Goal: Task Accomplishment & Management: Use online tool/utility

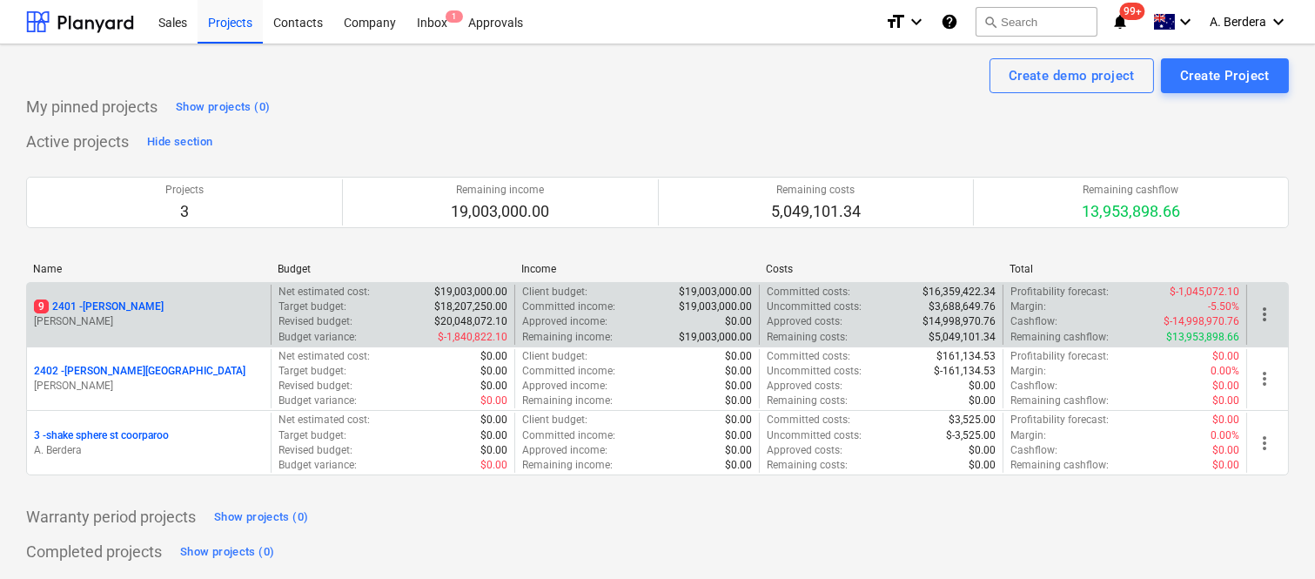
click at [218, 306] on div "9 2401 - Della Rosa" at bounding box center [149, 306] width 230 height 15
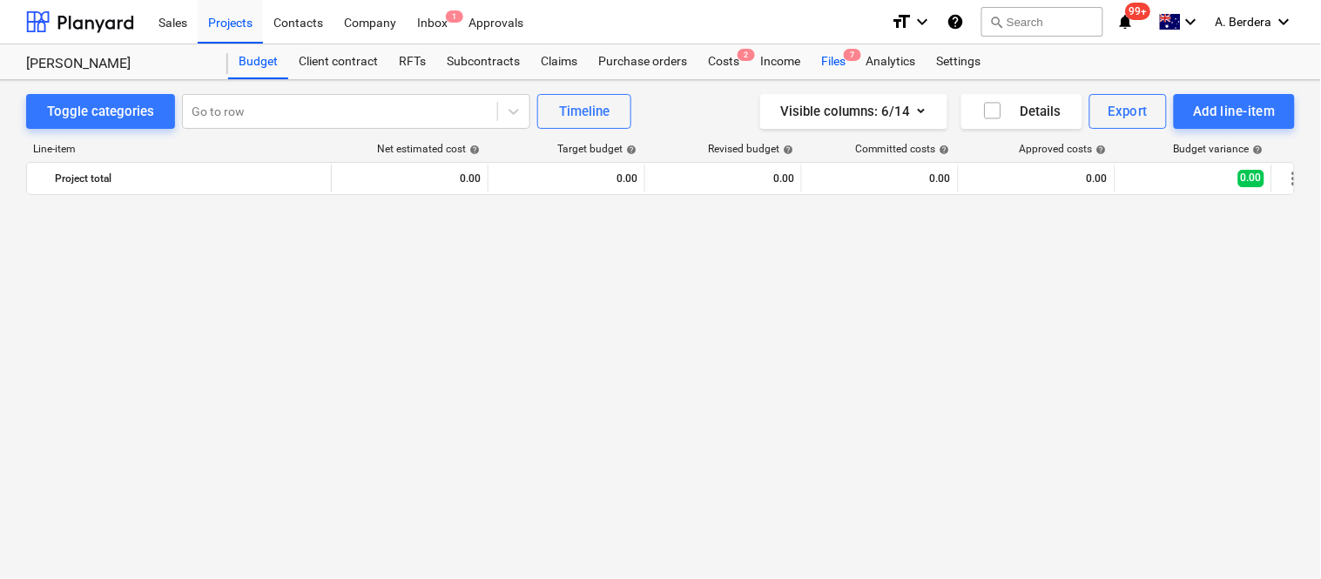
click at [839, 58] on div "Files 7" at bounding box center [833, 61] width 45 height 35
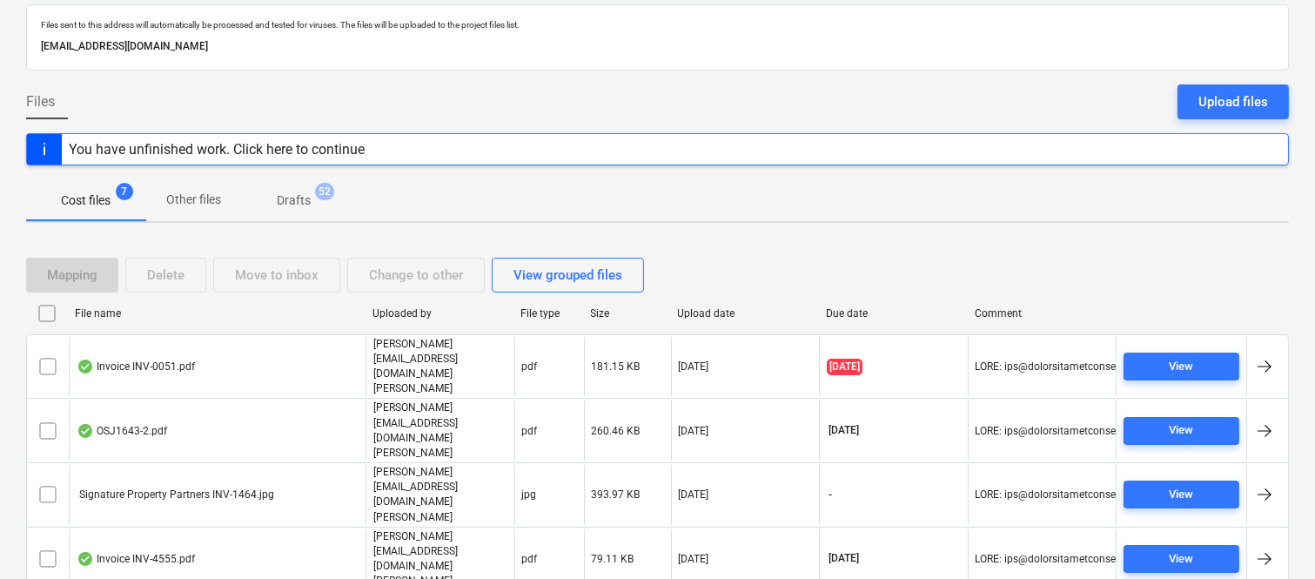
scroll to position [134, 0]
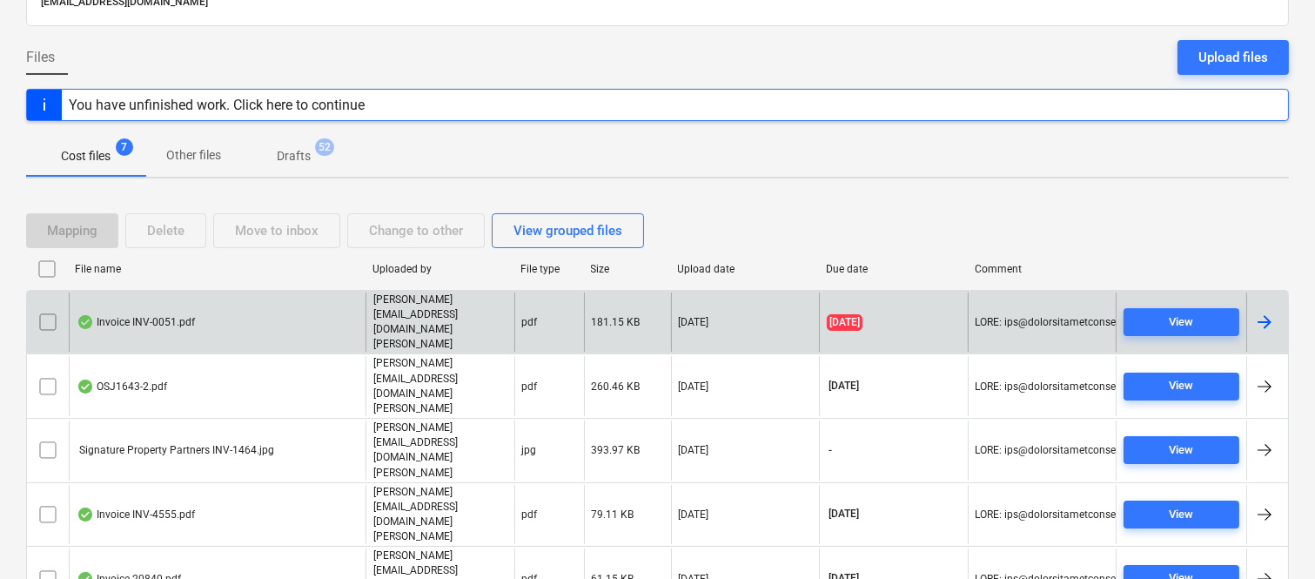
click at [293, 305] on div "Invoice INV-0051.pdf" at bounding box center [217, 323] width 297 height 60
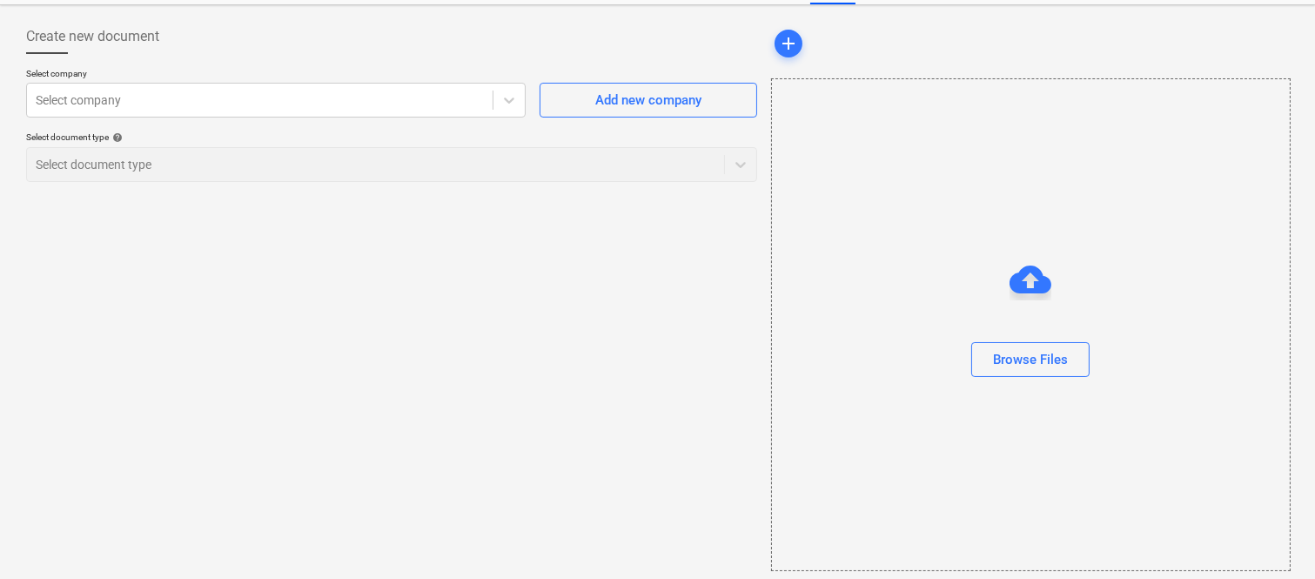
scroll to position [74, 0]
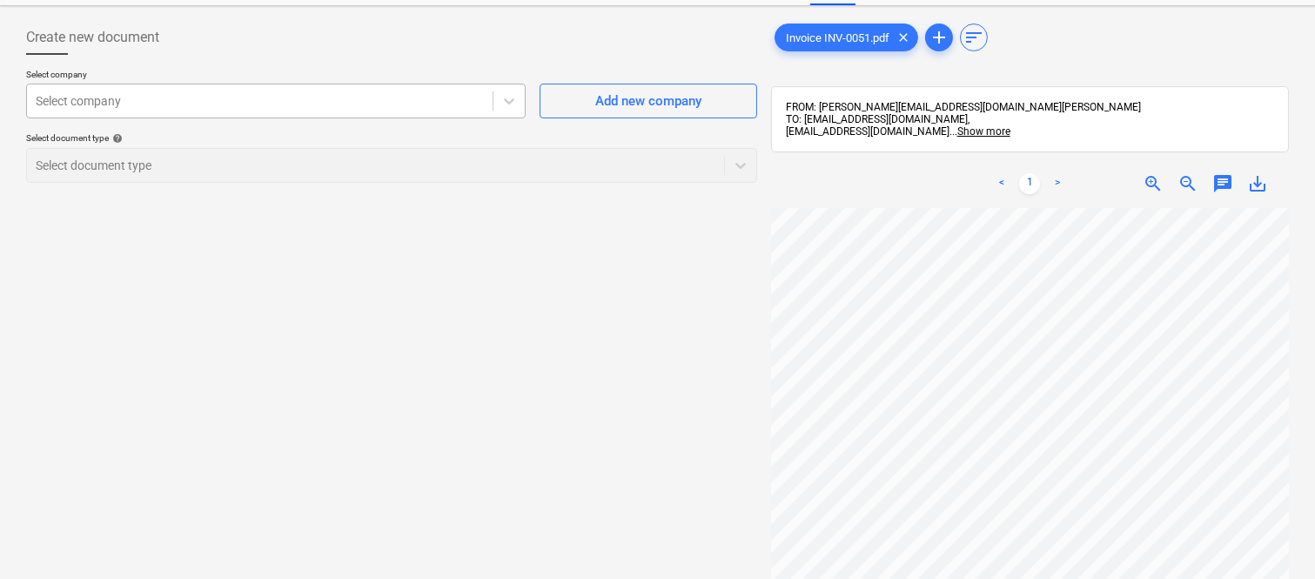
click at [245, 92] on div at bounding box center [260, 100] width 448 height 17
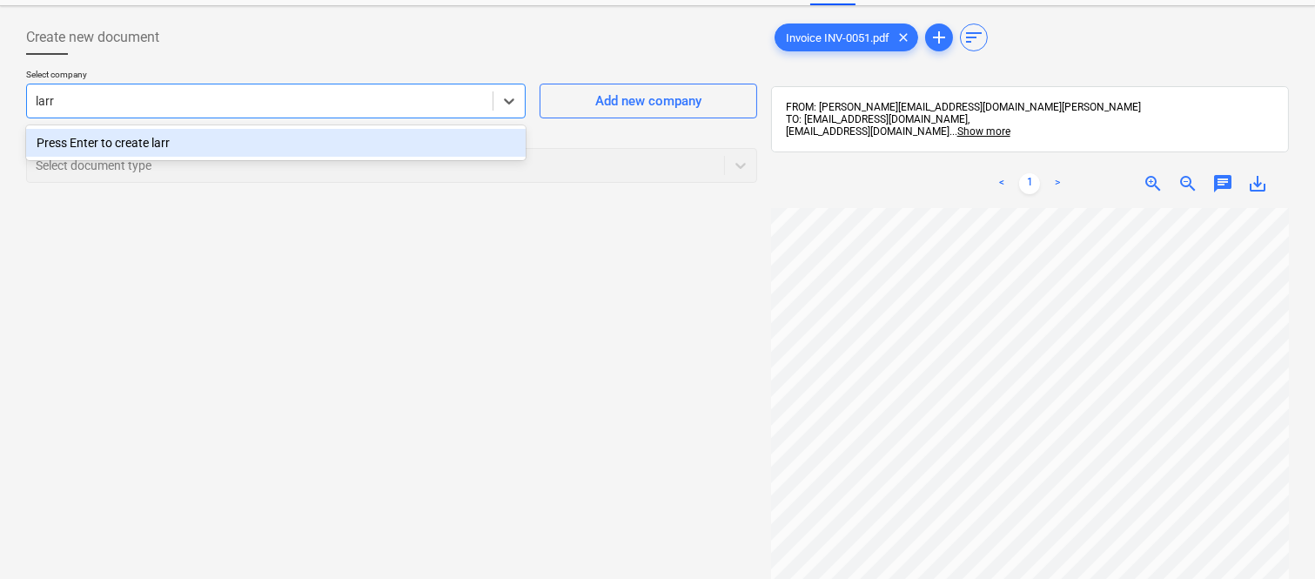
type input "lar"
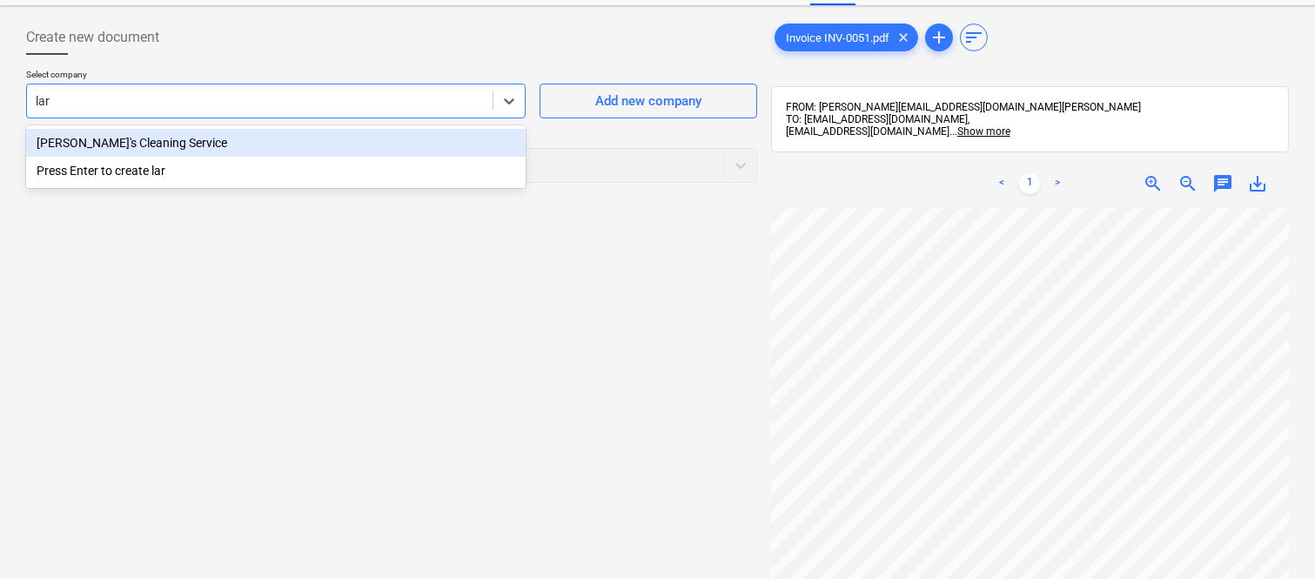
click at [227, 136] on div "Larissa's Cleaning Service" at bounding box center [276, 143] width 500 height 28
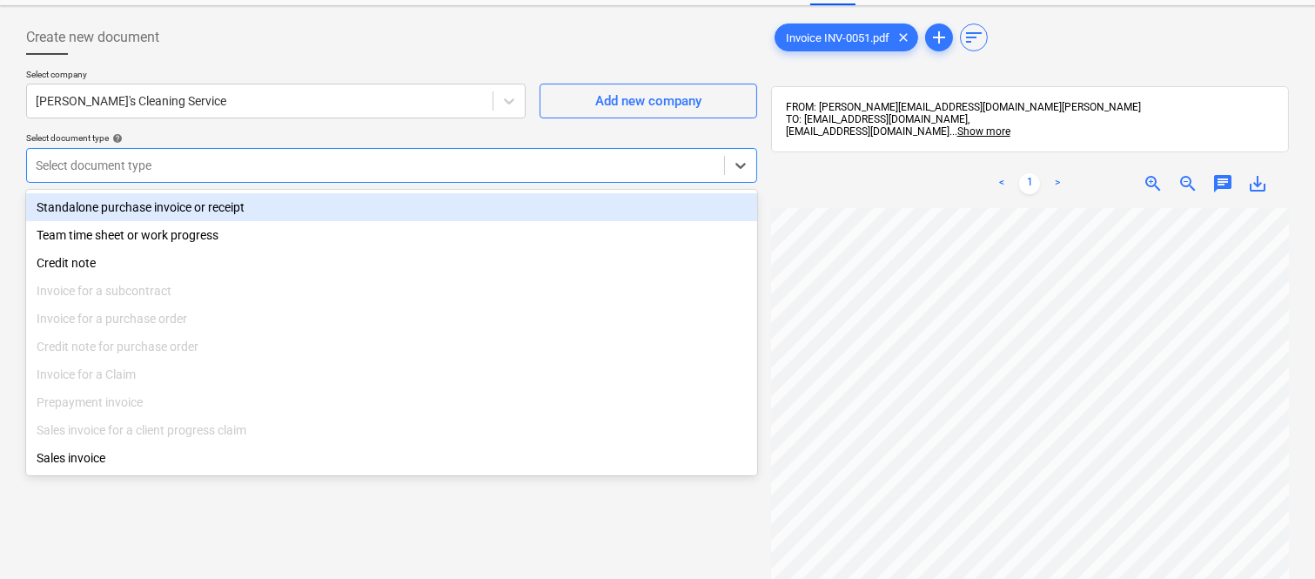
click at [239, 157] on div at bounding box center [376, 165] width 680 height 17
click at [271, 204] on div "Standalone purchase invoice or receipt" at bounding box center [391, 207] width 731 height 28
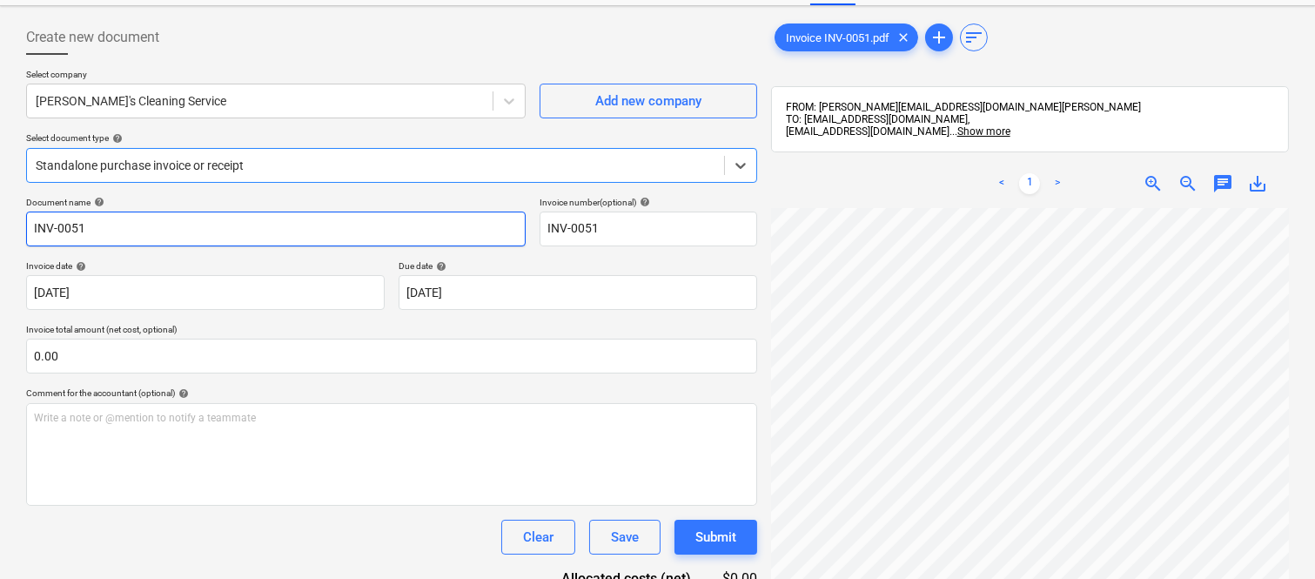
click at [31, 230] on input "INV-0051" at bounding box center [276, 229] width 500 height 35
type input "Larissa's Cleanig INV-0051"
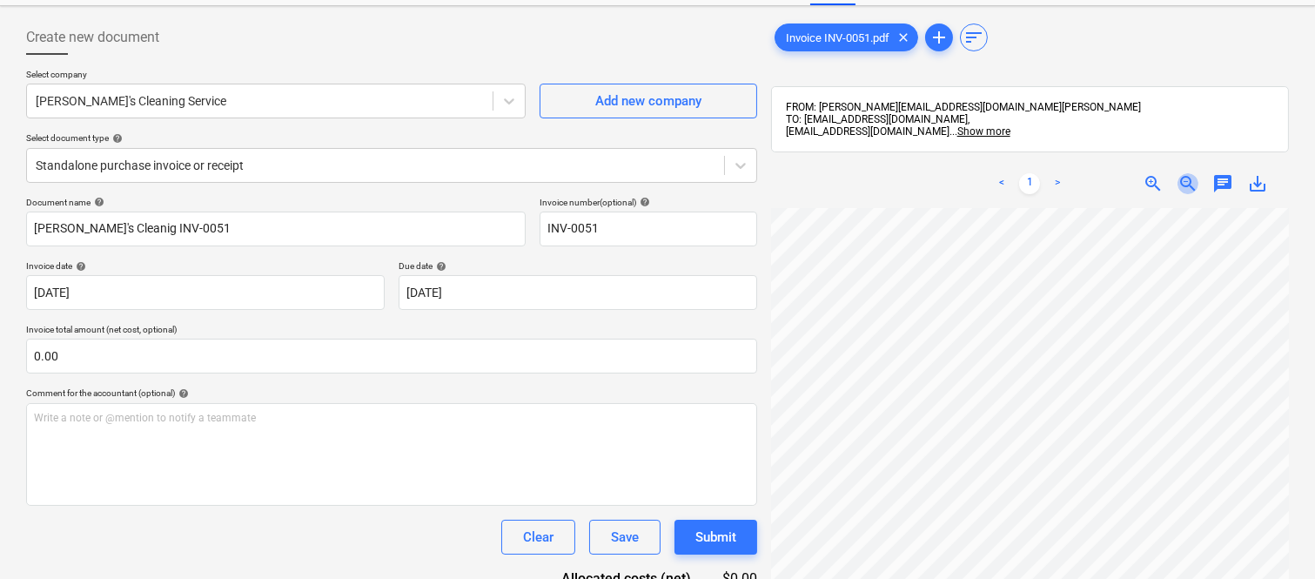
click at [1185, 180] on span "zoom_out" at bounding box center [1188, 183] width 21 height 21
click at [1151, 180] on span "zoom_in" at bounding box center [1153, 183] width 21 height 21
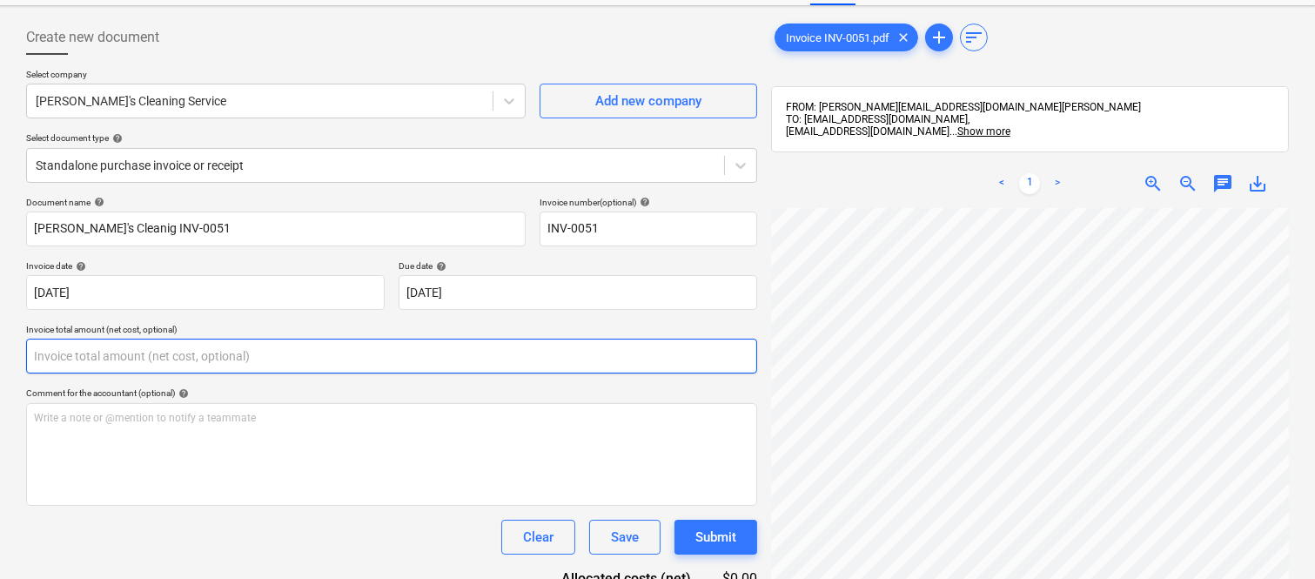
click at [185, 360] on input "text" at bounding box center [391, 356] width 731 height 35
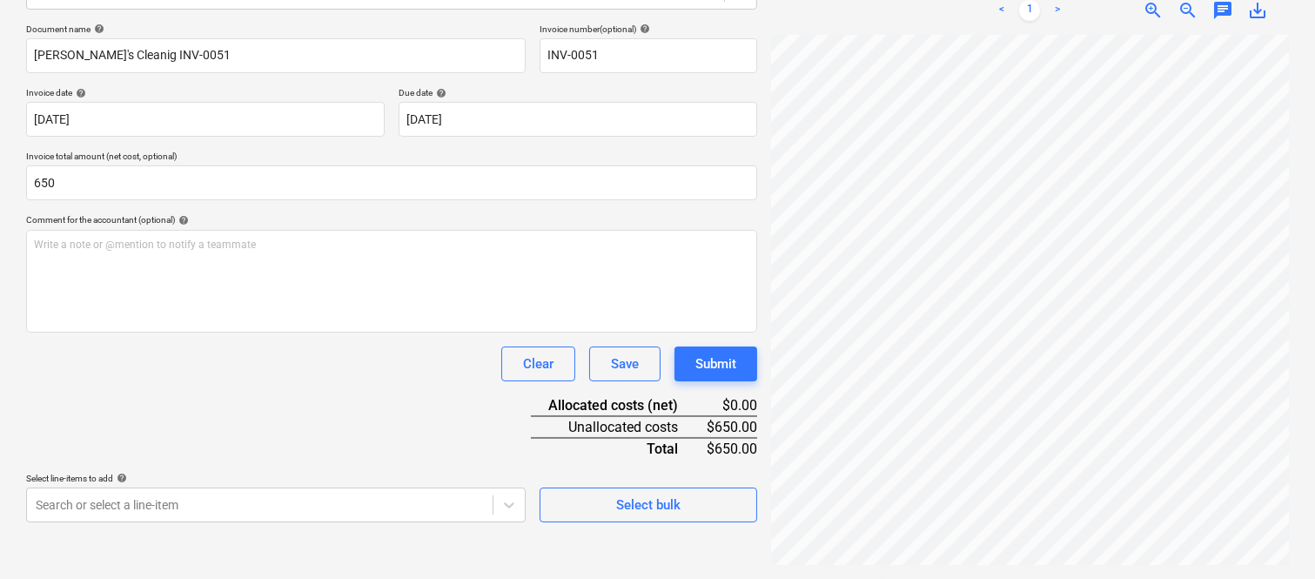
type input "650.00"
click at [238, 372] on div "Clear Save Submit" at bounding box center [391, 363] width 731 height 35
click at [272, 332] on body "Sales Projects Contacts Company Inbox 1 Approvals format_size keyboard_arrow_do…" at bounding box center [657, 42] width 1315 height 579
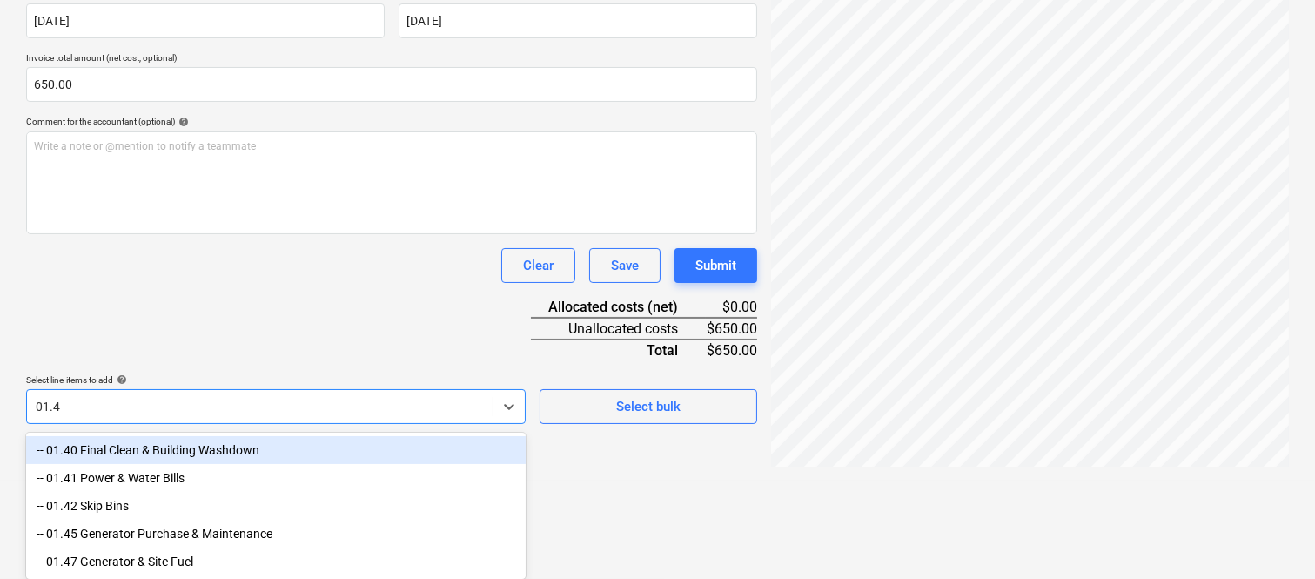
type input "01.40"
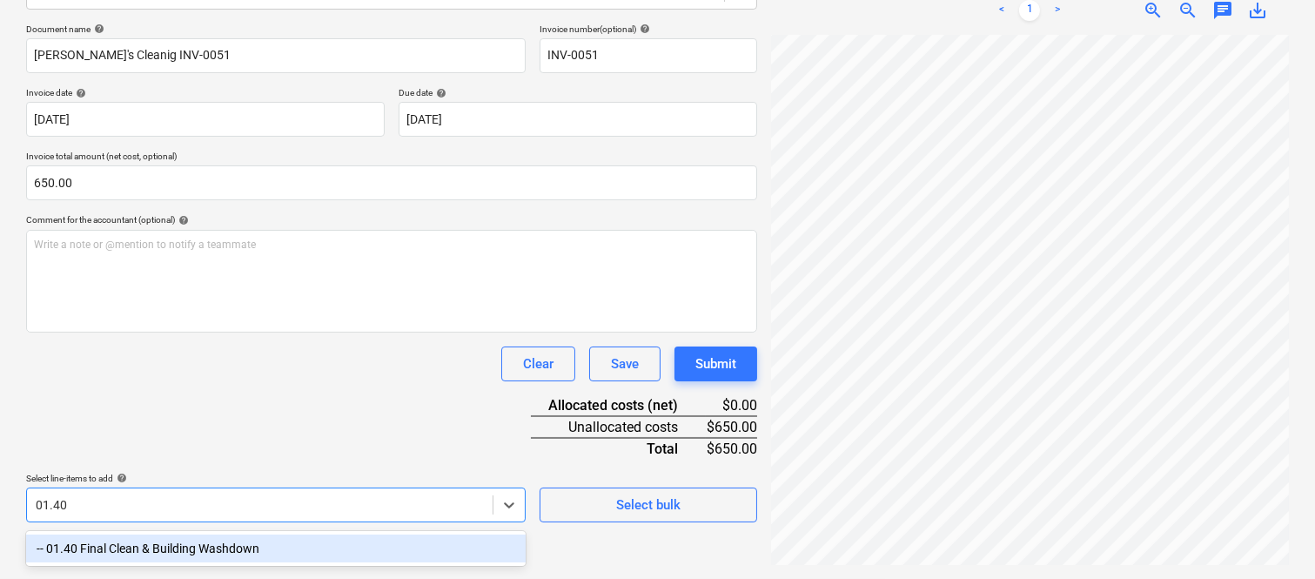
click at [312, 536] on div "-- 01.40 Final Clean & Building Washdown" at bounding box center [276, 549] width 500 height 28
click at [319, 360] on div "Clear Save Submit" at bounding box center [391, 363] width 731 height 35
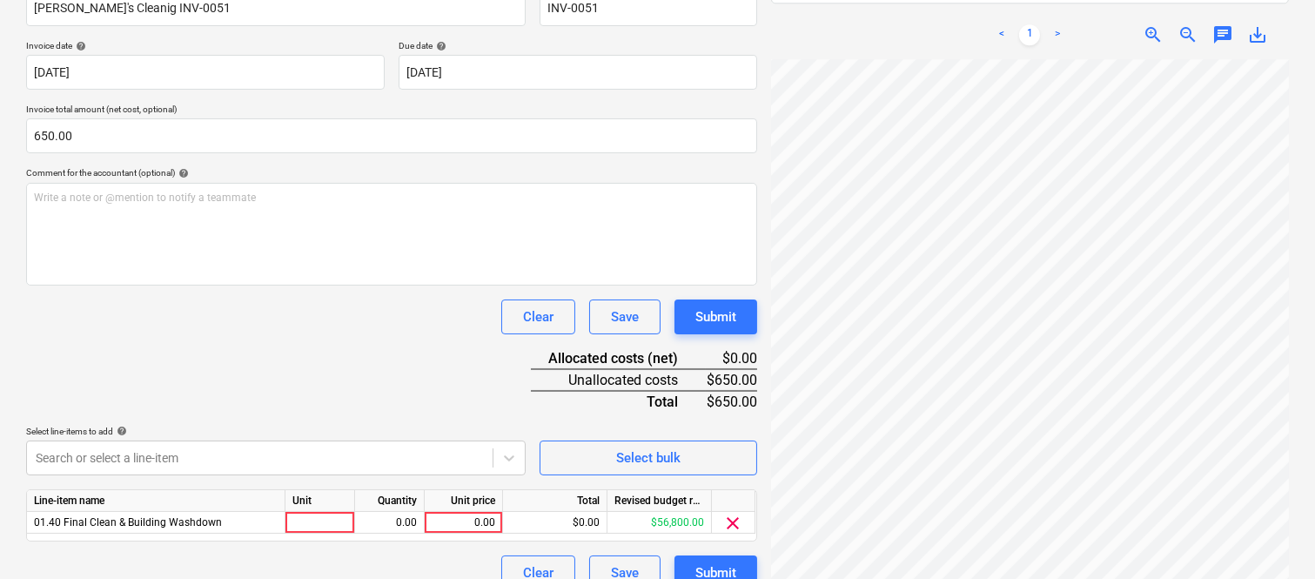
scroll to position [319, 0]
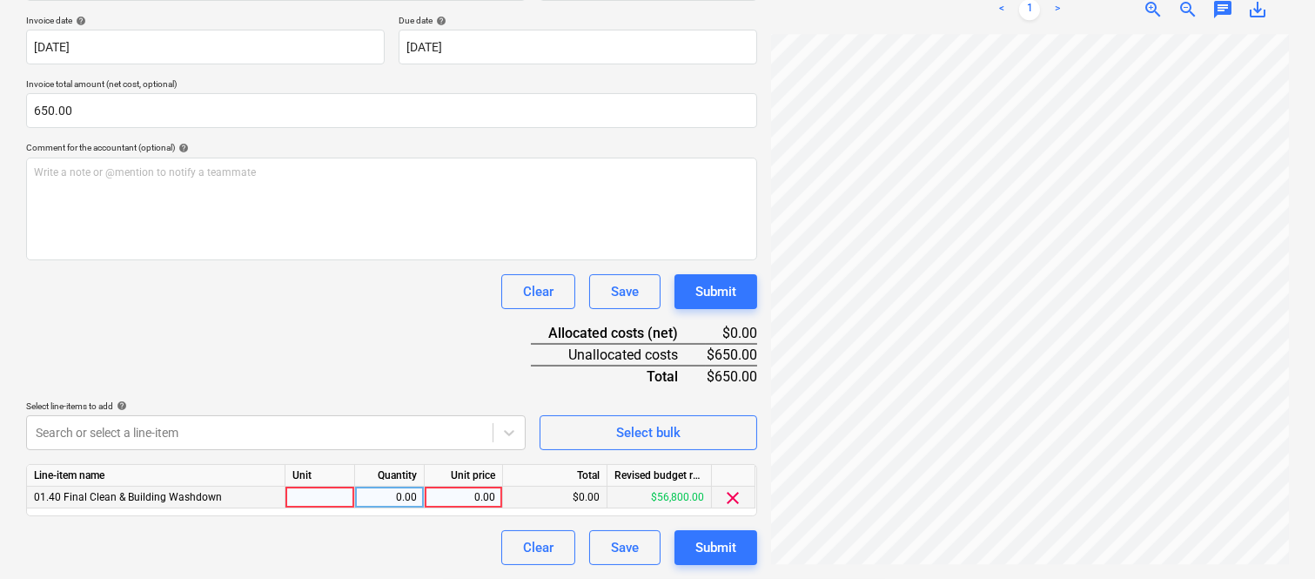
click at [322, 499] on div at bounding box center [321, 498] width 70 height 22
type input "invoice"
click at [399, 486] on div "Quantity" at bounding box center [390, 476] width 70 height 22
click at [402, 496] on div "0.00" at bounding box center [389, 498] width 55 height 22
type input "1"
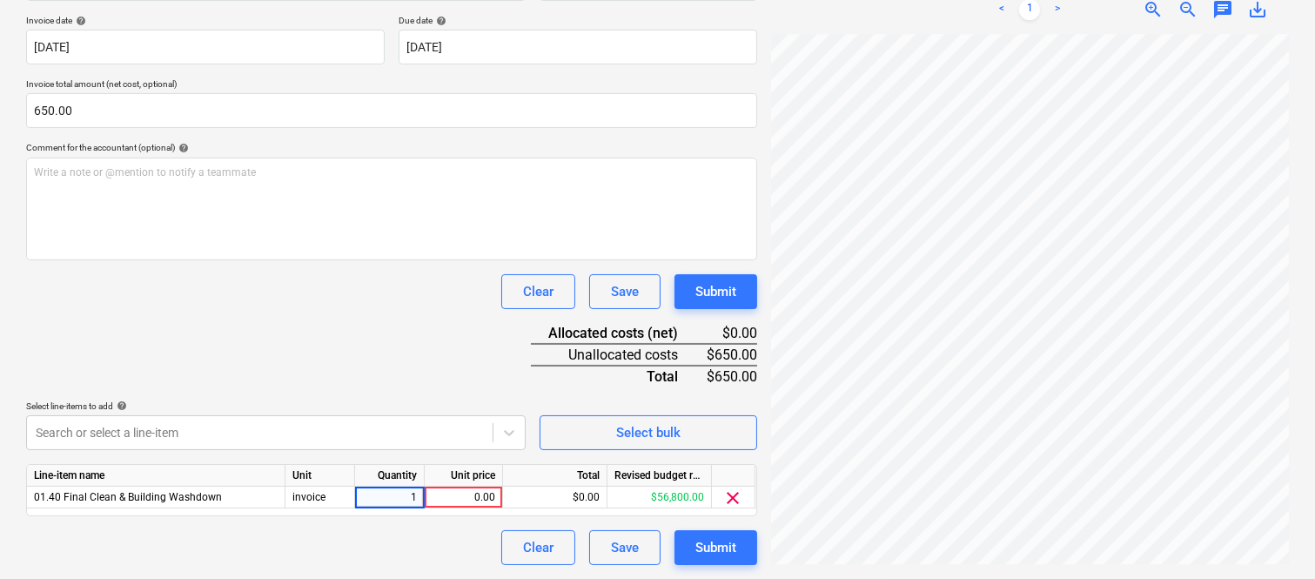
click at [476, 497] on div "0.00" at bounding box center [464, 498] width 64 height 22
type input "650"
click at [425, 541] on div "Clear Save Submit" at bounding box center [391, 547] width 731 height 35
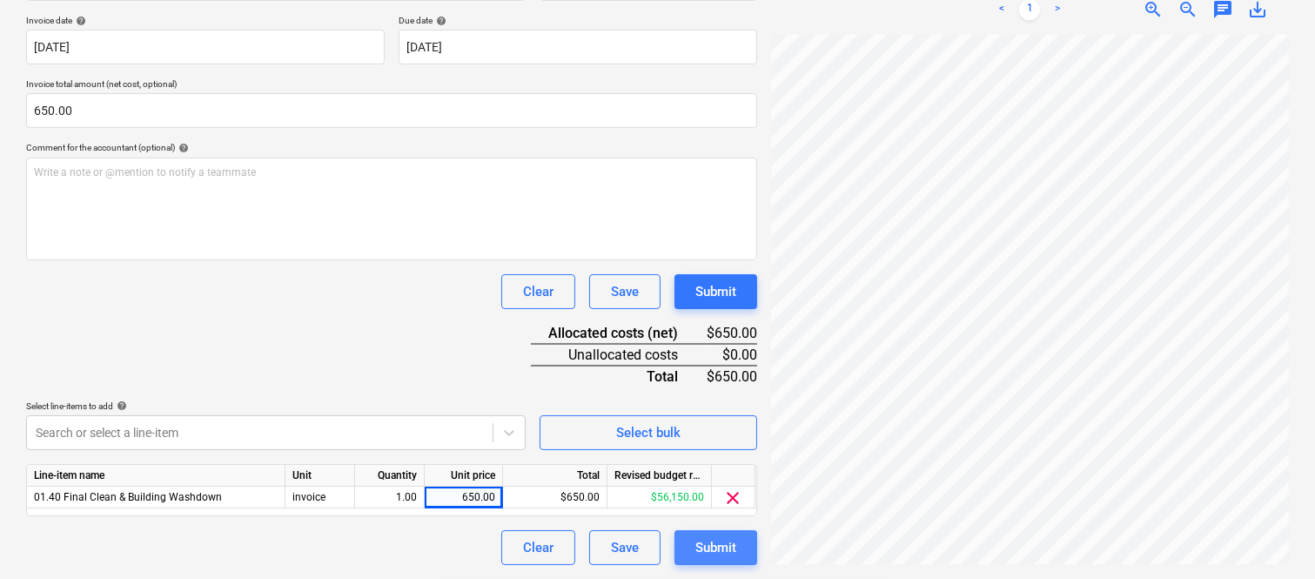
click at [698, 548] on div "Submit" at bounding box center [716, 547] width 41 height 23
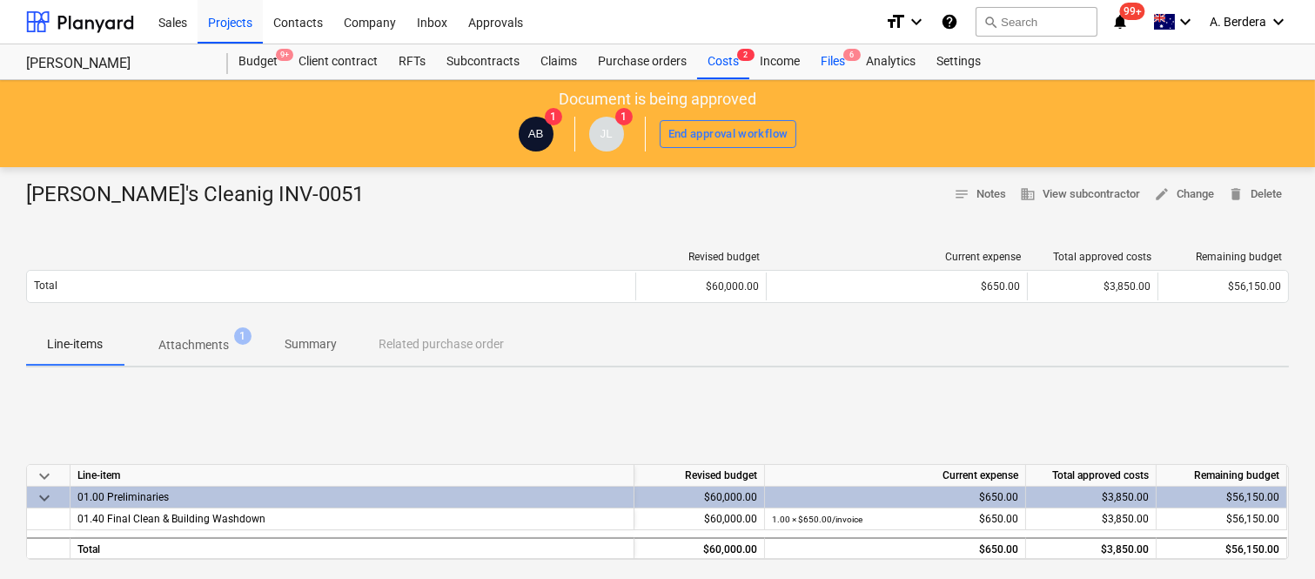
click at [833, 63] on div "Files 6" at bounding box center [833, 61] width 45 height 35
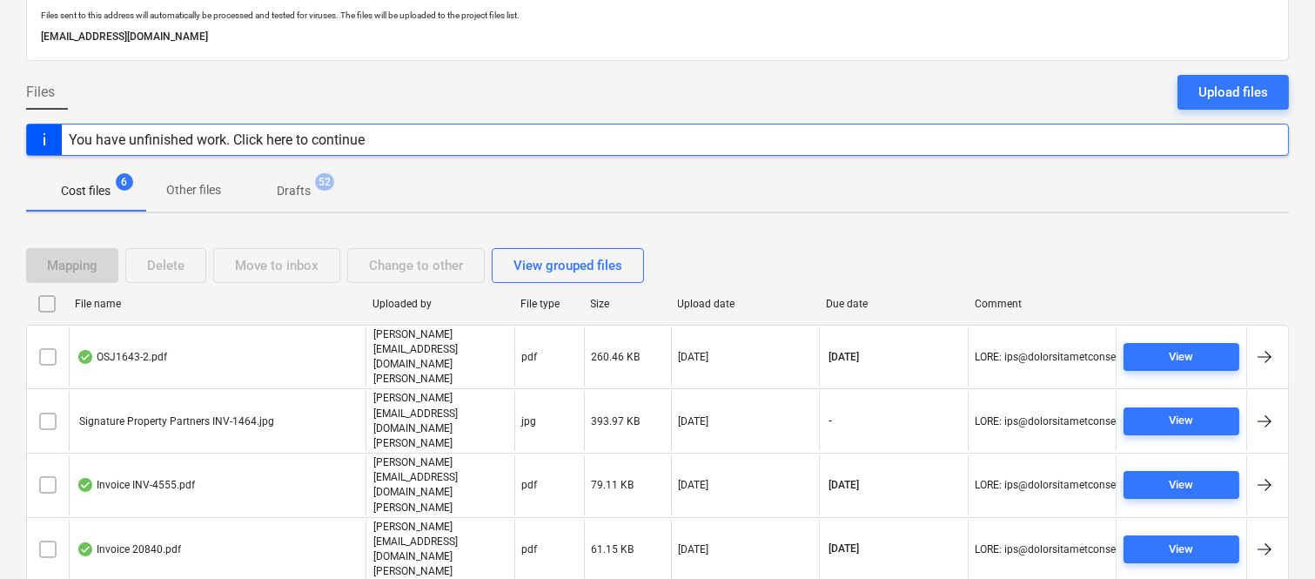
scroll to position [102, 0]
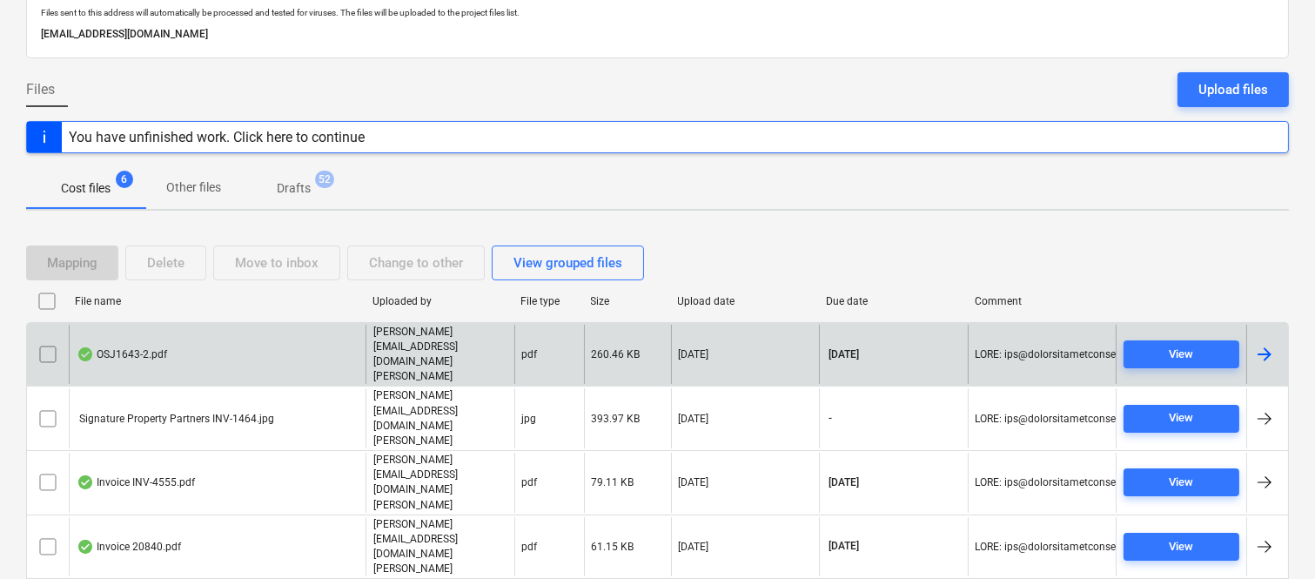
click at [250, 338] on div "OSJ1643-2.pdf" at bounding box center [217, 355] width 297 height 60
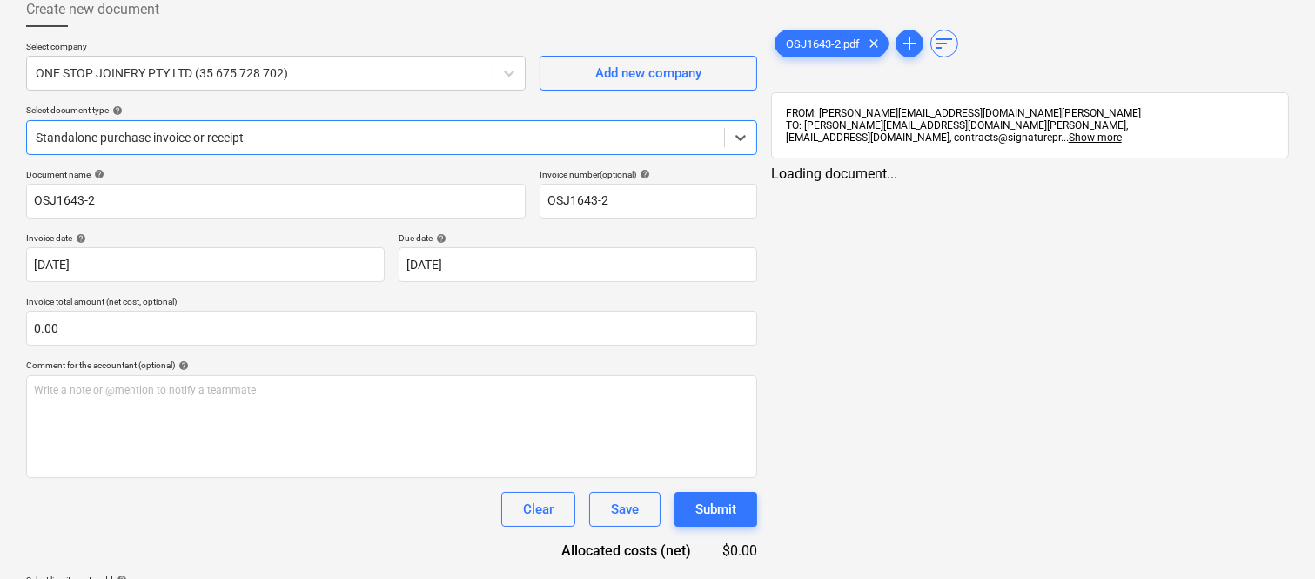
type input "OSJ1643-2"
type input "[DATE]"
click at [335, 135] on div at bounding box center [376, 137] width 680 height 17
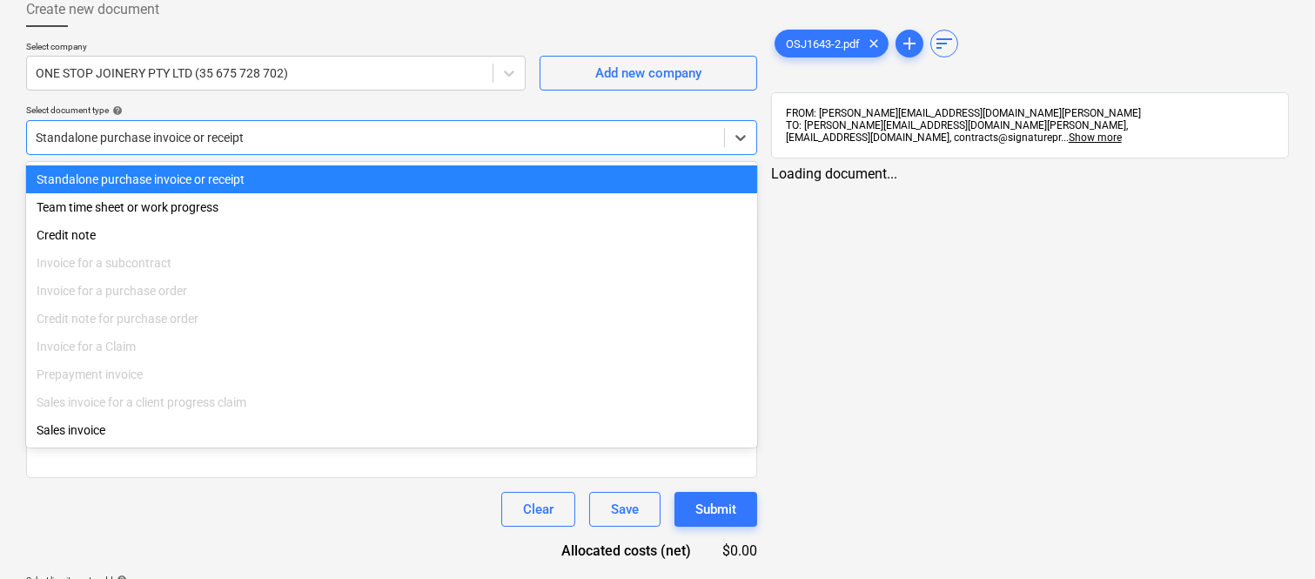
click at [346, 174] on div "Standalone purchase invoice or receipt" at bounding box center [391, 179] width 731 height 28
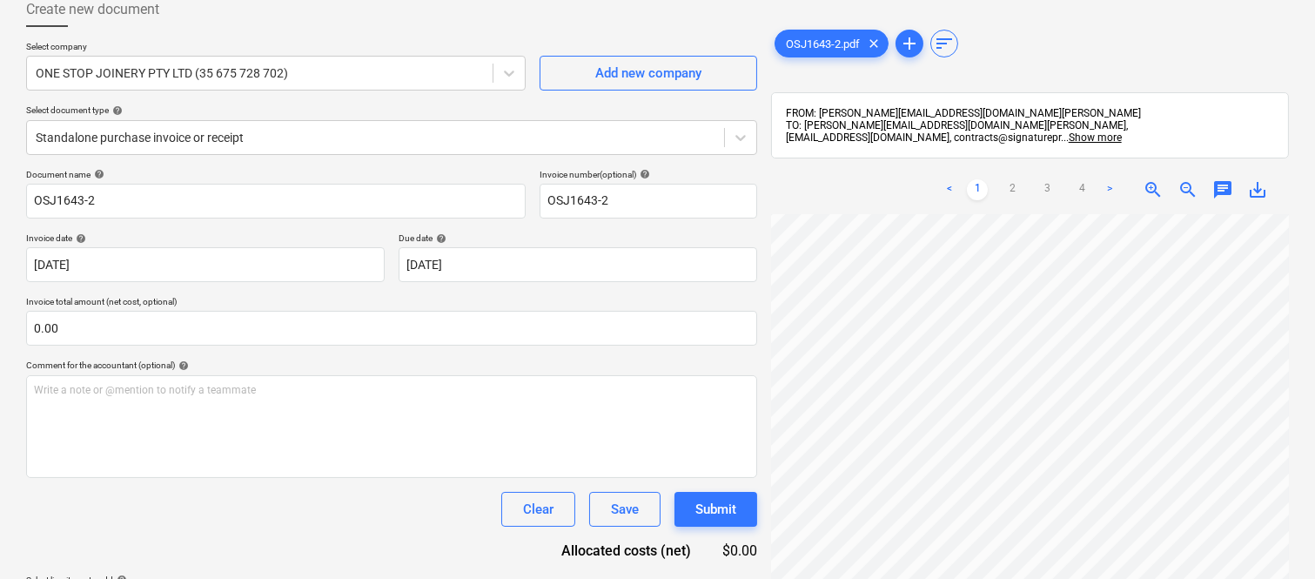
scroll to position [4, 138]
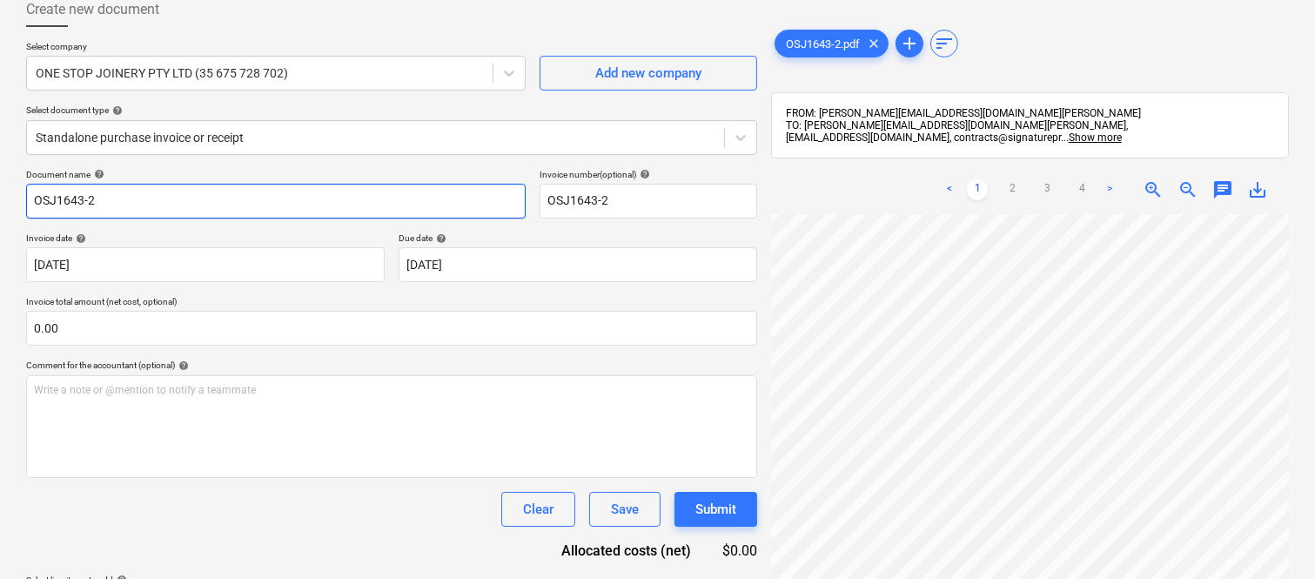
click at [32, 194] on input "OSJ1643-2" at bounding box center [276, 201] width 500 height 35
type input "ONE STOP JOINERY INV- OSJ1643-2"
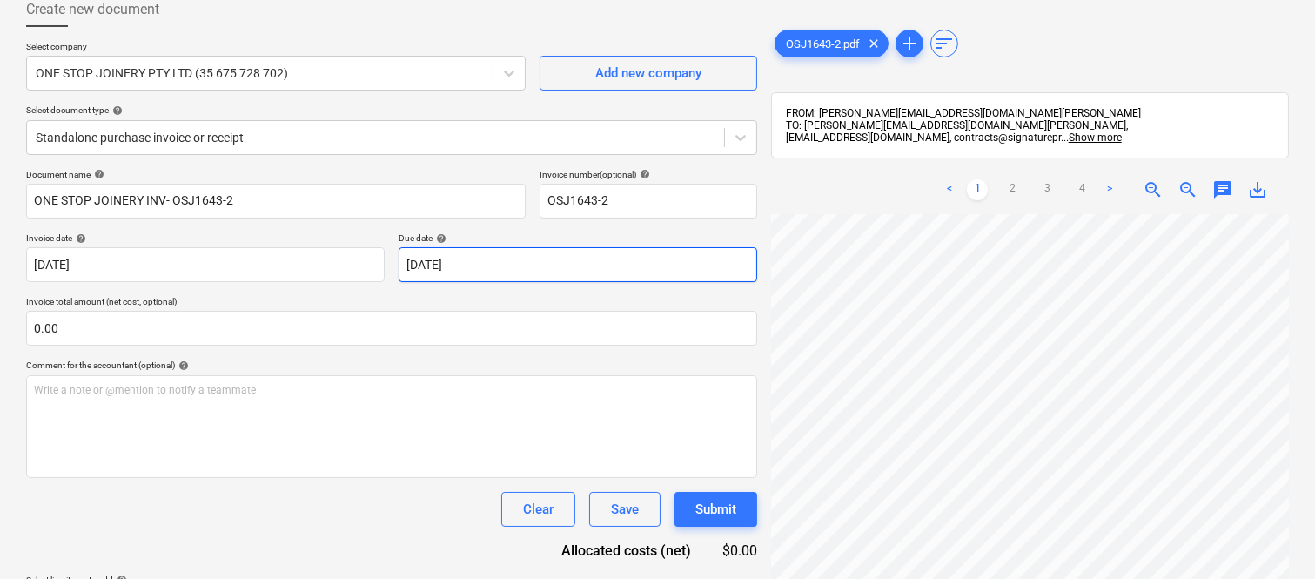
scroll to position [180, 138]
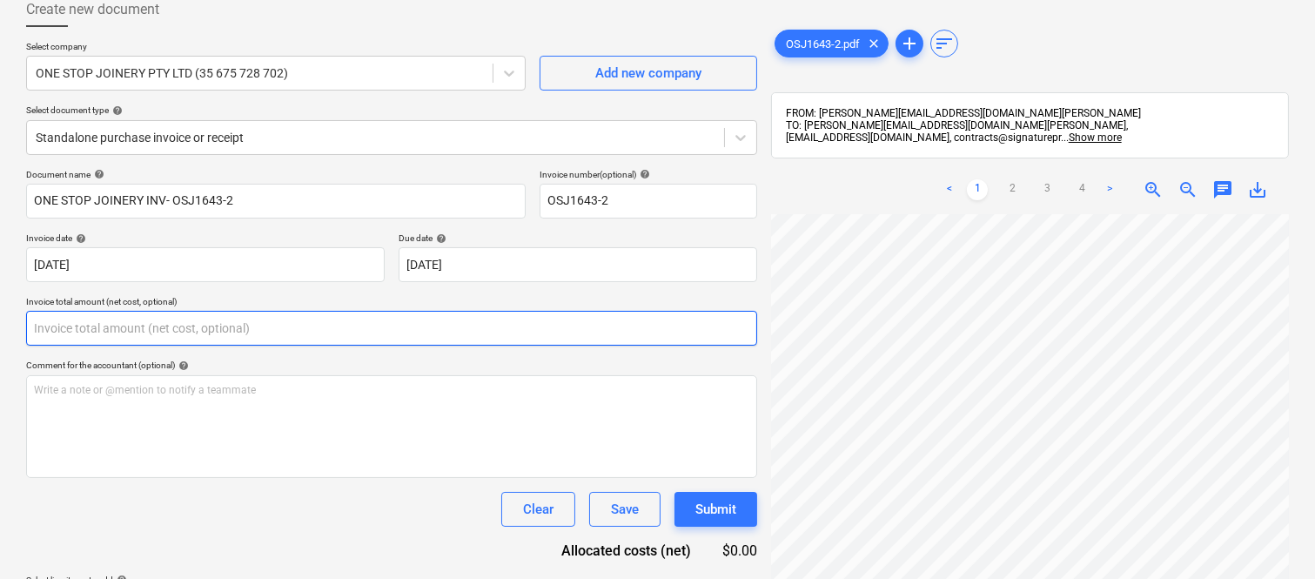
click at [342, 328] on input "text" at bounding box center [391, 328] width 731 height 35
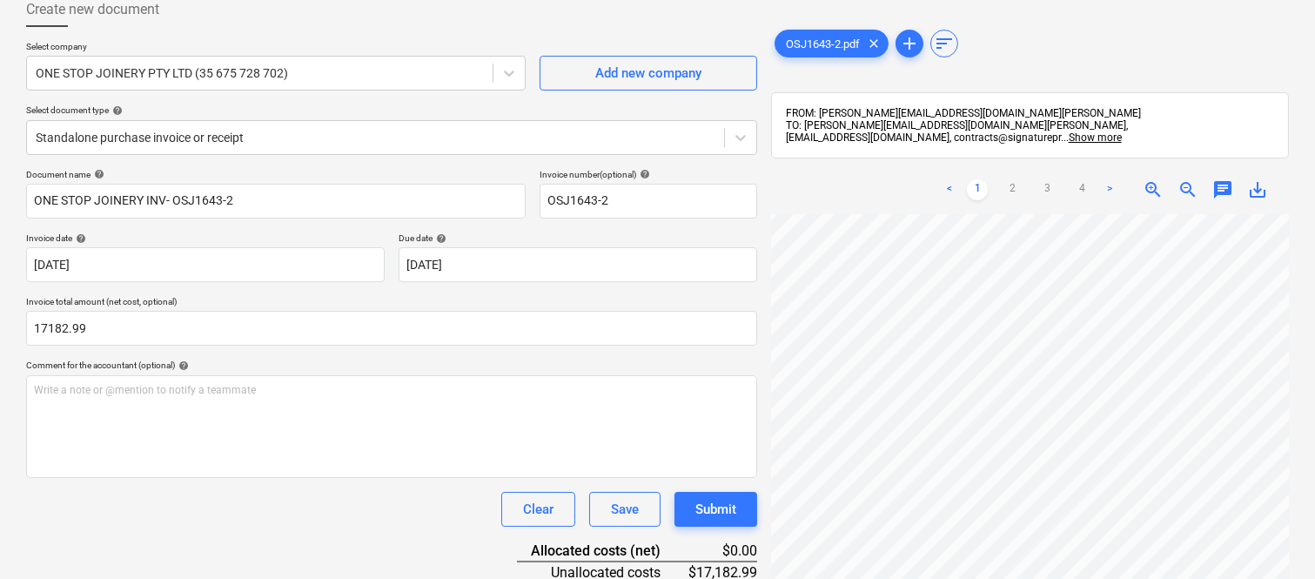
type input "17,182.99"
click at [354, 509] on div "Clear Save Submit" at bounding box center [391, 509] width 731 height 35
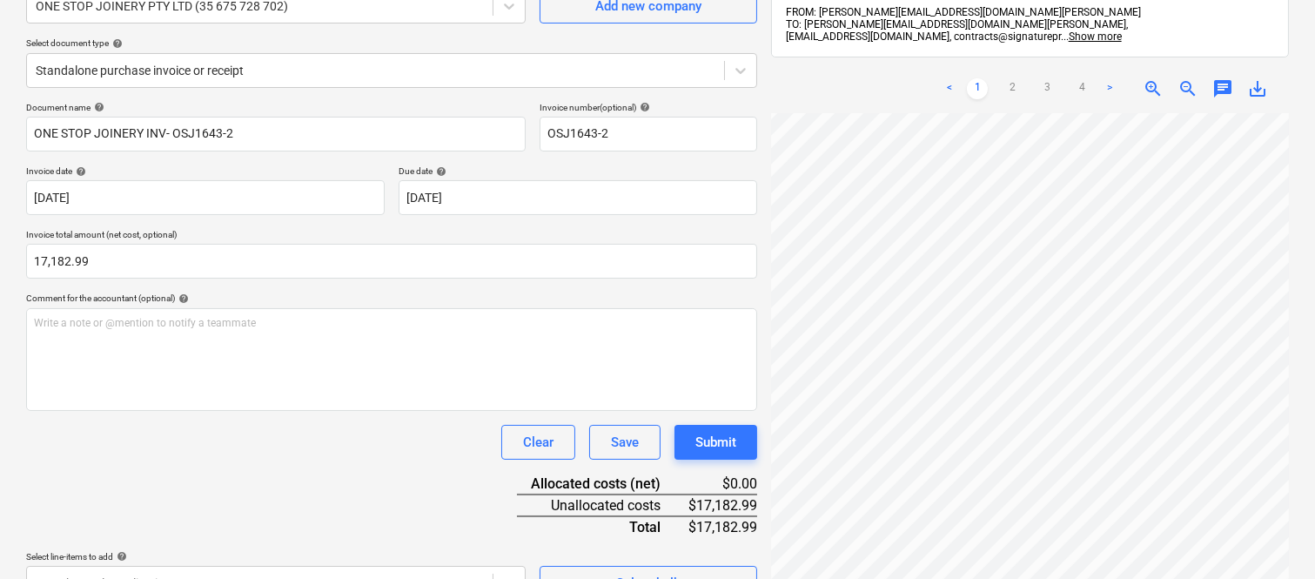
scroll to position [205, 0]
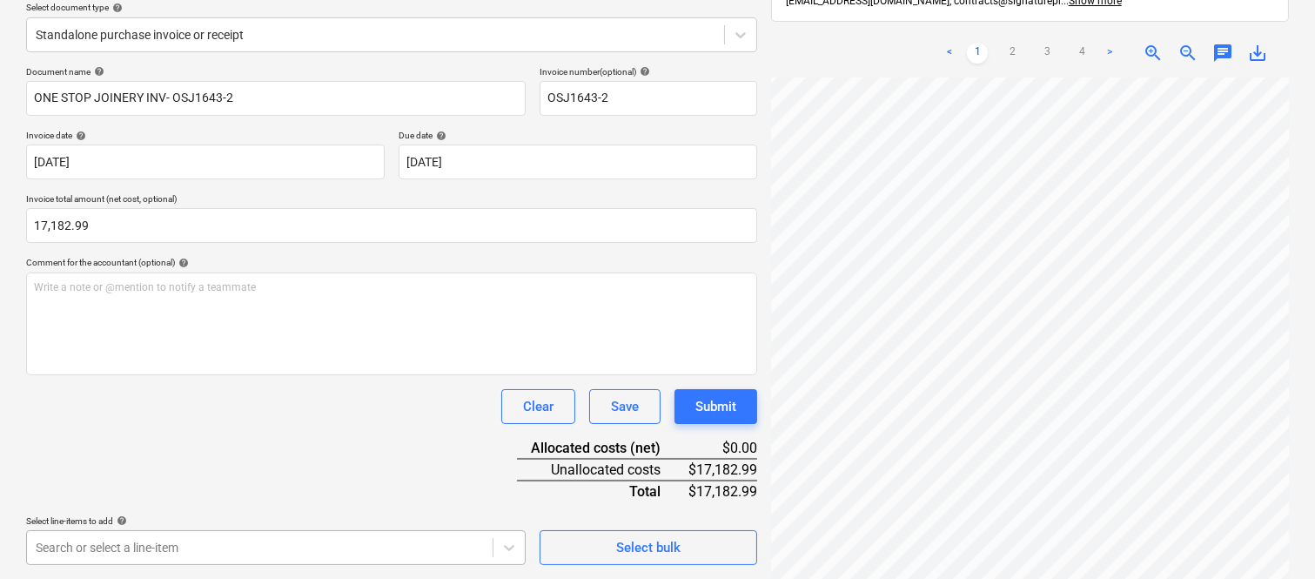
click at [370, 374] on body "Sales Projects Contacts Company Inbox Approvals format_size keyboard_arrow_down…" at bounding box center [657, 84] width 1315 height 579
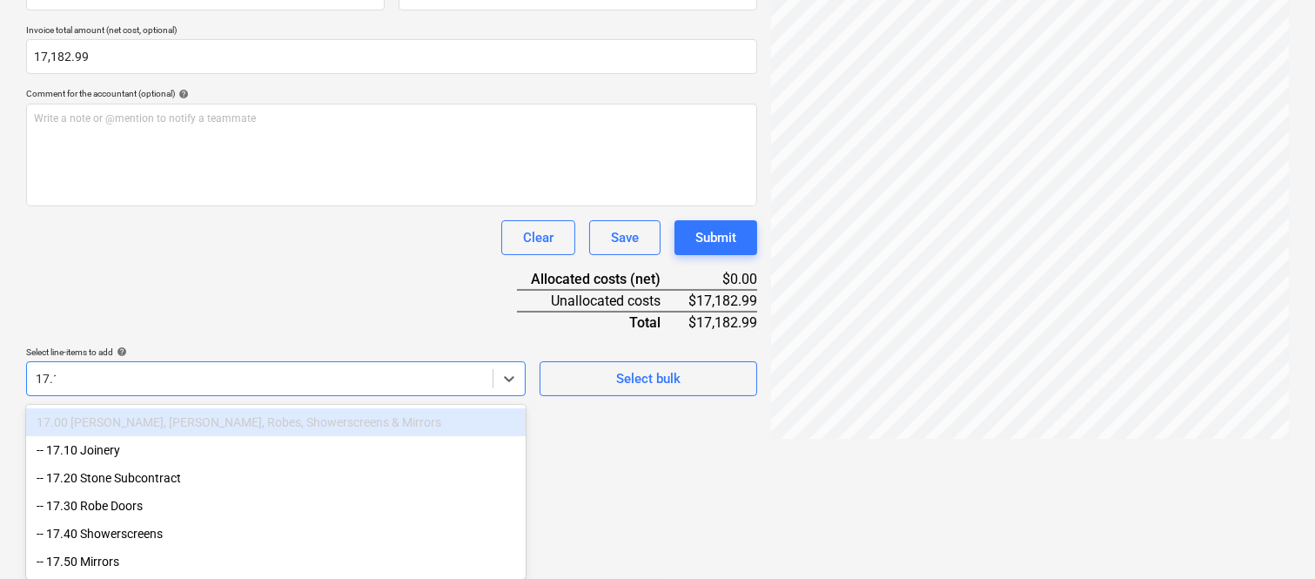
scroll to position [248, 0]
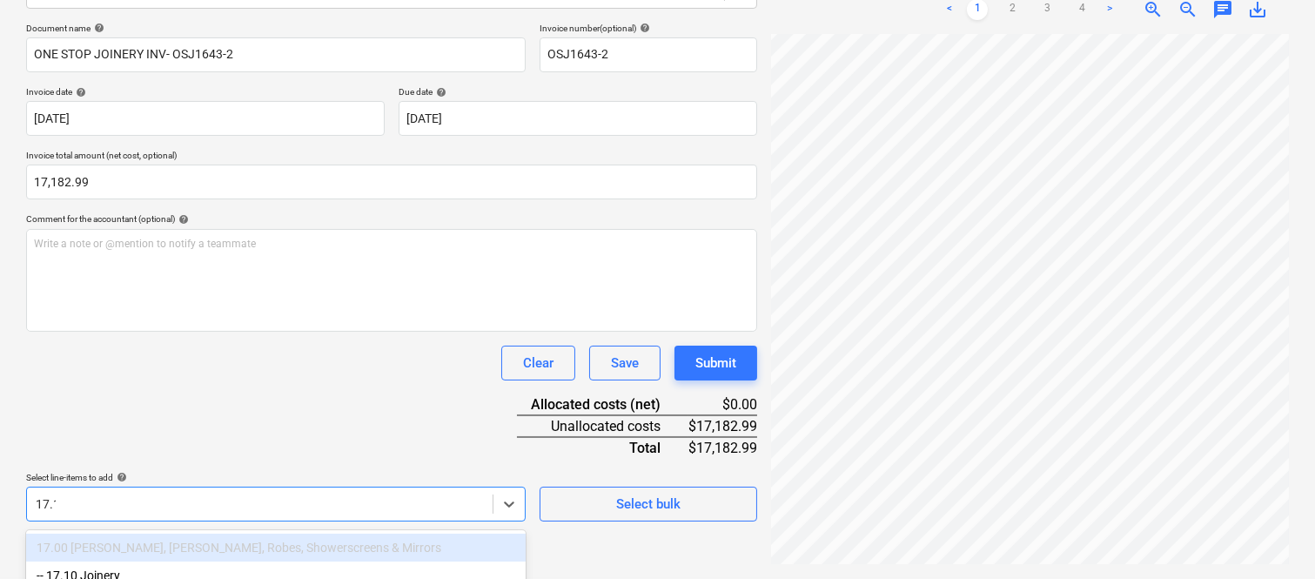
type input "17.10"
click at [374, 540] on div "-- 17.10 Joinery" at bounding box center [276, 549] width 500 height 28
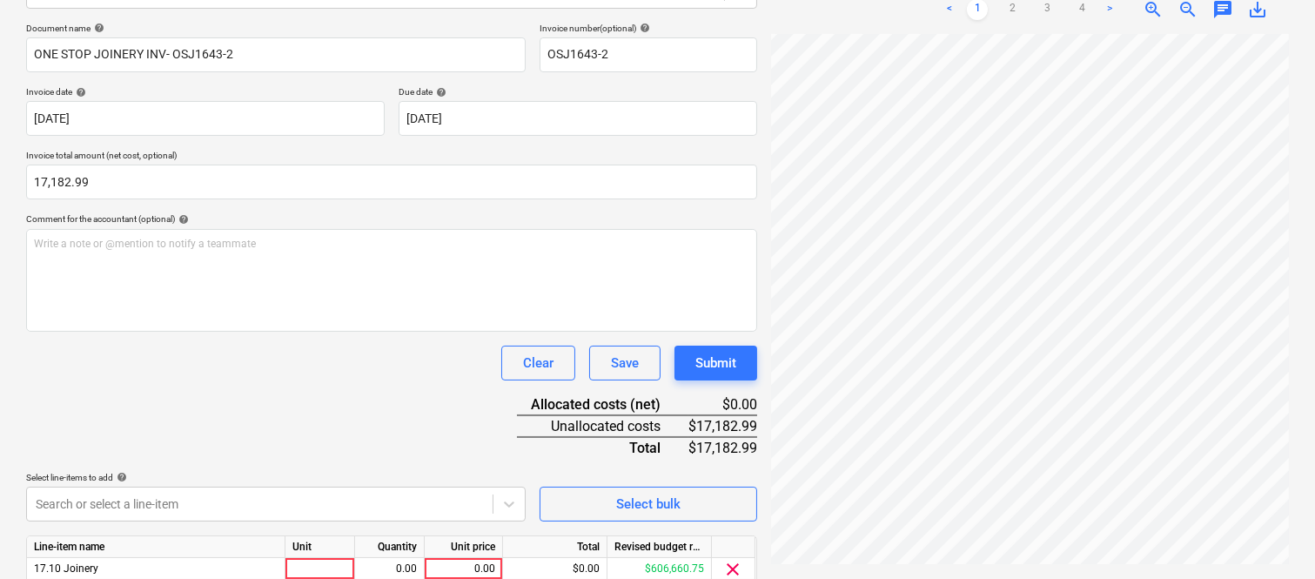
click at [358, 374] on div "Clear Save Submit" at bounding box center [391, 363] width 731 height 35
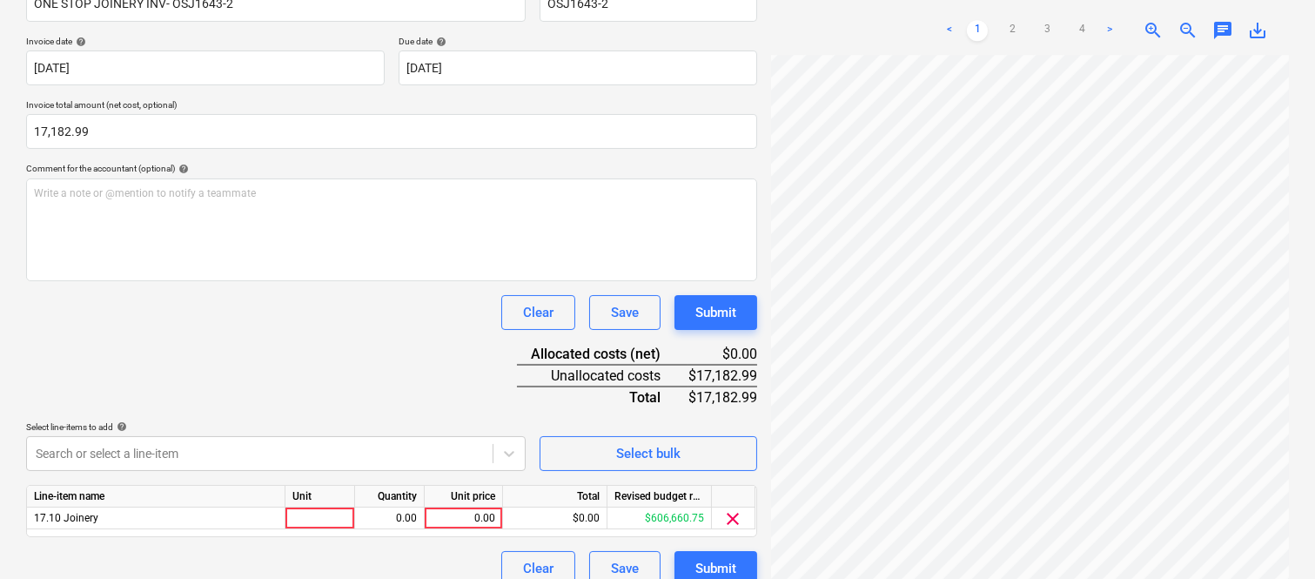
scroll to position [319, 0]
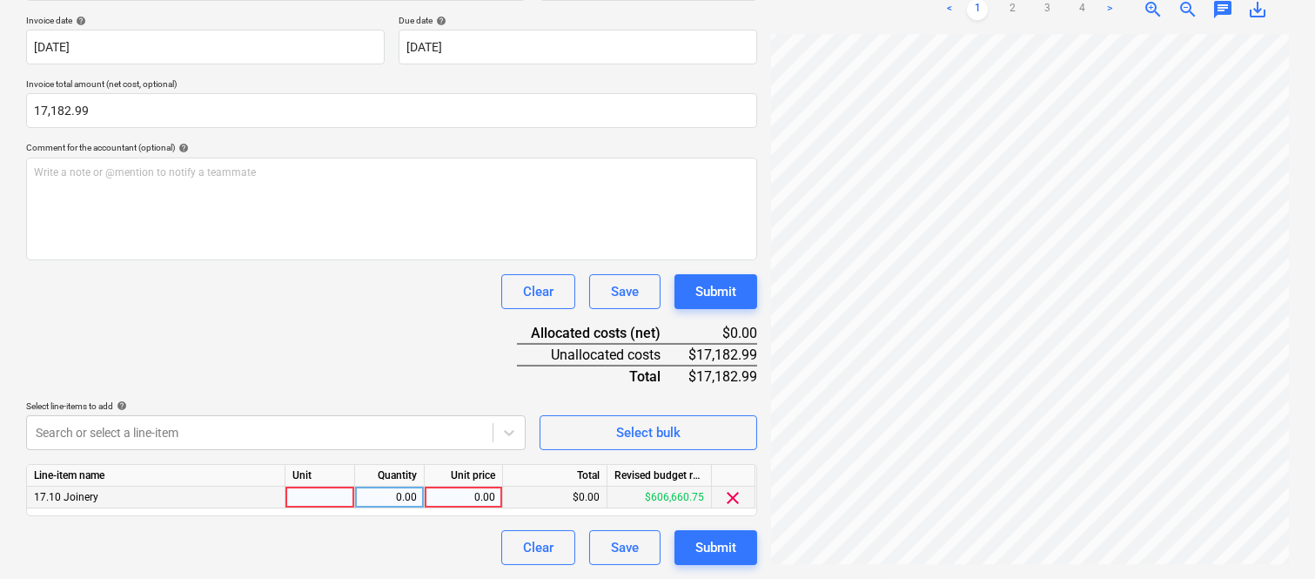
click at [323, 503] on div at bounding box center [321, 498] width 70 height 22
type input "INVOICE"
click at [397, 505] on div "0.00" at bounding box center [389, 498] width 55 height 22
type input "1"
click at [462, 489] on div "0.00" at bounding box center [464, 498] width 64 height 22
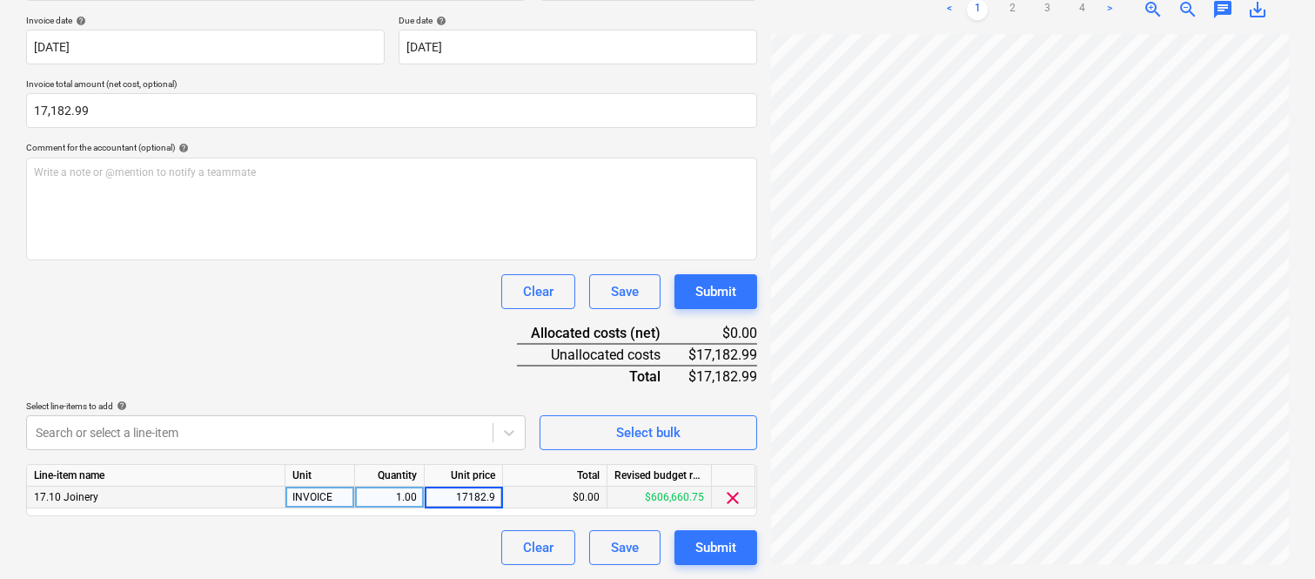
type input "17182.99"
click at [371, 544] on div "Clear Save Submit" at bounding box center [391, 547] width 731 height 35
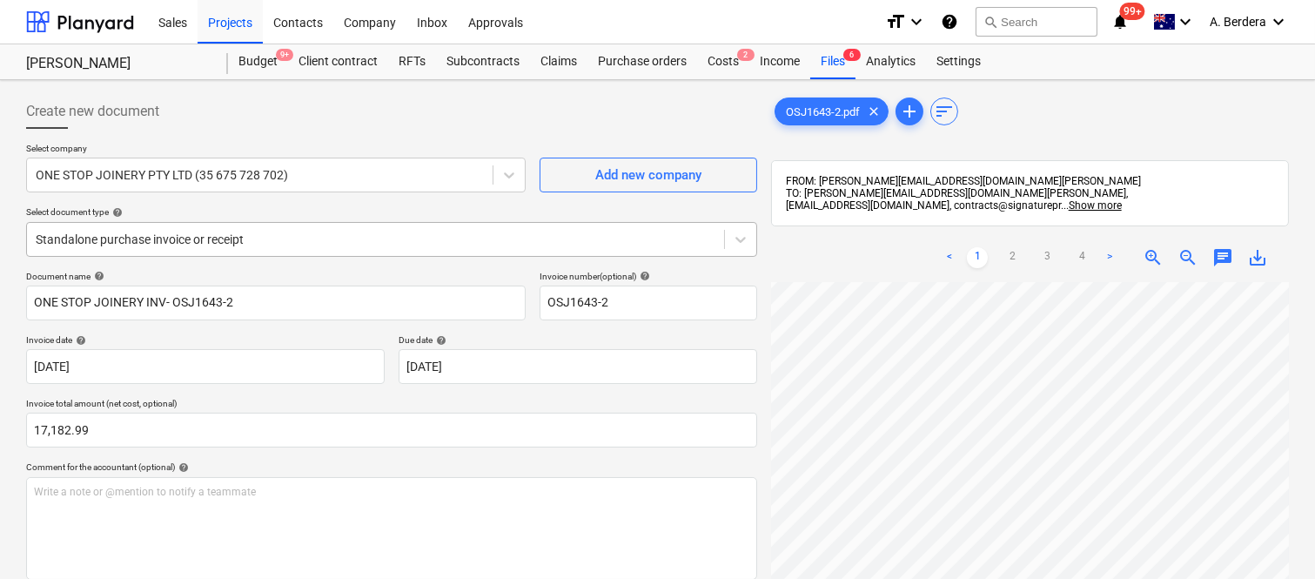
click at [354, 238] on div at bounding box center [376, 239] width 680 height 17
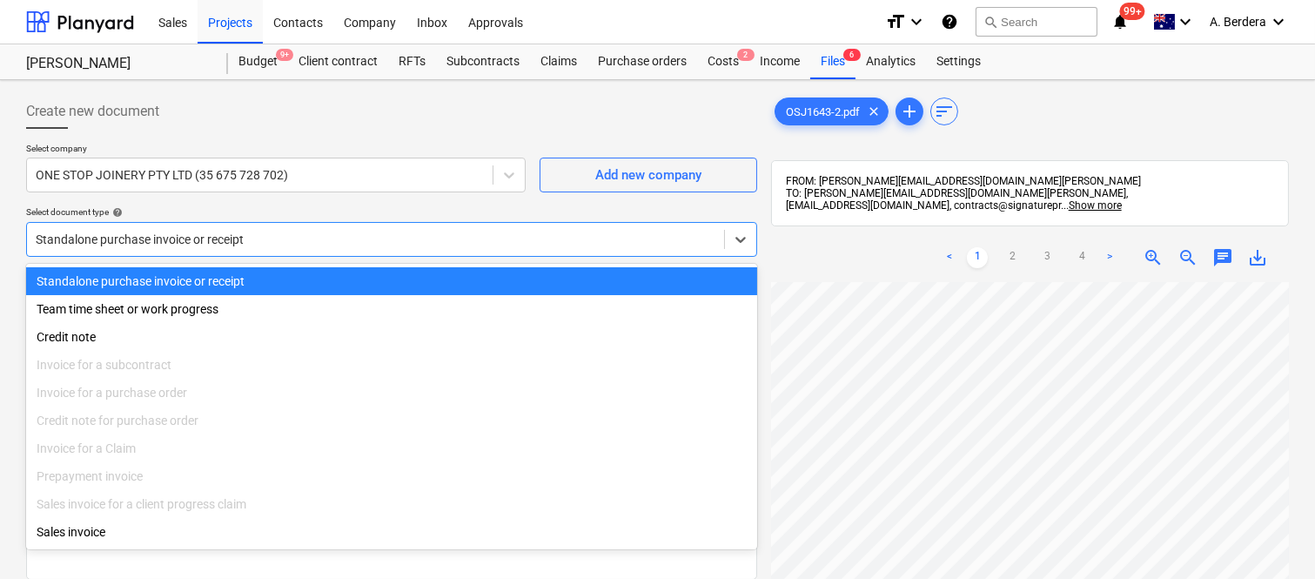
click at [379, 277] on div "Standalone purchase invoice or receipt" at bounding box center [391, 281] width 731 height 28
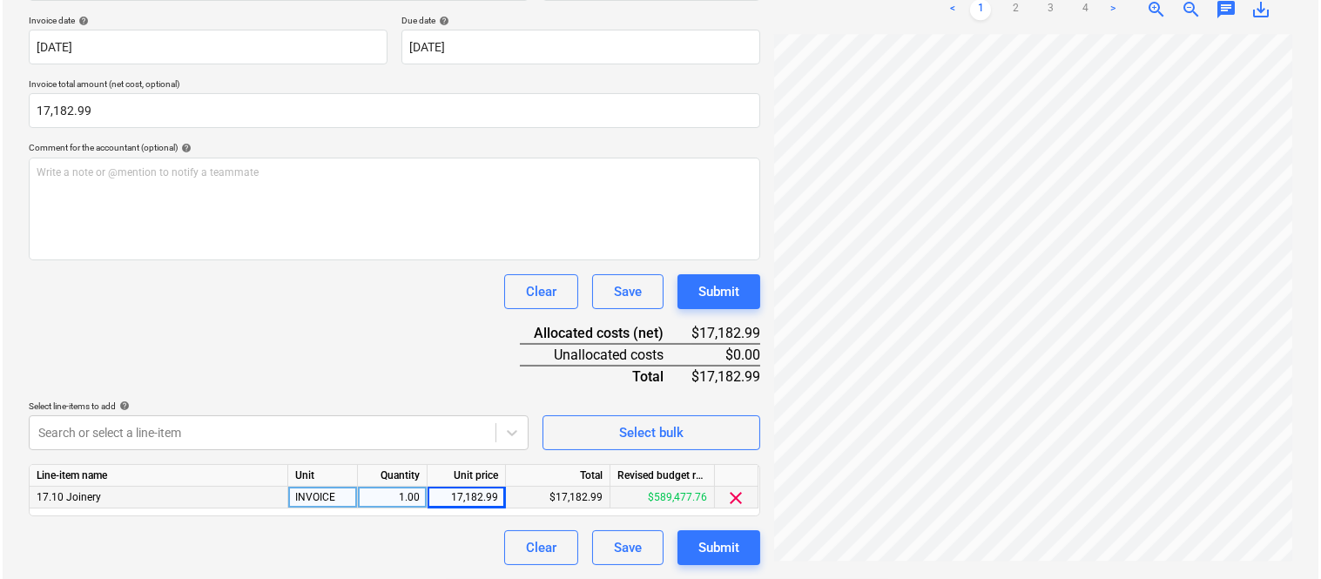
scroll to position [0, 138]
click at [723, 555] on div "Submit" at bounding box center [716, 547] width 41 height 23
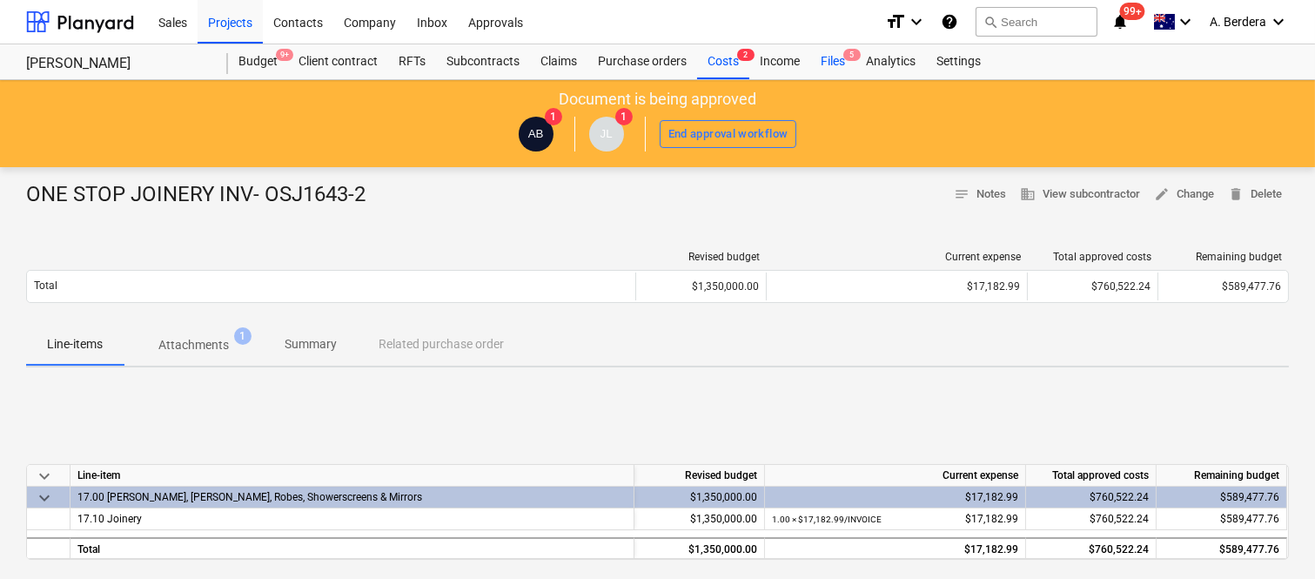
click at [830, 62] on div "Files 5" at bounding box center [833, 61] width 45 height 35
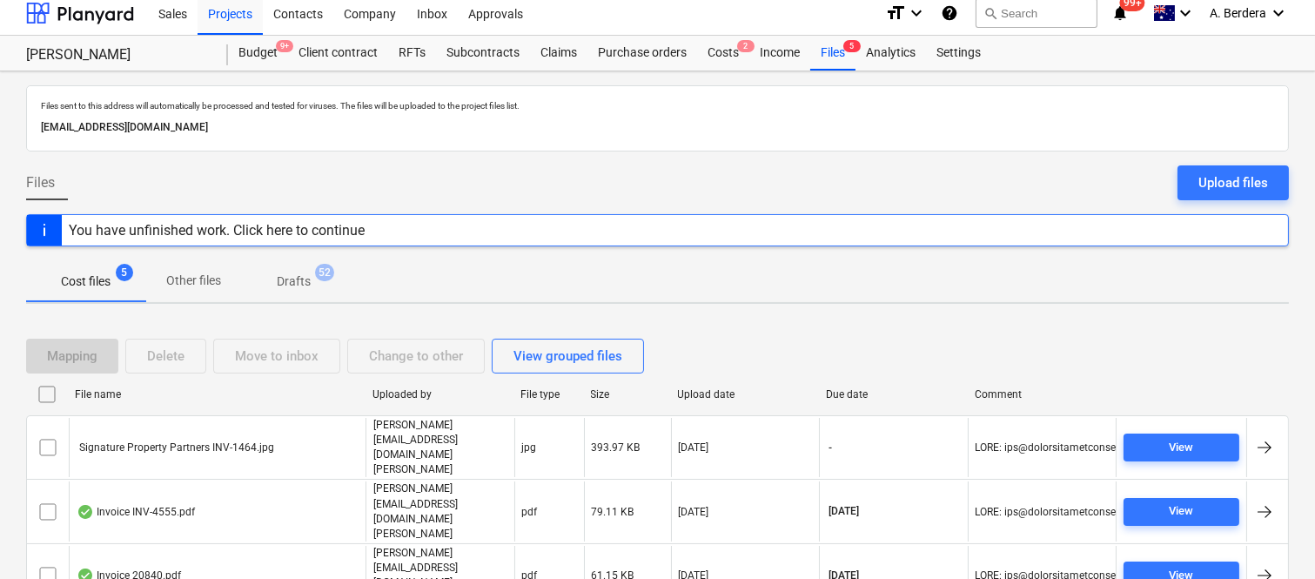
scroll to position [70, 0]
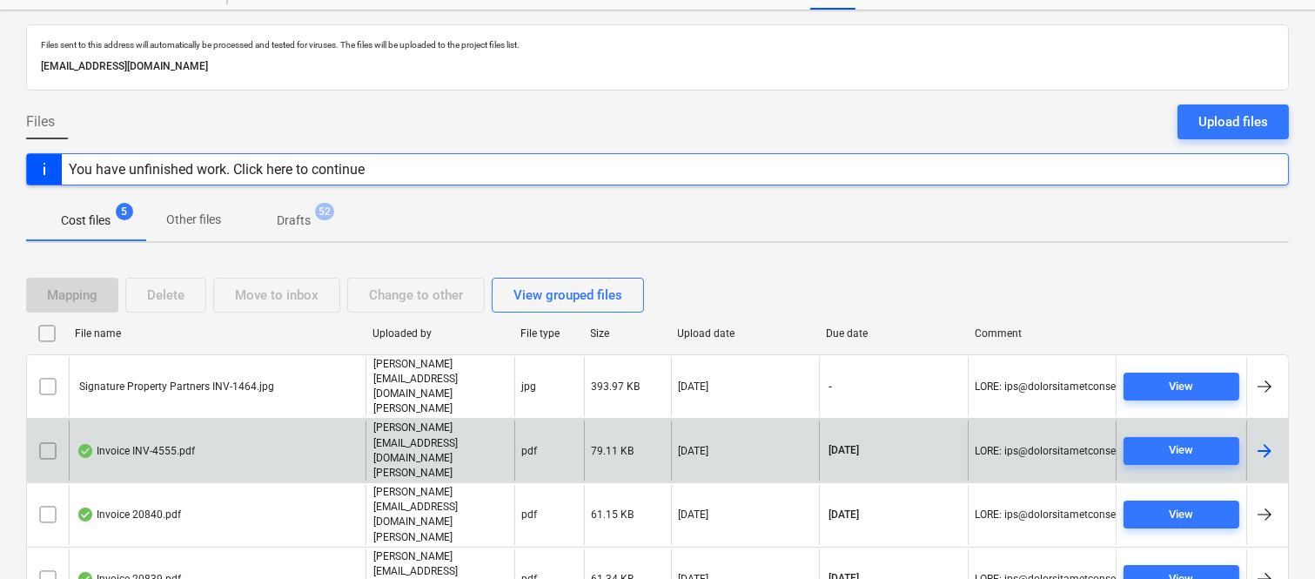
click at [237, 420] on div "Invoice INV-4555.pdf" at bounding box center [217, 450] width 297 height 60
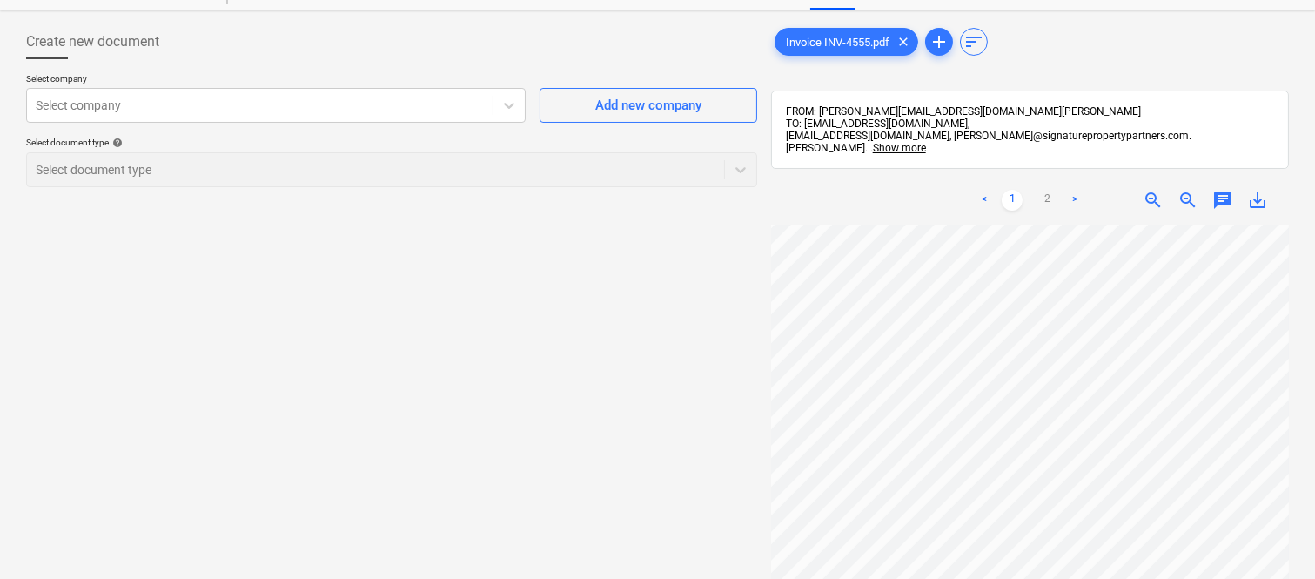
scroll to position [10, 138]
click at [296, 106] on div at bounding box center [260, 105] width 448 height 17
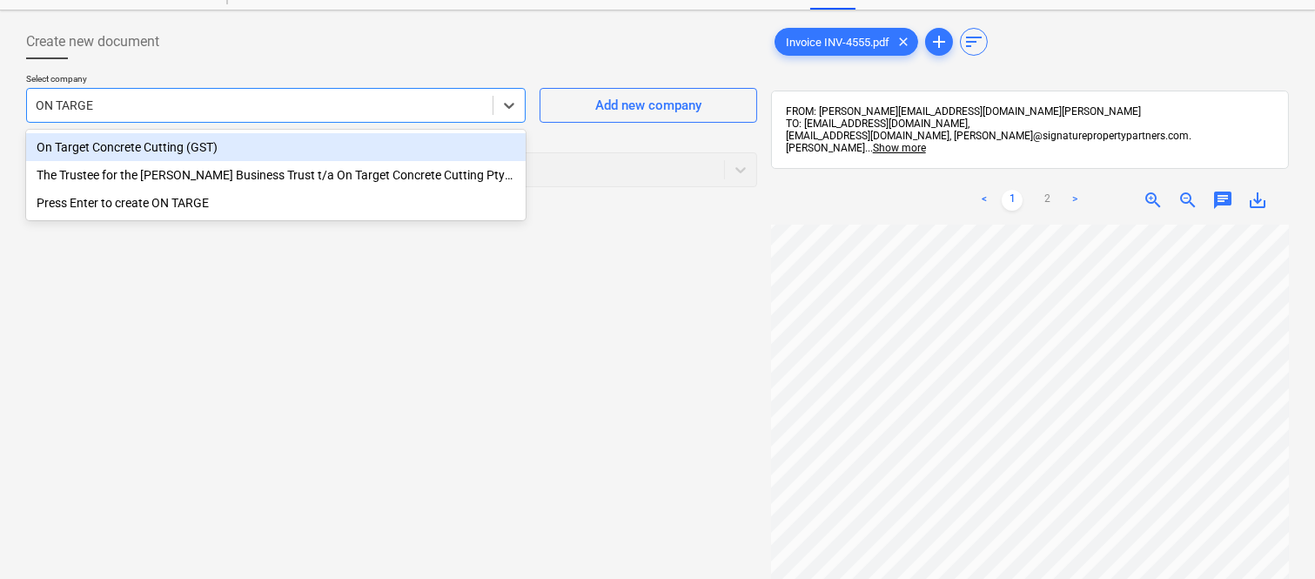
type input "ON TARGET"
click at [281, 140] on div "On Target Concrete Cutting (GST)" at bounding box center [276, 147] width 500 height 28
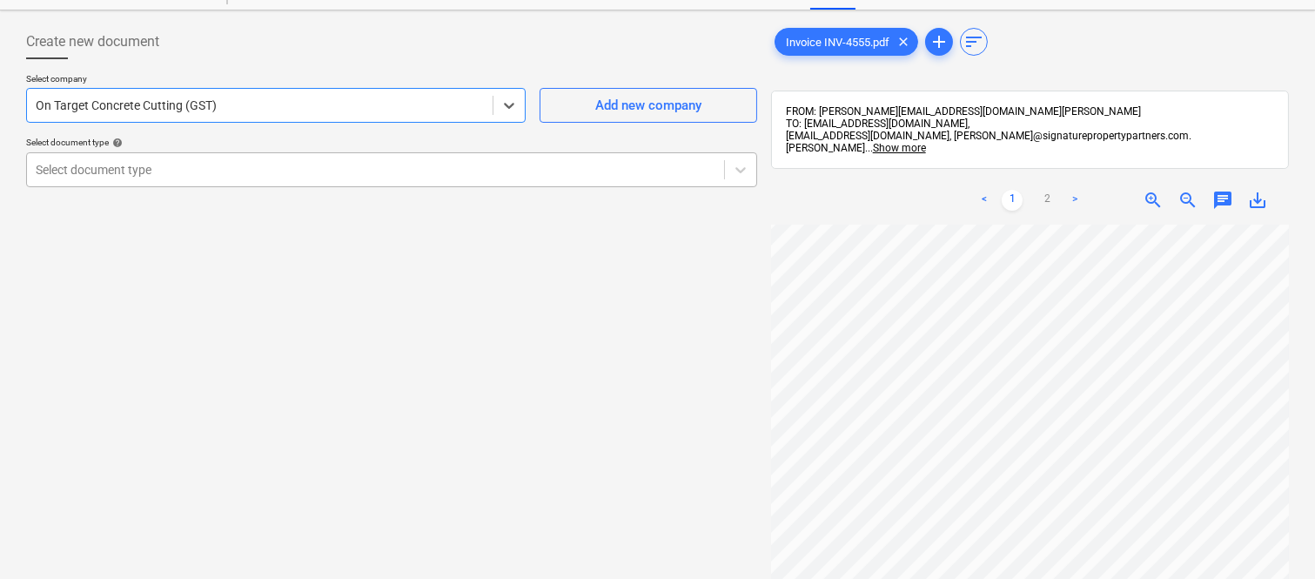
click at [300, 161] on div at bounding box center [376, 169] width 680 height 17
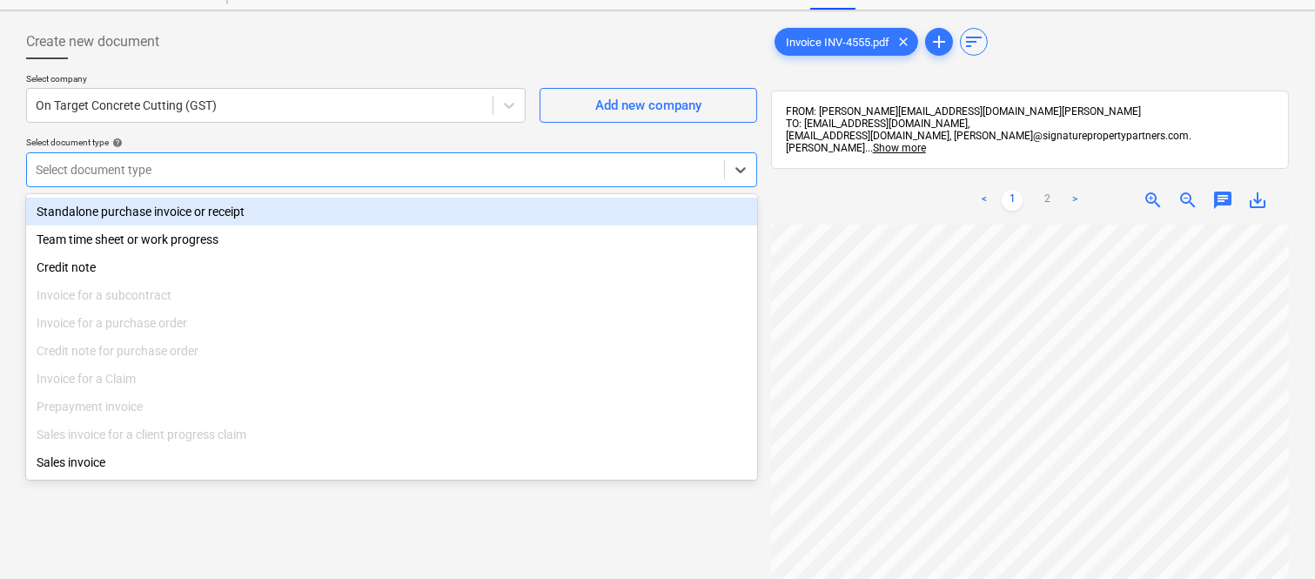
click at [335, 210] on div "Standalone purchase invoice or receipt" at bounding box center [391, 212] width 731 height 28
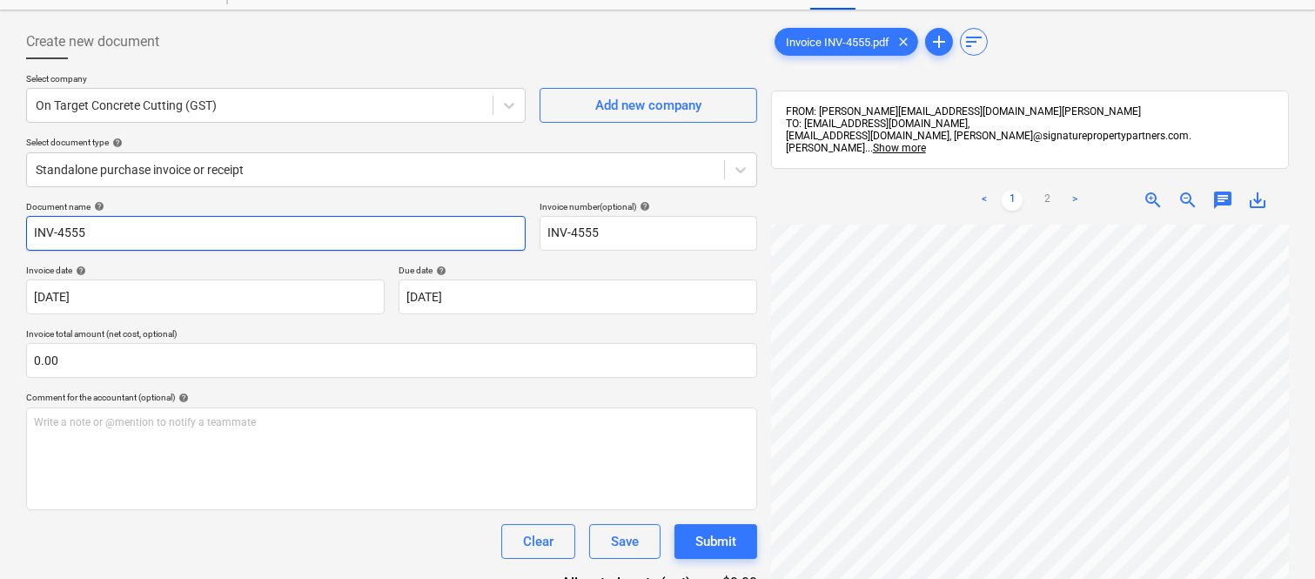
click at [29, 226] on input "INV-4555" at bounding box center [276, 233] width 500 height 35
click at [286, 229] on input "ON TARGET INV-4555" at bounding box center [276, 233] width 500 height 35
type input "ON TARGET INV-4555"
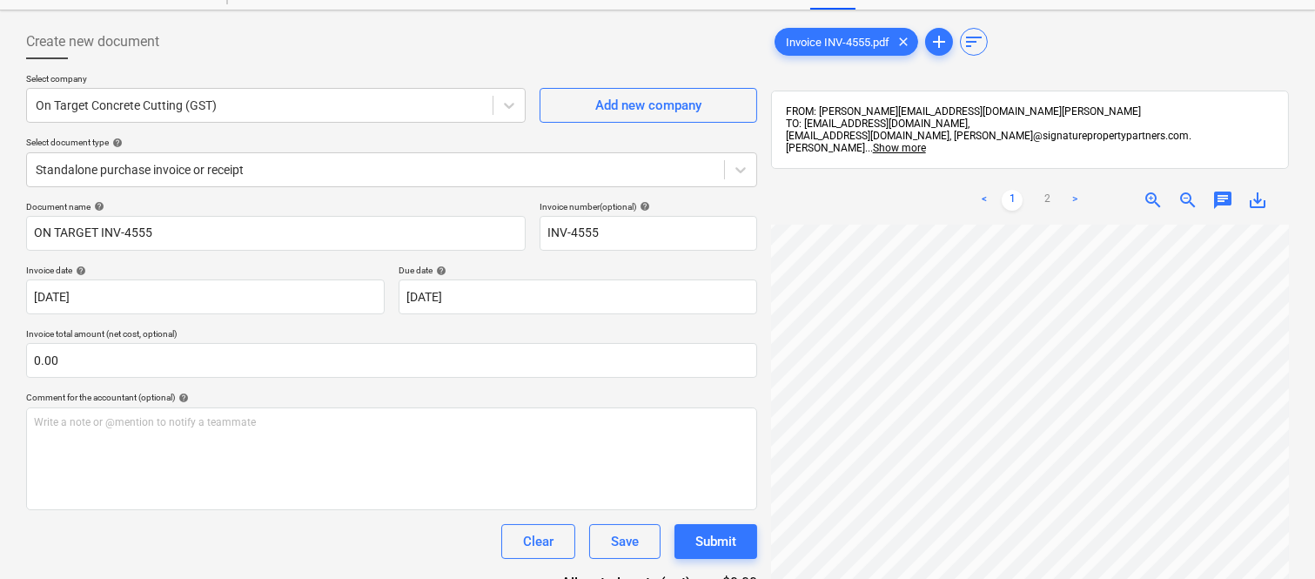
click at [288, 256] on div "Document name help ON TARGET INV-4555 Invoice number (optional) help INV-4555 I…" at bounding box center [391, 428] width 731 height 455
click at [193, 287] on body "Sales Projects Contacts Company Inbox Approvals format_size keyboard_arrow_down…" at bounding box center [657, 219] width 1315 height 579
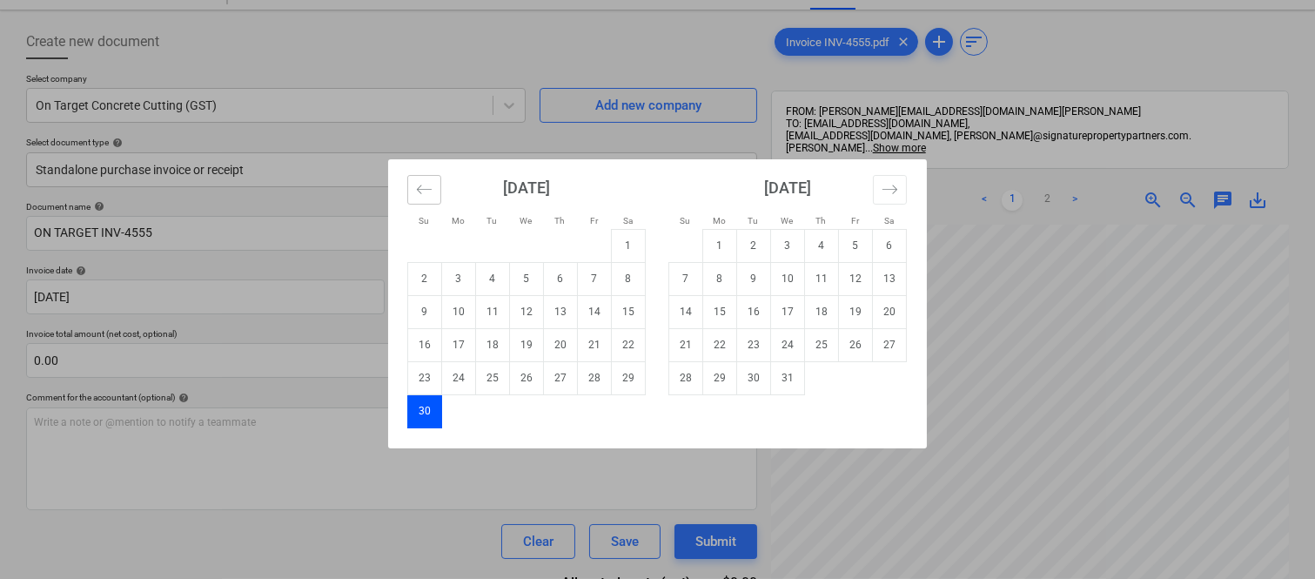
click at [420, 200] on button "Move backward to switch to the previous month." at bounding box center [424, 190] width 34 height 30
click at [597, 245] on td "3" at bounding box center [595, 245] width 34 height 33
type input "03 Oct 2025"
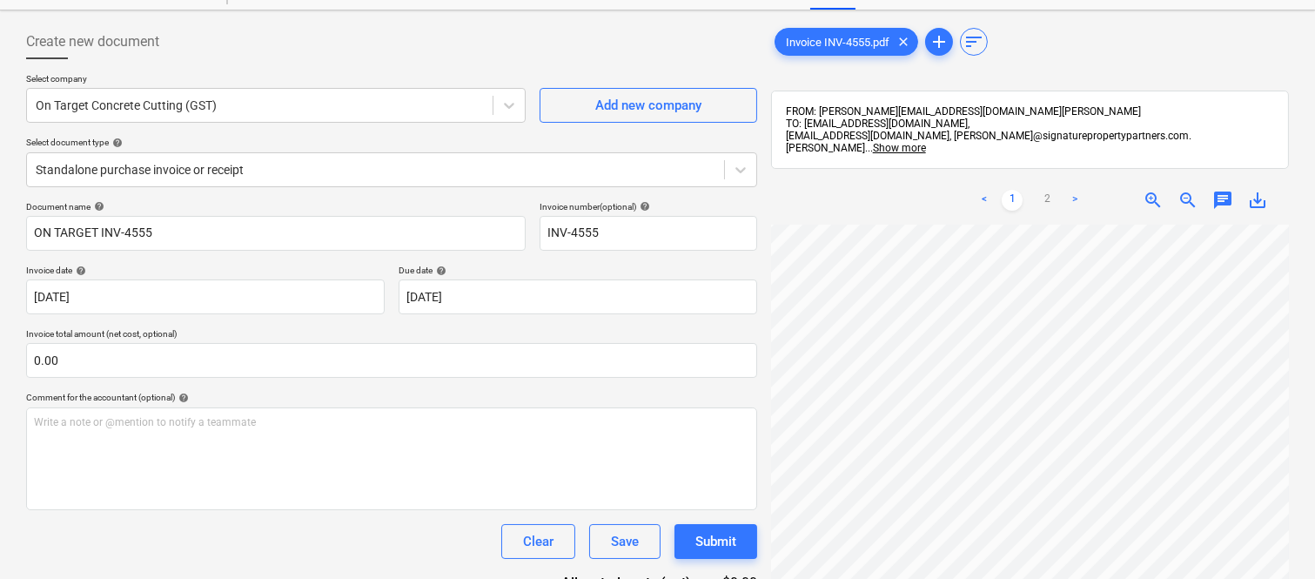
scroll to position [387, 138]
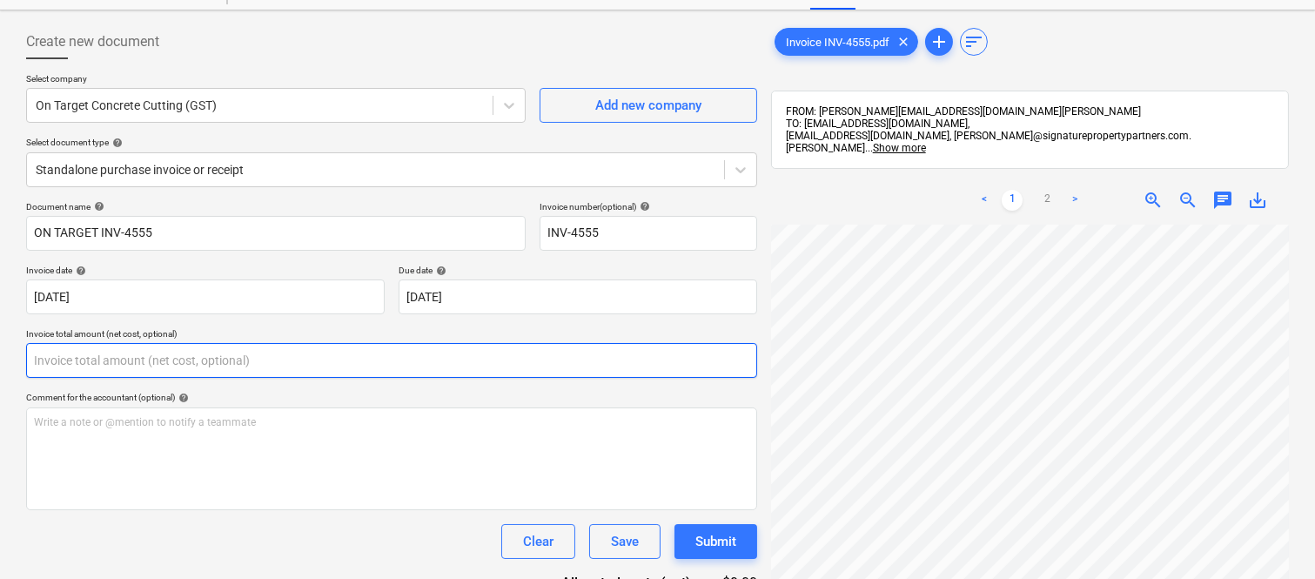
click at [251, 367] on input "text" at bounding box center [391, 360] width 731 height 35
type input "887.28"
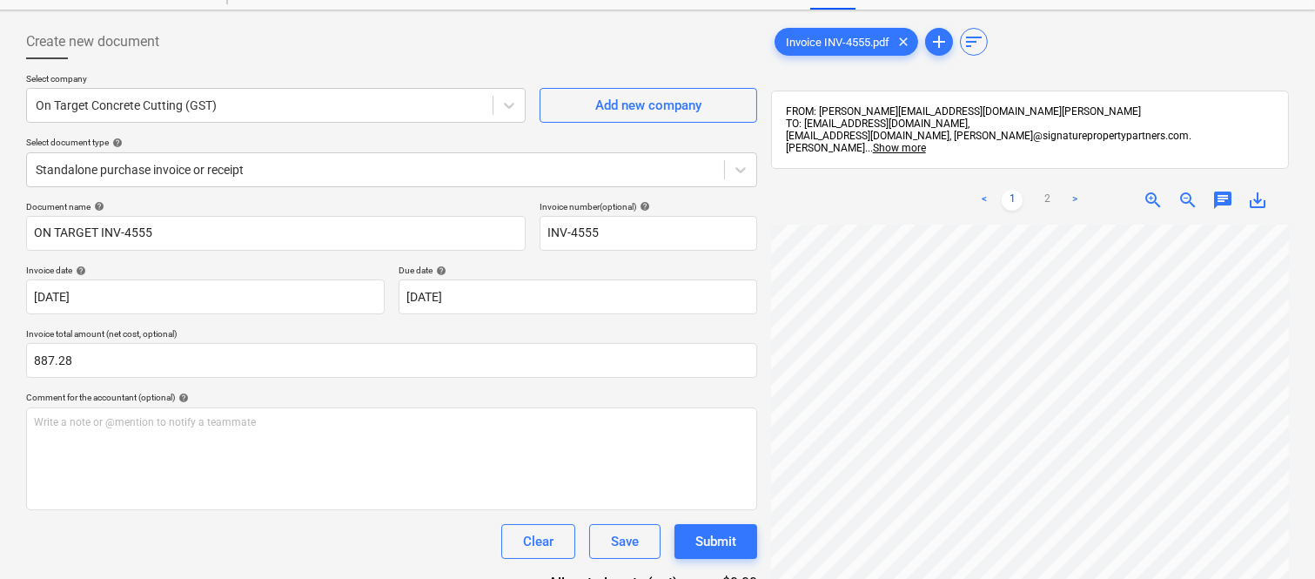
click at [293, 533] on div "Clear Save Submit" at bounding box center [391, 541] width 731 height 35
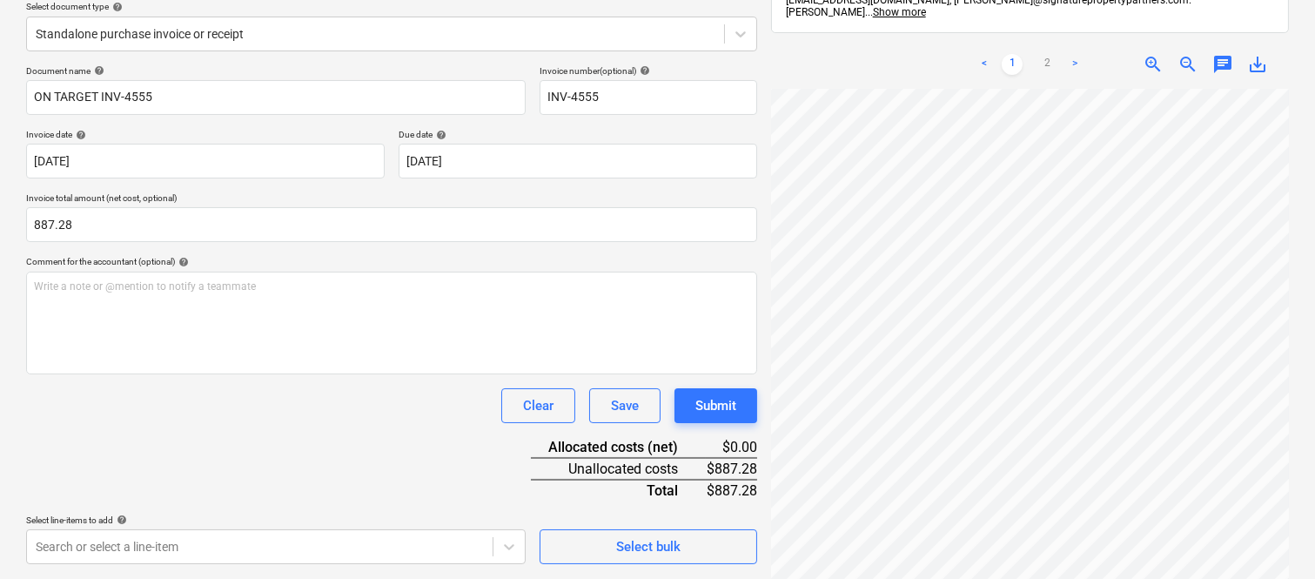
scroll to position [248, 0]
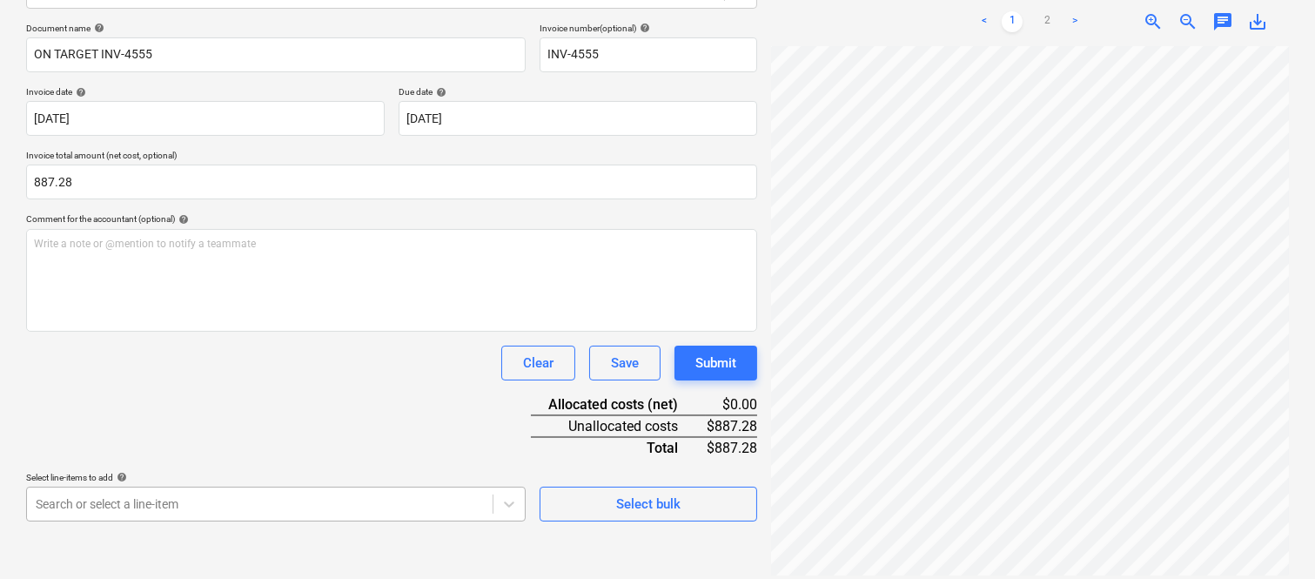
click at [377, 331] on body "Sales Projects Contacts Company Inbox Approvals format_size keyboard_arrow_down…" at bounding box center [657, 41] width 1315 height 579
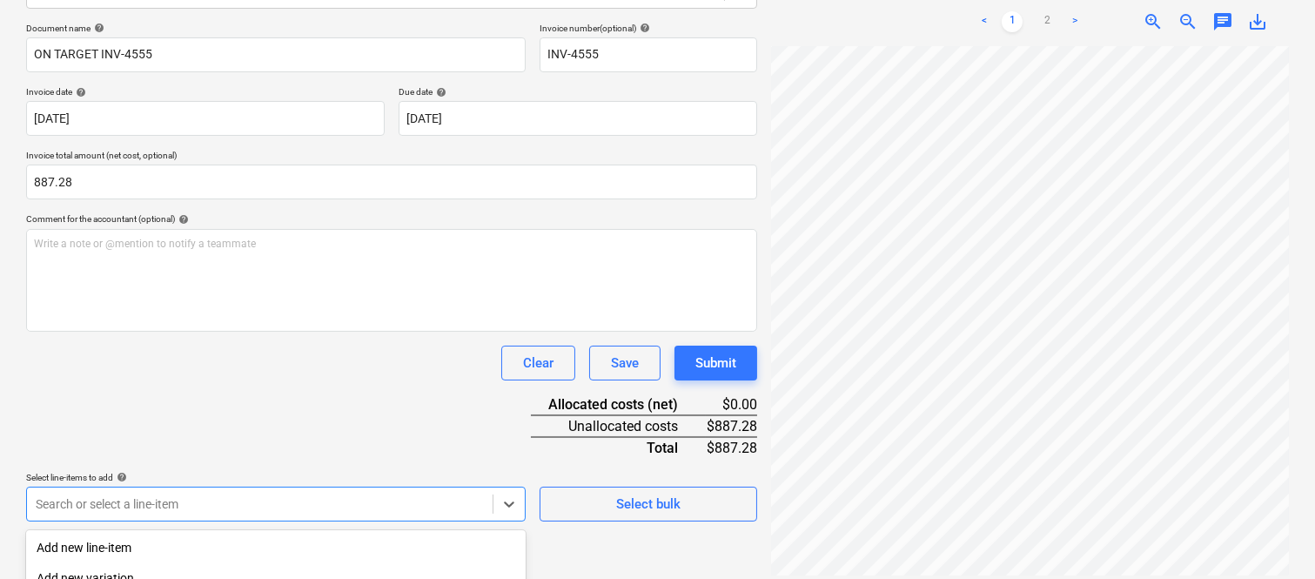
scroll to position [463, 0]
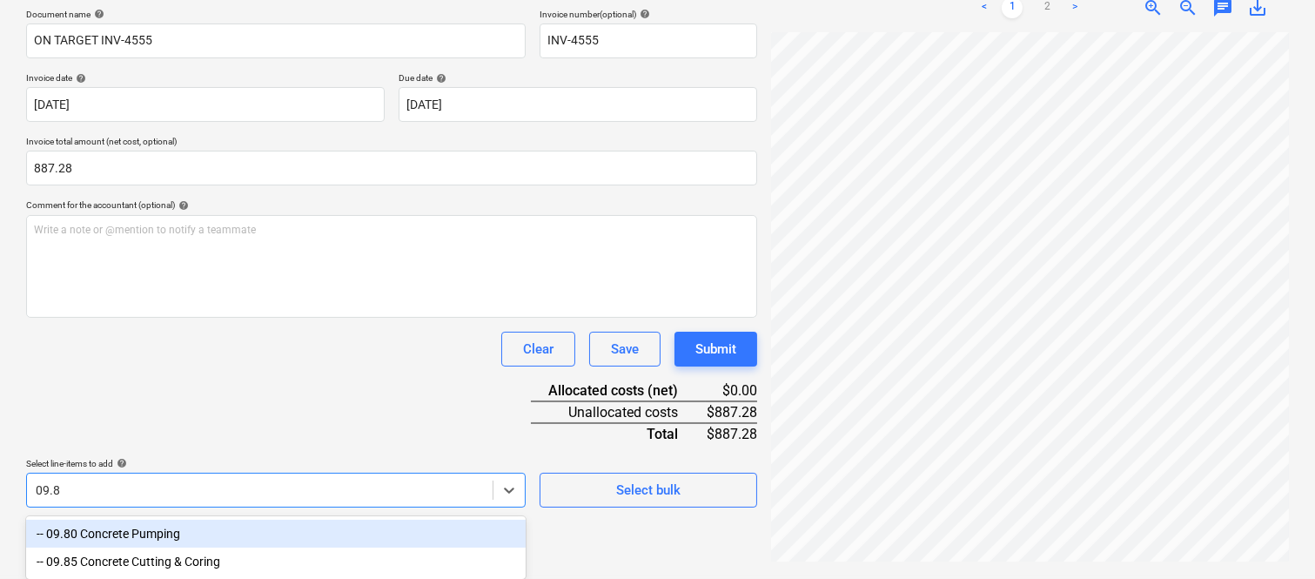
type input "09.85"
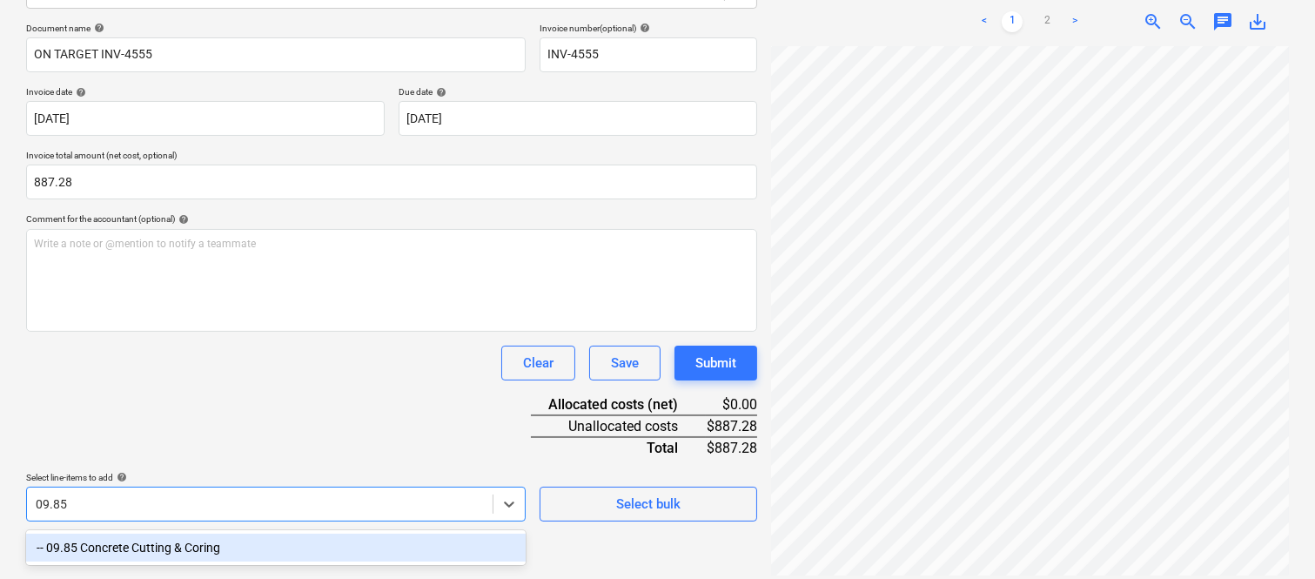
click at [326, 541] on div "-- 09.85 Concrete Cutting & Coring" at bounding box center [276, 548] width 500 height 28
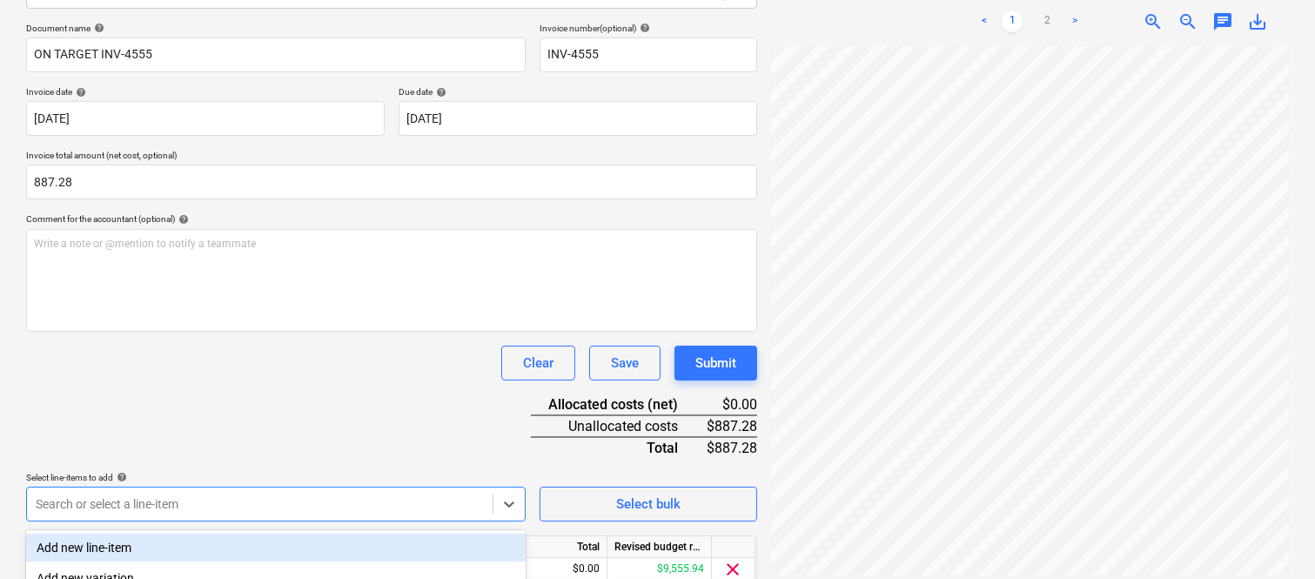
click at [279, 377] on div "Clear Save Submit" at bounding box center [391, 363] width 731 height 35
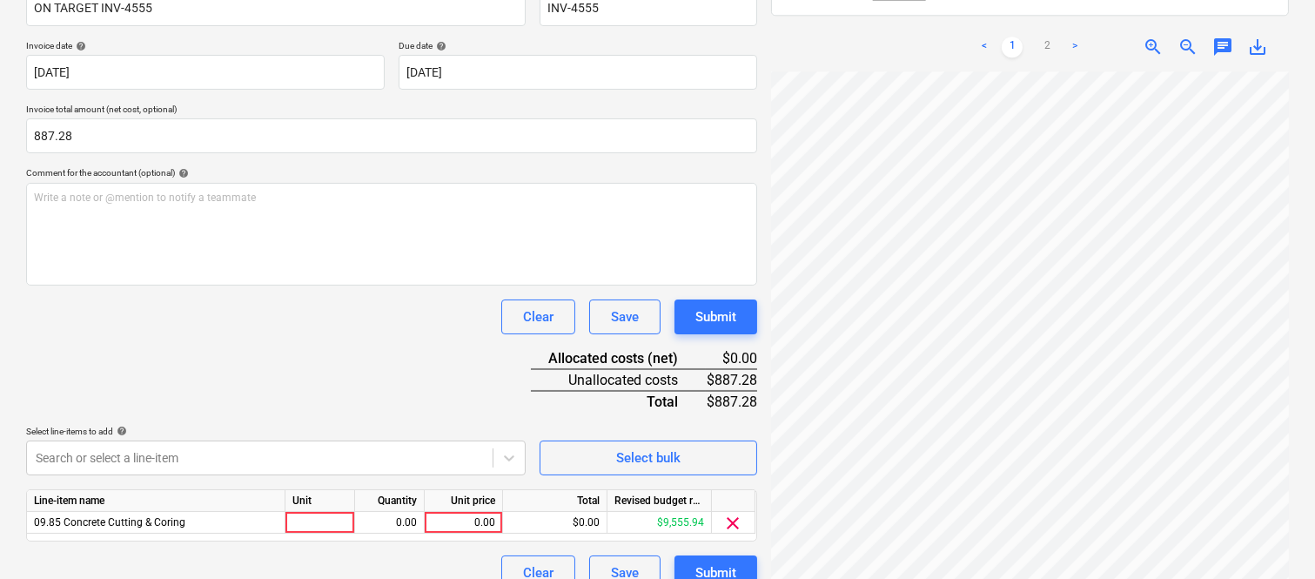
scroll to position [319, 0]
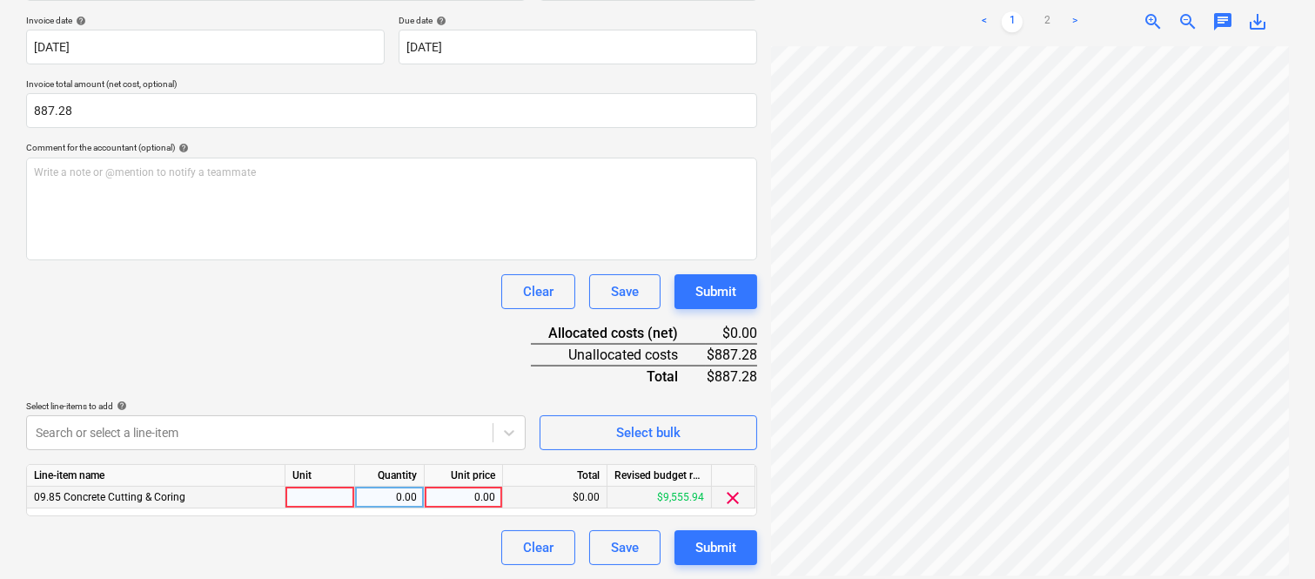
click at [333, 494] on div at bounding box center [321, 498] width 70 height 22
type input "INVOICE"
click at [398, 500] on div "0.00" at bounding box center [389, 498] width 55 height 22
type input "1"
click at [462, 494] on div "0.00" at bounding box center [464, 498] width 64 height 22
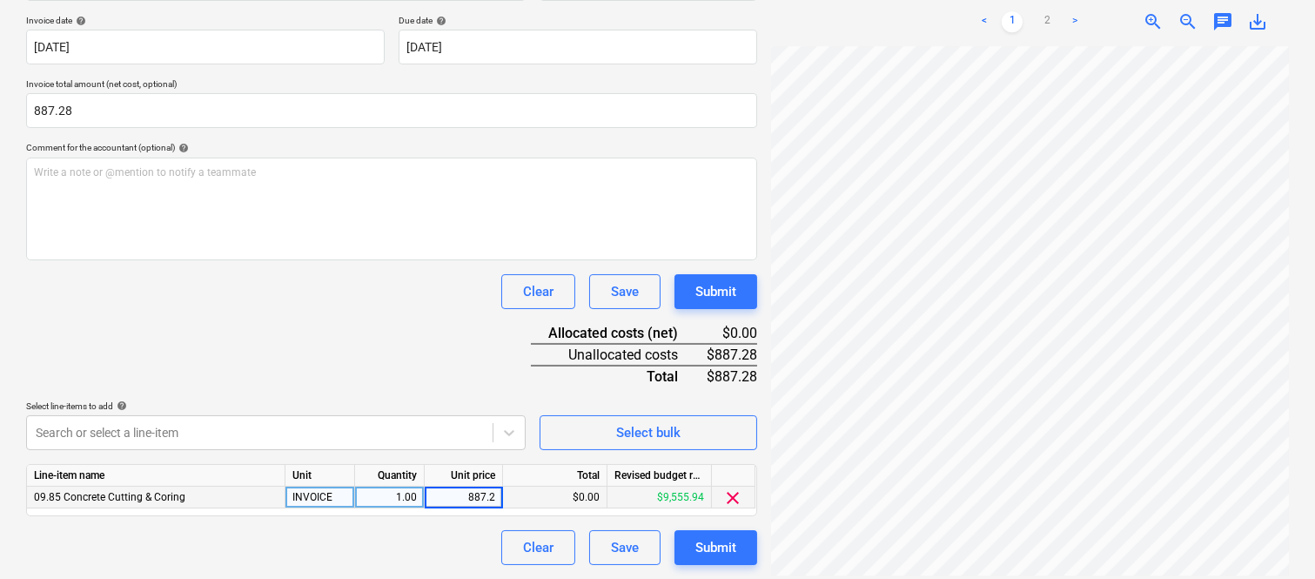
type input "887.28"
click at [440, 534] on div "Clear Save Submit" at bounding box center [391, 547] width 731 height 35
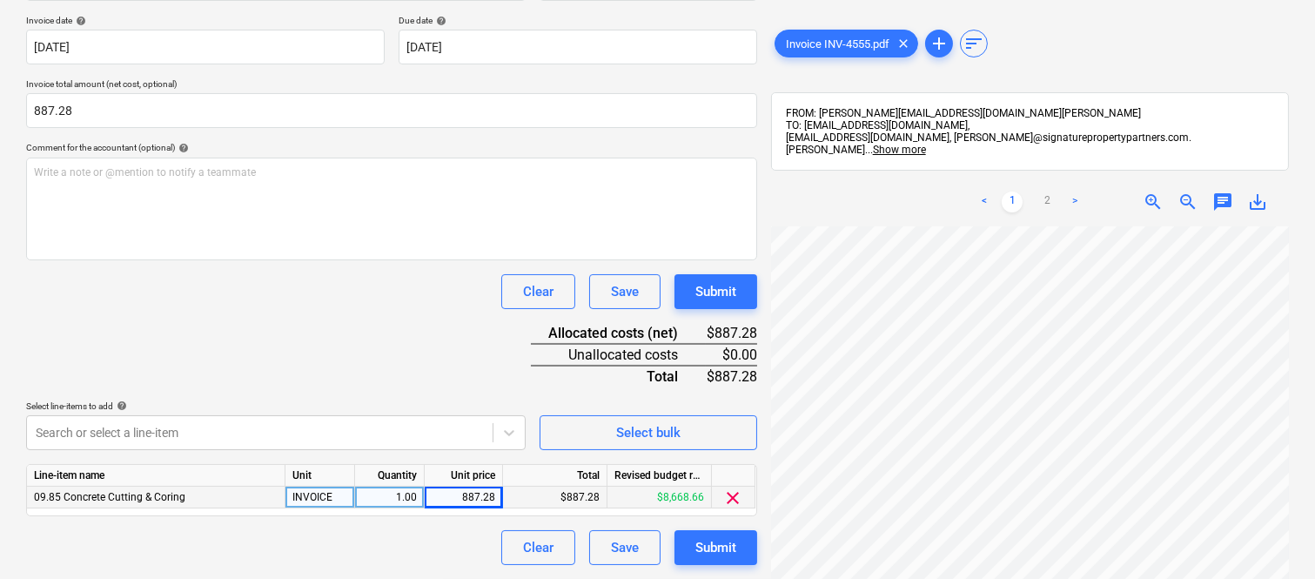
scroll to position [0, 0]
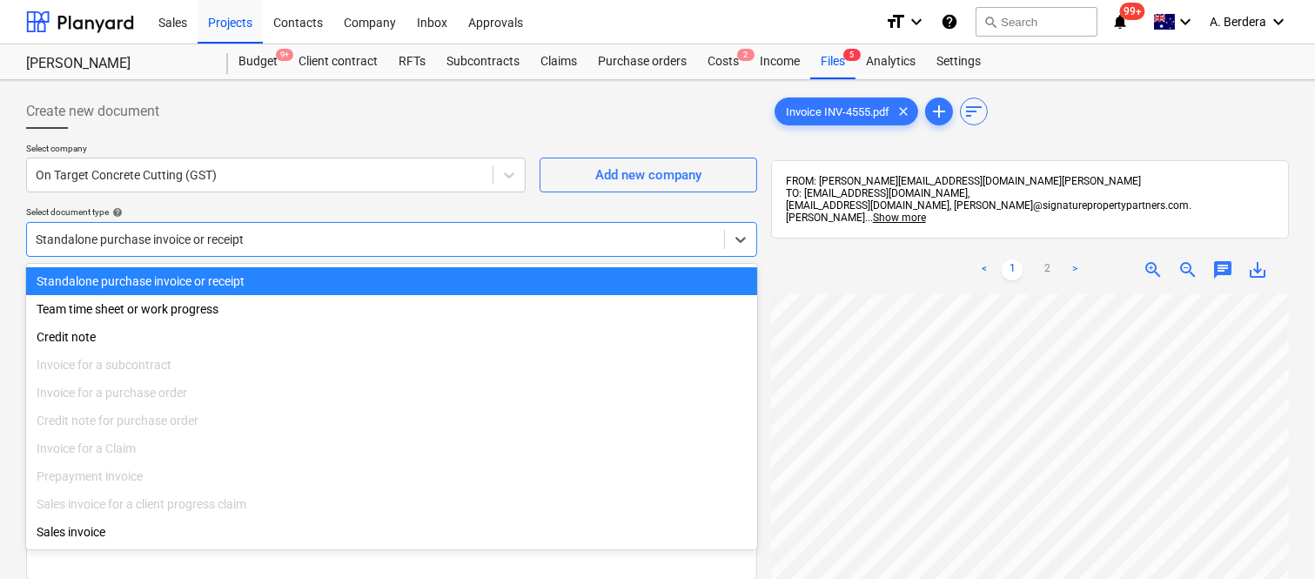
click at [316, 228] on div "Standalone purchase invoice or receipt" at bounding box center [375, 239] width 697 height 24
click at [342, 274] on div "Standalone purchase invoice or receipt" at bounding box center [391, 281] width 731 height 28
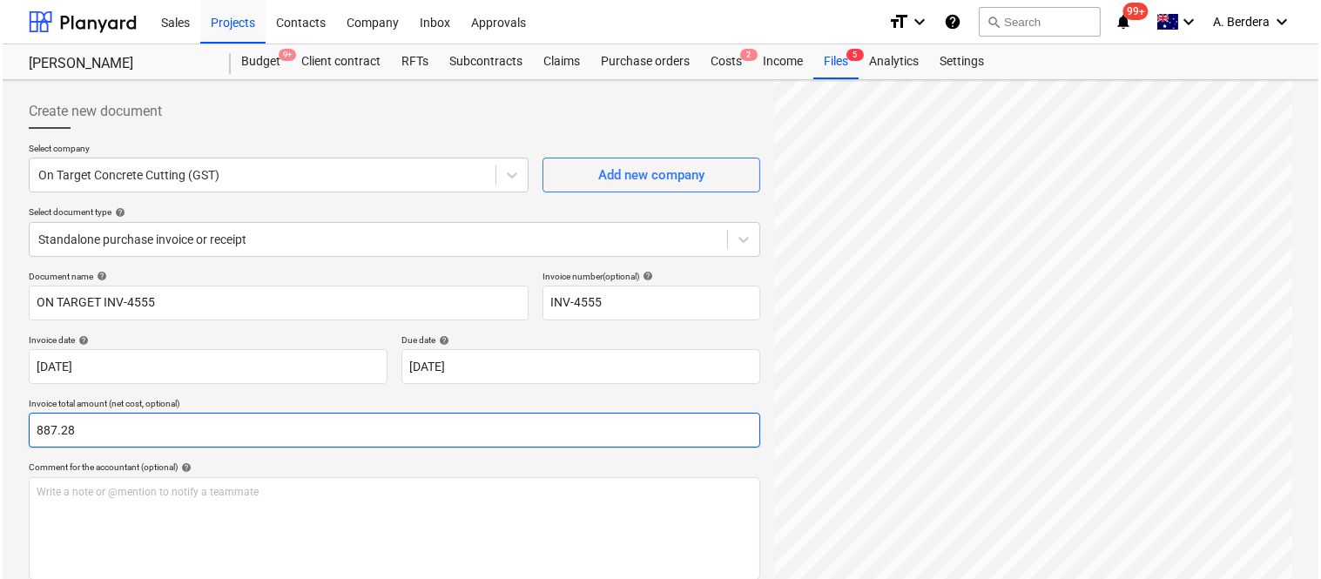
scroll to position [319, 0]
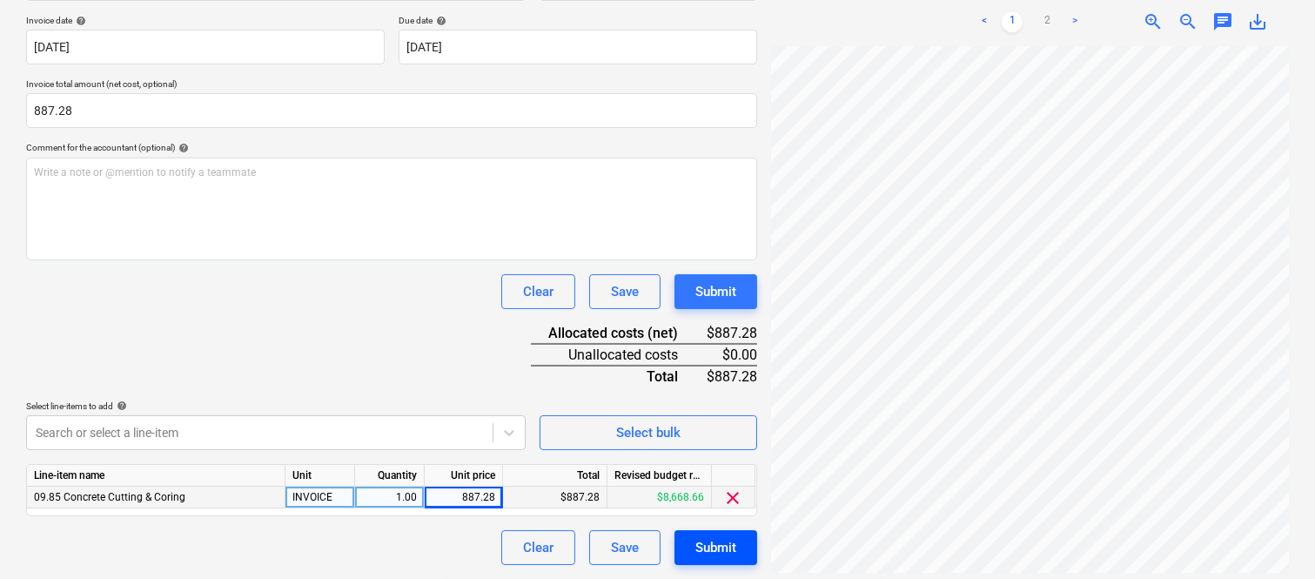
click at [714, 543] on div "Submit" at bounding box center [716, 547] width 41 height 23
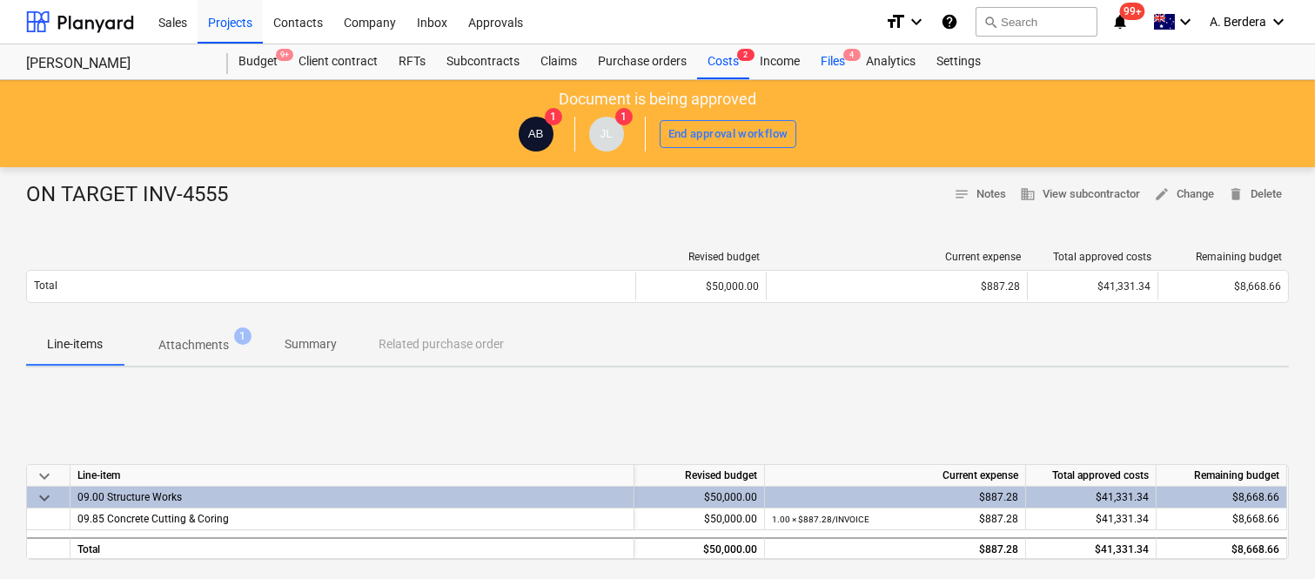
click at [837, 55] on div "Files 4" at bounding box center [833, 61] width 45 height 35
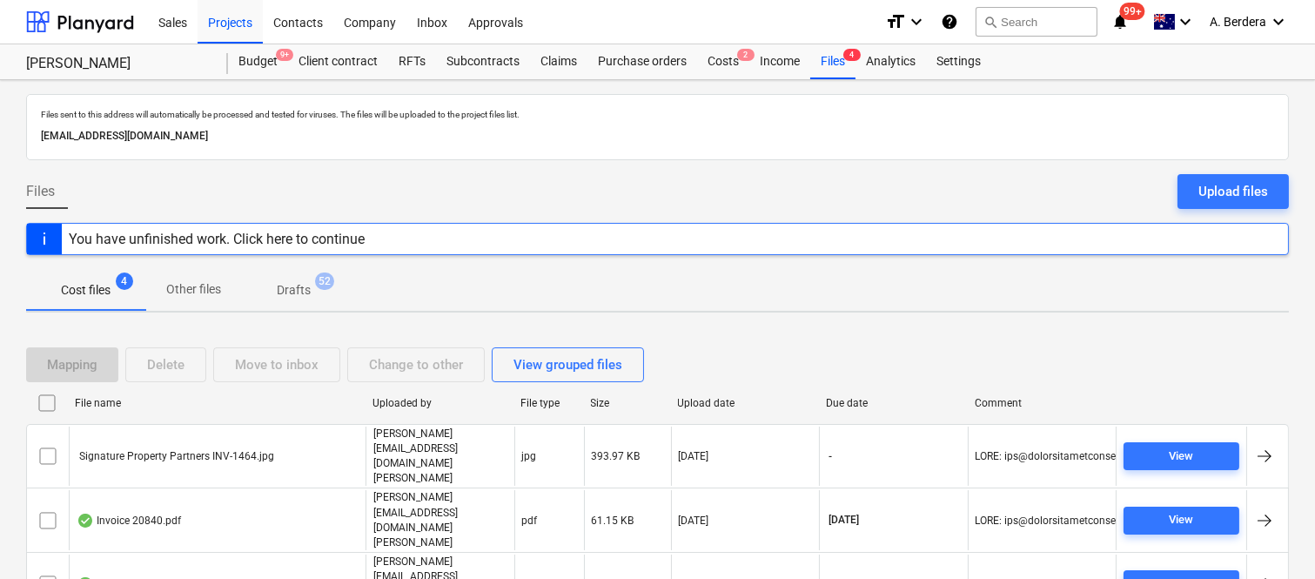
scroll to position [37, 0]
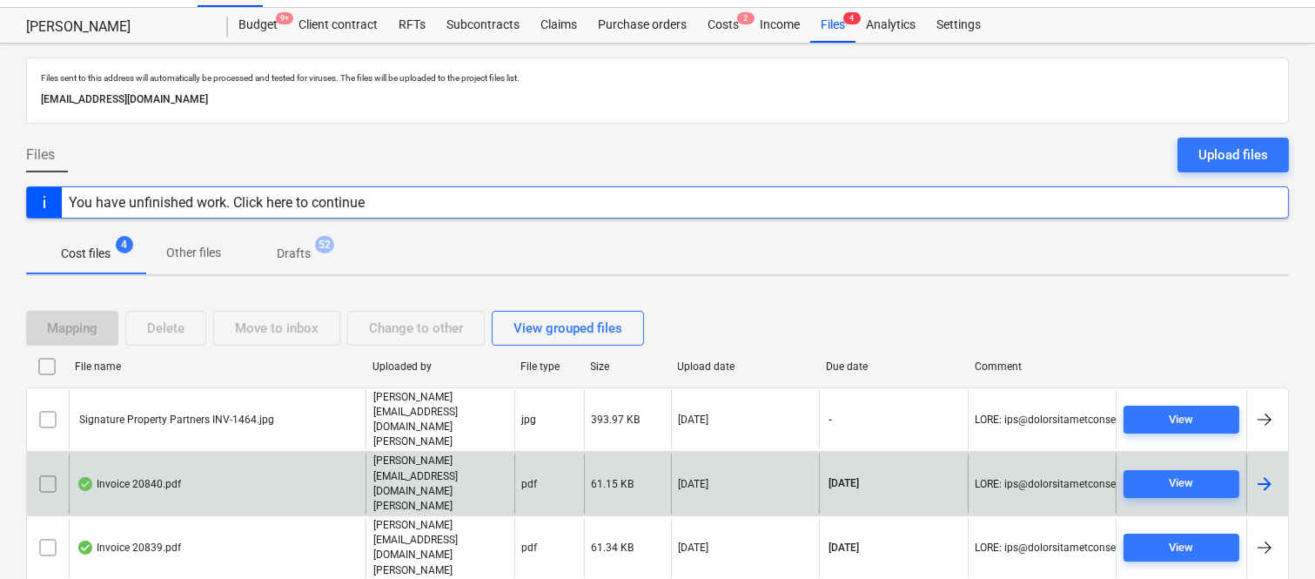
click at [299, 454] on div "Invoice 20840.pdf" at bounding box center [217, 484] width 297 height 60
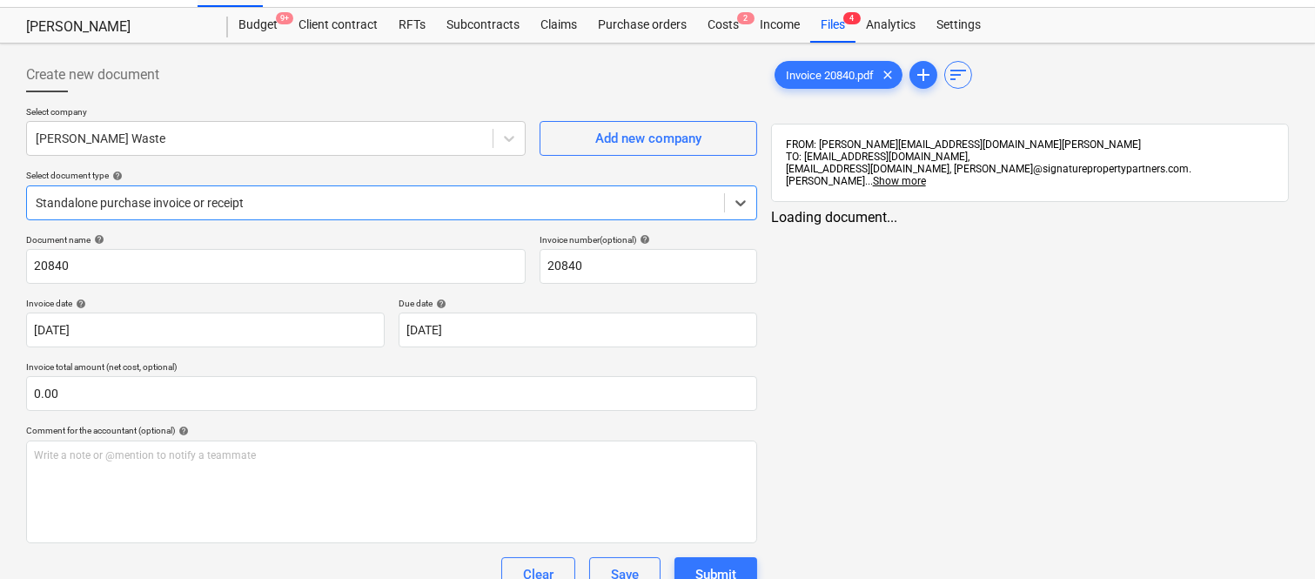
type input "20840"
type input "30 Nov 2025"
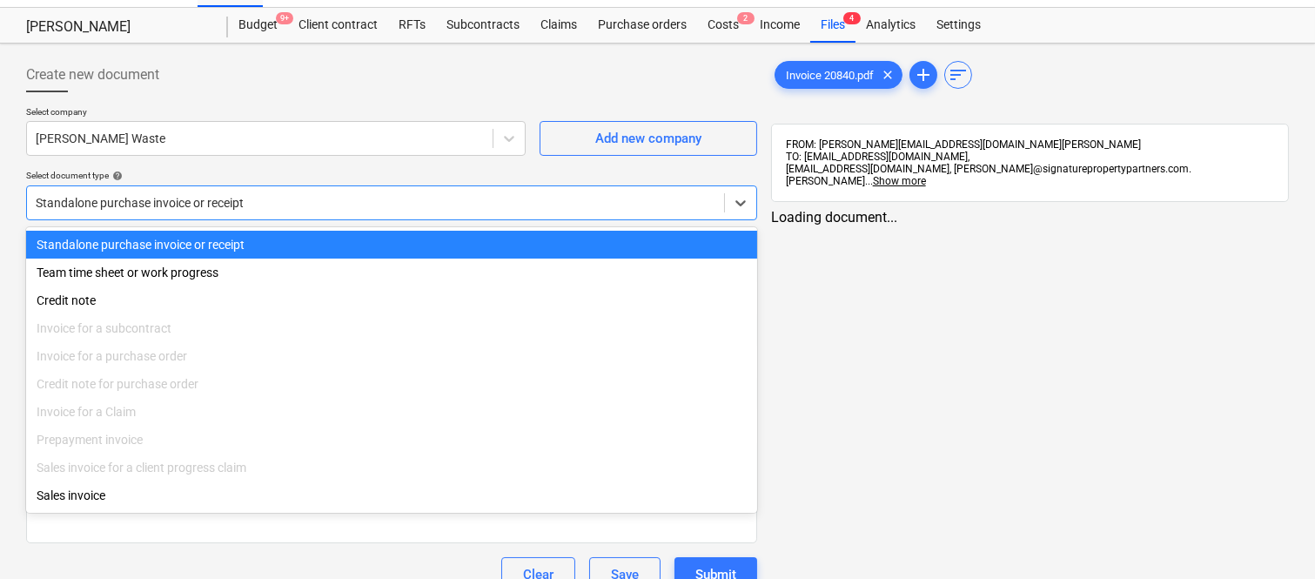
click at [344, 188] on div "Standalone purchase invoice or receipt" at bounding box center [391, 202] width 731 height 35
click at [384, 241] on div "Standalone purchase invoice or receipt" at bounding box center [391, 245] width 731 height 28
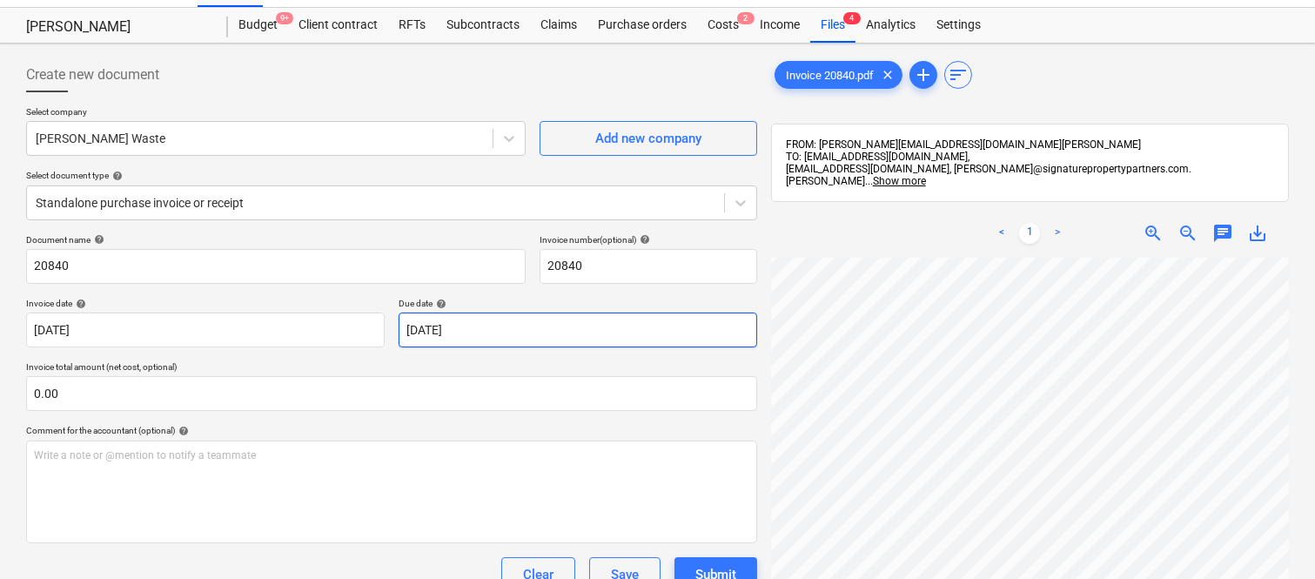
scroll to position [35, 138]
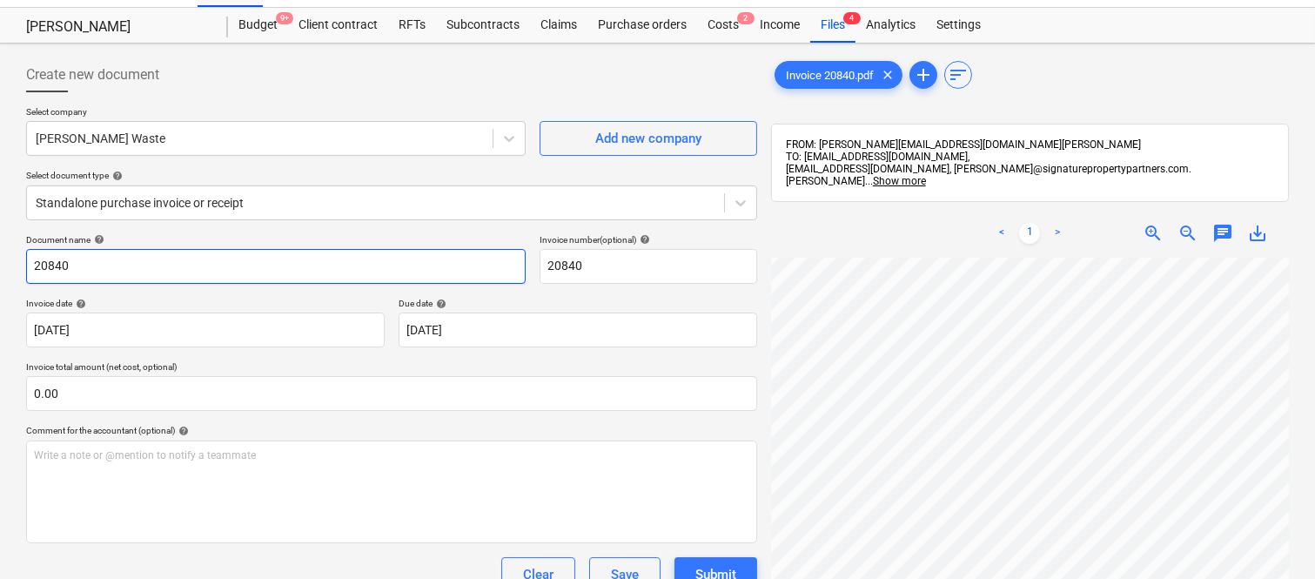
click at [29, 262] on input "20840" at bounding box center [276, 266] width 500 height 35
type input "SAUNDERS WASTE INV- 20840"
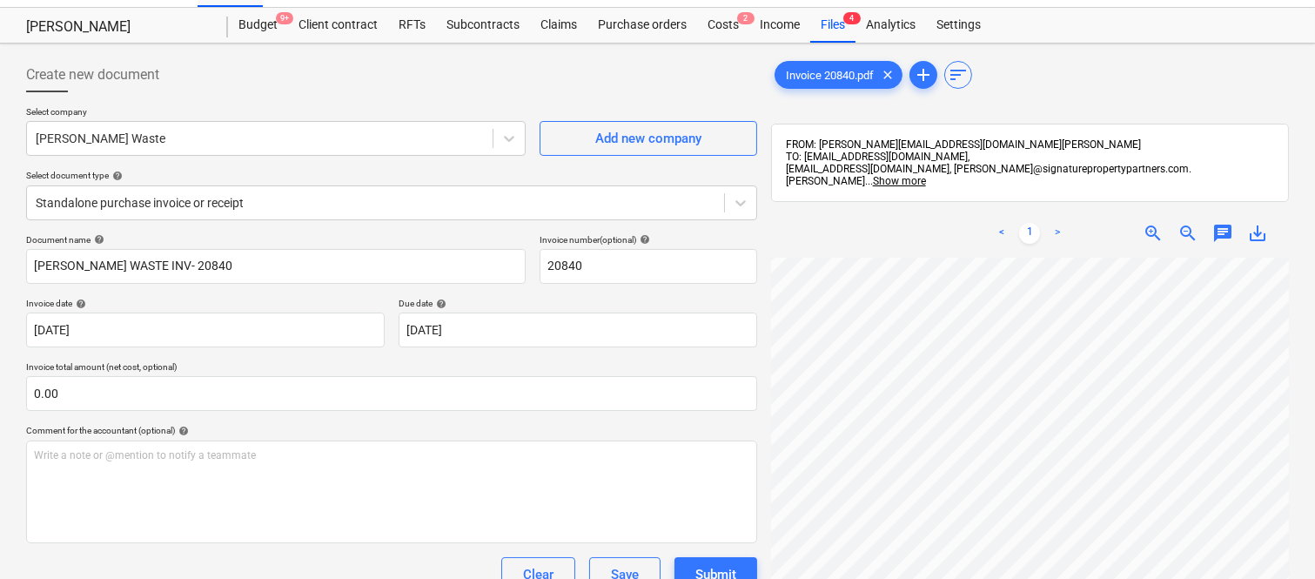
scroll to position [57, 138]
click at [232, 335] on body "Sales Projects Contacts Company Inbox Approvals format_size keyboard_arrow_down…" at bounding box center [657, 252] width 1315 height 579
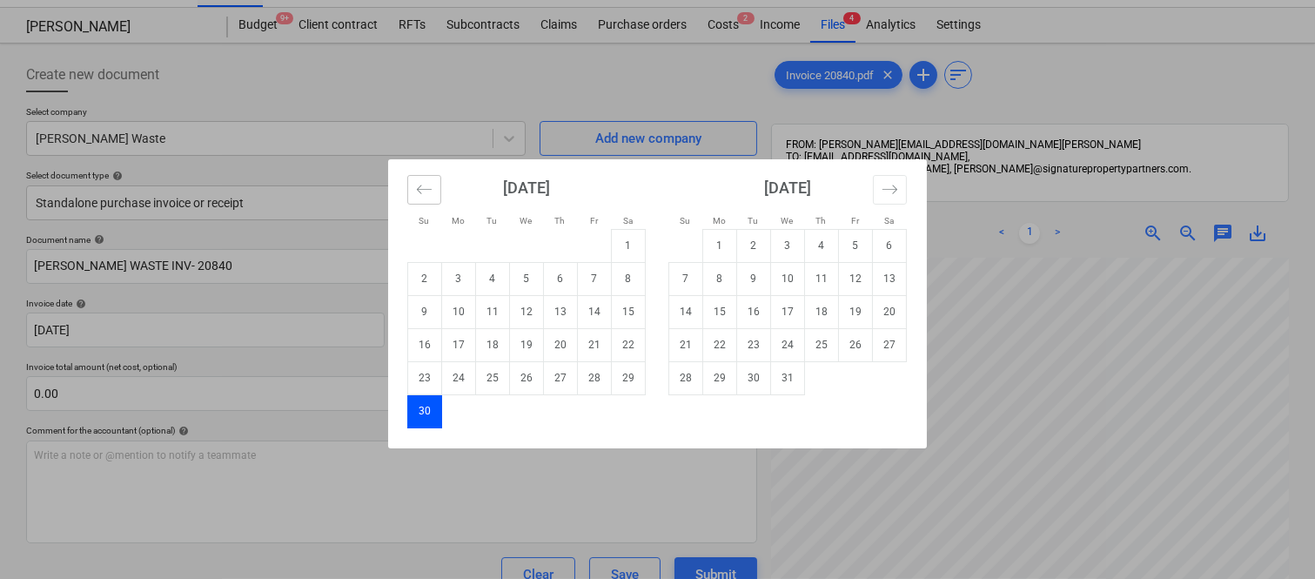
click at [423, 198] on button "Move backward to switch to the previous month." at bounding box center [424, 190] width 34 height 30
click at [601, 254] on td "3" at bounding box center [595, 245] width 34 height 33
type input "03 Oct 2025"
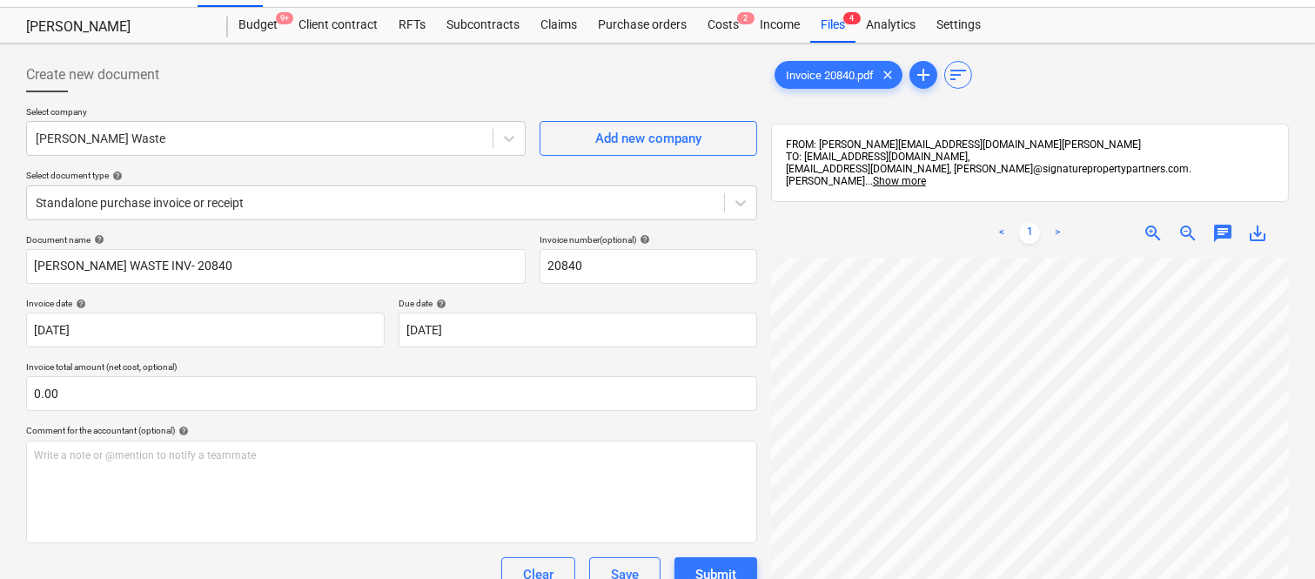
scroll to position [326, 138]
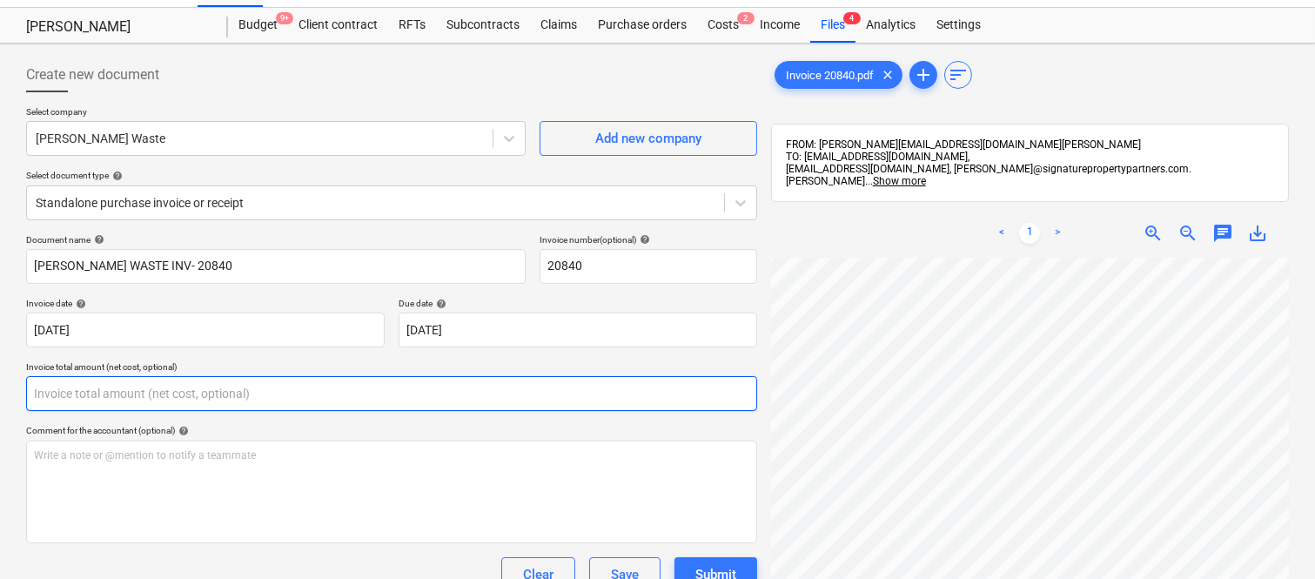
click at [202, 383] on input "text" at bounding box center [391, 393] width 731 height 35
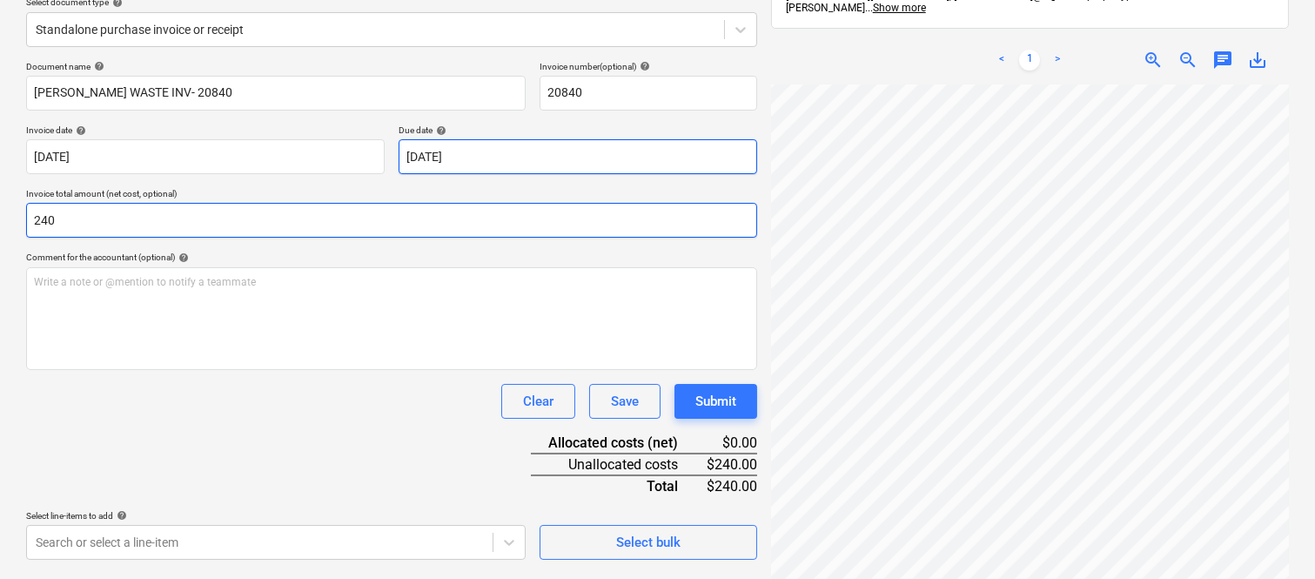
scroll to position [248, 0]
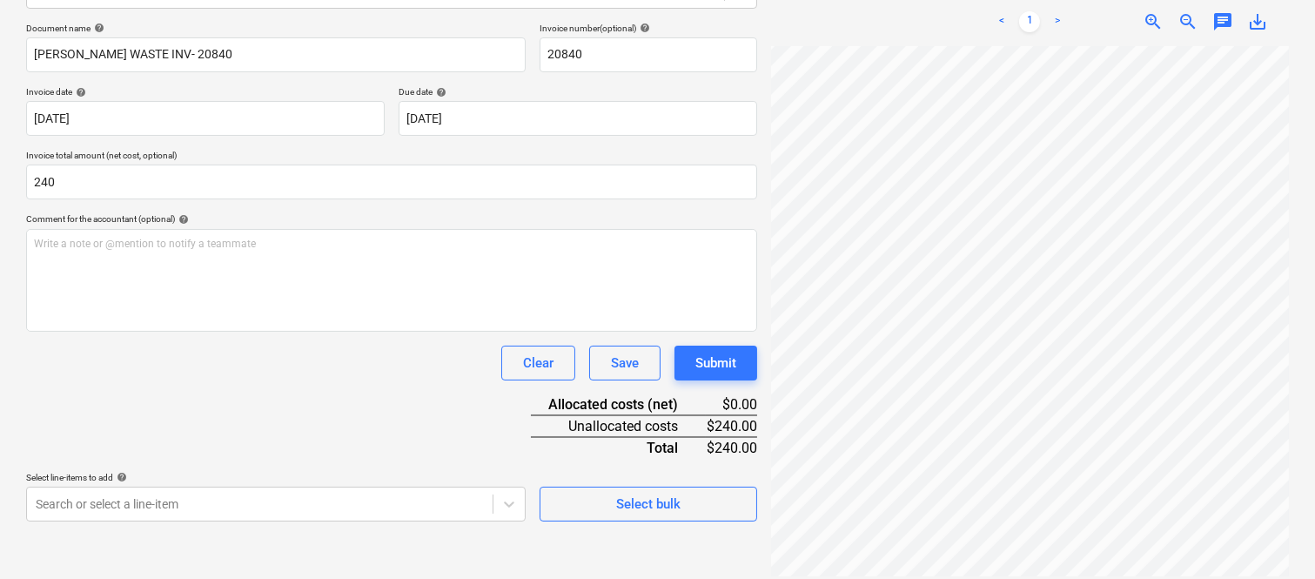
type input "240.00"
click at [406, 367] on div "Clear Save Submit" at bounding box center [391, 363] width 731 height 35
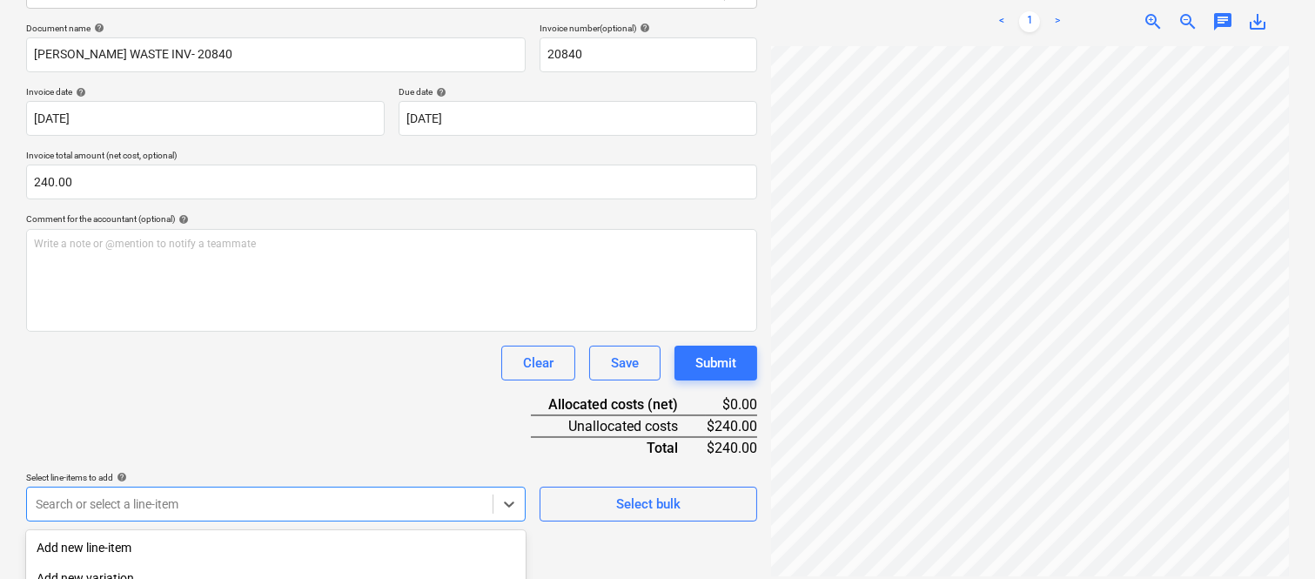
click at [281, 331] on body "Sales Projects Contacts Company Inbox Approvals format_size keyboard_arrow_down…" at bounding box center [657, 41] width 1315 height 579
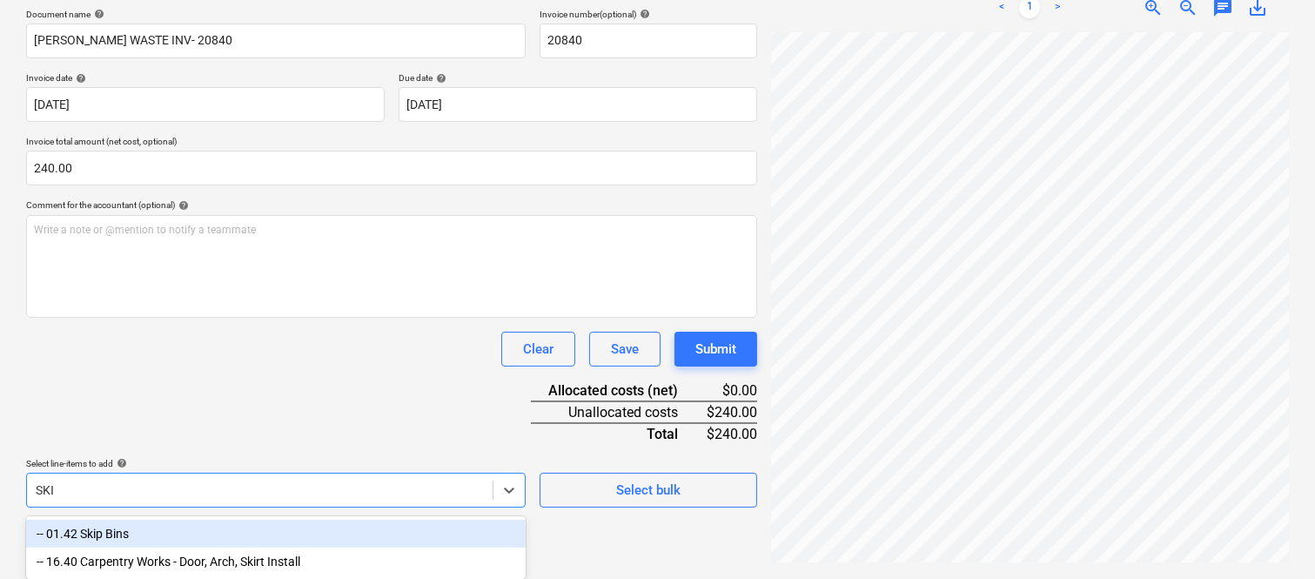
type input "SKIP"
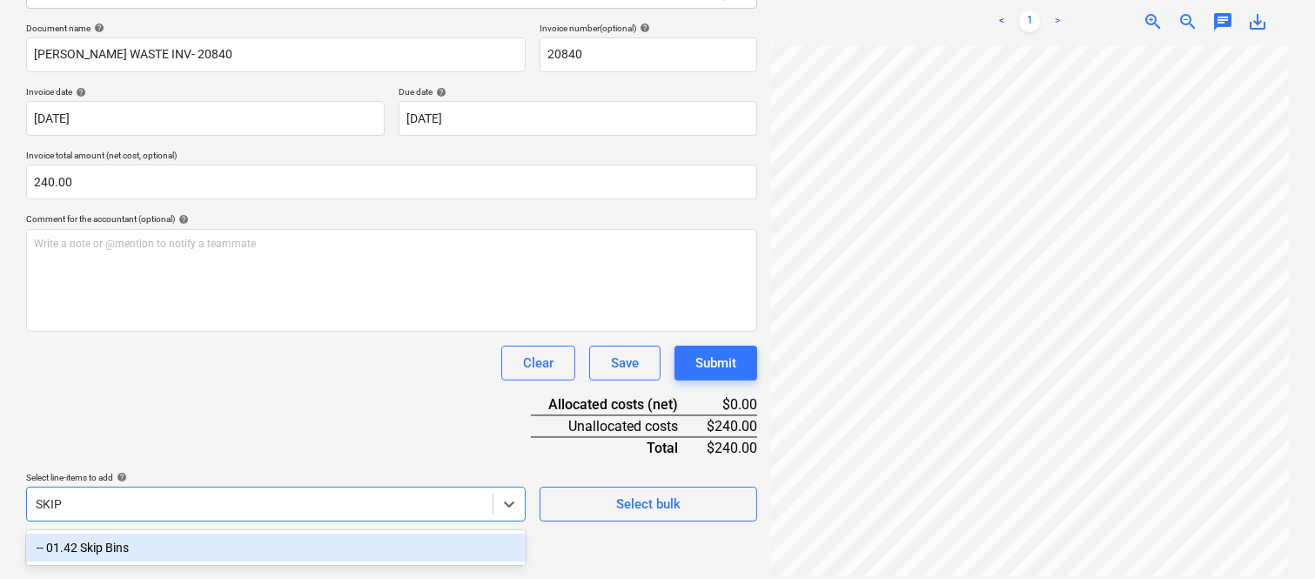
click at [265, 540] on div "-- 01.42 Skip Bins" at bounding box center [276, 548] width 500 height 28
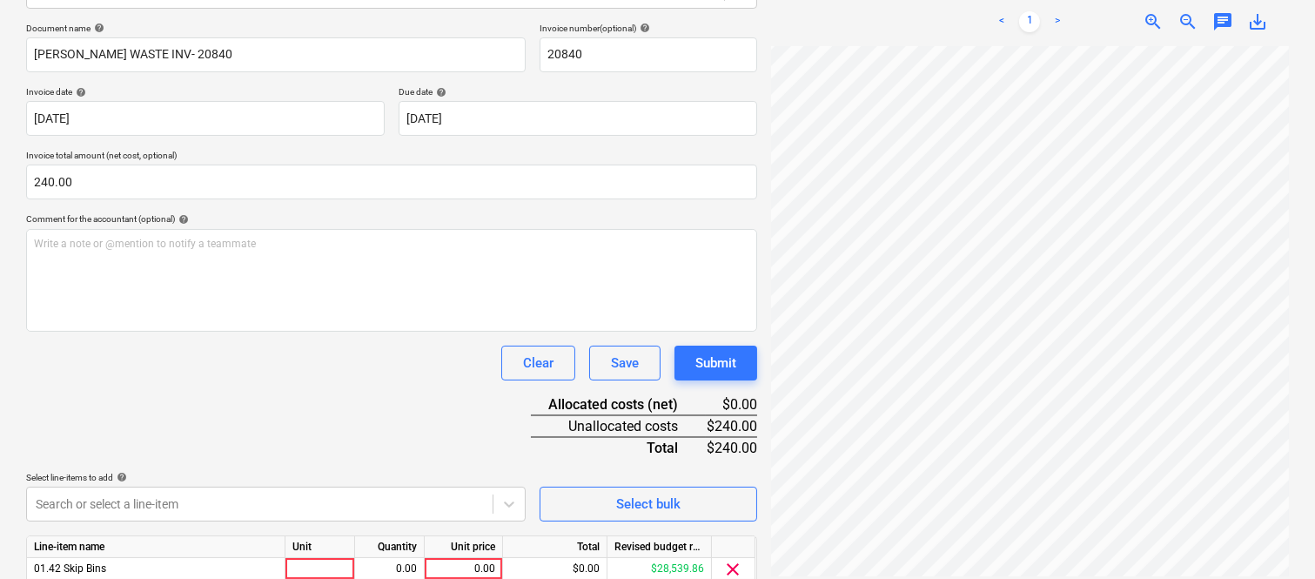
click at [229, 376] on div "Clear Save Submit" at bounding box center [391, 363] width 731 height 35
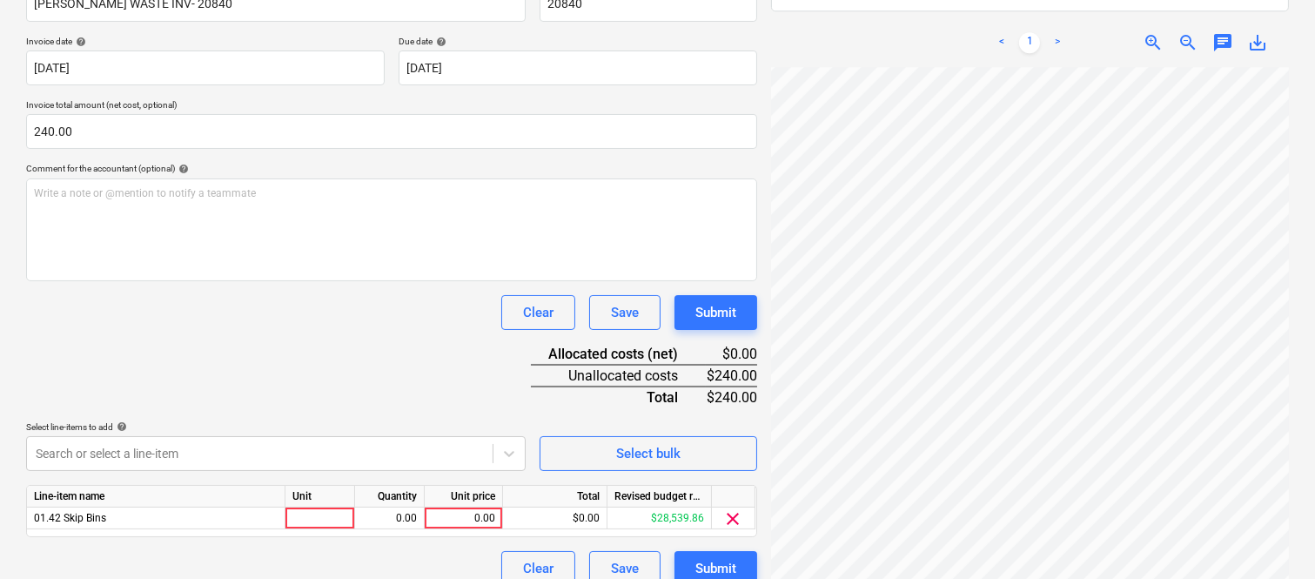
scroll to position [319, 0]
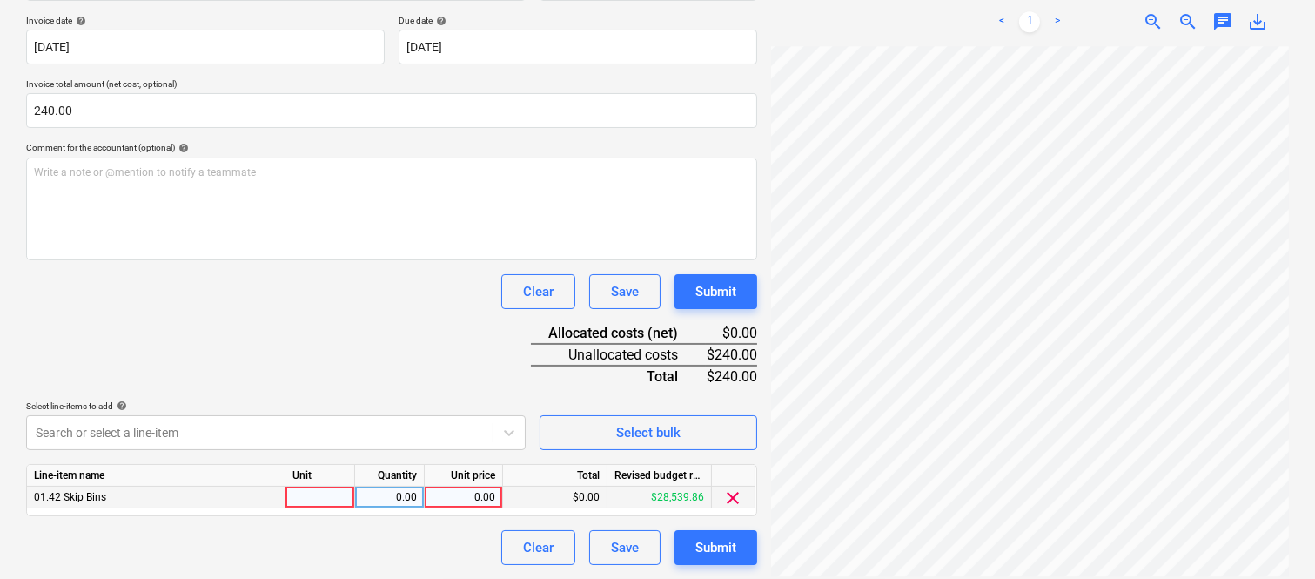
click at [322, 497] on div at bounding box center [321, 498] width 70 height 22
type input "INVOICE"
click at [390, 500] on div "0.00" at bounding box center [389, 498] width 55 height 22
type input "1"
click at [458, 499] on div "0.00" at bounding box center [464, 498] width 64 height 22
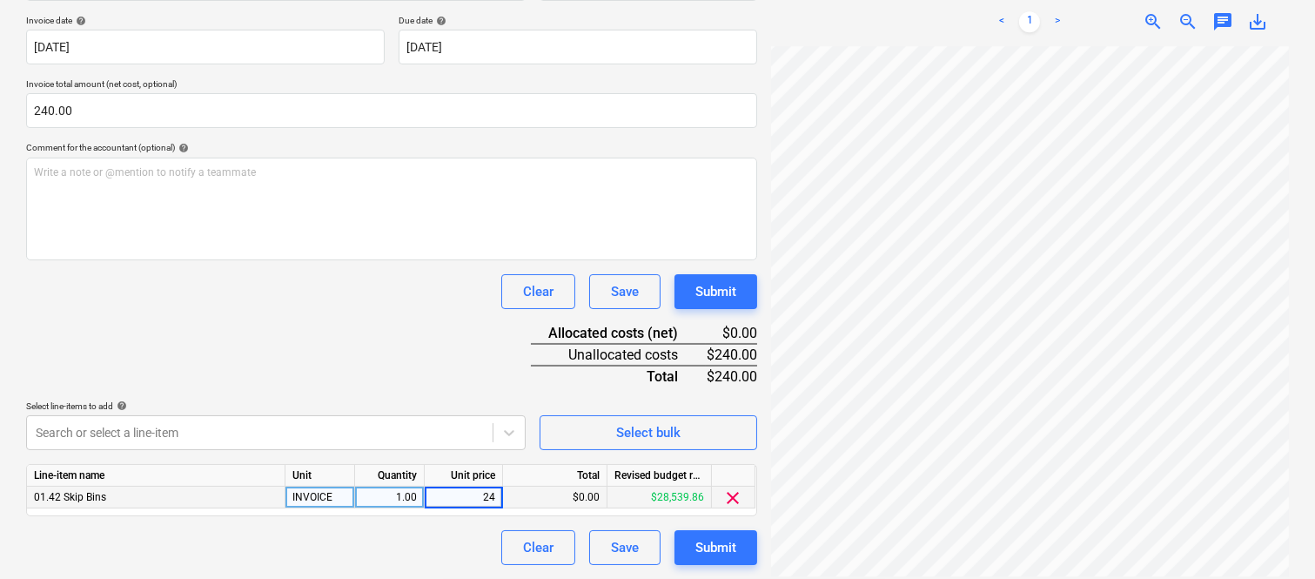
type input "240"
click at [425, 546] on div "Clear Save Submit" at bounding box center [391, 547] width 731 height 35
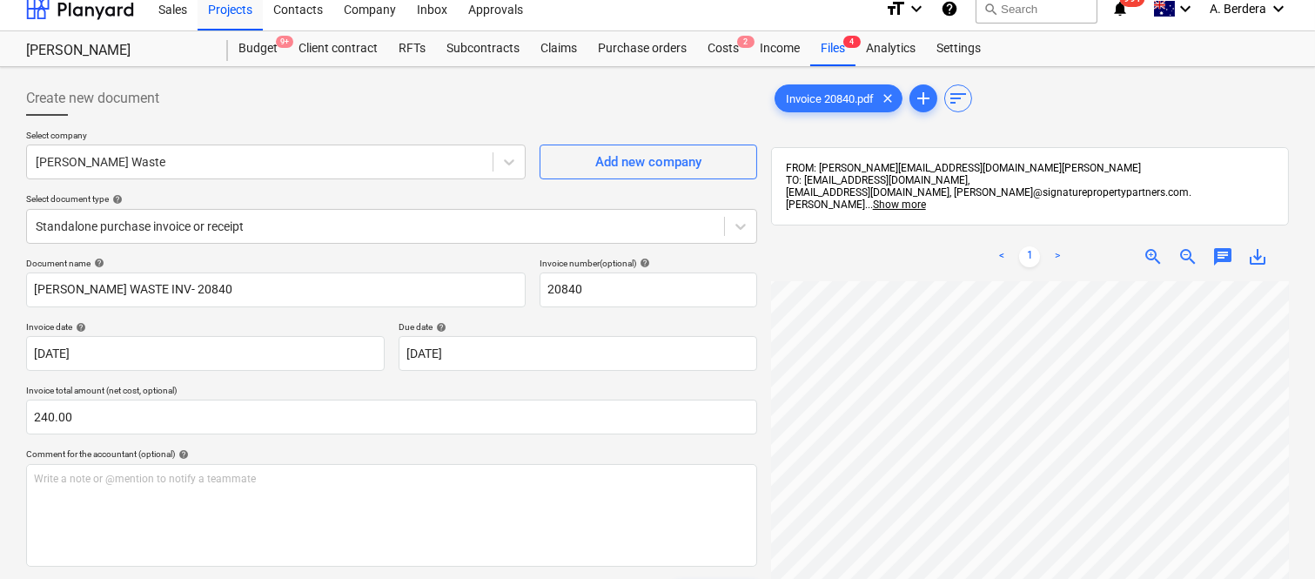
scroll to position [0, 0]
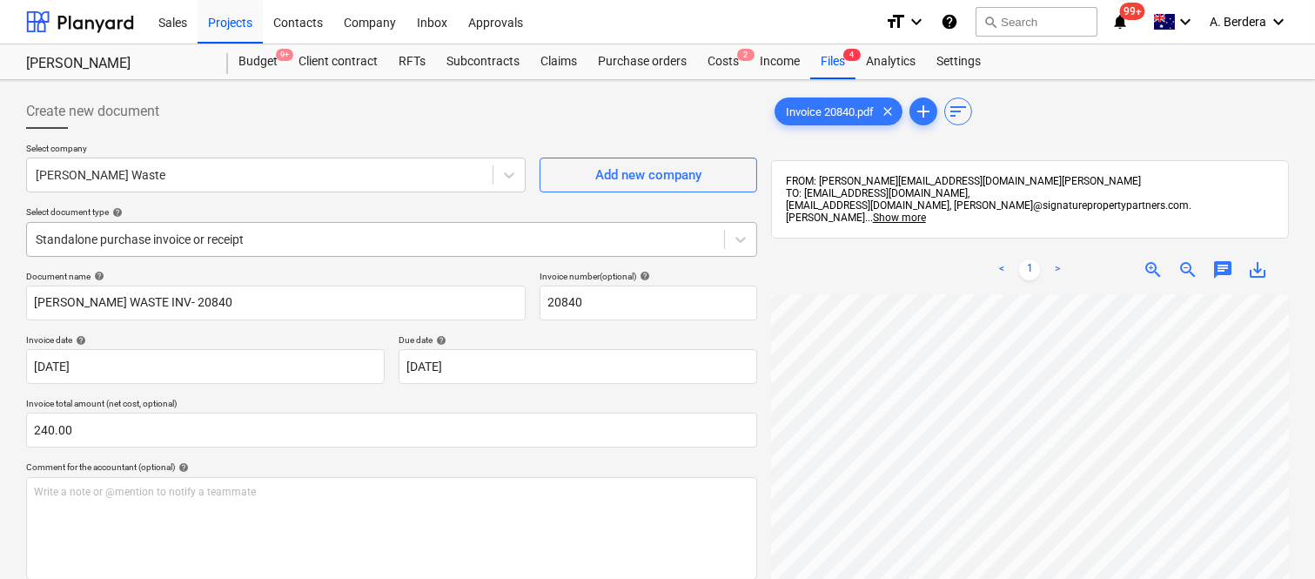
click at [350, 236] on div at bounding box center [376, 239] width 680 height 17
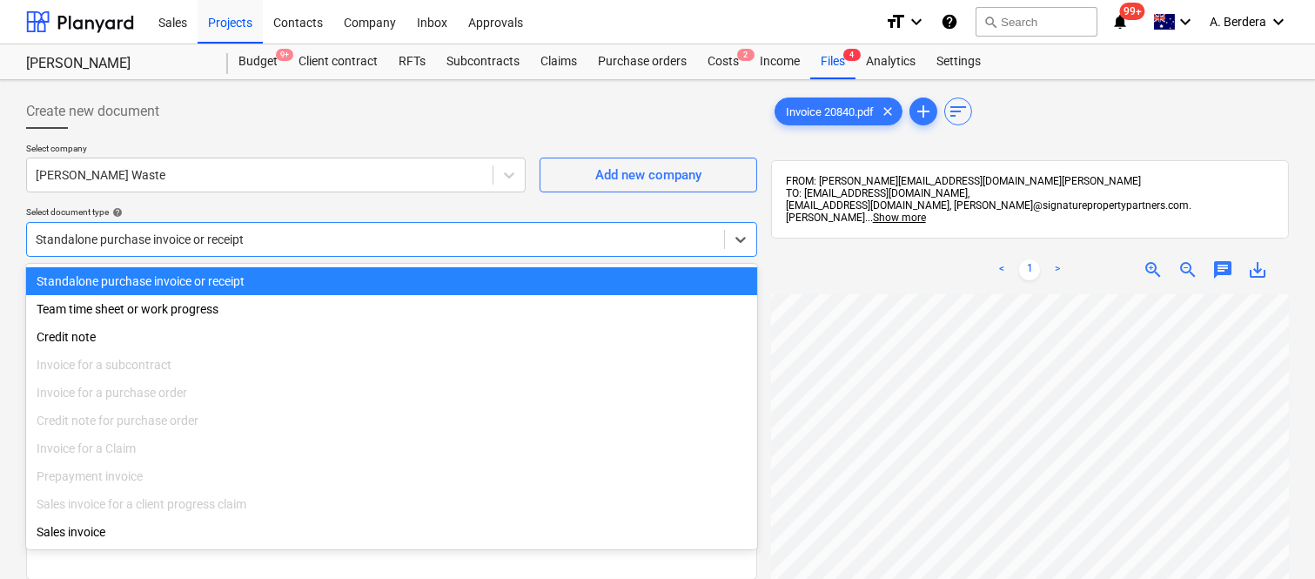
click at [374, 282] on div "Standalone purchase invoice or receipt" at bounding box center [391, 281] width 731 height 28
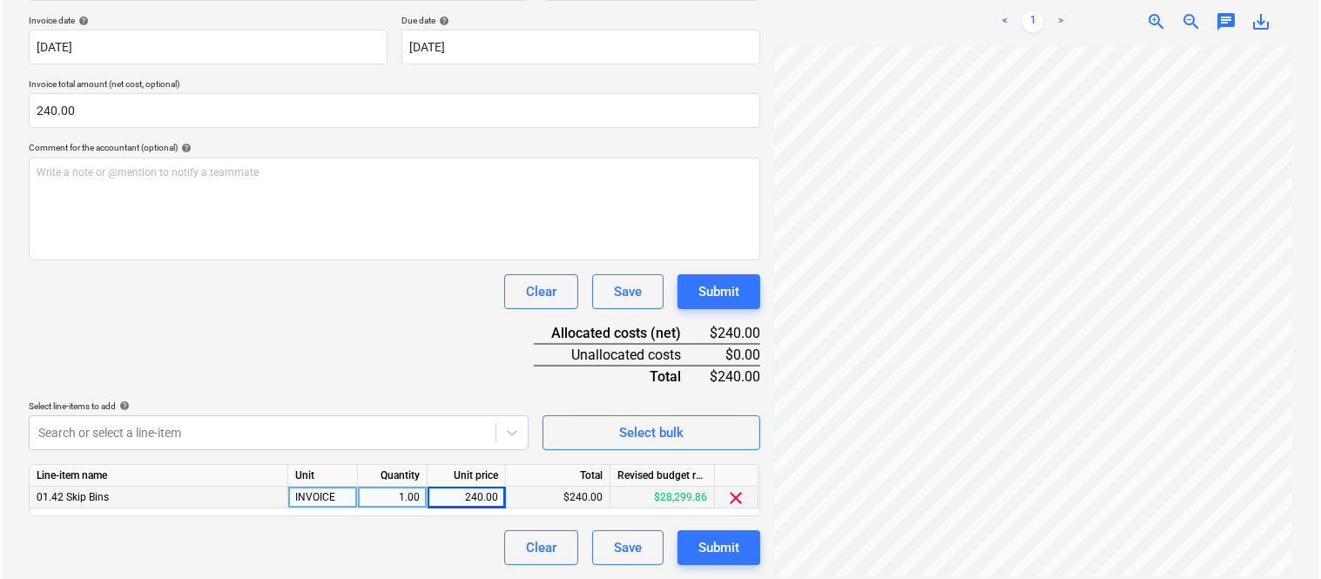
scroll to position [301, 138]
click at [720, 552] on div "Submit" at bounding box center [716, 547] width 41 height 23
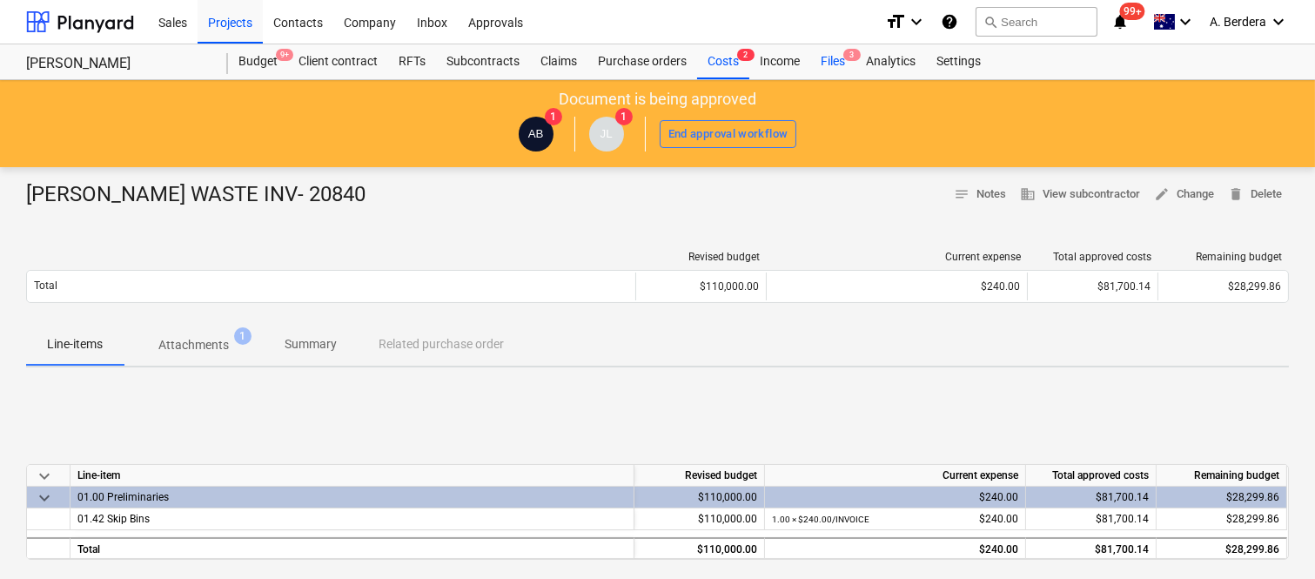
click at [830, 58] on div "Files 3" at bounding box center [833, 61] width 45 height 35
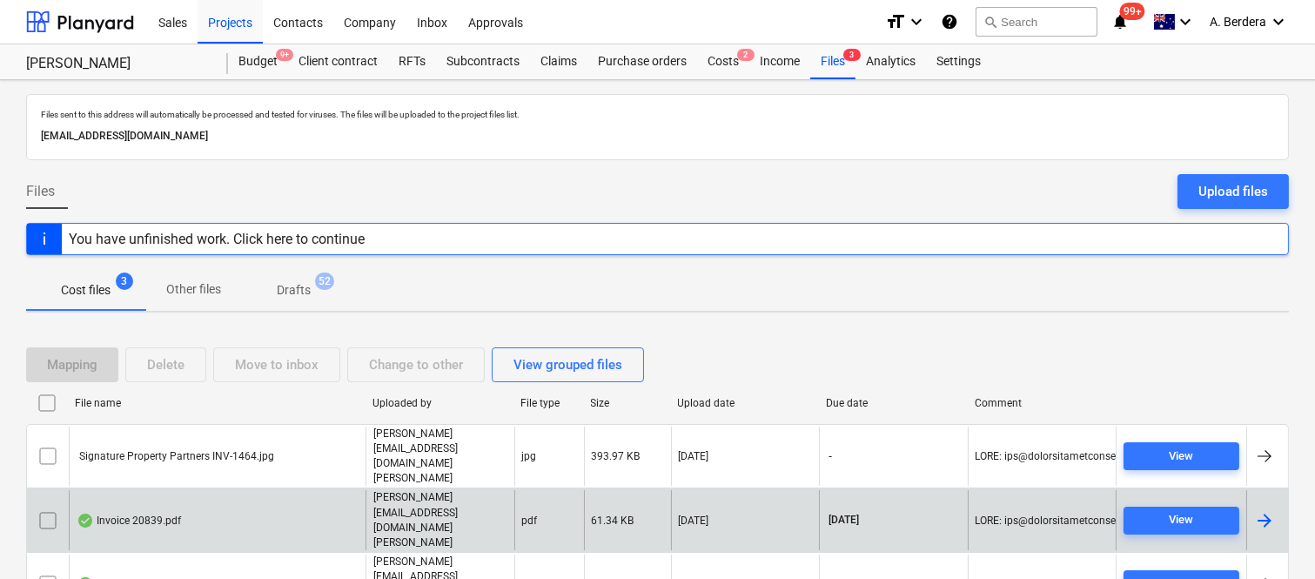
click at [272, 491] on div "Invoice 20839.pdf" at bounding box center [217, 520] width 297 height 60
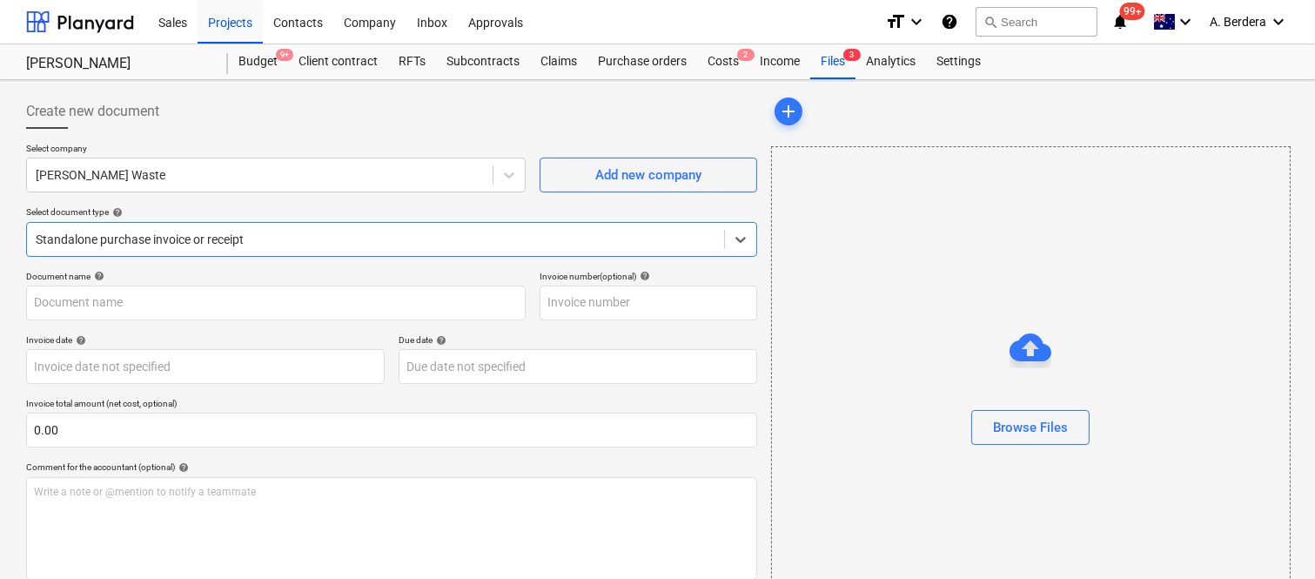
click at [314, 232] on div at bounding box center [376, 239] width 680 height 17
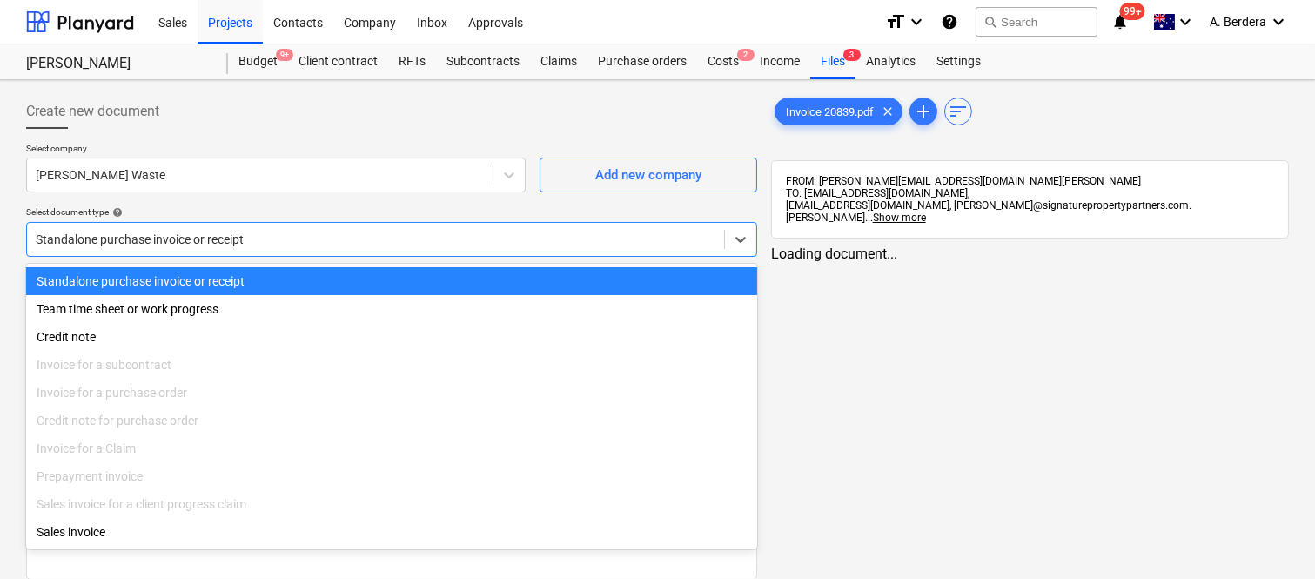
type input "20839"
type input "30 Nov 2025"
click at [361, 283] on div "Standalone purchase invoice or receipt" at bounding box center [391, 281] width 731 height 28
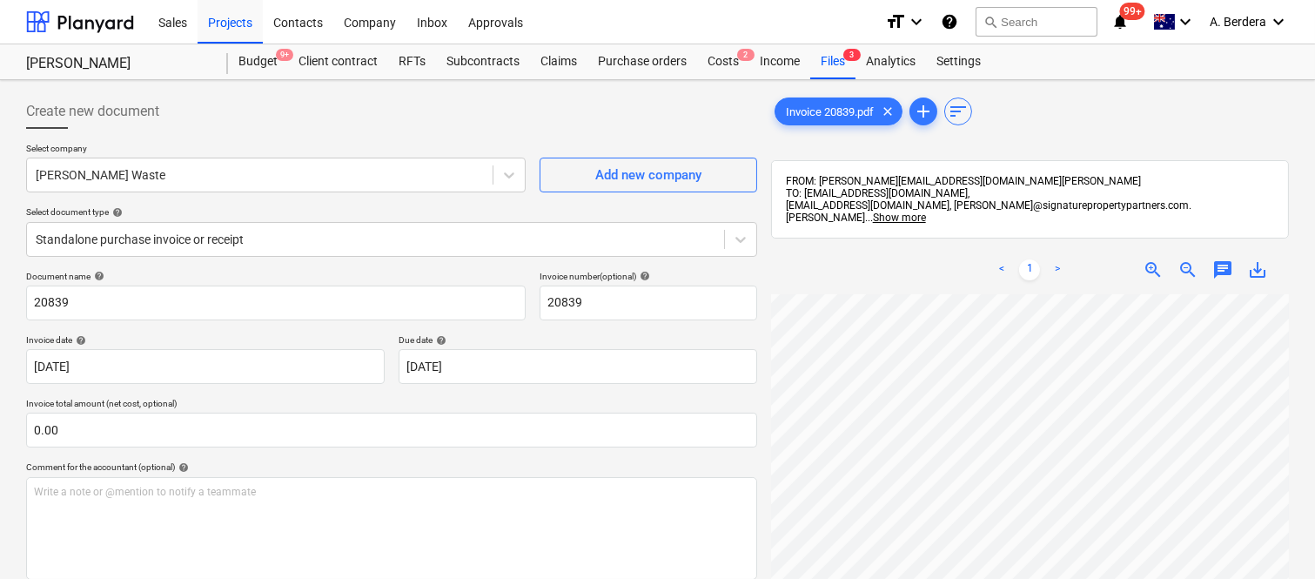
scroll to position [33, 138]
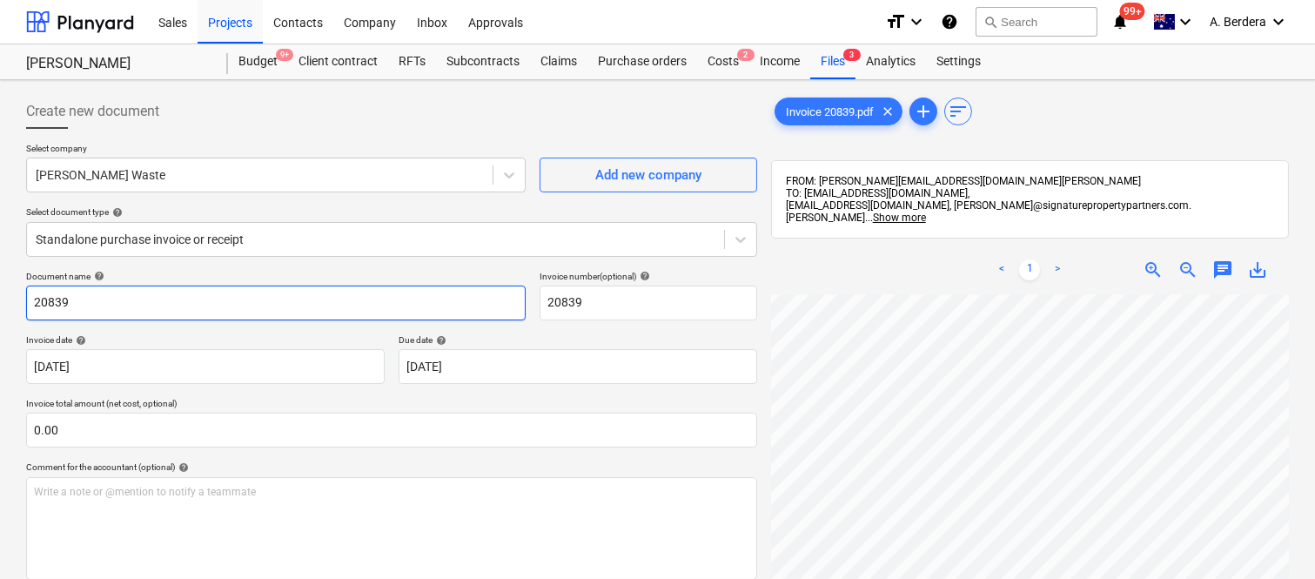
click at [29, 303] on input "20839" at bounding box center [276, 303] width 500 height 35
type input "SAUNDERS WASTE INV- 20839"
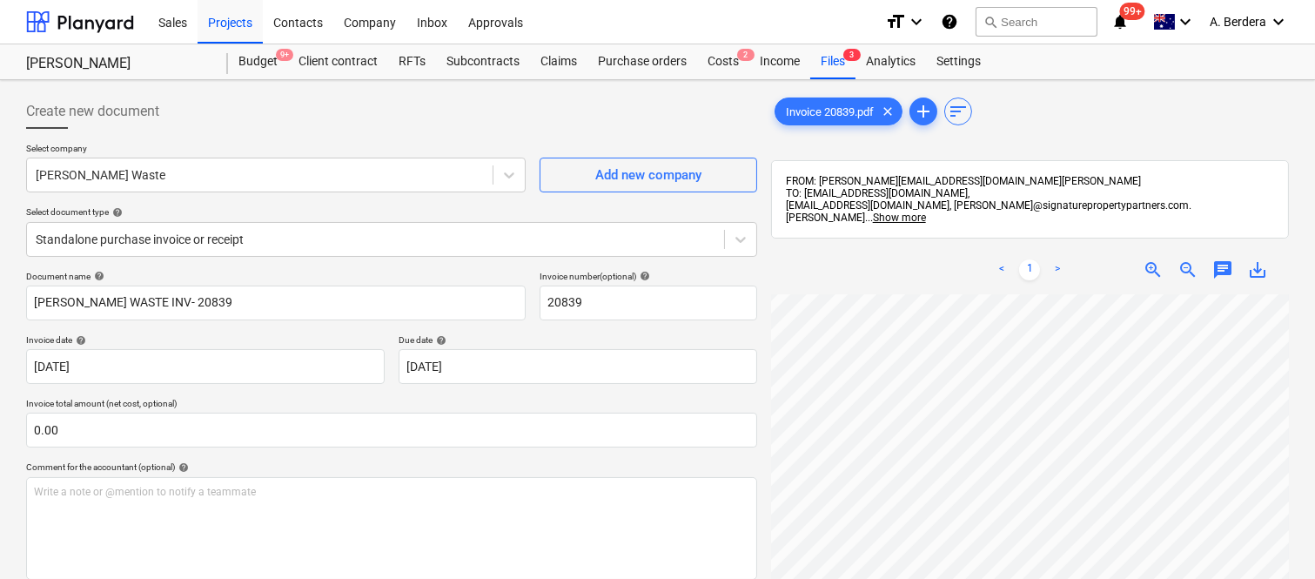
click at [1002, 578] on html "Sales Projects Contacts Company Inbox Approvals format_size keyboard_arrow_down…" at bounding box center [657, 289] width 1315 height 579
click at [186, 372] on body "Sales Projects Contacts Company Inbox Approvals format_size keyboard_arrow_down…" at bounding box center [657, 289] width 1315 height 579
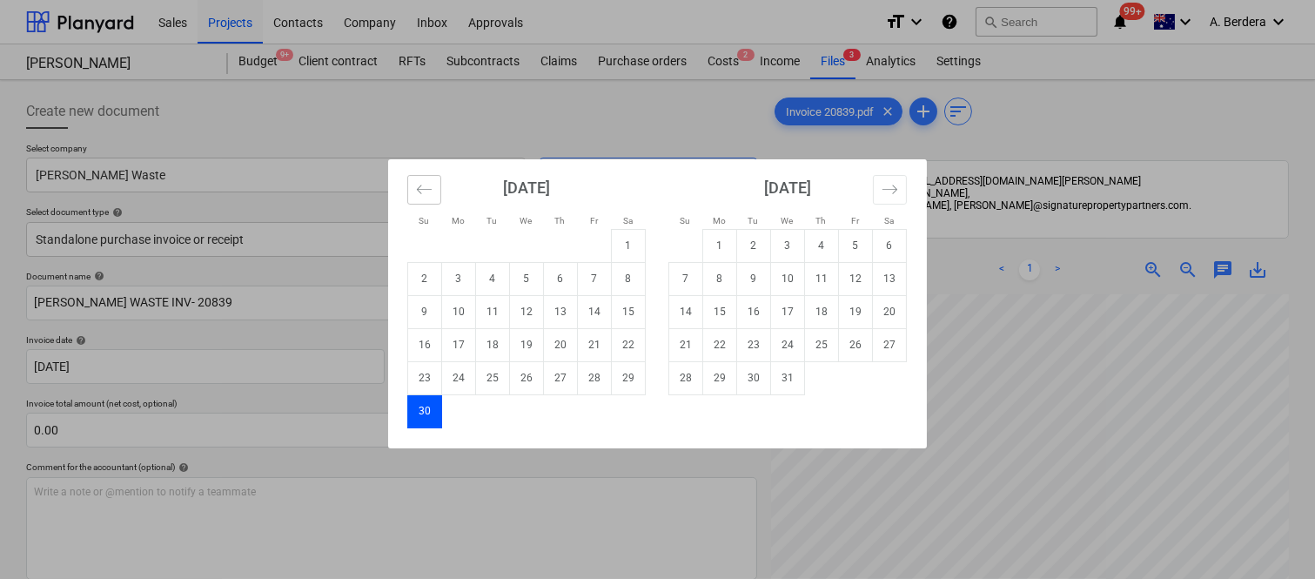
click at [424, 197] on icon "Move backward to switch to the previous month." at bounding box center [424, 189] width 17 height 17
click at [589, 246] on td "3" at bounding box center [595, 245] width 34 height 33
type input "03 Oct 2025"
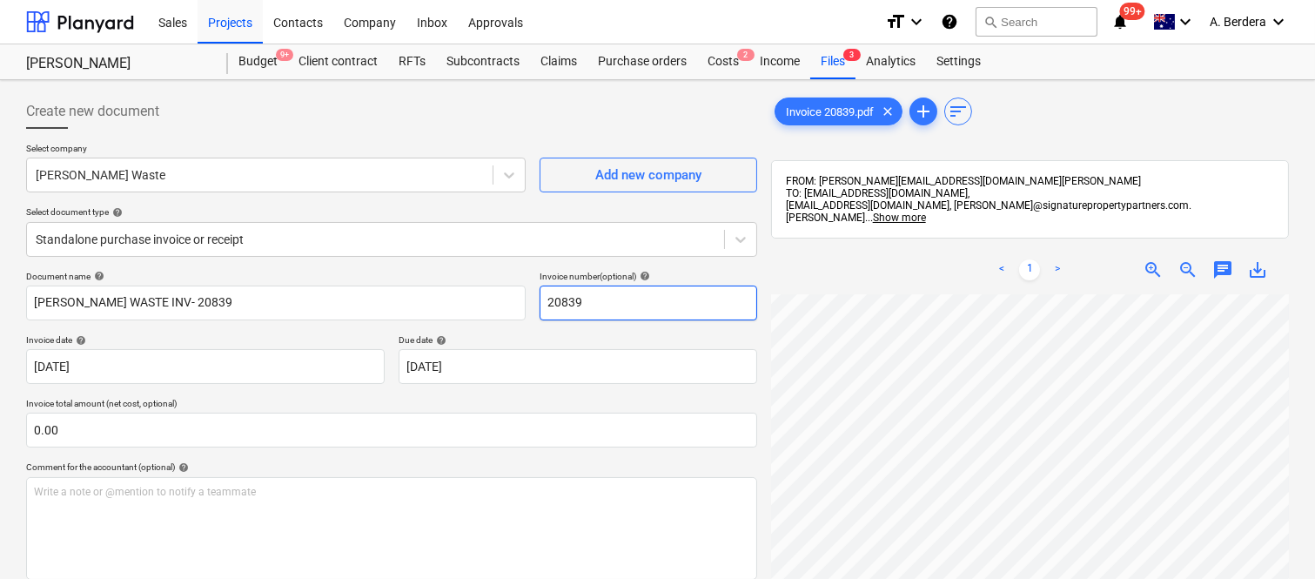
scroll to position [327, 138]
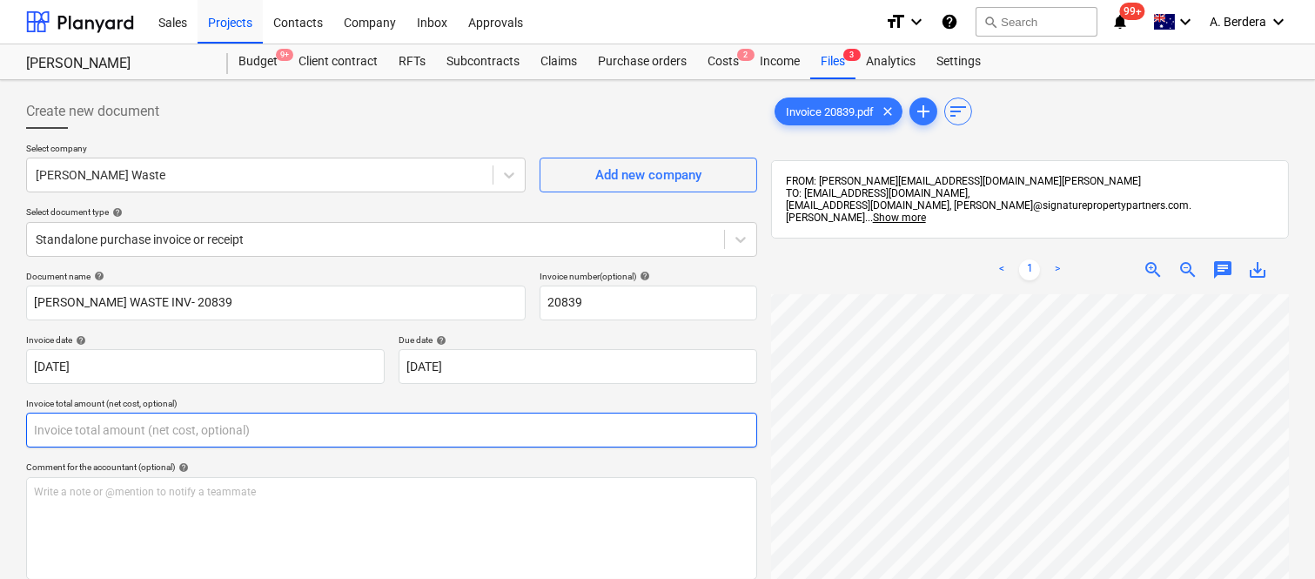
click at [226, 447] on input "text" at bounding box center [391, 430] width 731 height 35
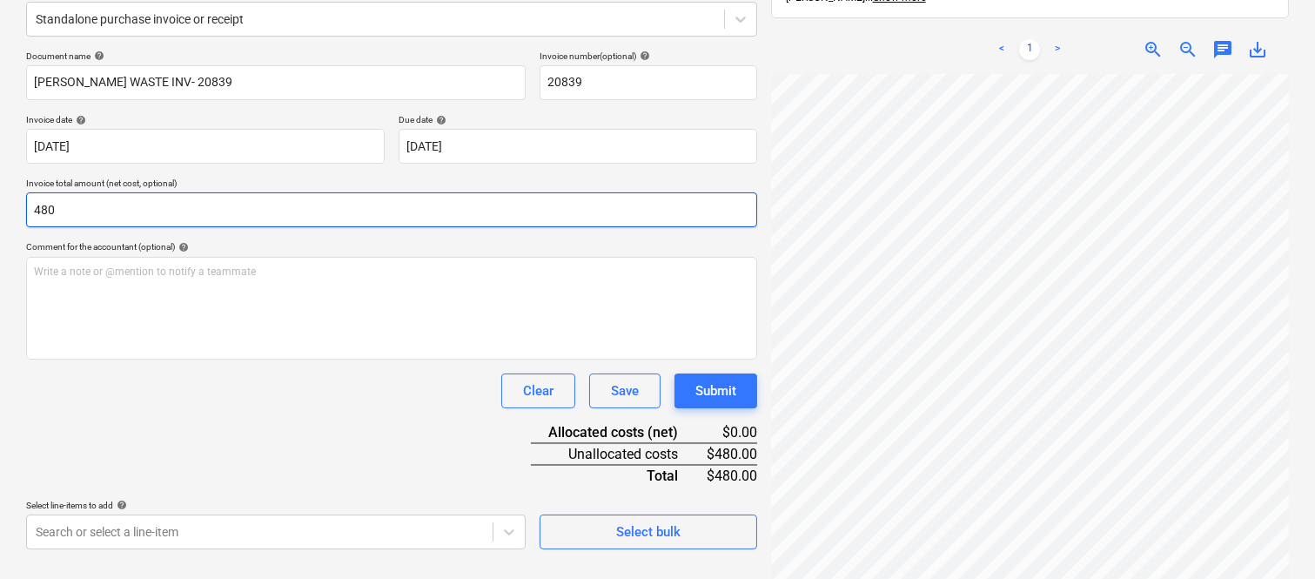
scroll to position [248, 0]
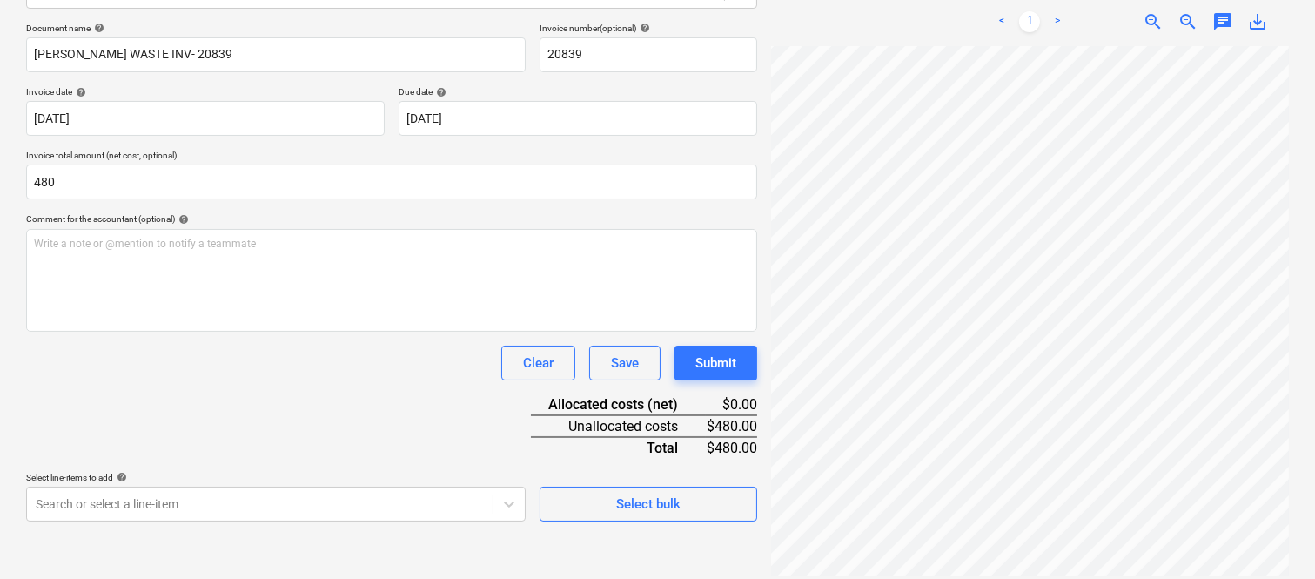
type input "480.00"
click at [268, 399] on div "Document name help SAUNDERS WASTE INV- 20839 Invoice number (optional) help 208…" at bounding box center [391, 272] width 731 height 499
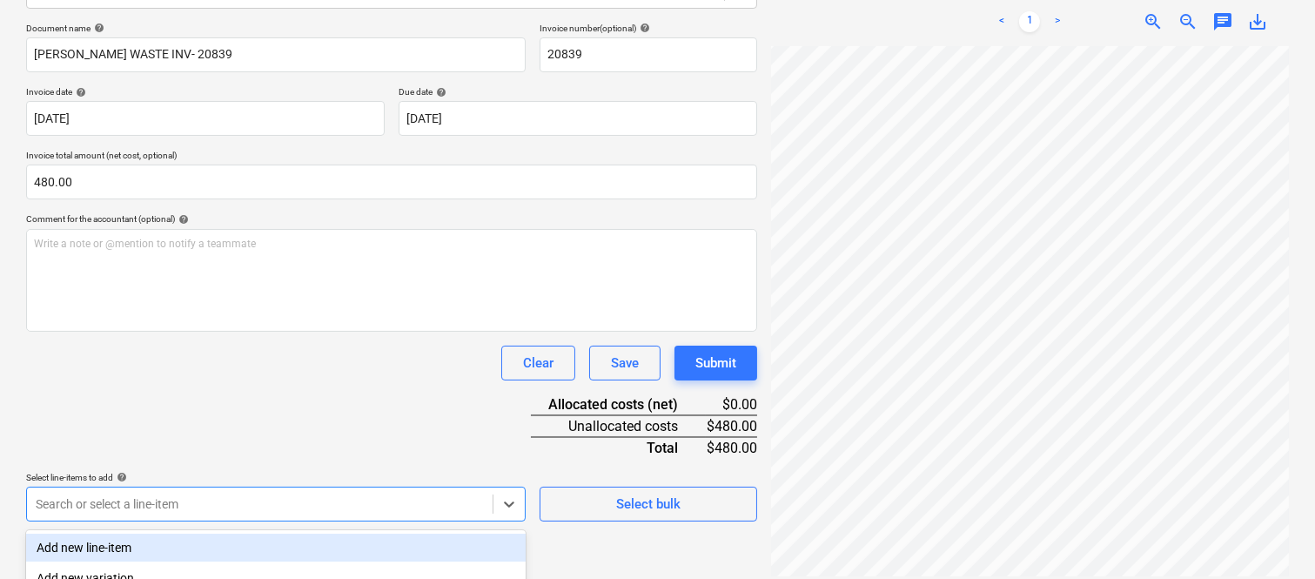
click at [280, 331] on body "Sales Projects Contacts Company Inbox Approvals format_size keyboard_arrow_down…" at bounding box center [657, 41] width 1315 height 579
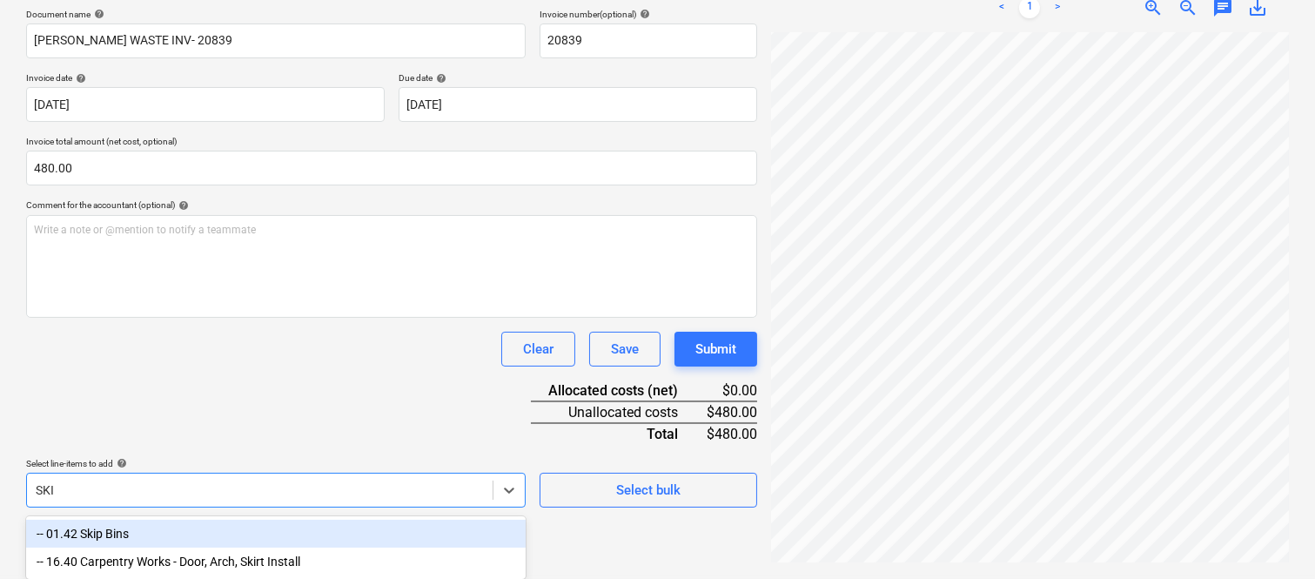
type input "SKIP"
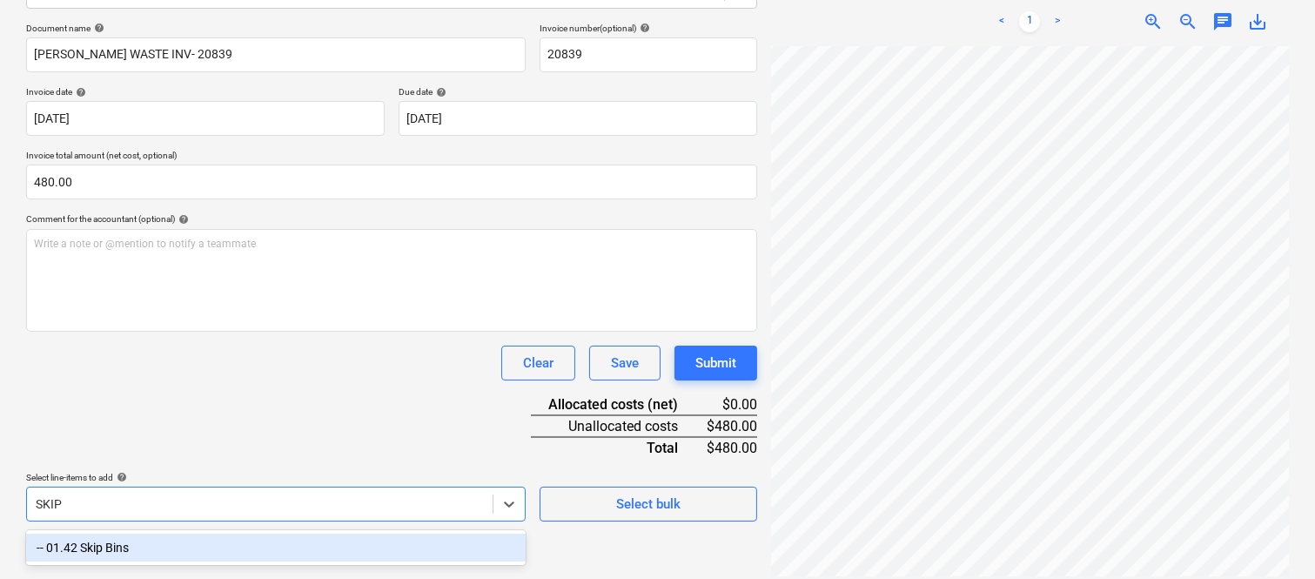
click at [279, 536] on div "-- 01.42 Skip Bins" at bounding box center [276, 548] width 500 height 28
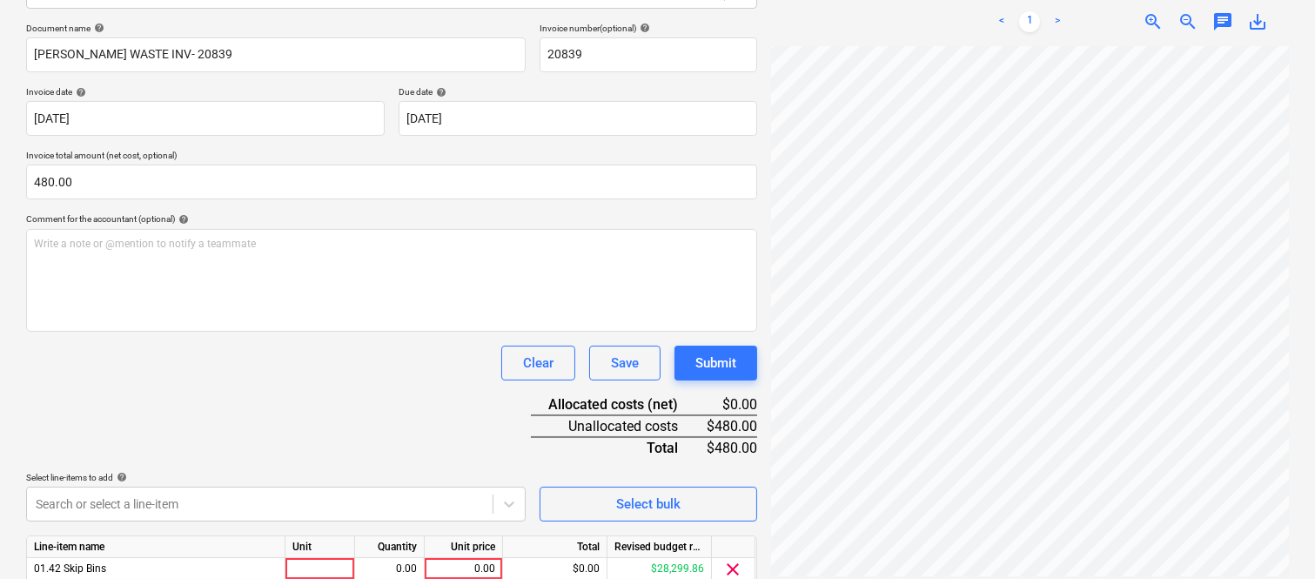
click at [266, 412] on div "Document name help SAUNDERS WASTE INV- 20839 Invoice number (optional) help 208…" at bounding box center [391, 330] width 731 height 614
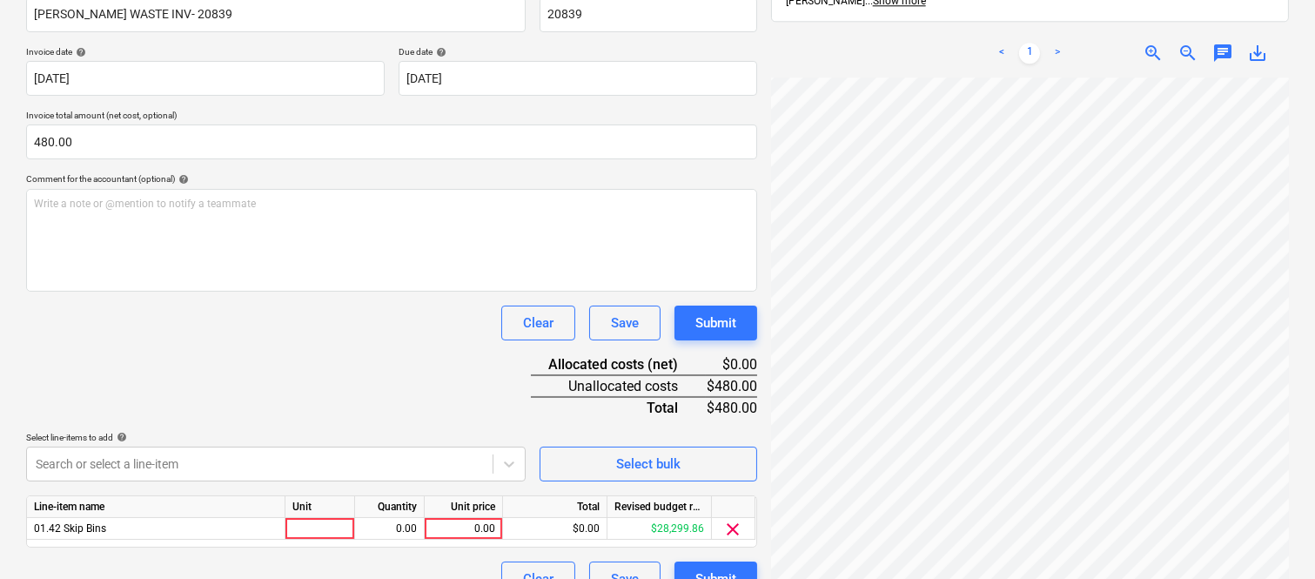
scroll to position [319, 0]
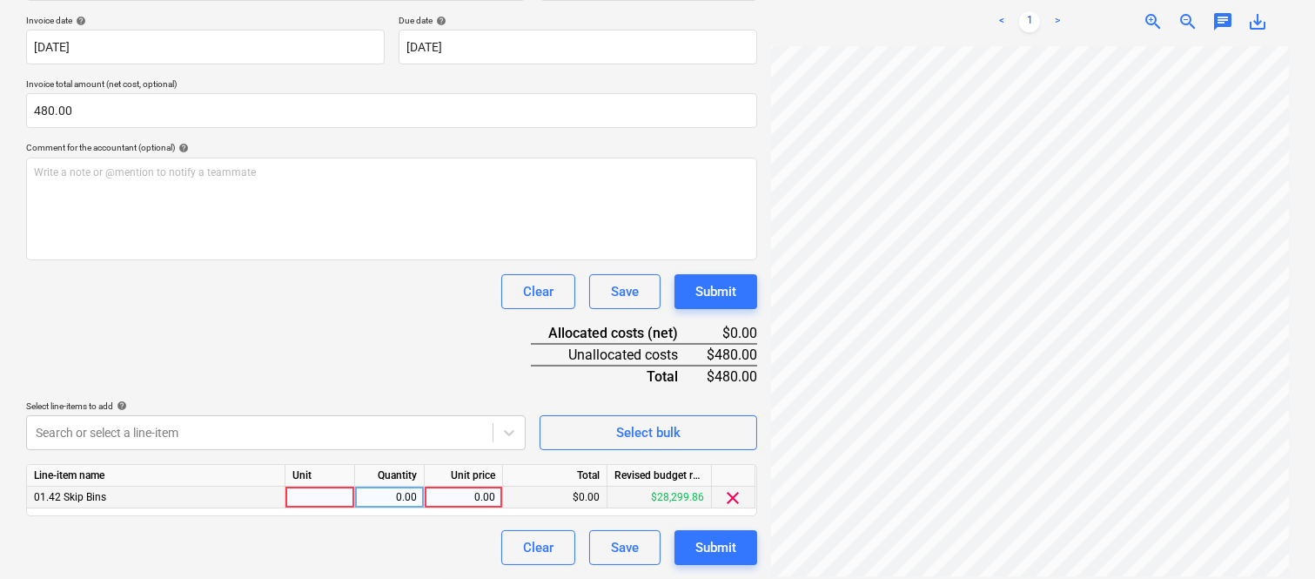
click at [317, 497] on div at bounding box center [321, 498] width 70 height 22
type input "INVOICE"
click at [393, 499] on div "0.00" at bounding box center [389, 498] width 55 height 22
type input "1"
click at [463, 496] on div "0.00" at bounding box center [464, 498] width 64 height 22
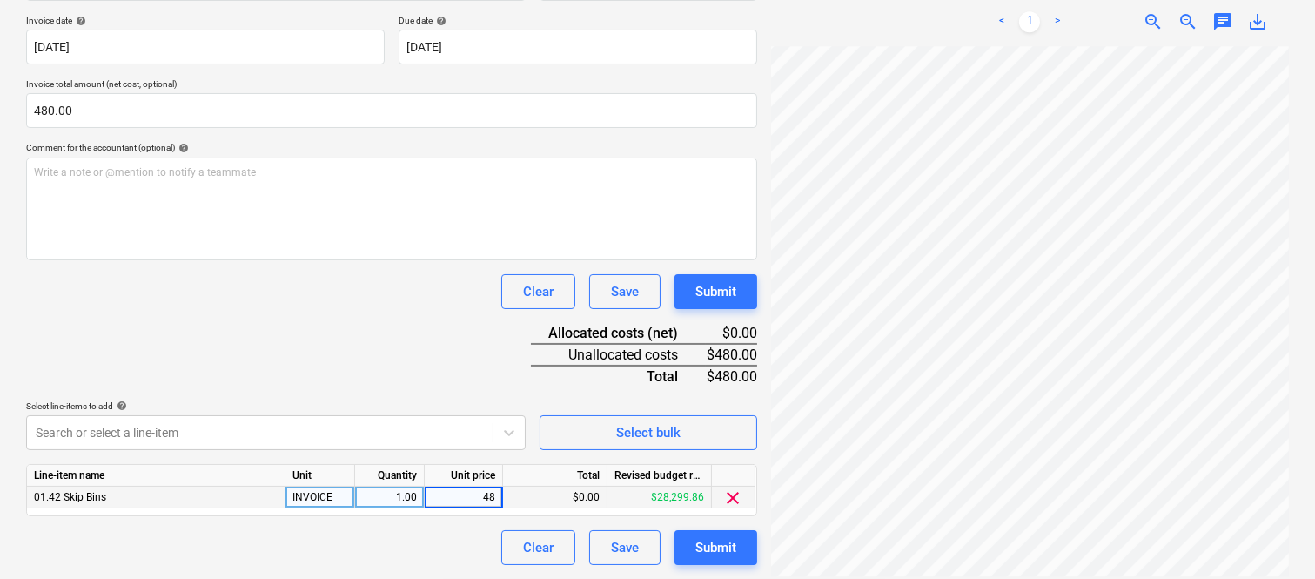
type input "480"
click at [451, 534] on div "Clear Save Submit" at bounding box center [391, 547] width 731 height 35
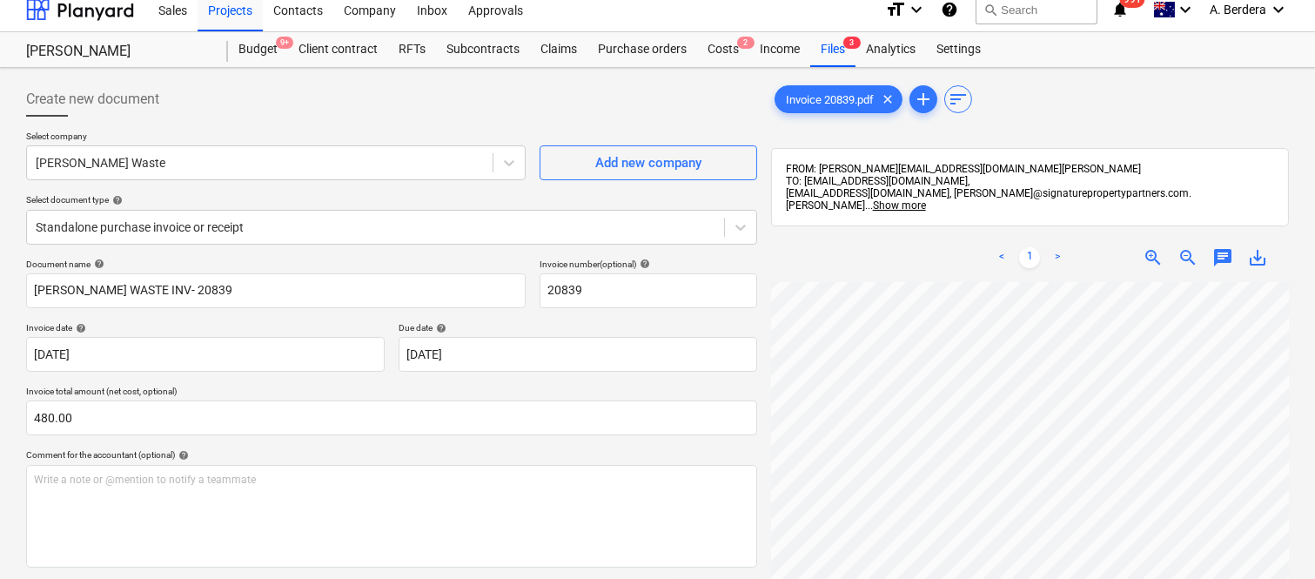
scroll to position [0, 0]
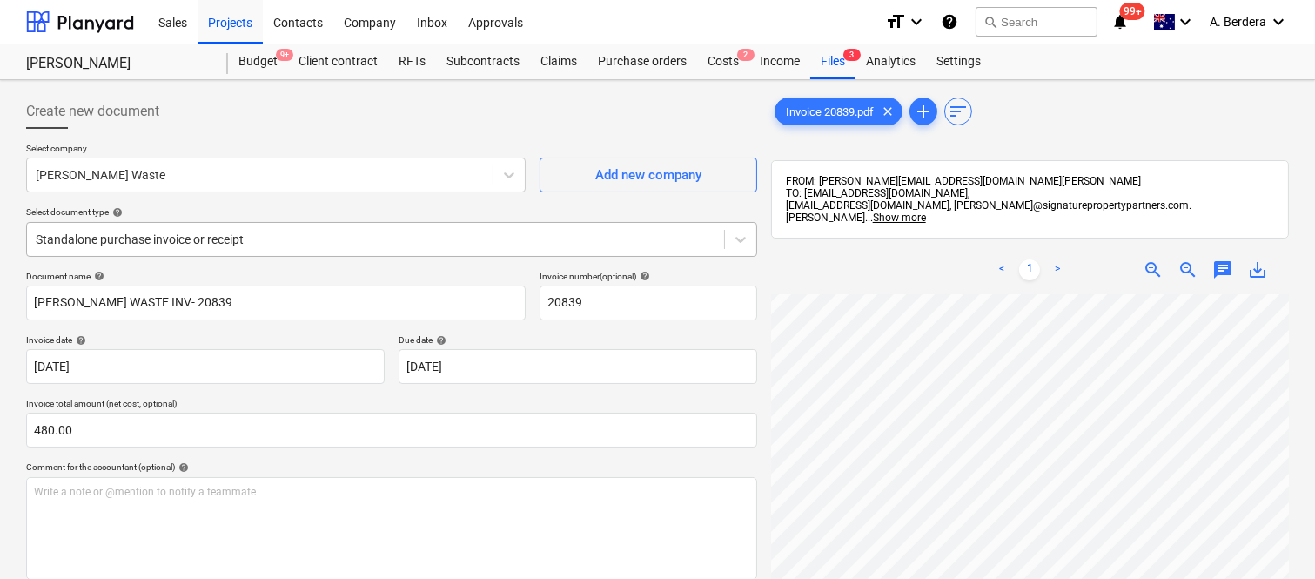
click at [358, 238] on div at bounding box center [376, 239] width 680 height 17
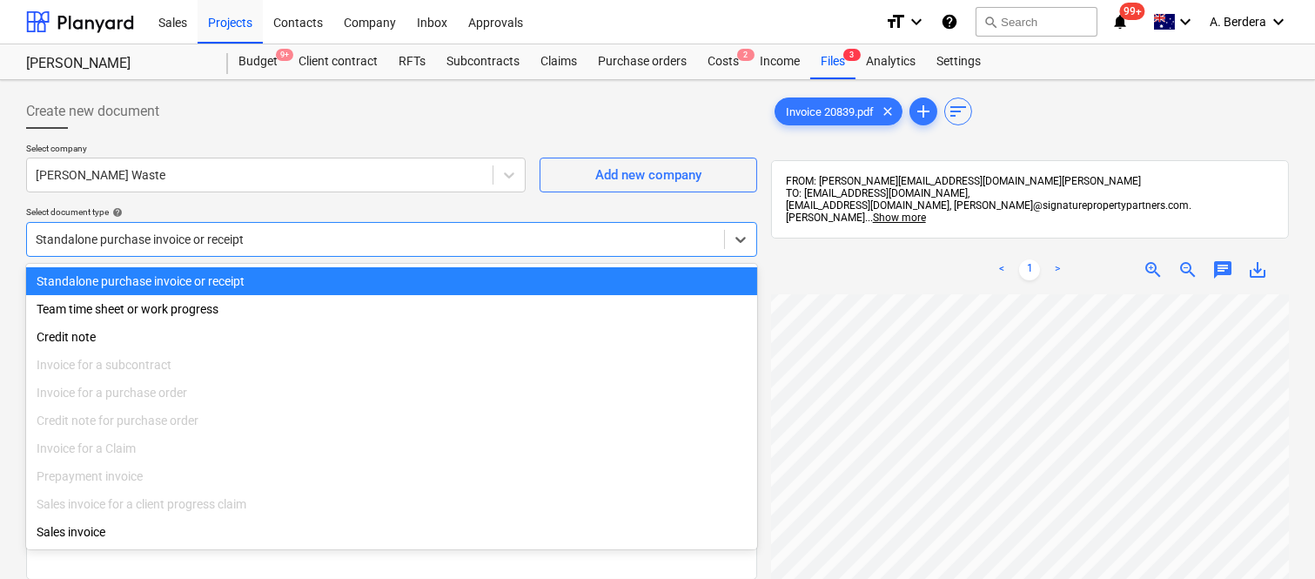
click at [388, 283] on div "Standalone purchase invoice or receipt" at bounding box center [391, 281] width 731 height 28
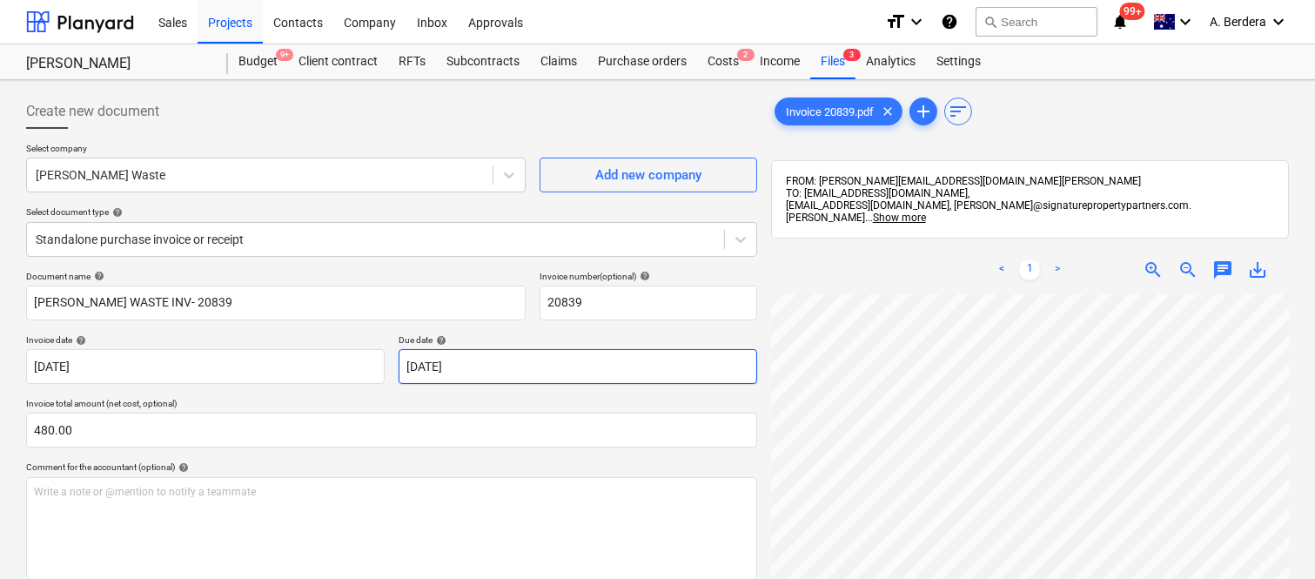
scroll to position [59, 138]
click at [996, 578] on html "Sales Projects Contacts Company Inbox Approvals format_size keyboard_arrow_down…" at bounding box center [657, 289] width 1315 height 579
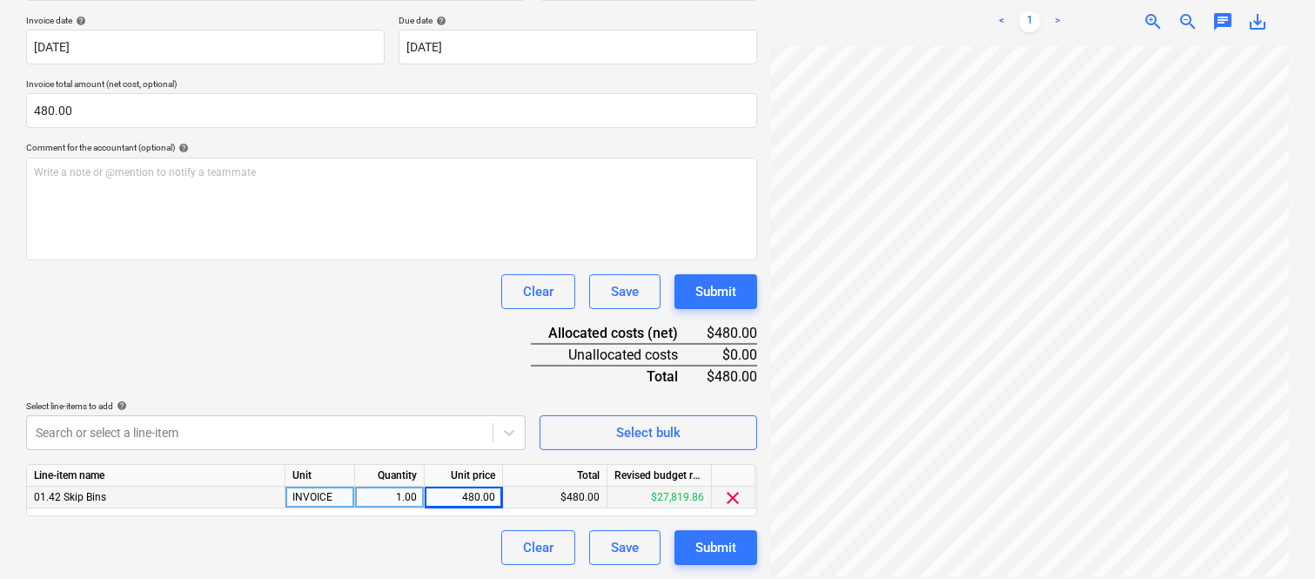
scroll to position [0, 0]
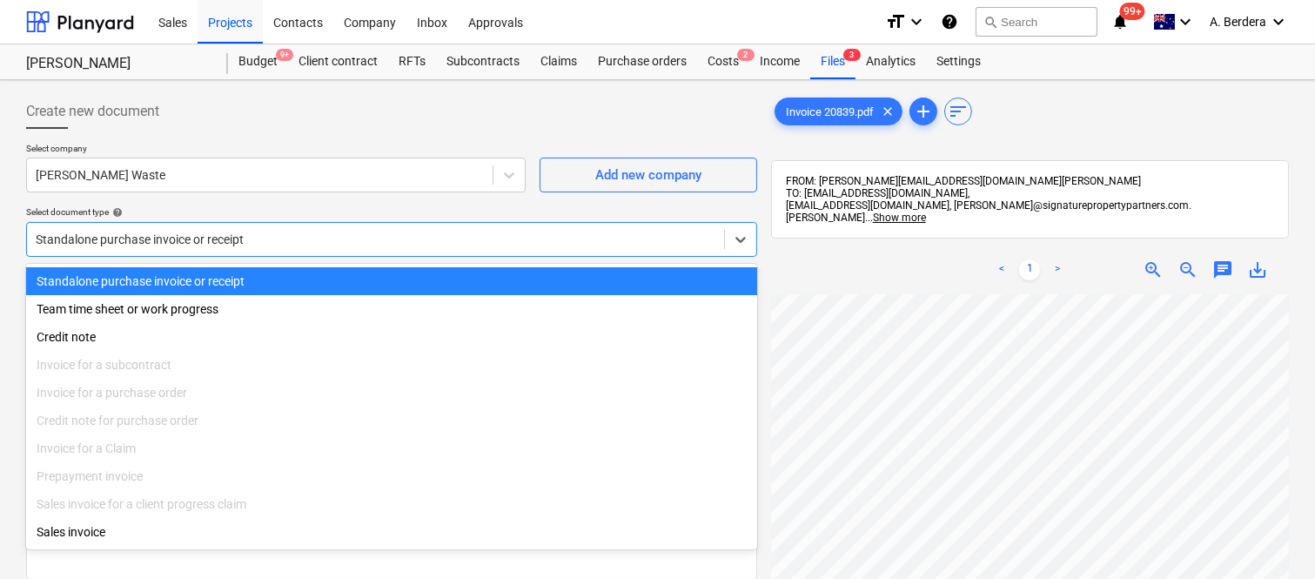
drag, startPoint x: 403, startPoint y: 238, endPoint x: 421, endPoint y: 285, distance: 50.4
click at [403, 237] on div at bounding box center [376, 239] width 680 height 17
click at [422, 277] on div "Standalone purchase invoice or receipt" at bounding box center [391, 281] width 731 height 28
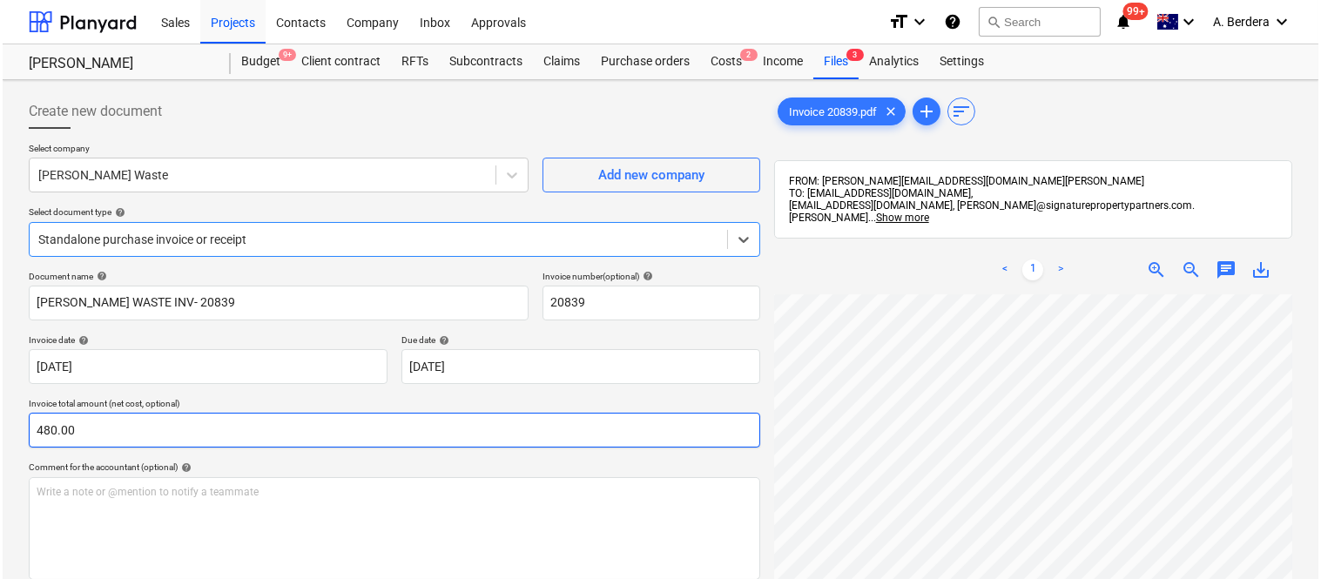
scroll to position [319, 0]
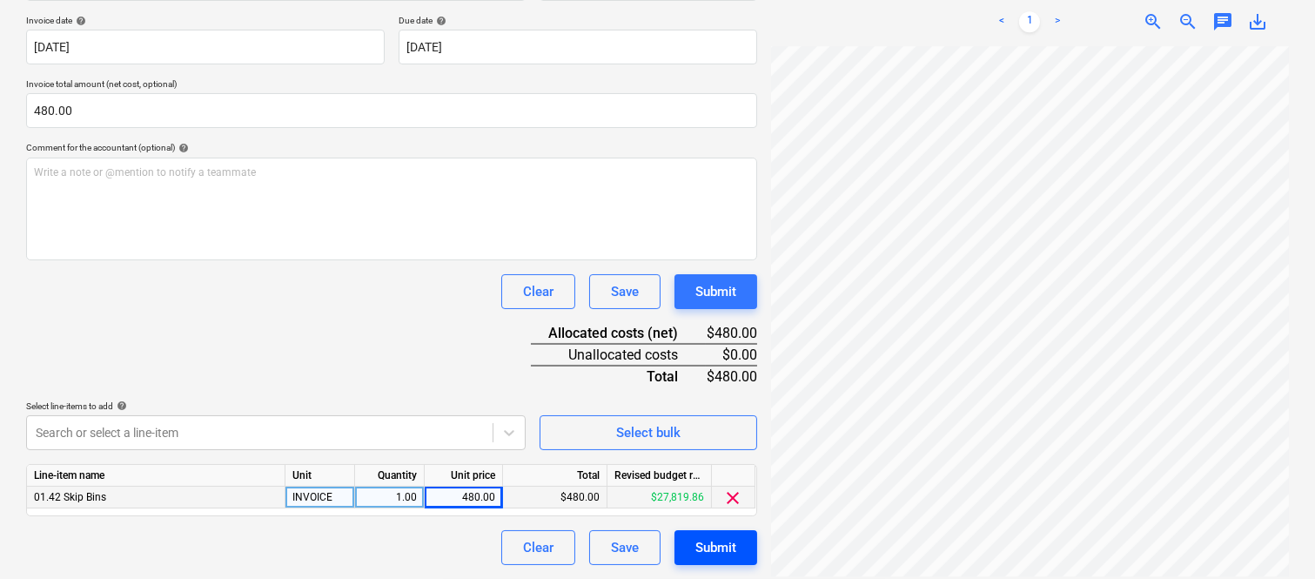
click at [723, 547] on div "Submit" at bounding box center [716, 547] width 41 height 23
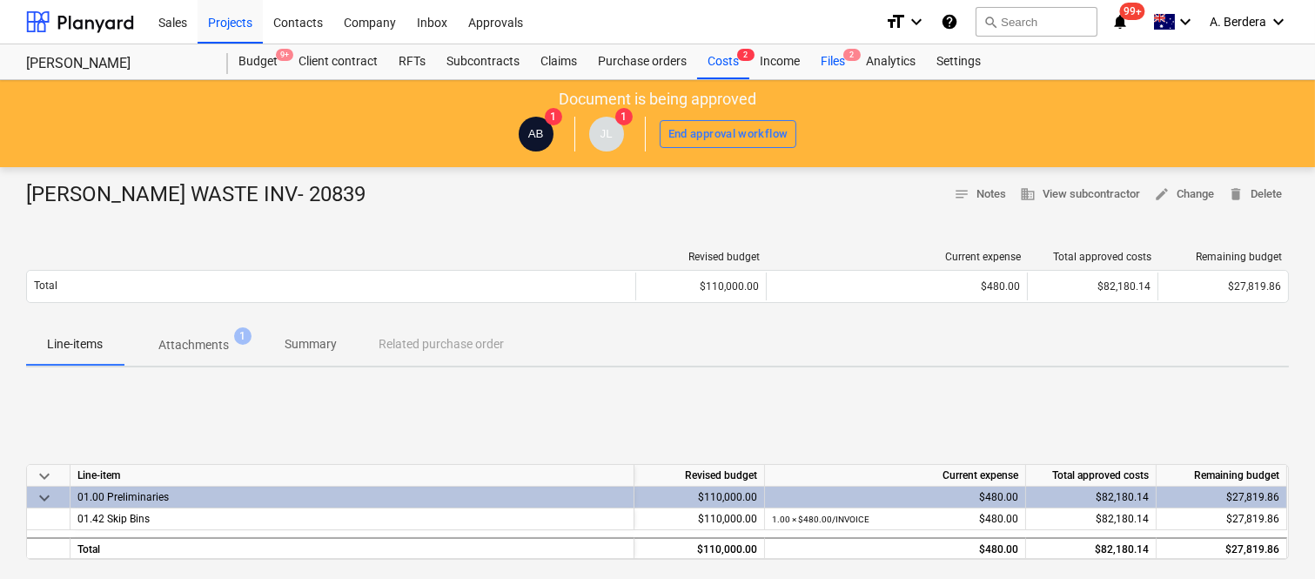
click at [827, 61] on div "Files 2" at bounding box center [833, 61] width 45 height 35
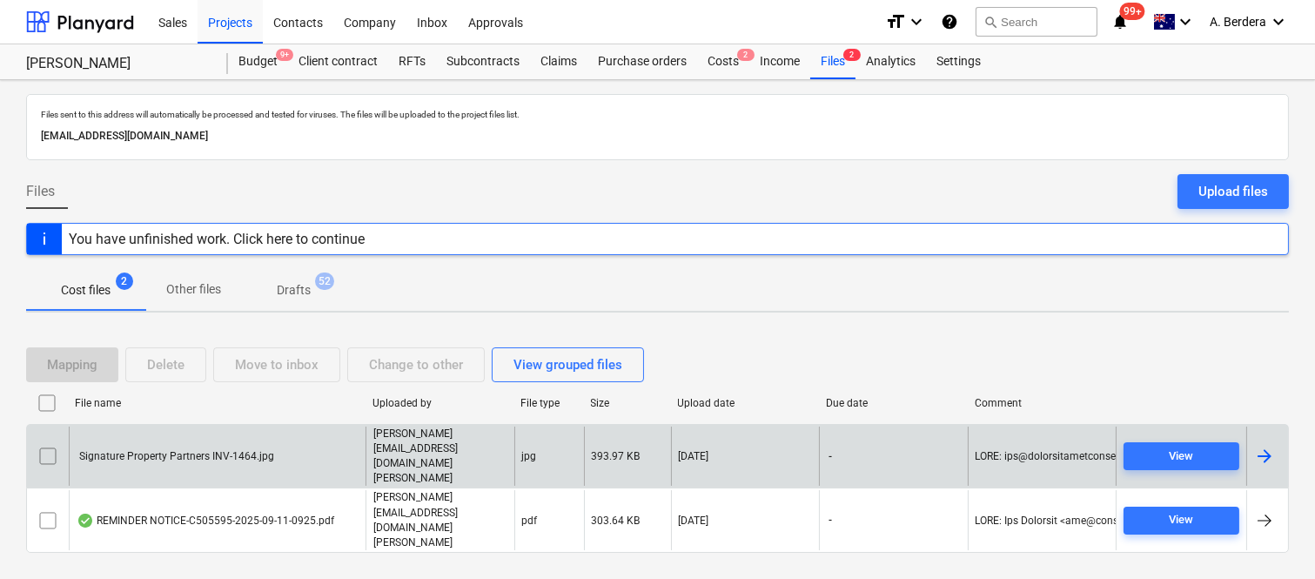
click at [349, 467] on div "Signature Property Partners INV-1464.jpg" at bounding box center [217, 457] width 297 height 60
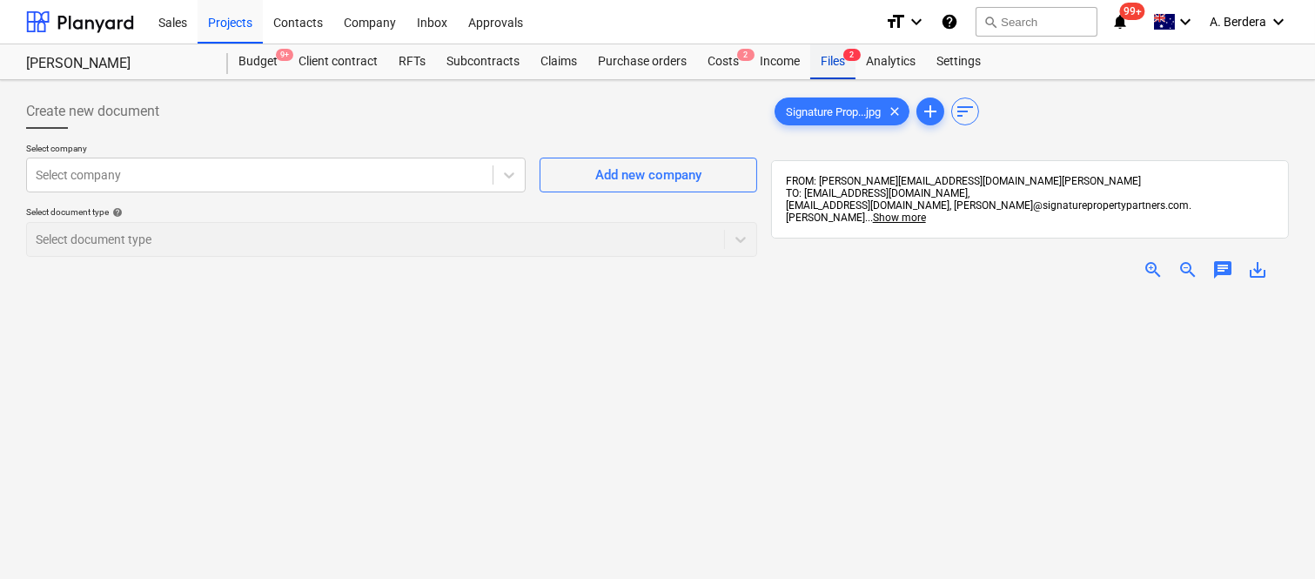
click at [831, 56] on div "Files 2" at bounding box center [833, 61] width 45 height 35
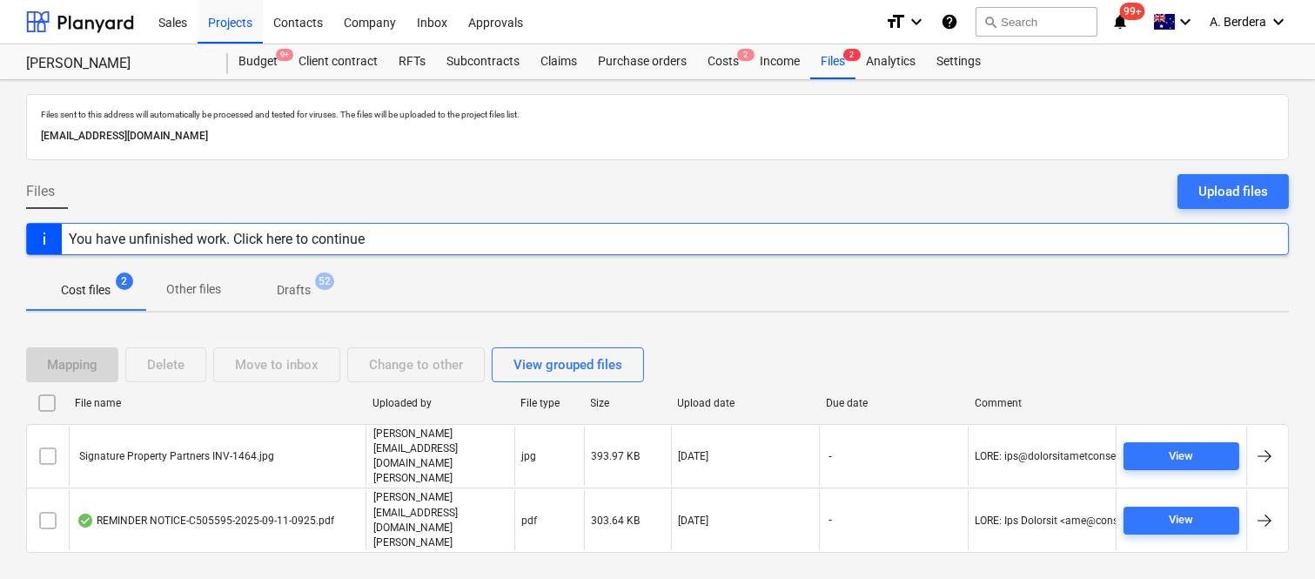
click at [48, 470] on input "checkbox" at bounding box center [48, 456] width 28 height 28
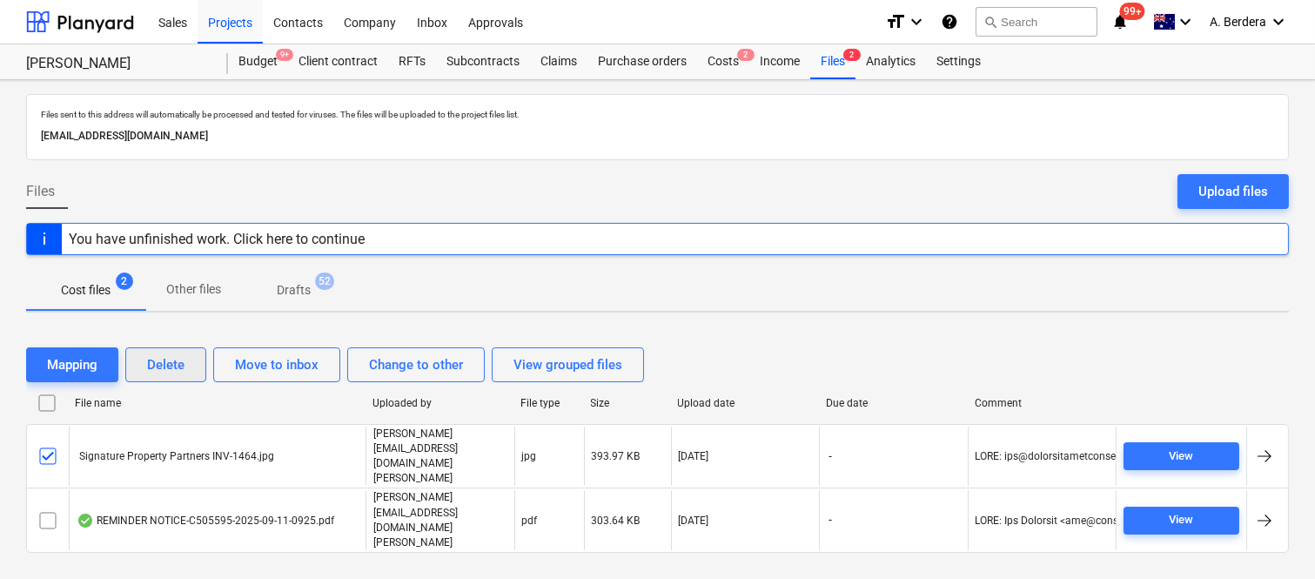
click at [167, 376] on div "Delete" at bounding box center [165, 364] width 37 height 23
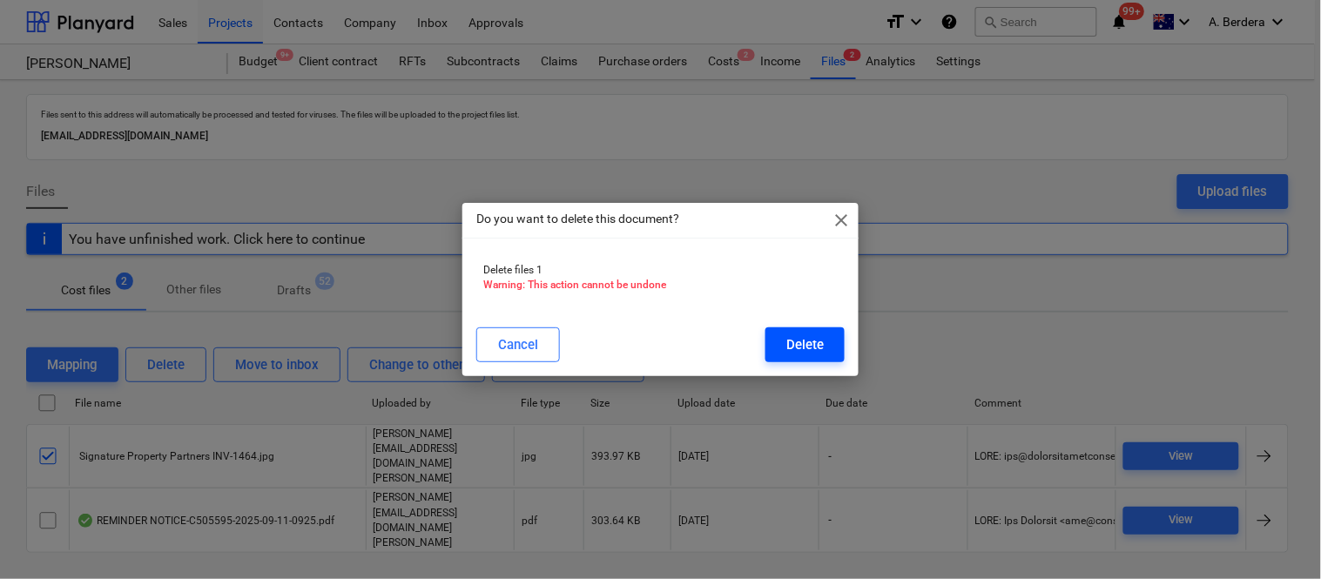
click at [781, 351] on button "Delete" at bounding box center [804, 344] width 79 height 35
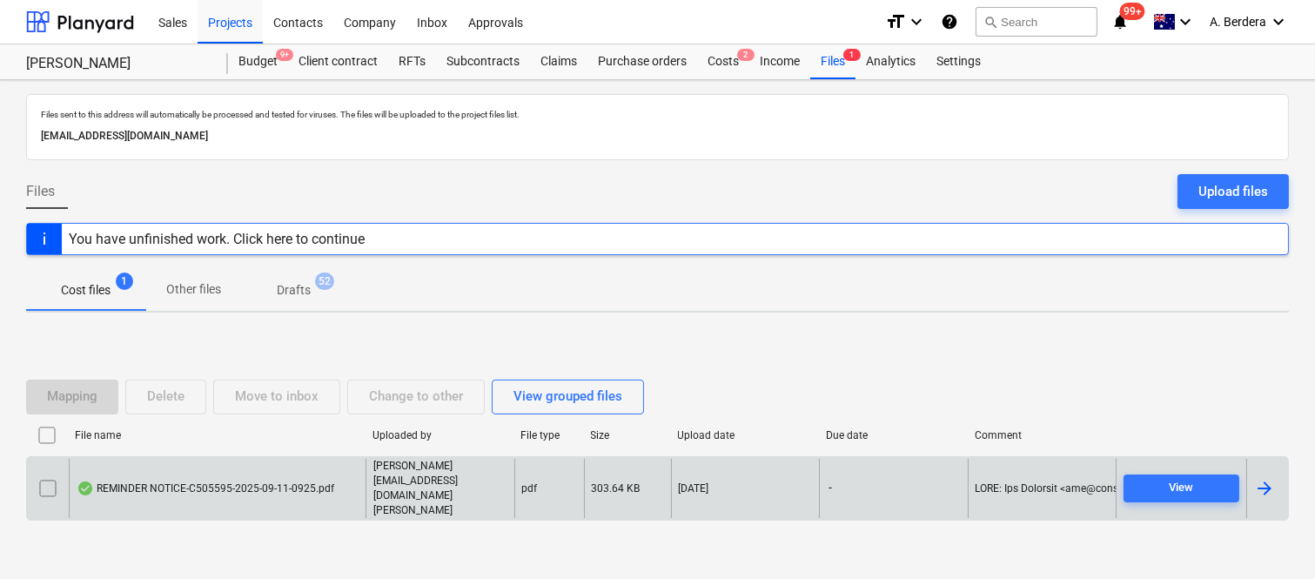
click at [255, 489] on div "REMINDER NOTICE-C505595-2025-09-11-0925.pdf" at bounding box center [206, 488] width 258 height 14
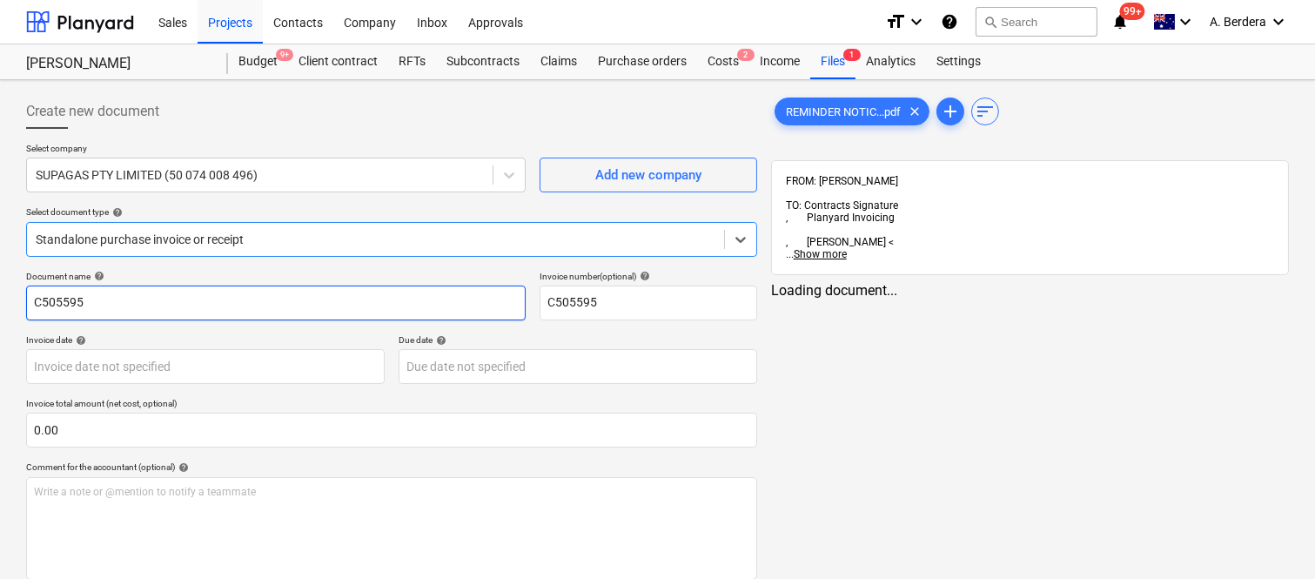
type input "C505595"
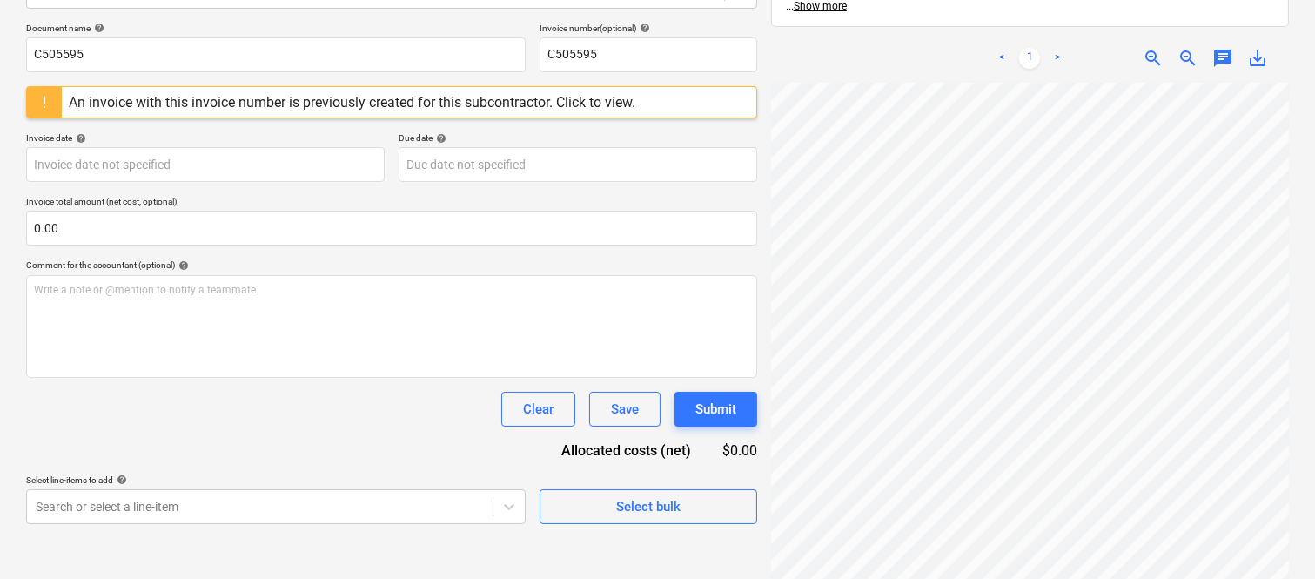
scroll to position [0, 138]
click at [1042, 331] on html "Sales Projects Contacts Company Inbox Approvals format_size keyboard_arrow_down…" at bounding box center [657, 41] width 1315 height 579
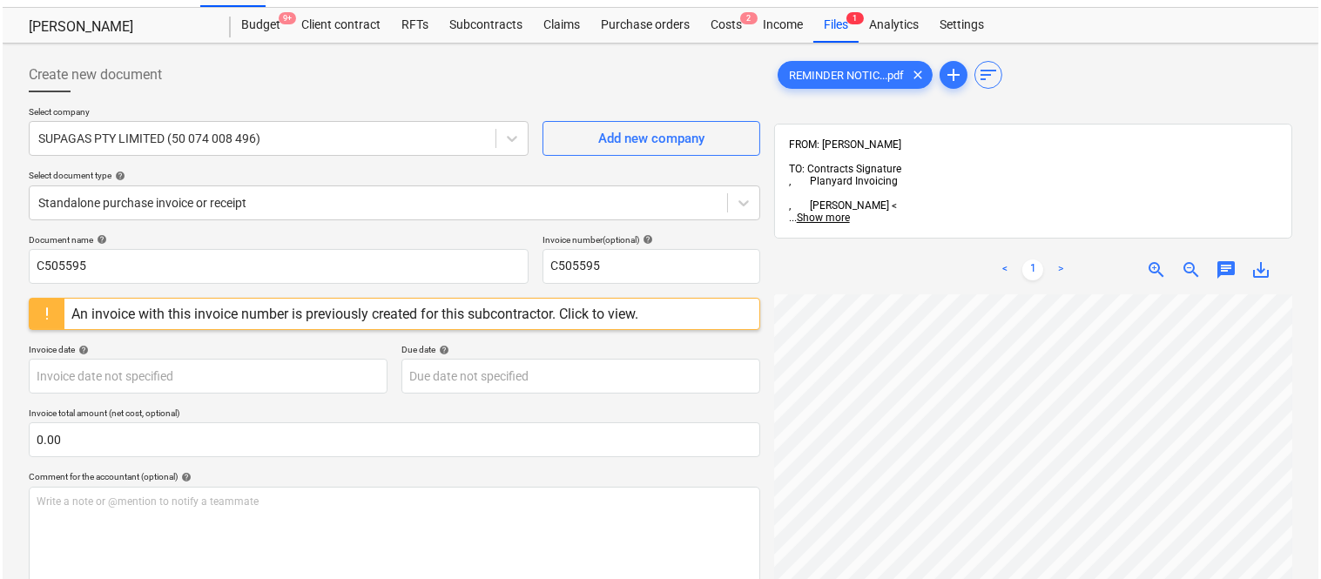
scroll to position [0, 0]
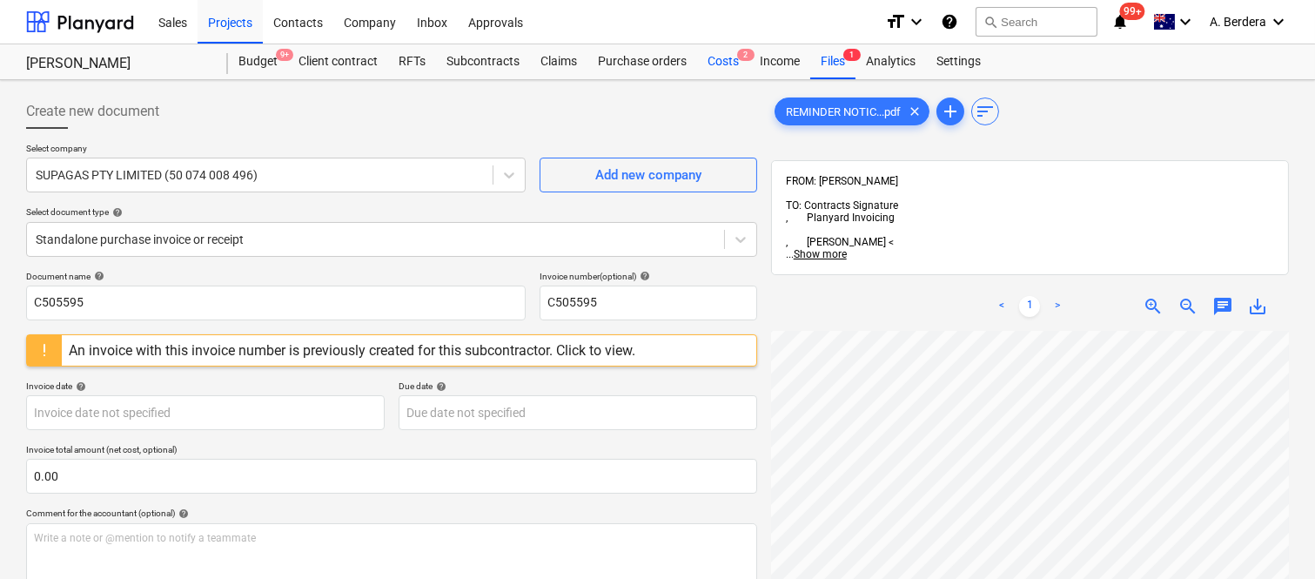
click at [721, 63] on div "Costs 2" at bounding box center [723, 61] width 52 height 35
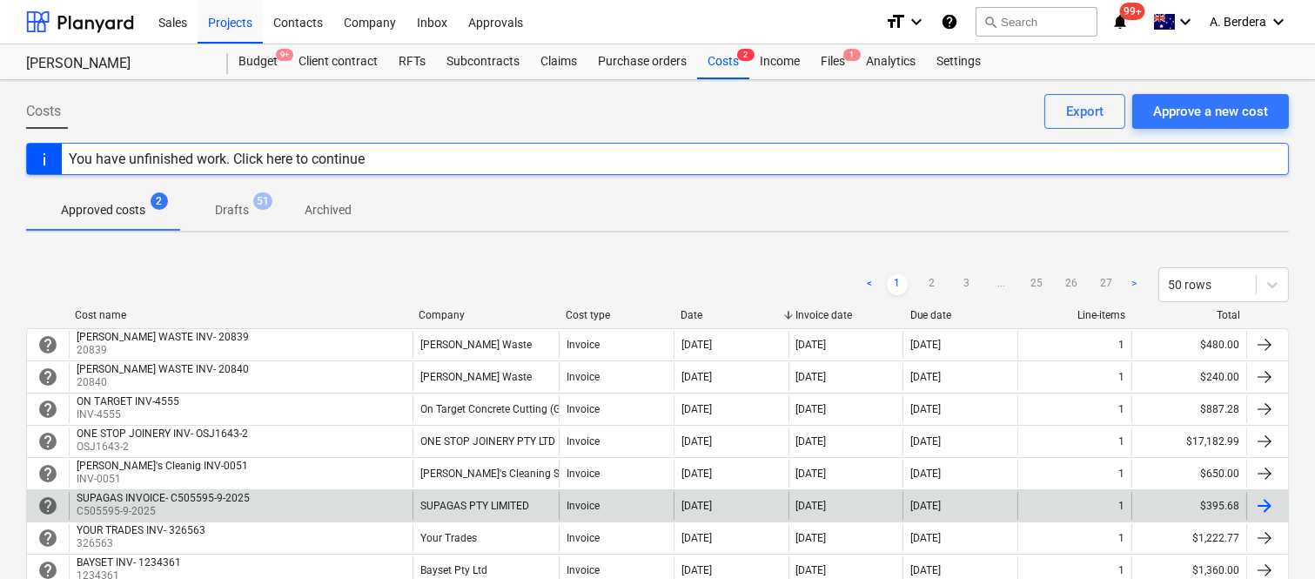
click at [538, 498] on div "SUPAGAS PTY LIMITED" at bounding box center [486, 506] width 146 height 28
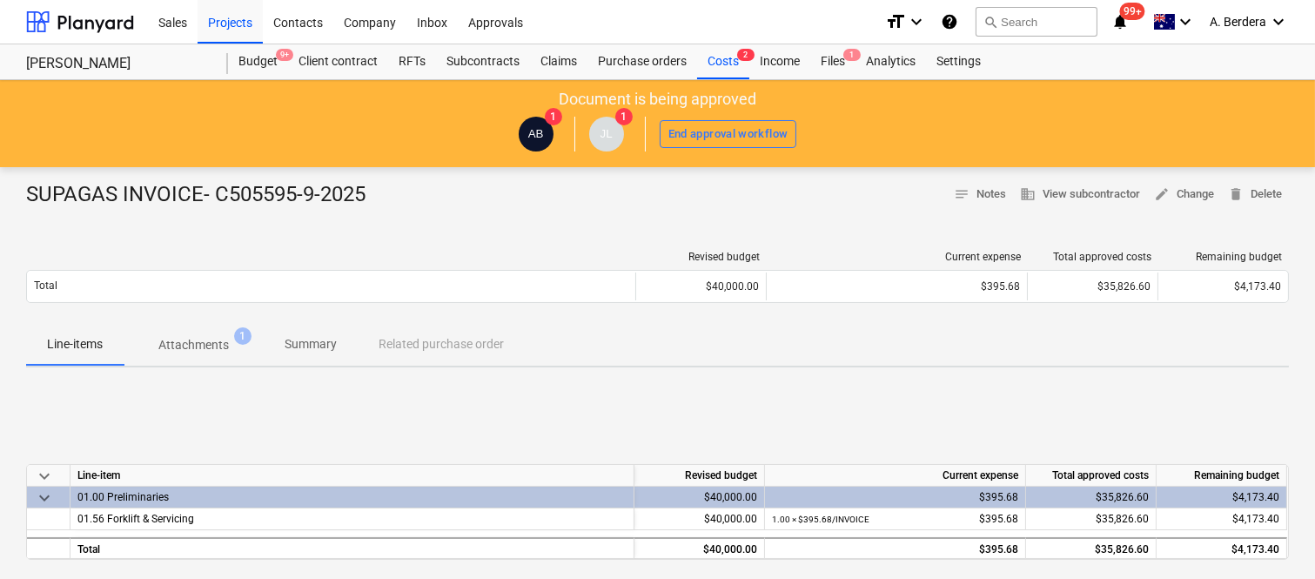
click at [201, 353] on p "Attachments" at bounding box center [193, 345] width 71 height 18
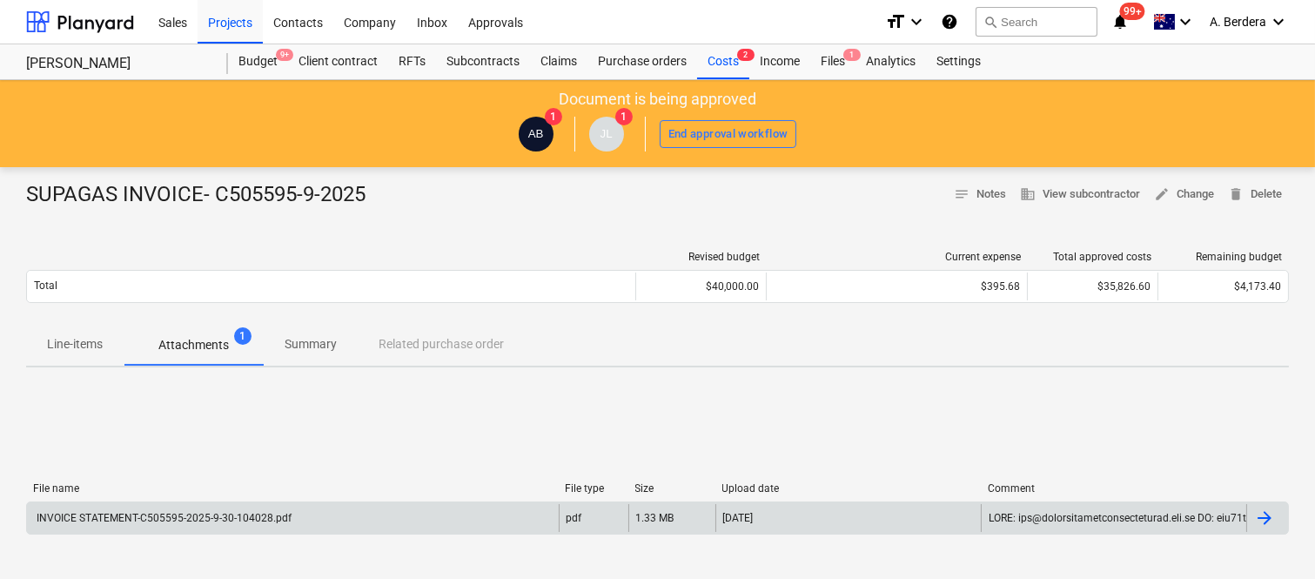
click at [429, 520] on div "INVOICE STATEMENT-C505595-2025-9-30-104028.pdf" at bounding box center [293, 518] width 532 height 28
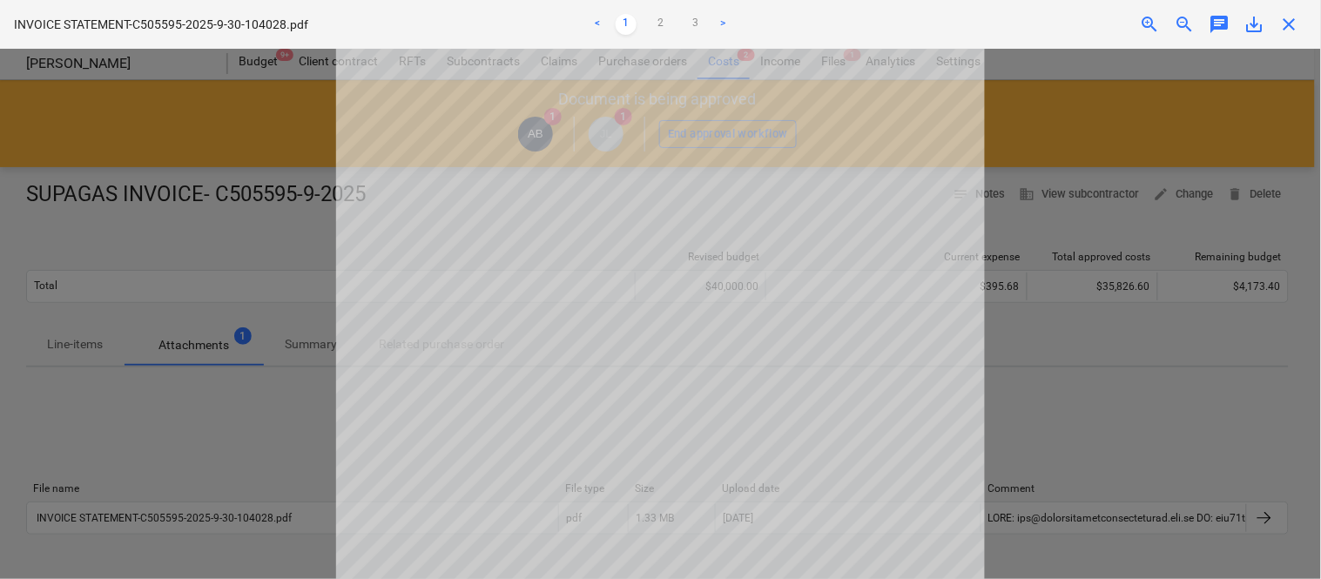
click at [1083, 126] on div at bounding box center [660, 314] width 1321 height 530
click at [1254, 22] on span "save_alt" at bounding box center [1254, 24] width 21 height 21
click at [1289, 23] on span "close" at bounding box center [1289, 24] width 21 height 21
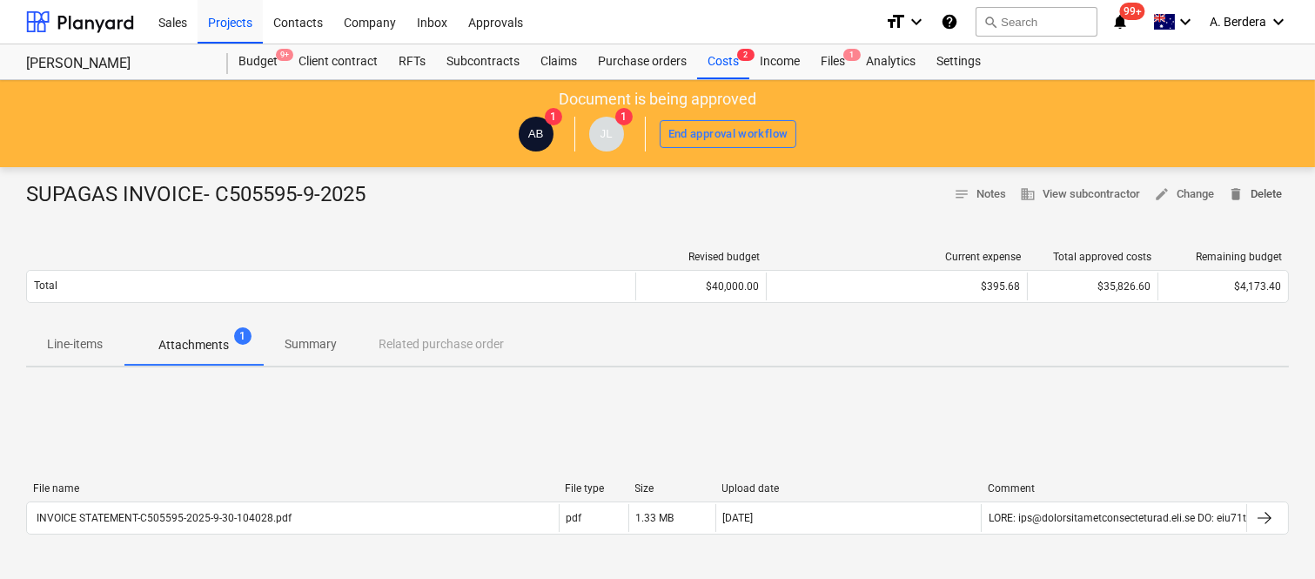
click at [1241, 193] on span "delete" at bounding box center [1236, 194] width 16 height 16
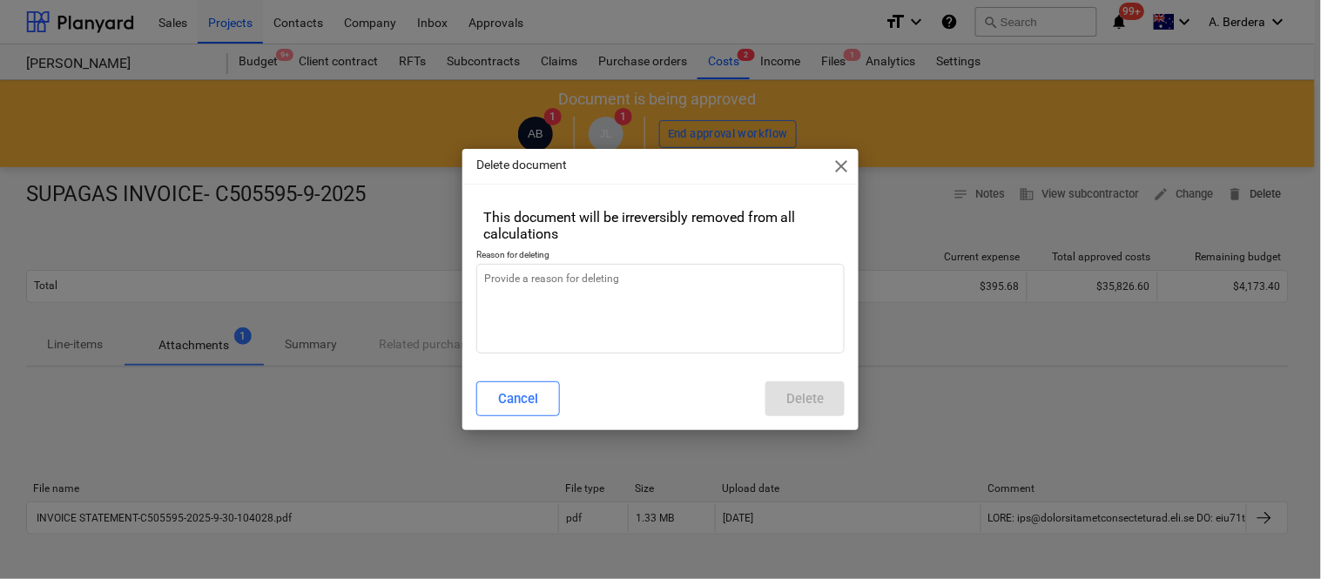
type textarea "x"
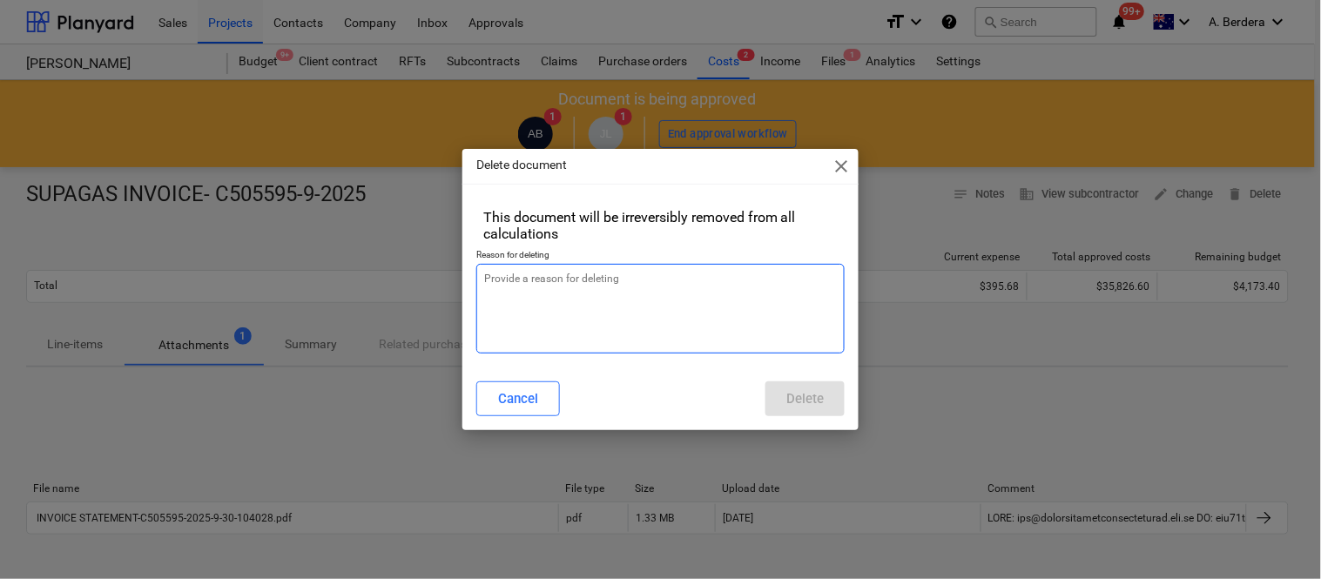
click at [604, 299] on textarea at bounding box center [660, 309] width 368 height 90
type textarea "R"
type textarea "x"
type textarea "RE"
type textarea "x"
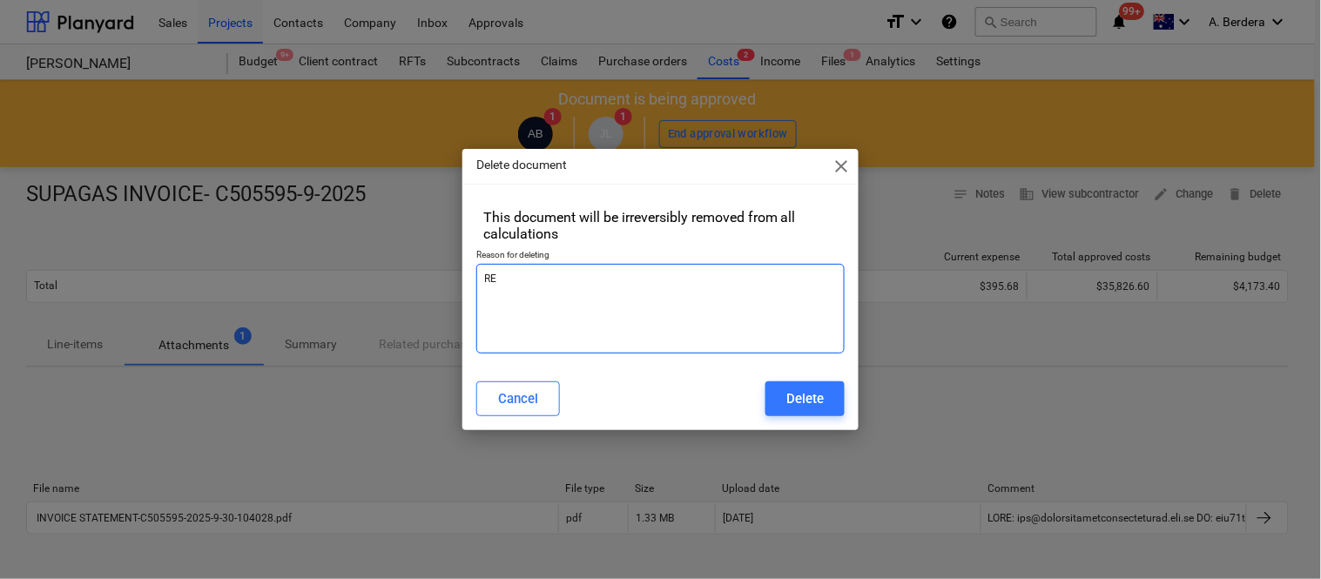
type textarea "REV"
type textarea "x"
type textarea "REVI"
type textarea "x"
type textarea "REVIS"
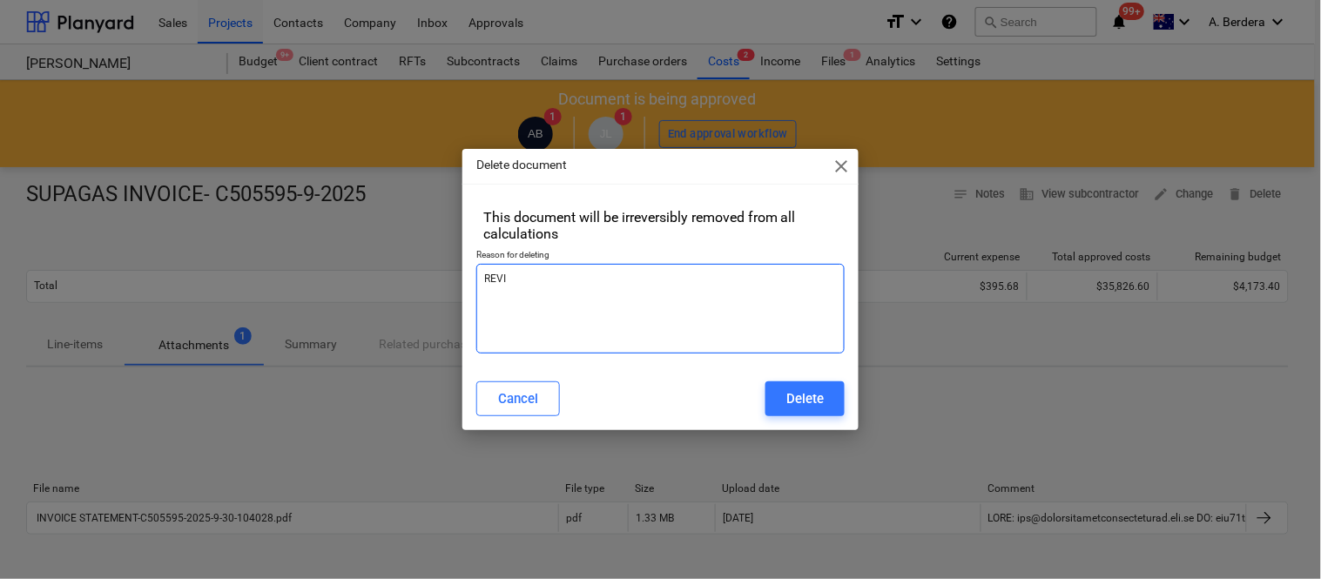
type textarea "x"
type textarea "REVISE"
type textarea "x"
type textarea "REVISE"
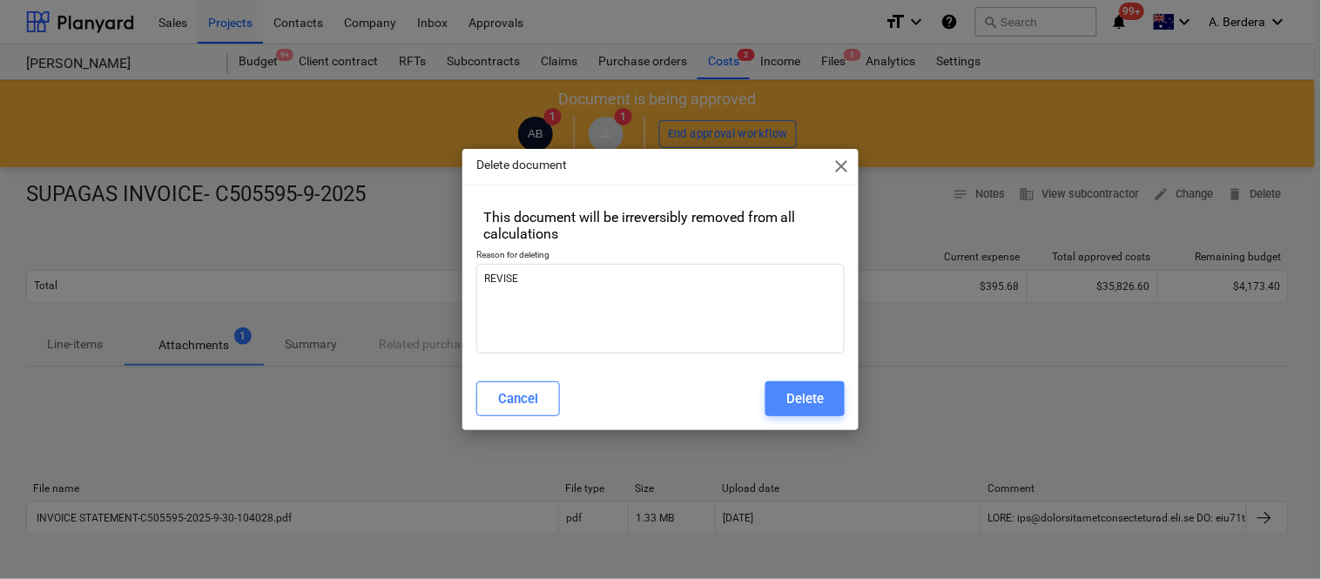
click at [814, 404] on div "Delete" at bounding box center [804, 398] width 37 height 23
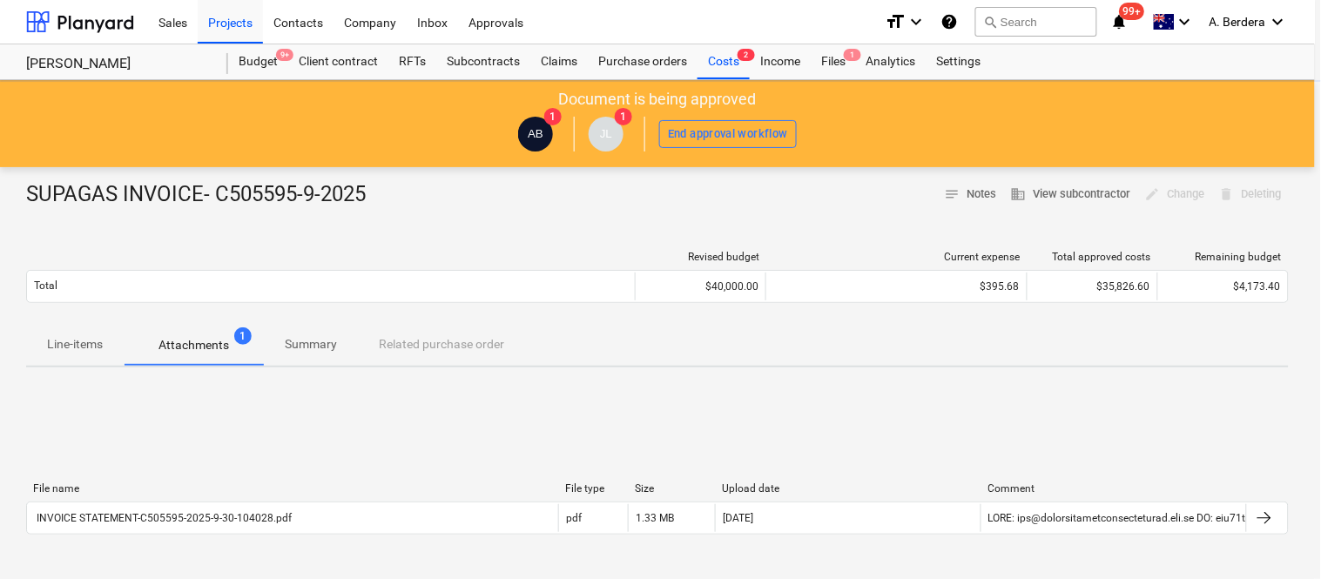
type textarea "x"
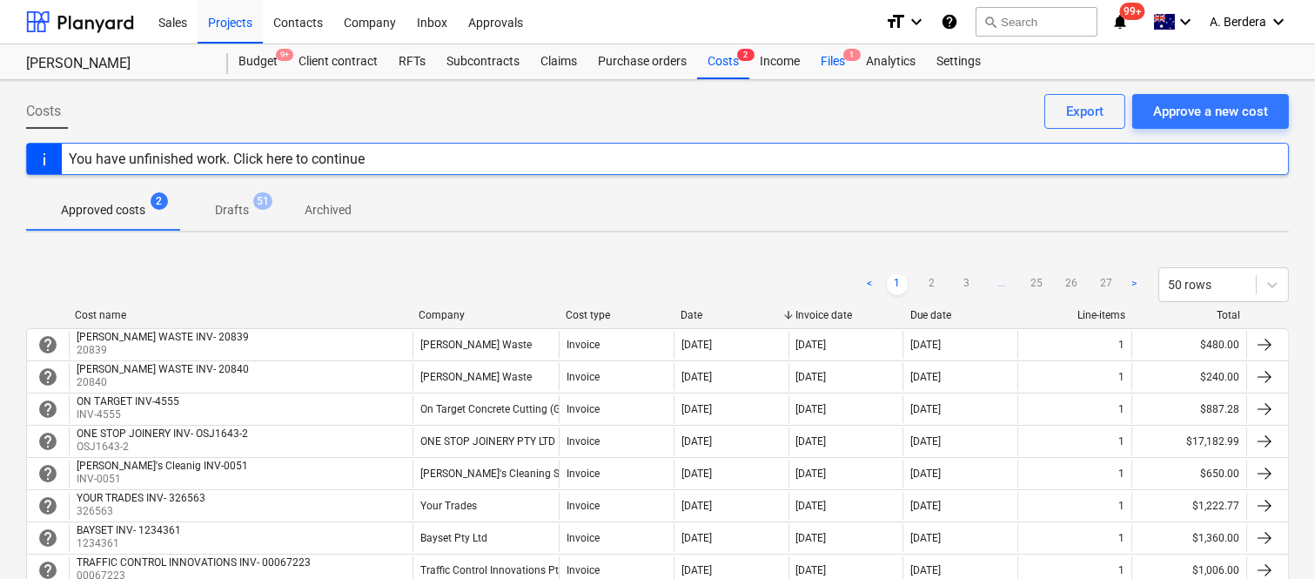
click at [840, 64] on div "Files 1" at bounding box center [833, 61] width 45 height 35
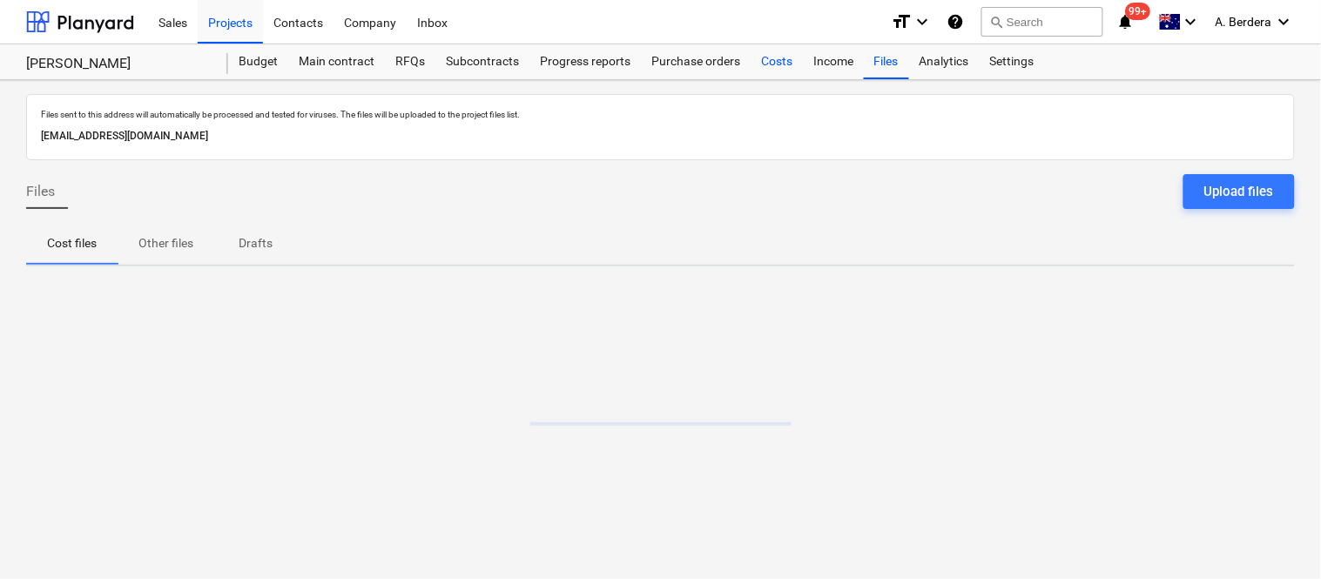
click at [770, 61] on div "Costs" at bounding box center [776, 61] width 52 height 35
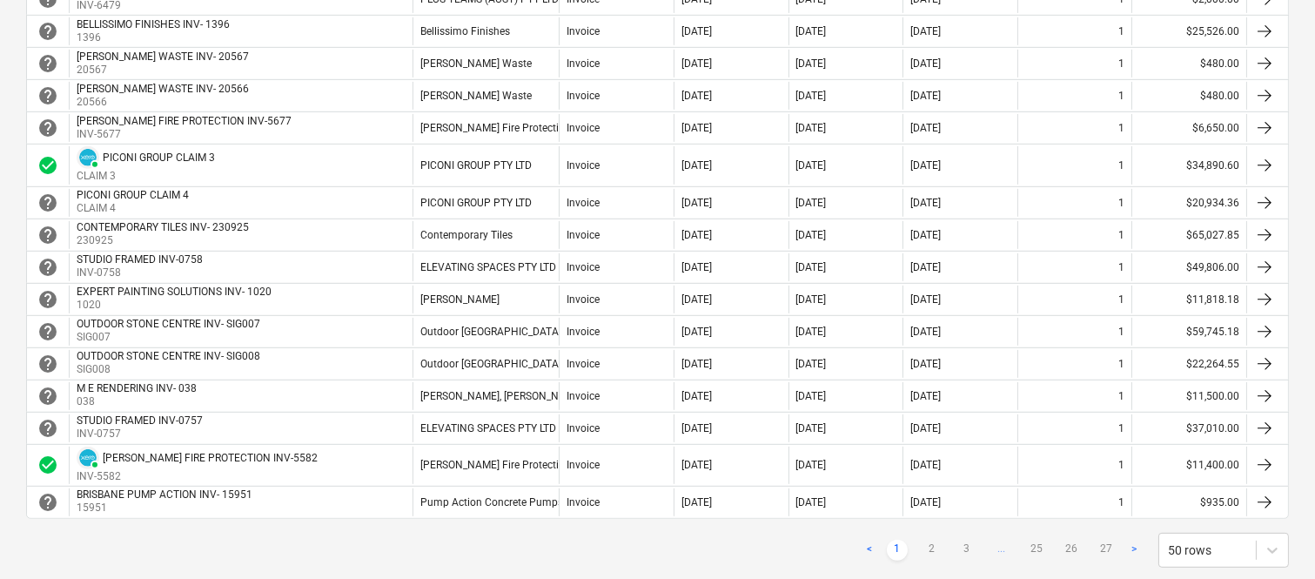
scroll to position [1509, 0]
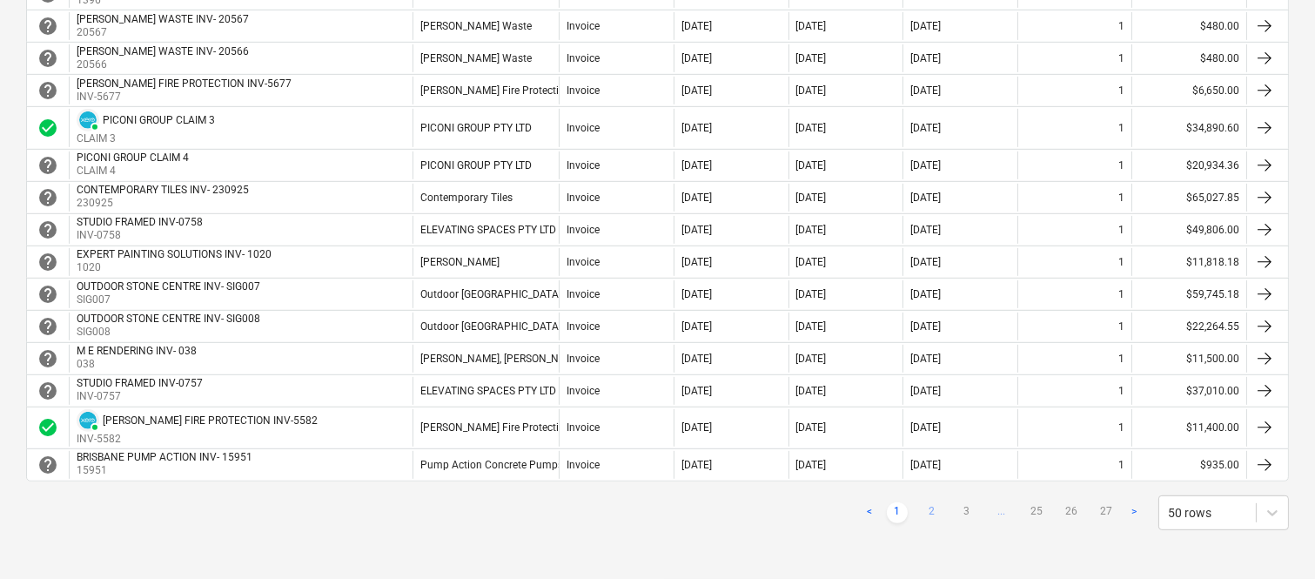
click at [929, 512] on link "2" at bounding box center [932, 512] width 21 height 21
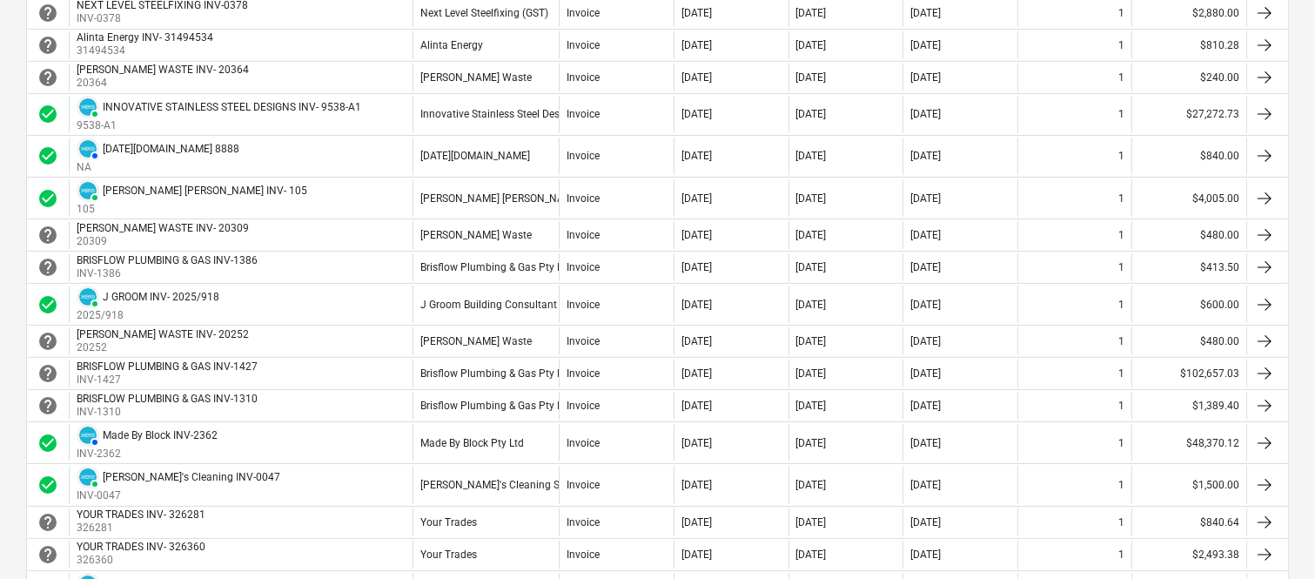
scroll to position [784, 0]
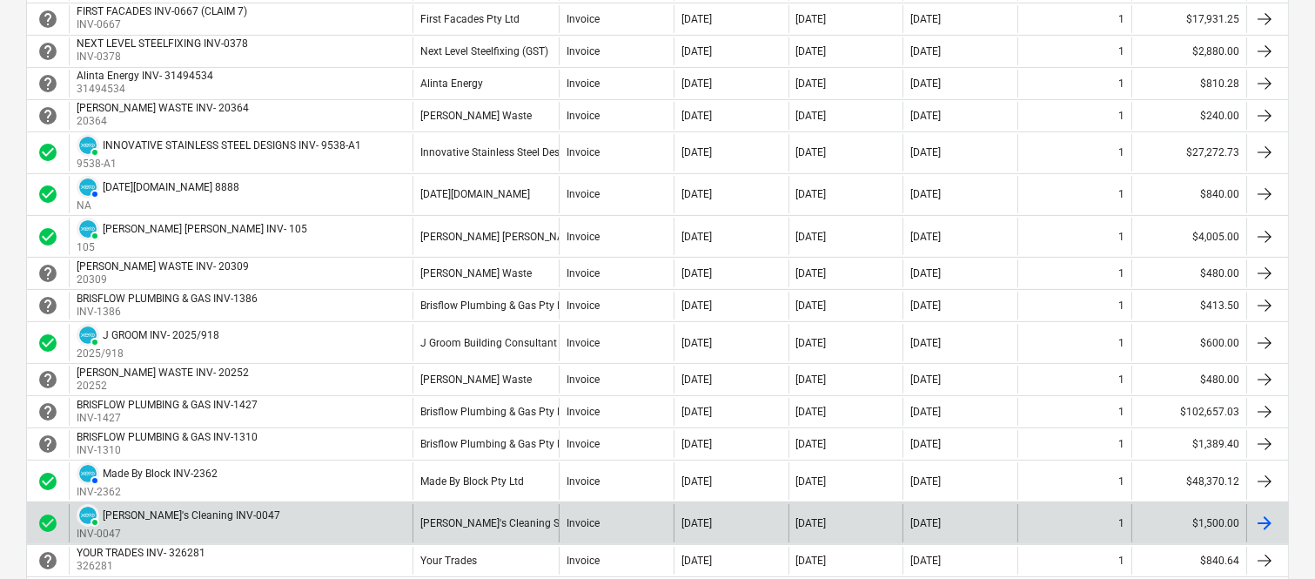
click at [428, 515] on div "Larissa's Cleaning Service" at bounding box center [486, 522] width 146 height 37
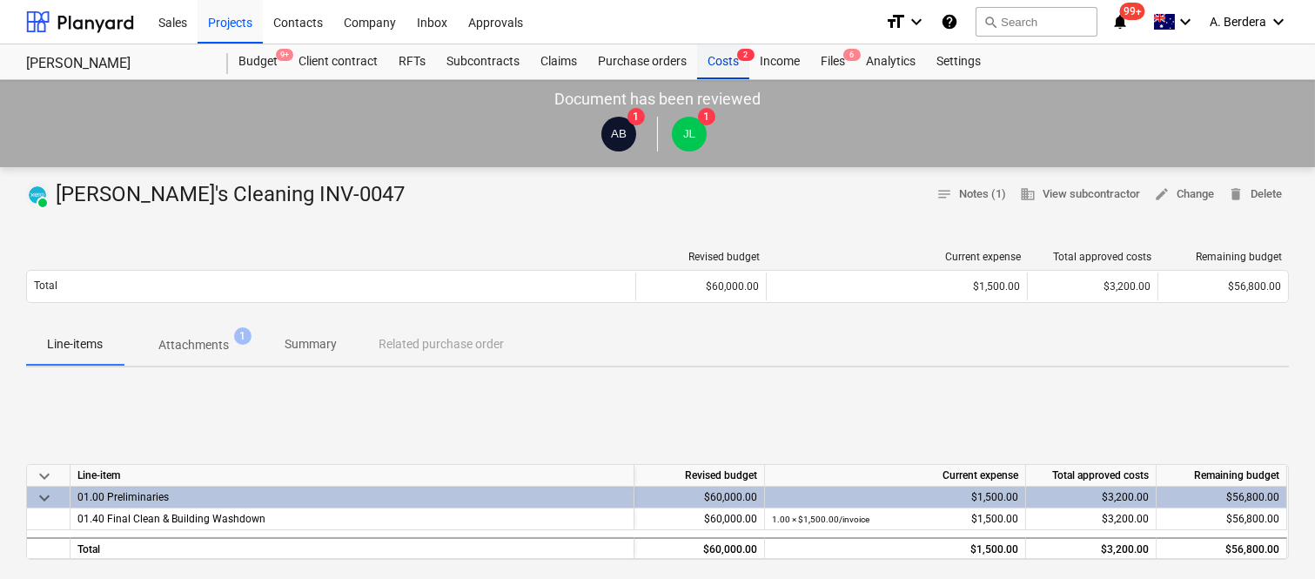
click at [714, 58] on div "Costs 2" at bounding box center [723, 61] width 52 height 35
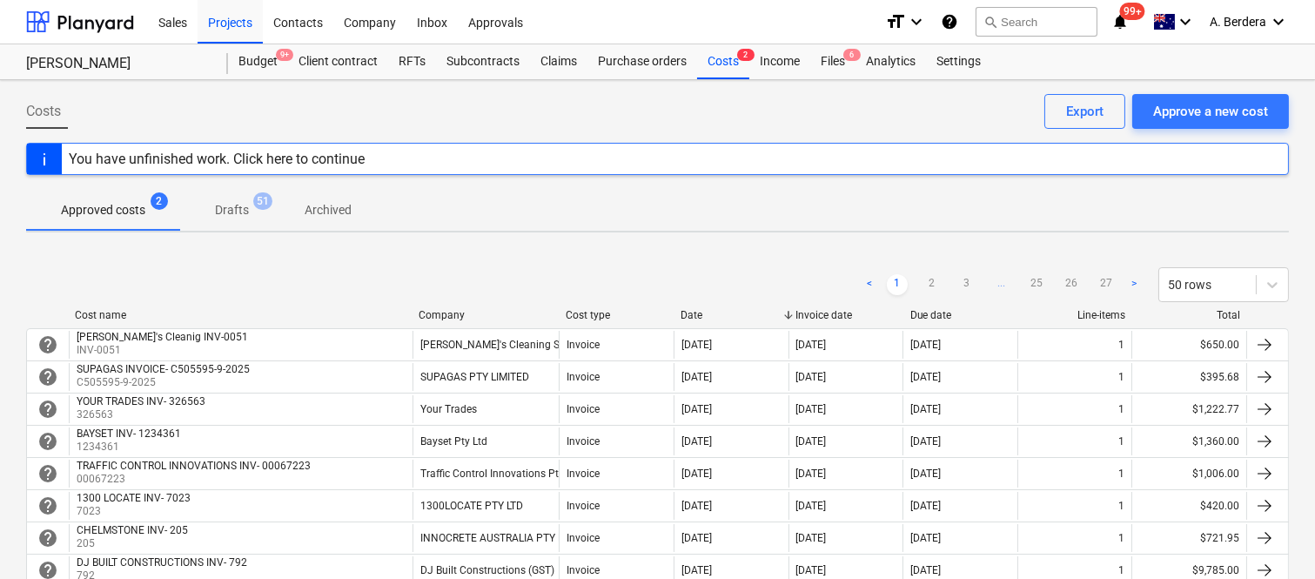
drag, startPoint x: 714, startPoint y: 58, endPoint x: 595, endPoint y: 225, distance: 204.6
click at [595, 225] on div "Approved costs 2 Drafts 51 Archived" at bounding box center [657, 210] width 1263 height 42
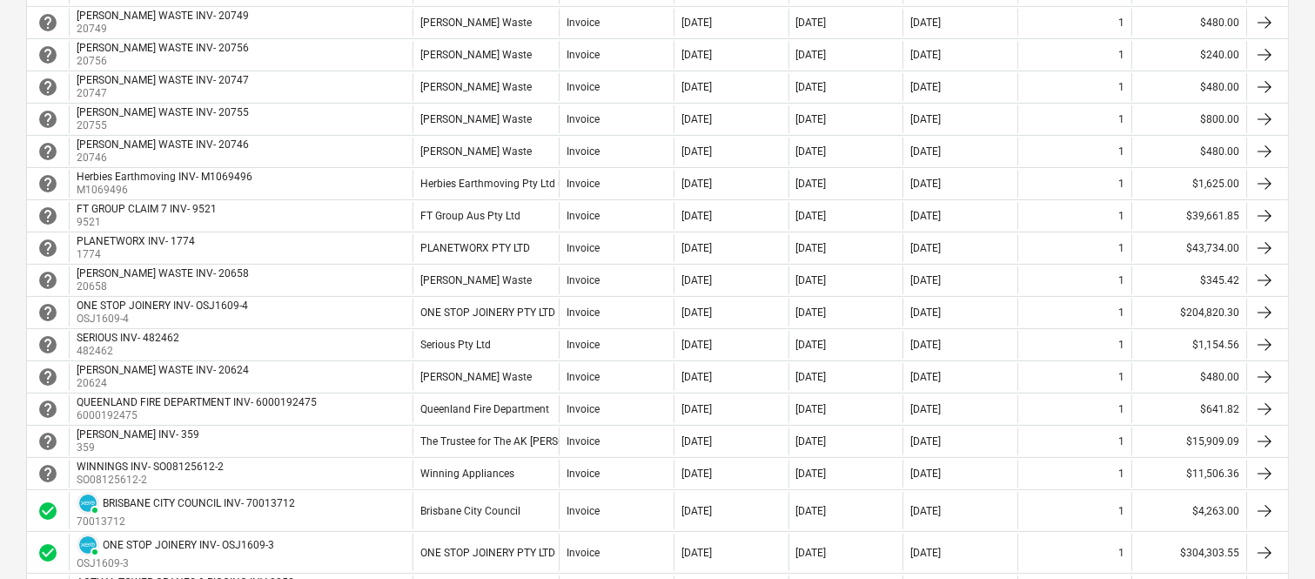
scroll to position [851, 0]
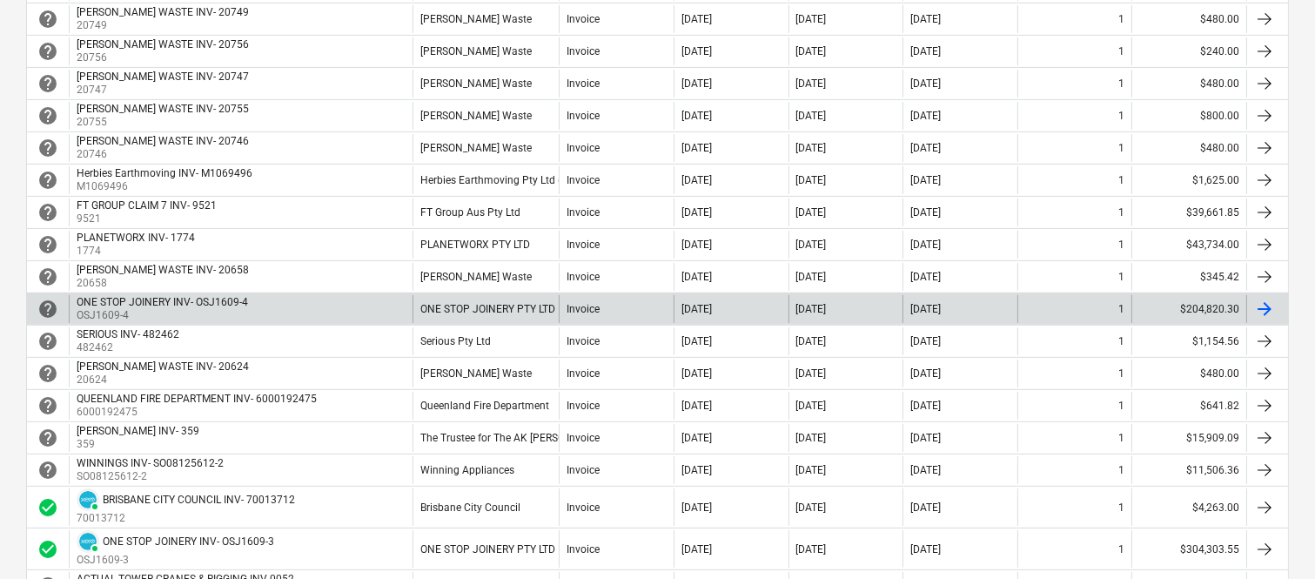
click at [383, 316] on div "ONE STOP JOINERY INV- OSJ1609-4 OSJ1609-4" at bounding box center [241, 309] width 344 height 28
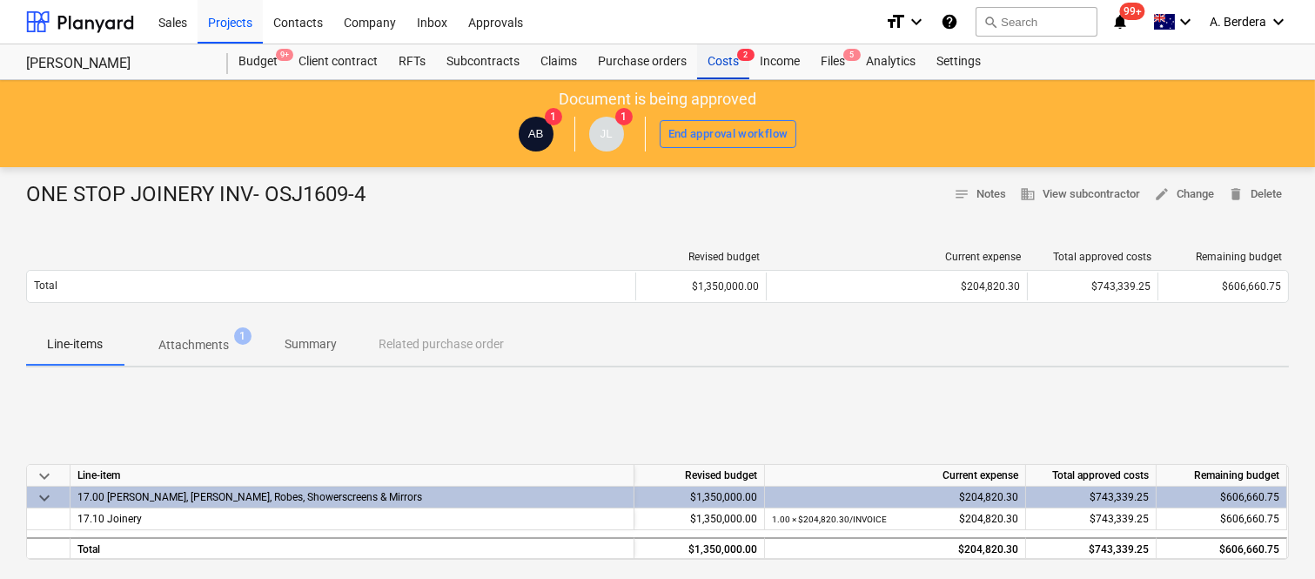
click at [737, 63] on div "Costs 2" at bounding box center [723, 61] width 52 height 35
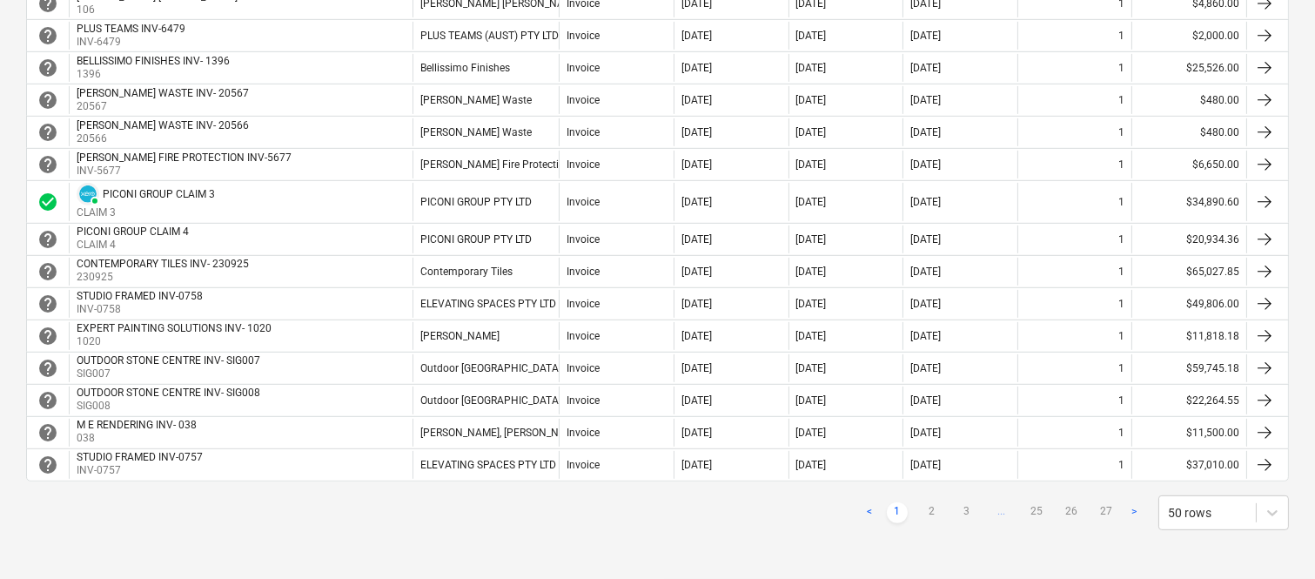
scroll to position [1501, 0]
click at [926, 511] on link "2" at bounding box center [932, 512] width 21 height 21
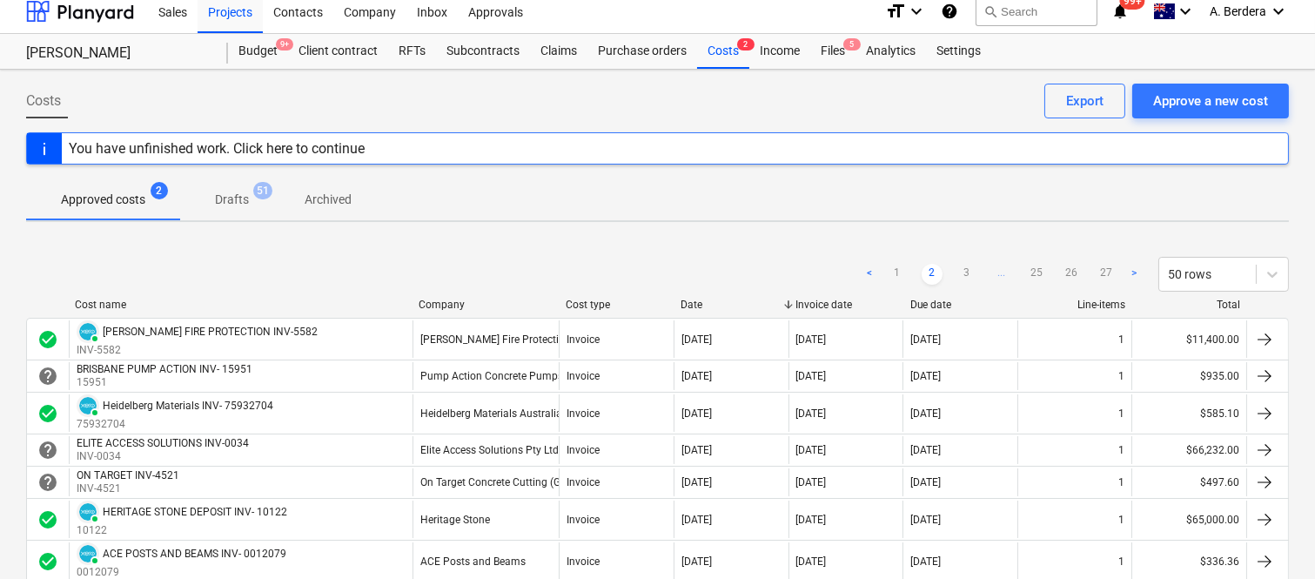
scroll to position [0, 0]
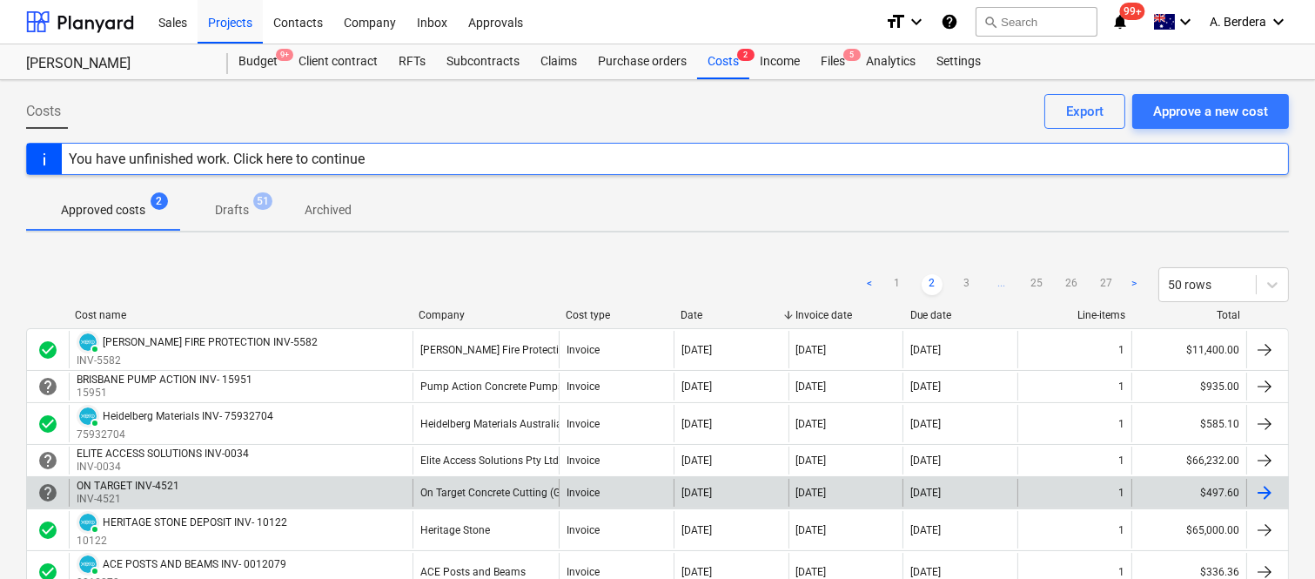
click at [490, 502] on div "On Target Concrete Cutting (GST)" at bounding box center [486, 493] width 146 height 28
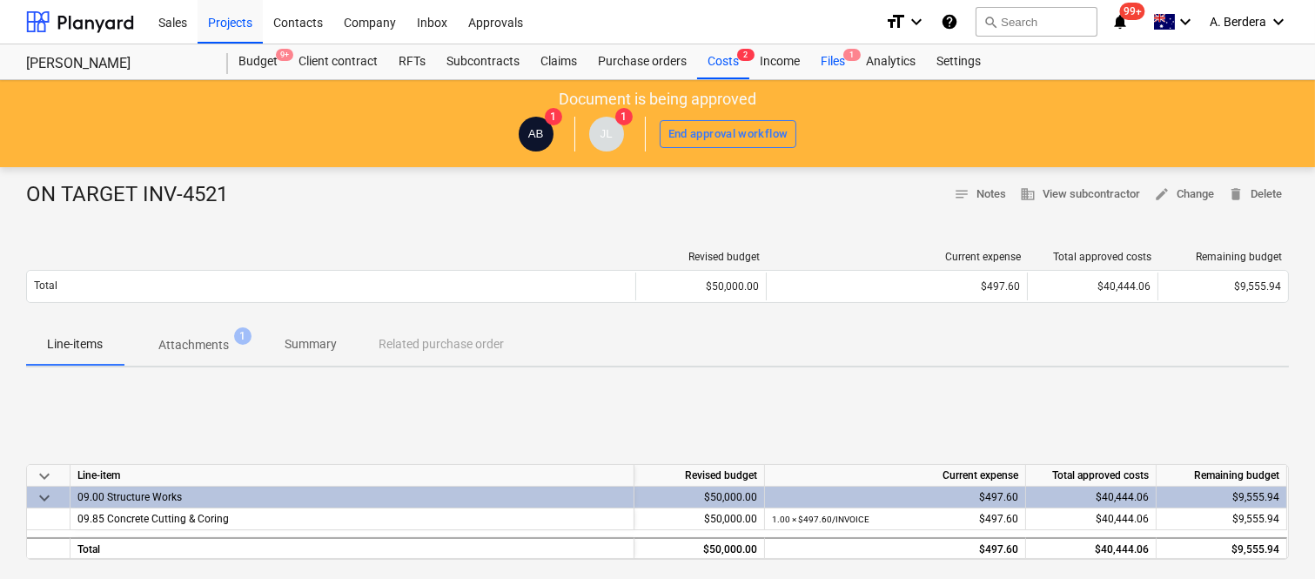
click at [833, 64] on div "Files 1" at bounding box center [833, 61] width 45 height 35
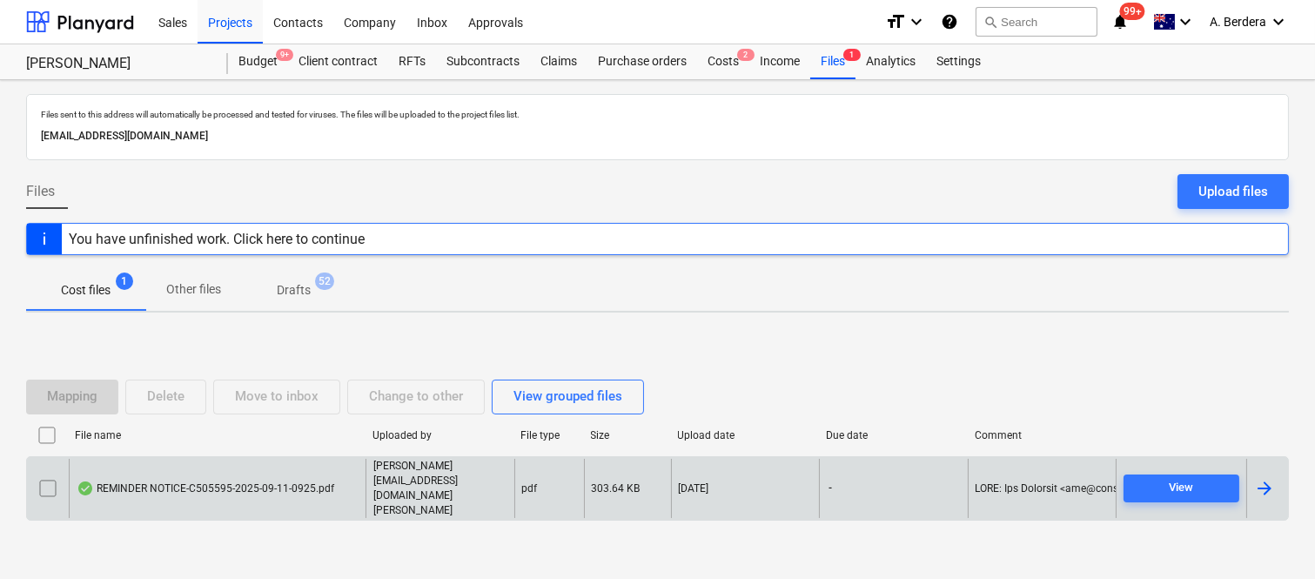
click at [307, 494] on div "REMINDER NOTICE-C505595-2025-09-11-0925.pdf" at bounding box center [206, 488] width 258 height 14
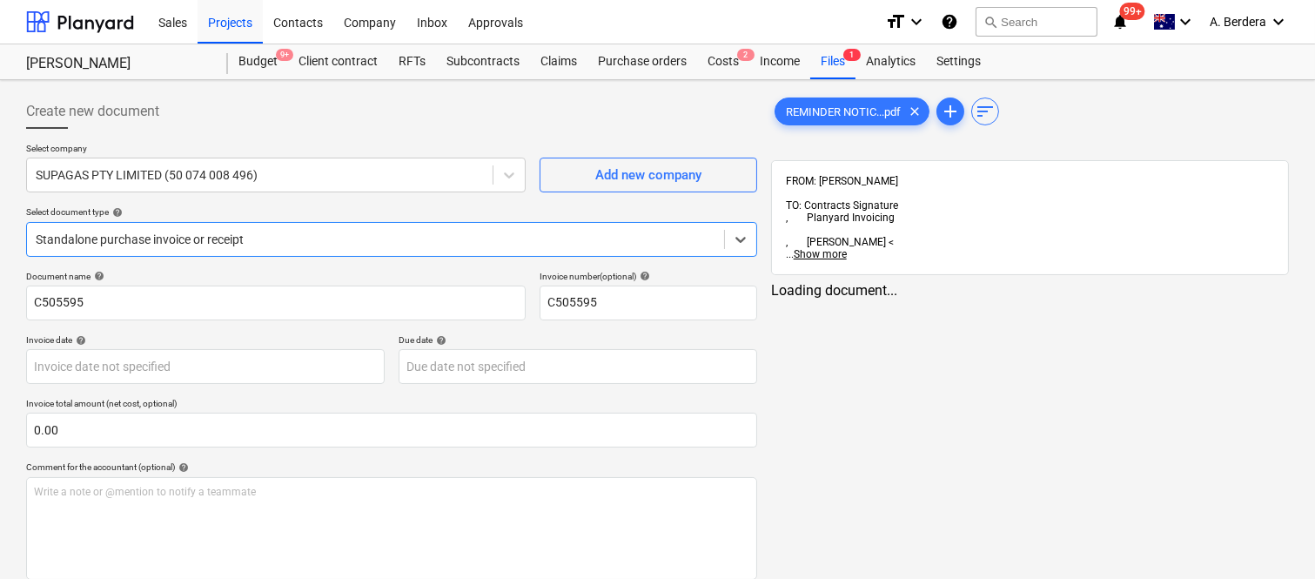
type input "C505595"
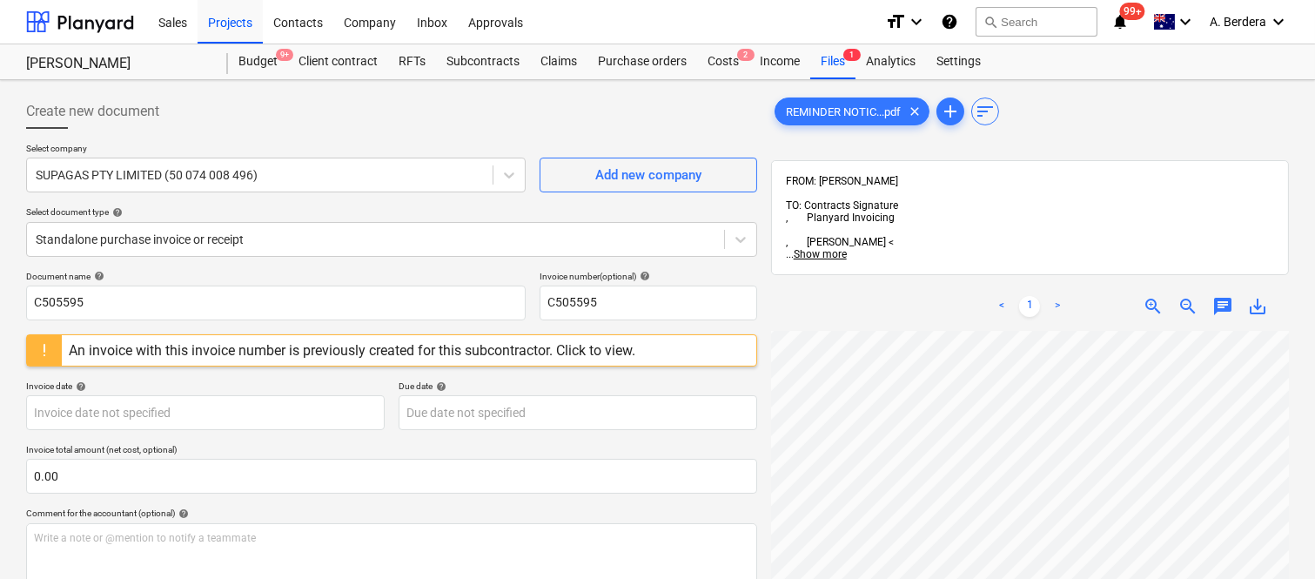
scroll to position [163, 44]
click at [485, 358] on div "An invoice with this invoice number is previously created for this subcontracto…" at bounding box center [352, 350] width 567 height 17
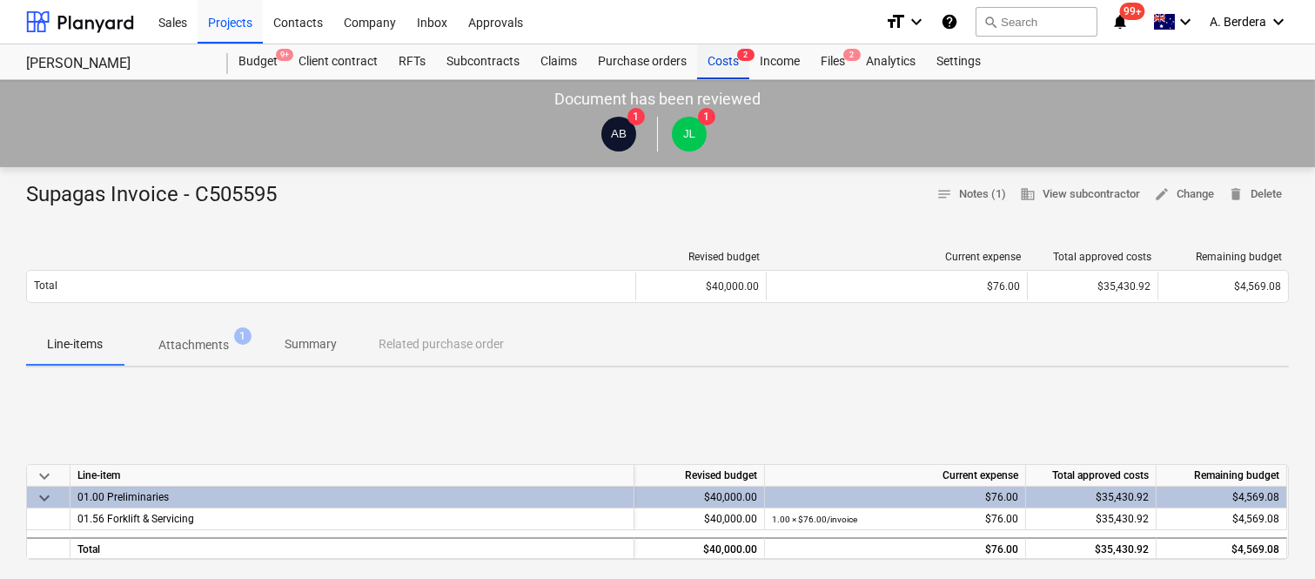
click at [723, 62] on div "Costs 2" at bounding box center [723, 61] width 52 height 35
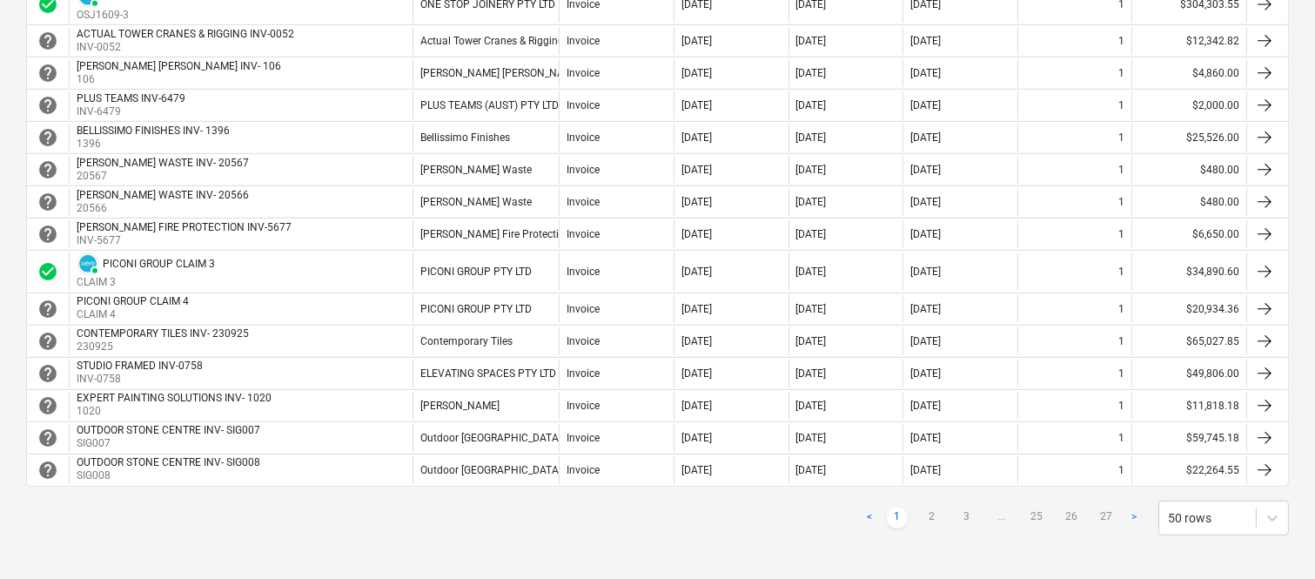
scroll to position [1501, 0]
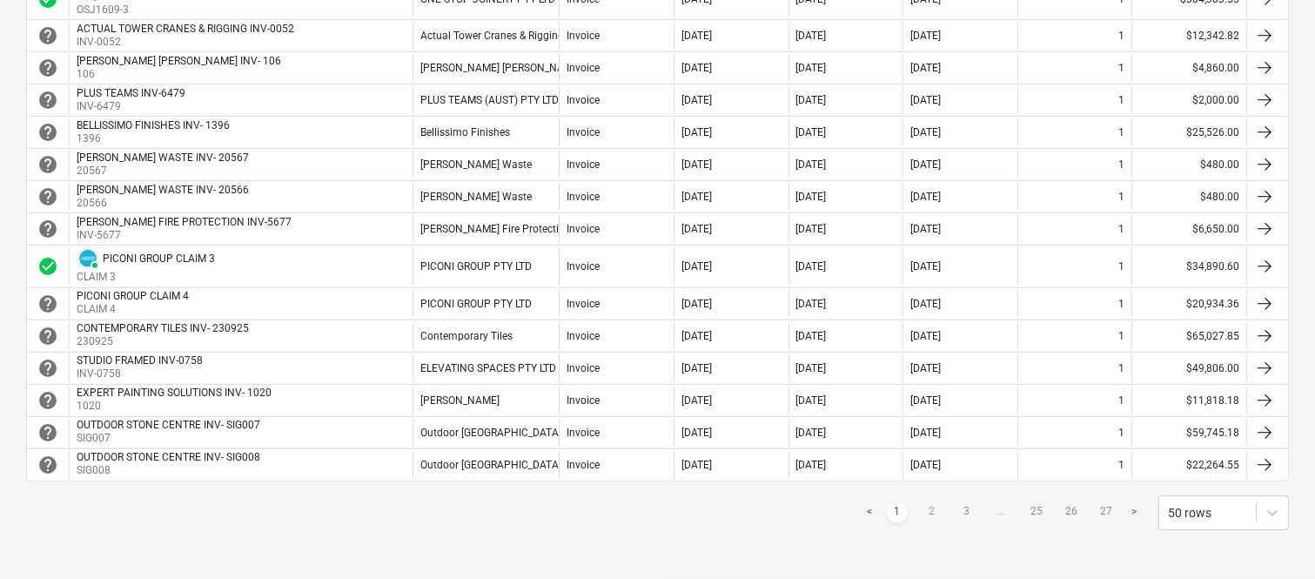
click at [930, 514] on link "2" at bounding box center [932, 512] width 21 height 21
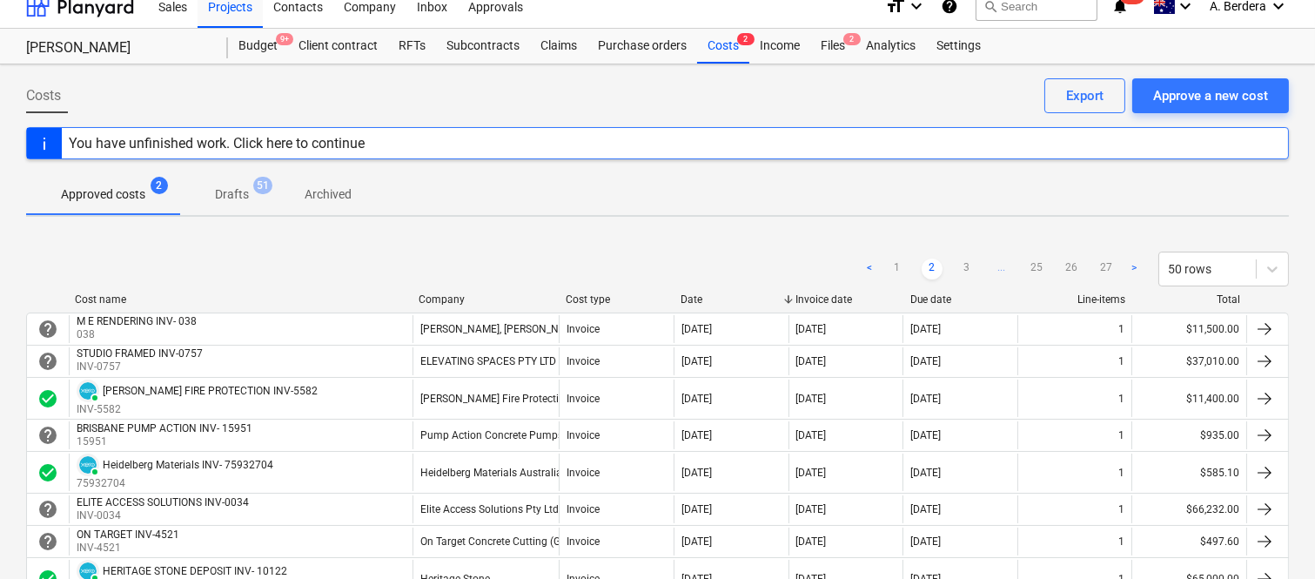
scroll to position [11, 0]
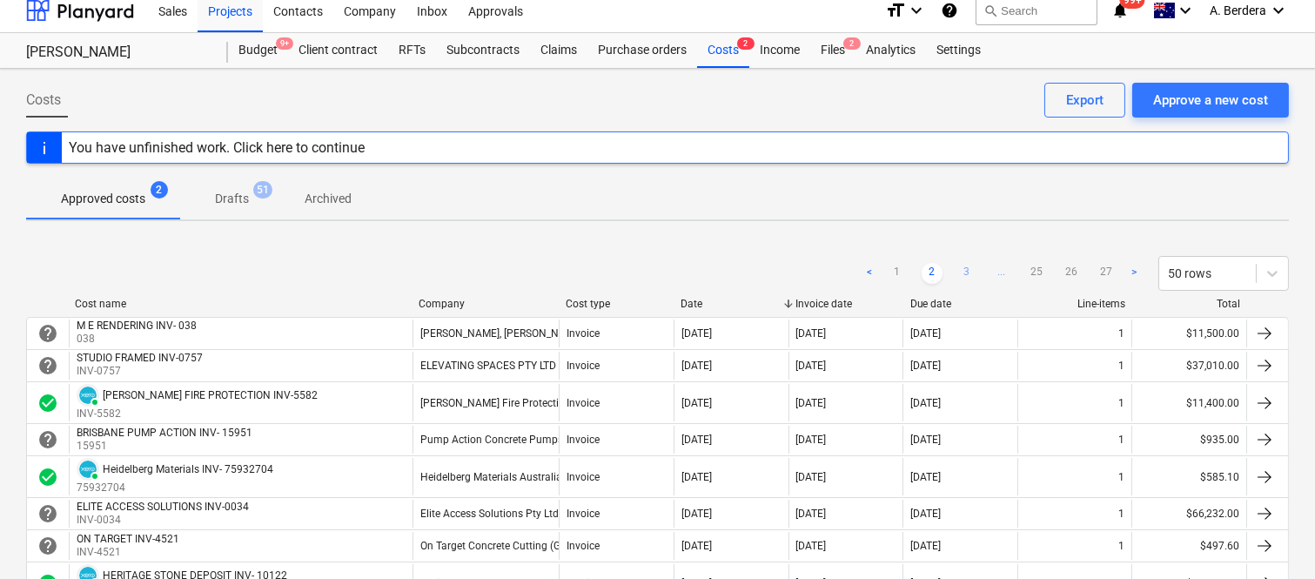
click at [969, 267] on link "3" at bounding box center [967, 273] width 21 height 21
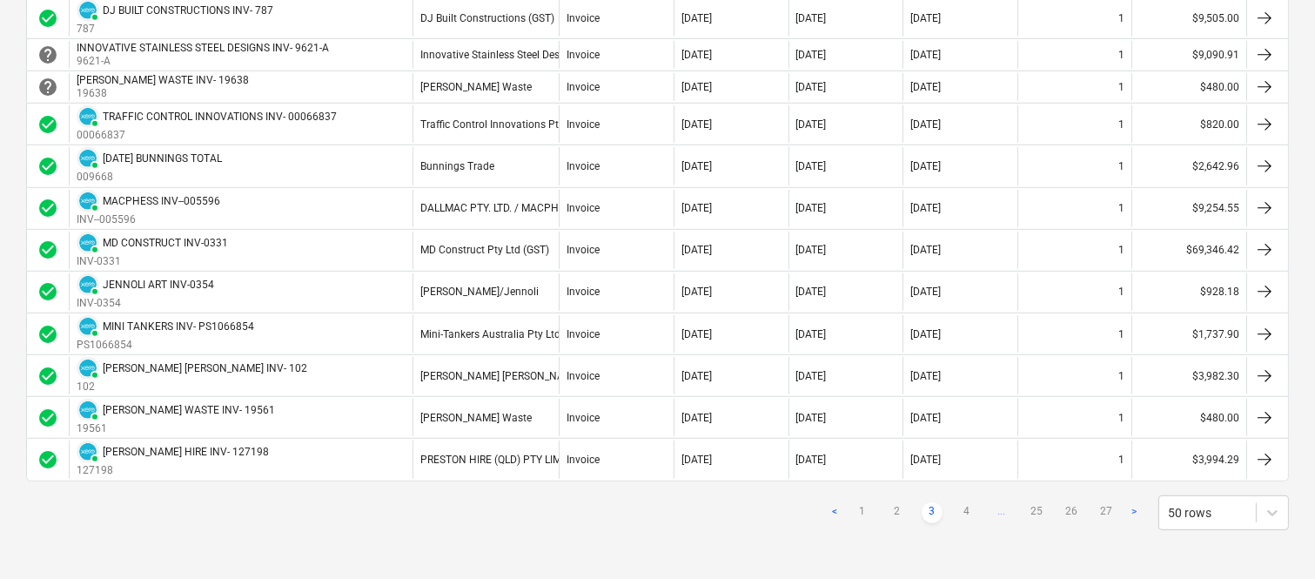
scroll to position [1812, 0]
click at [963, 515] on link "4" at bounding box center [967, 512] width 21 height 21
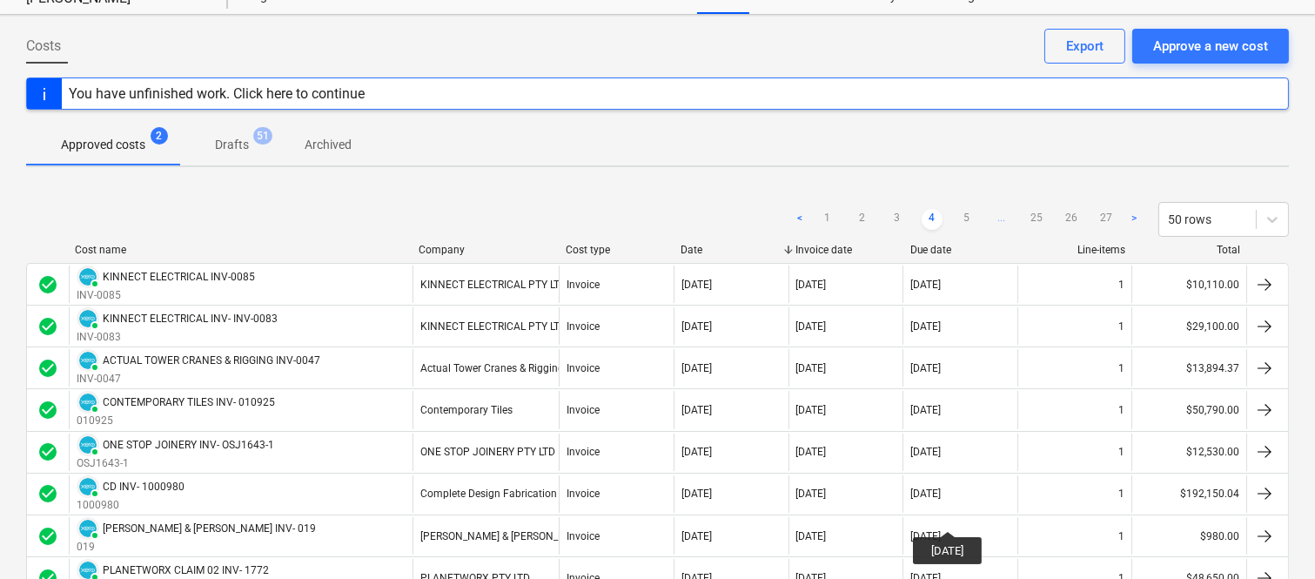
scroll to position [27, 0]
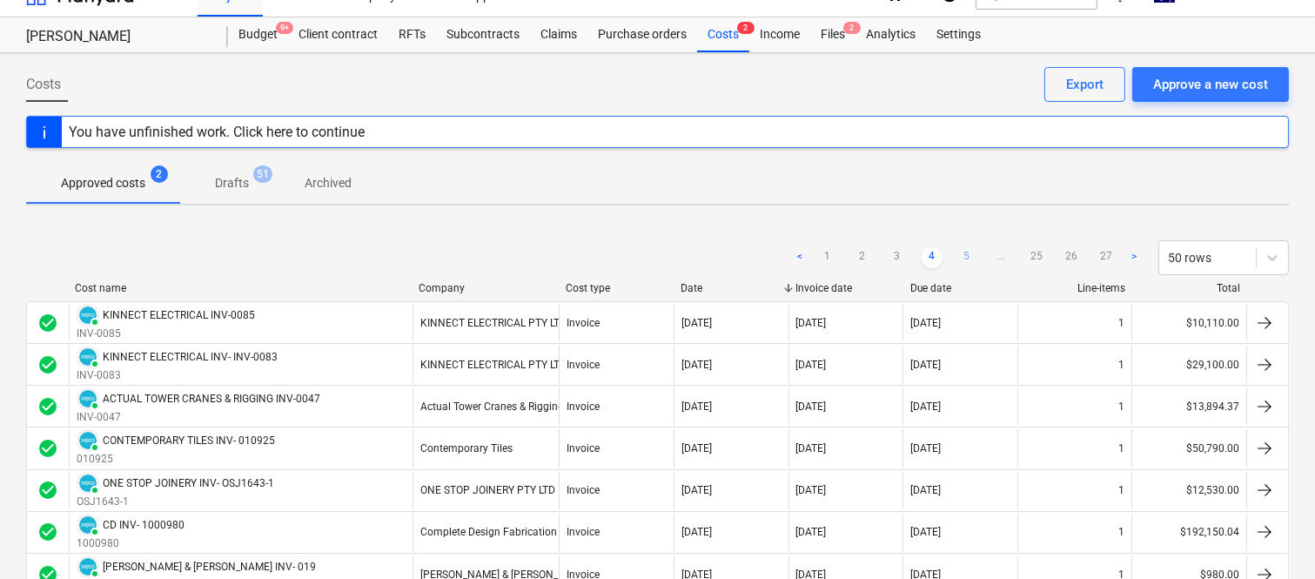
click at [965, 254] on link "5" at bounding box center [967, 257] width 21 height 21
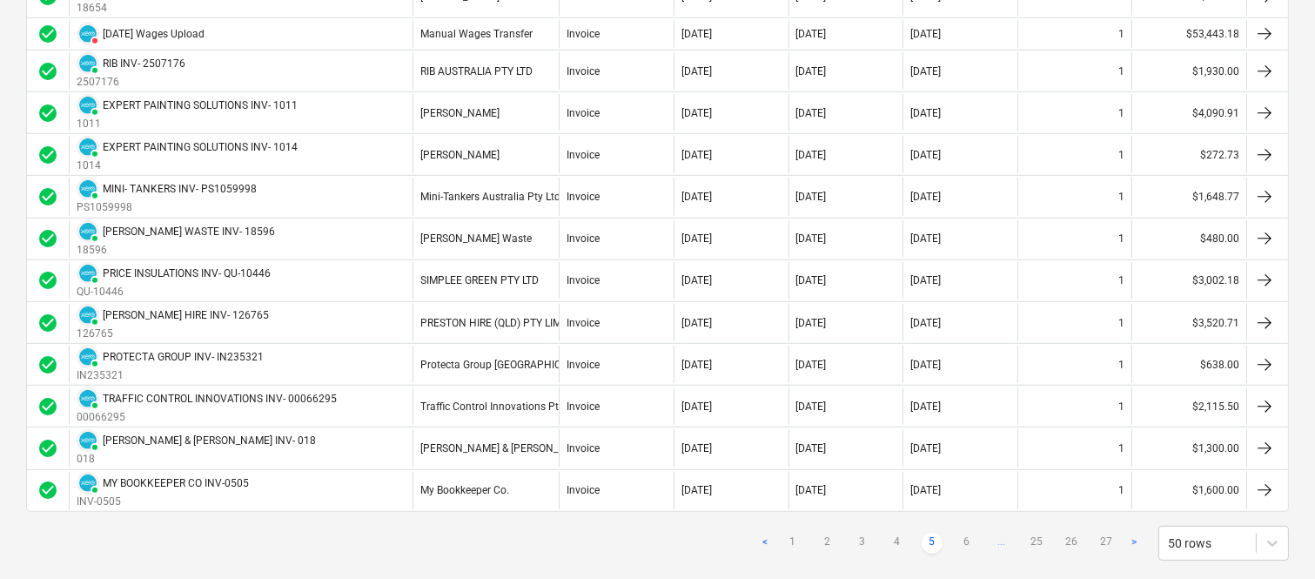
scroll to position [1879, 0]
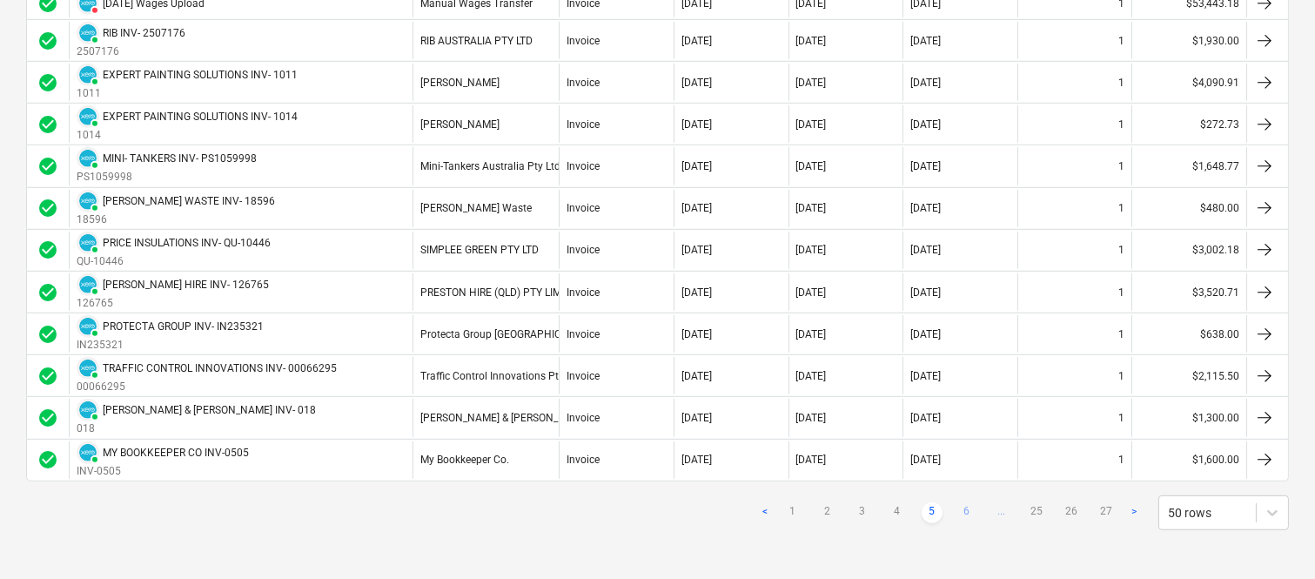
click at [969, 506] on link "6" at bounding box center [967, 512] width 21 height 21
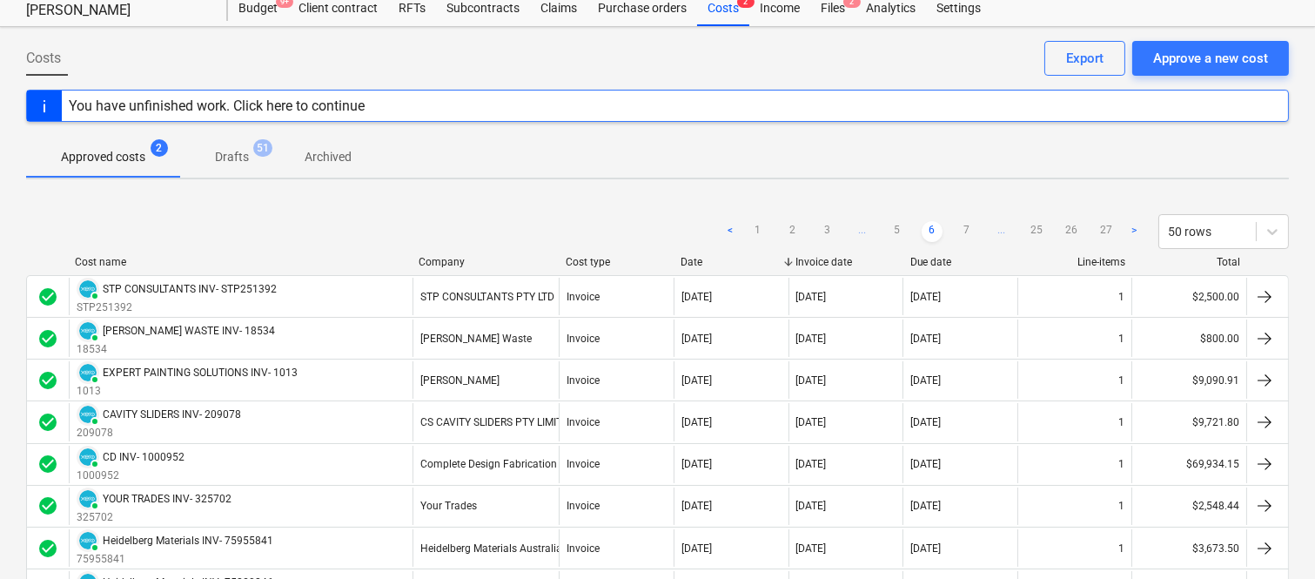
scroll to position [50, 0]
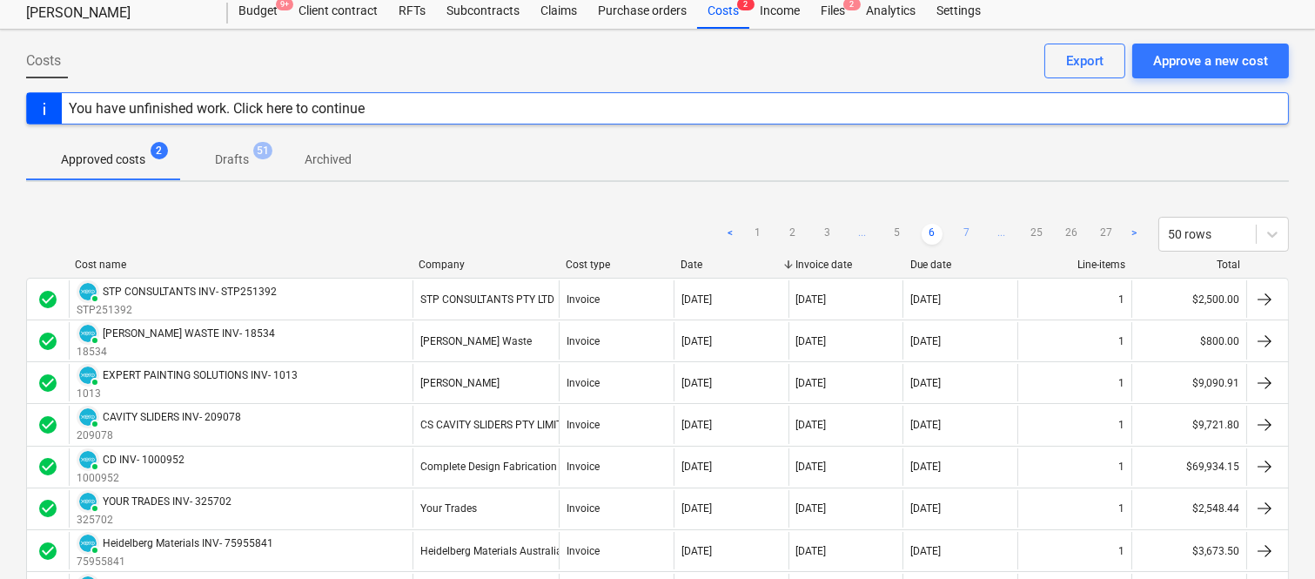
click at [967, 229] on link "7" at bounding box center [967, 234] width 21 height 21
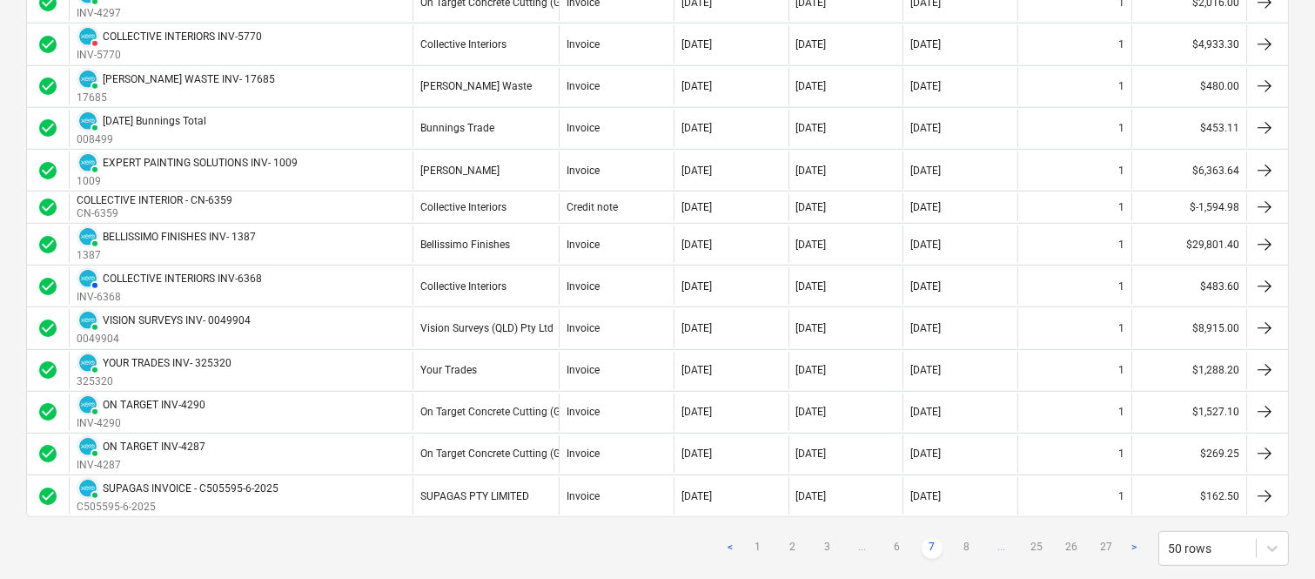
scroll to position [1908, 0]
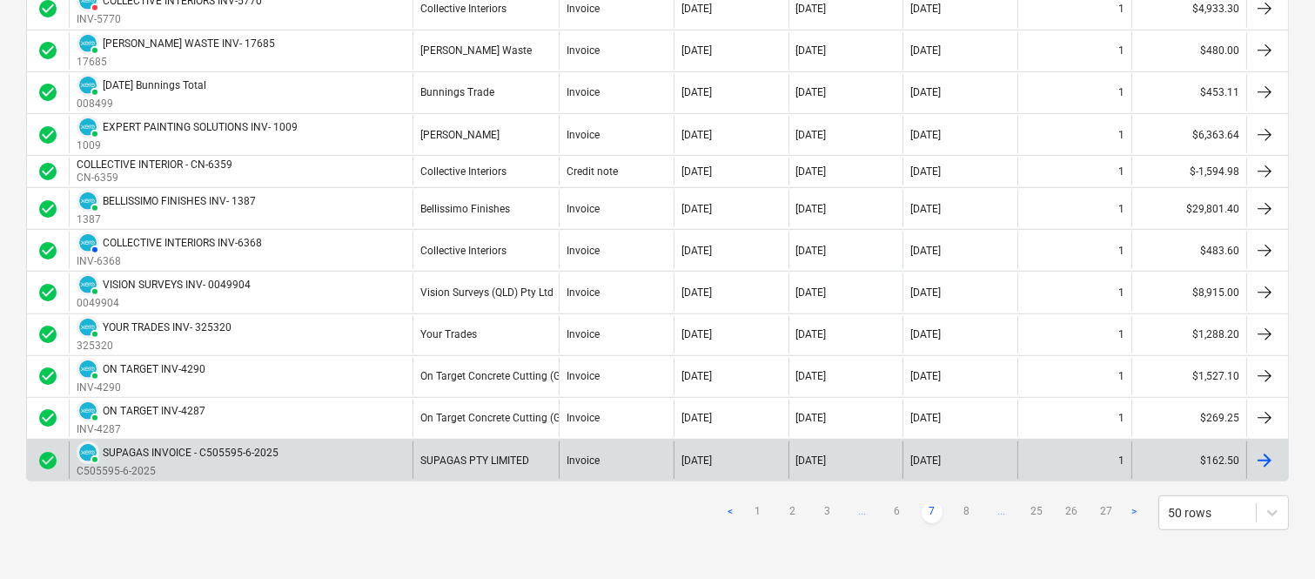
click at [448, 467] on div "SUPAGAS PTY LIMITED" at bounding box center [486, 459] width 146 height 37
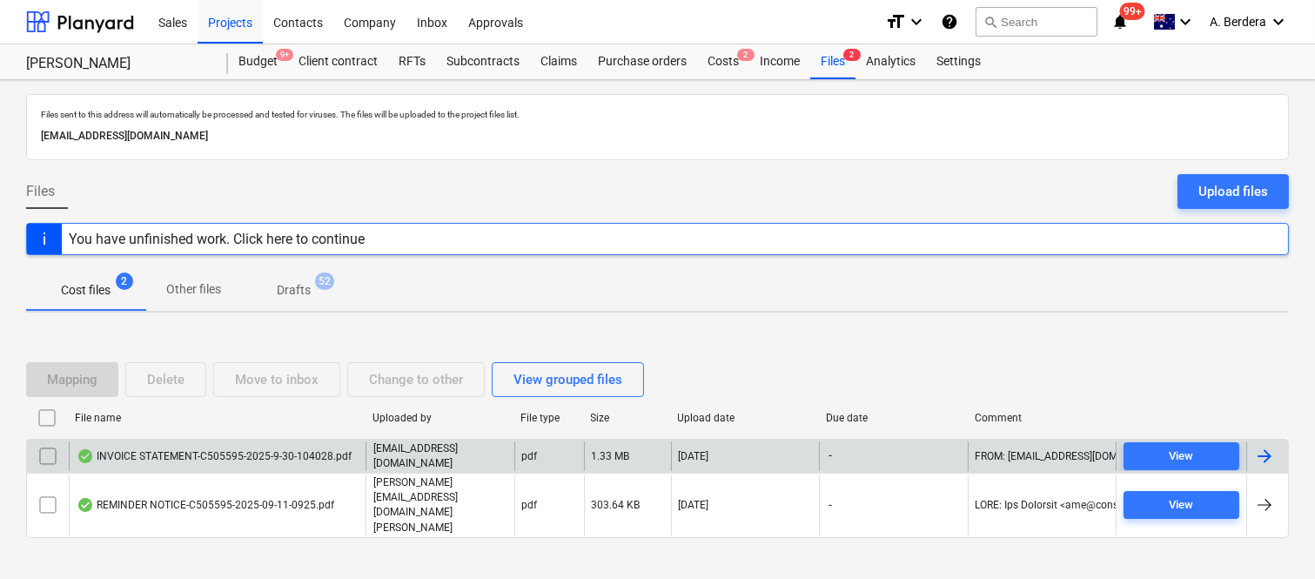
click at [326, 463] on div "INVOICE STATEMENT-C505595-2025-9-30-104028.pdf" at bounding box center [214, 456] width 275 height 14
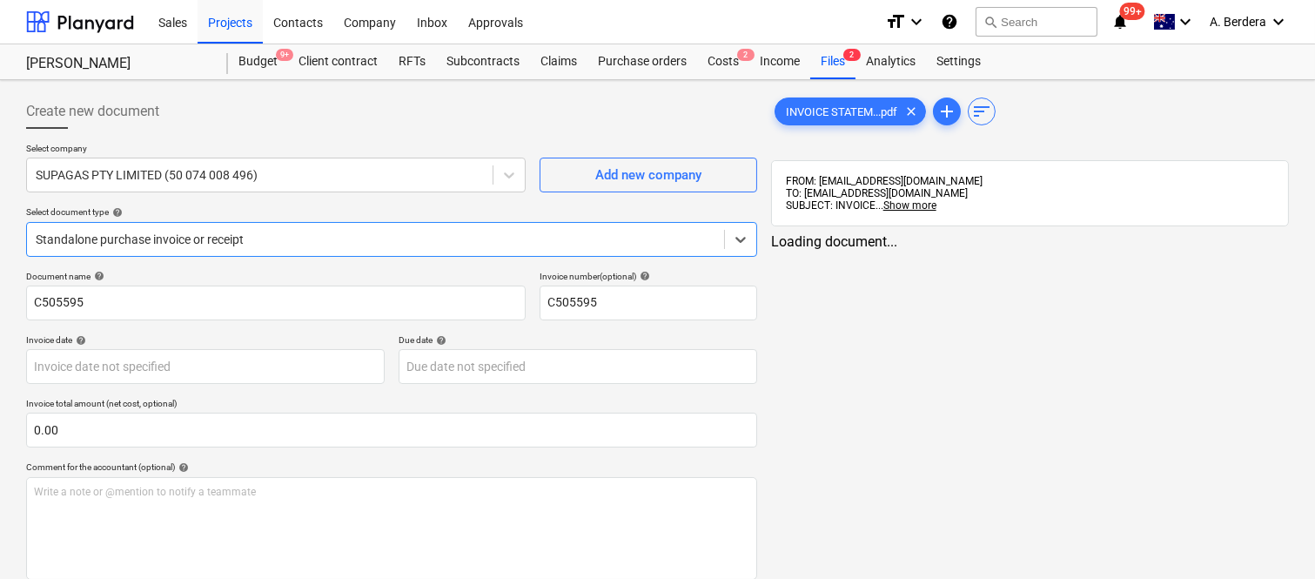
type input "C505595"
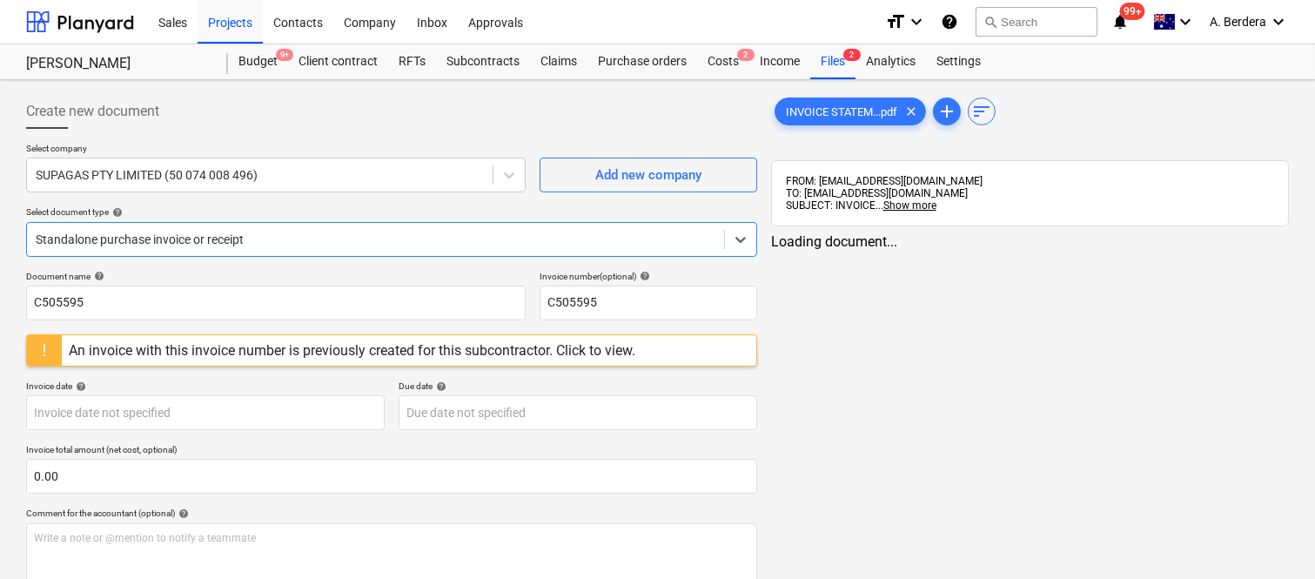
click at [407, 228] on div "Standalone purchase invoice or receipt" at bounding box center [375, 239] width 697 height 24
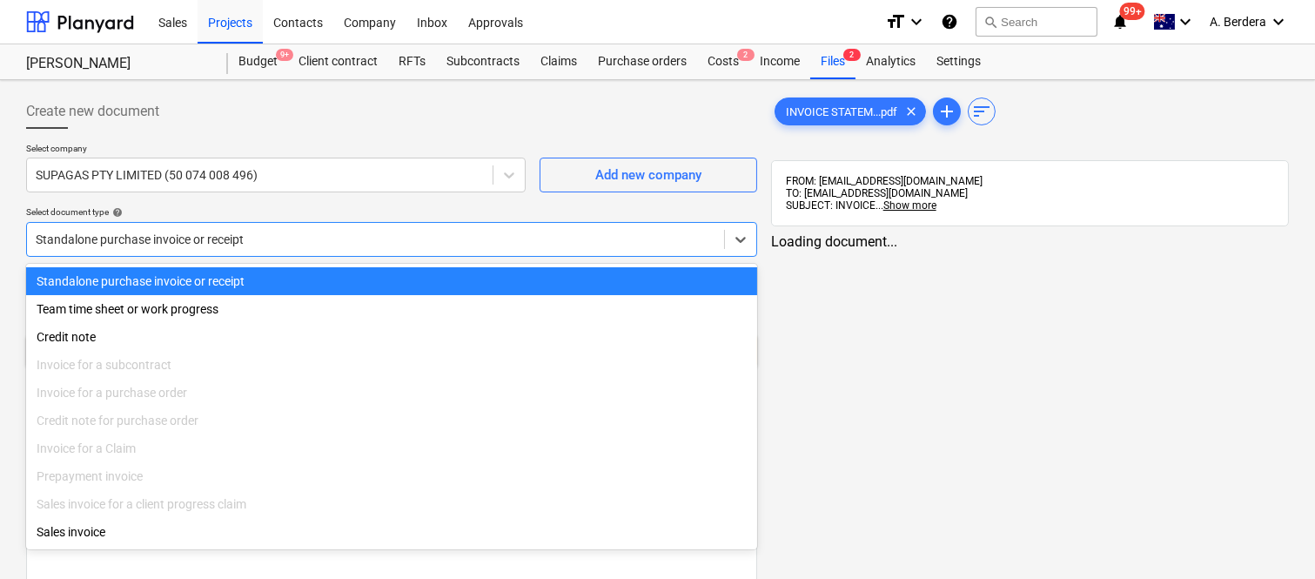
click at [420, 267] on div "Standalone purchase invoice or receipt" at bounding box center [391, 281] width 731 height 28
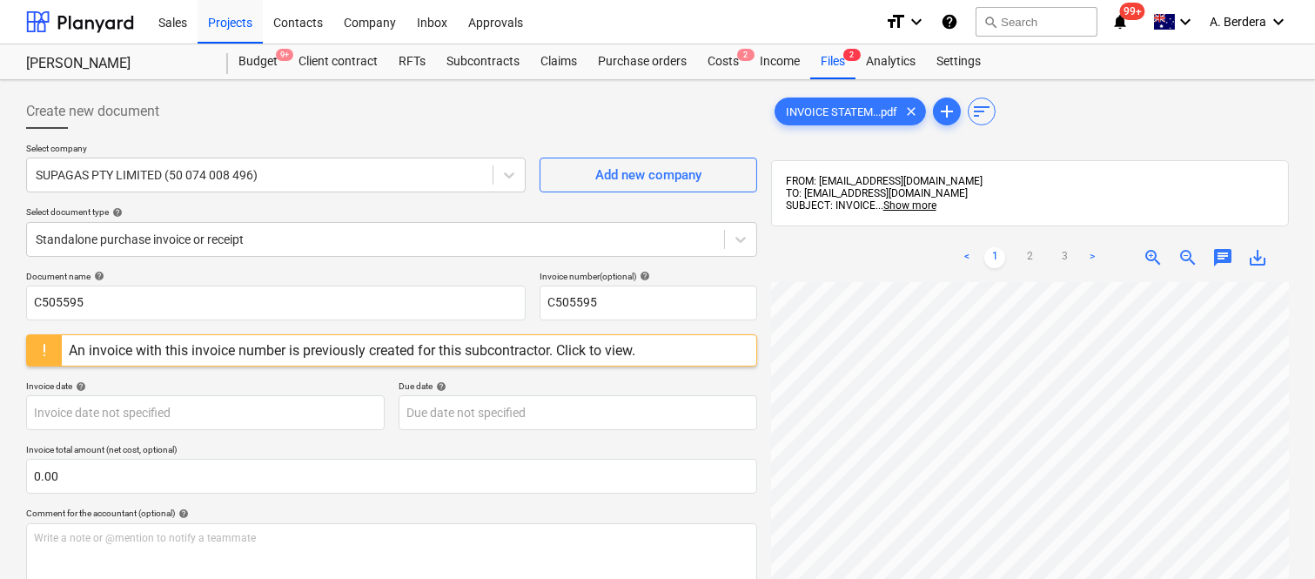
scroll to position [140, 5]
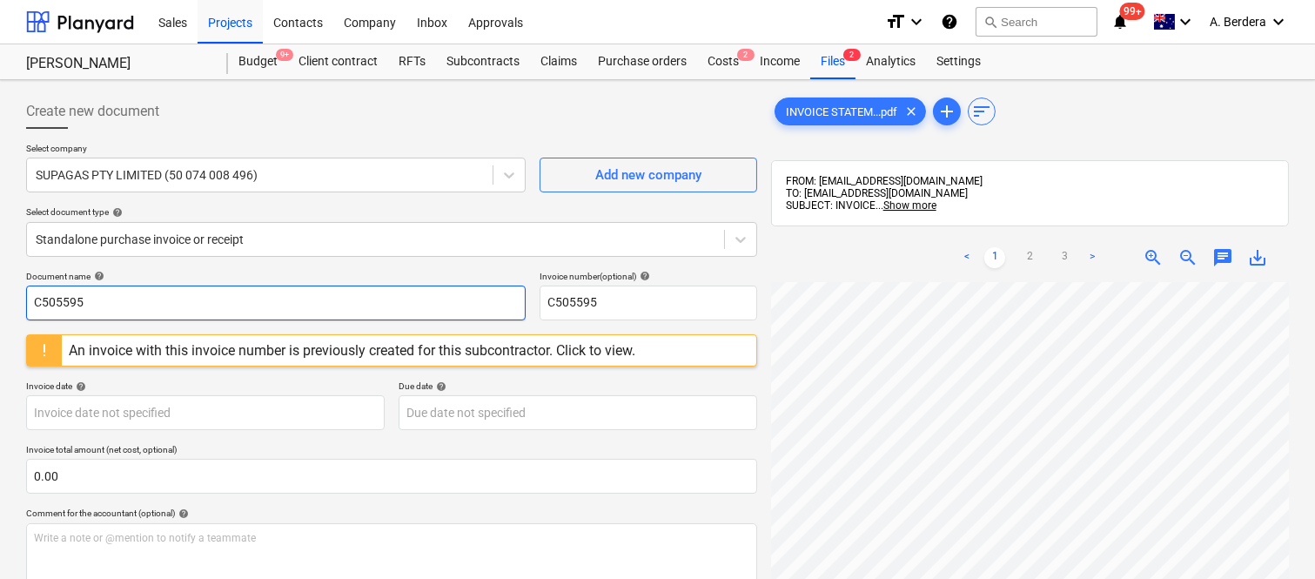
click at [214, 300] on input "C505595" at bounding box center [276, 303] width 500 height 35
type input "C505595-9-2025"
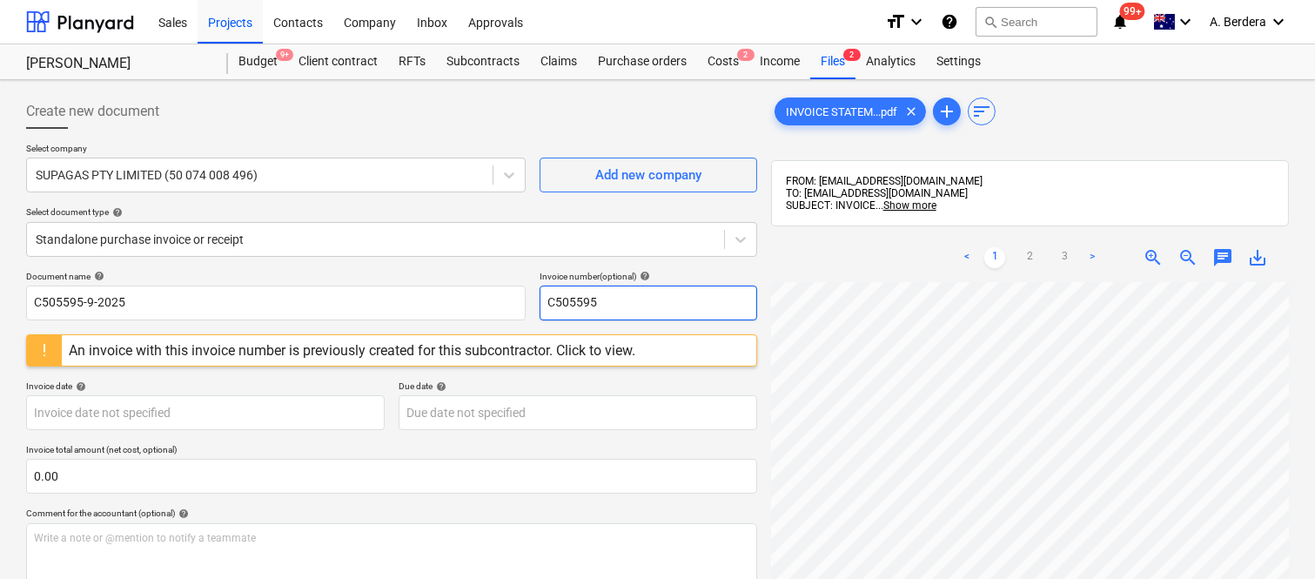
click at [646, 291] on input "C505595" at bounding box center [649, 303] width 218 height 35
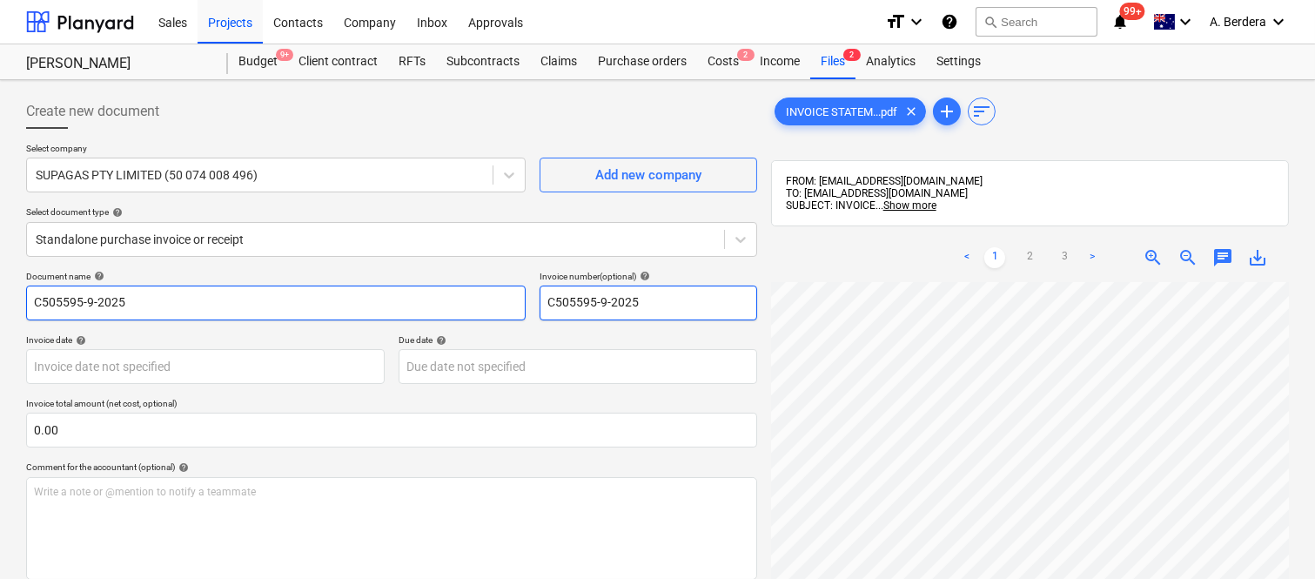
type input "C505595-9-2025"
click at [28, 298] on input "C505595-9-2025" at bounding box center [276, 303] width 500 height 35
click at [110, 306] on input "SUPAGAS INV- C505595-9-2025" at bounding box center [276, 303] width 500 height 35
type input "SUPAGAS INVOICE- C505595-9-2025"
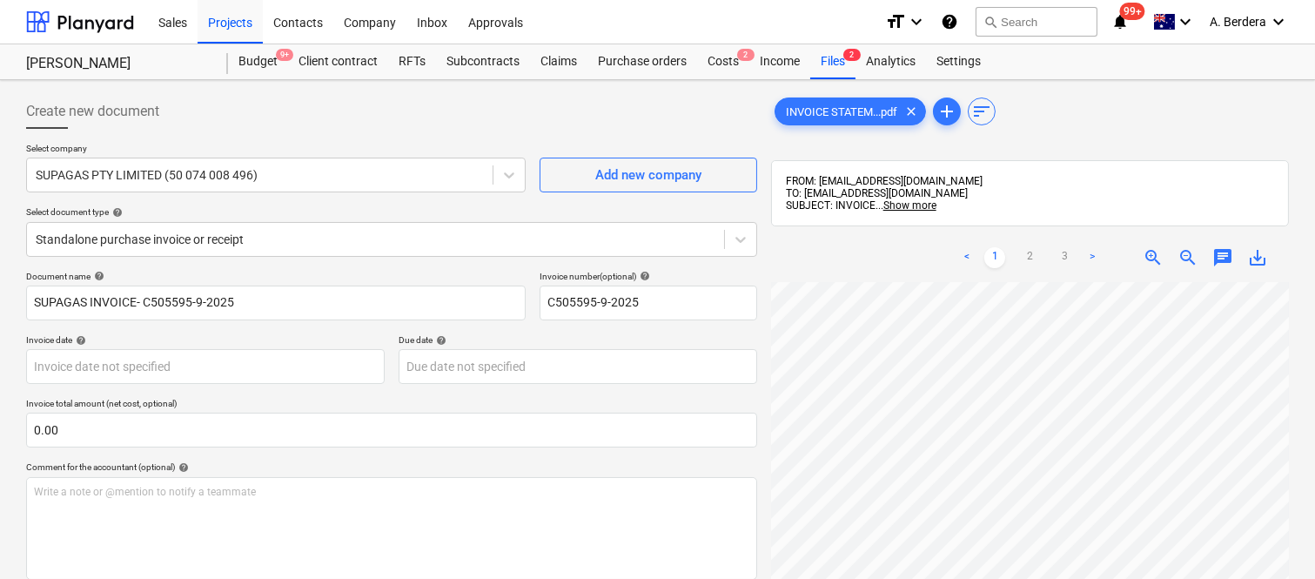
scroll to position [57, 138]
click at [181, 370] on body "Sales Projects Contacts Company Inbox Approvals format_size keyboard_arrow_down…" at bounding box center [657, 289] width 1315 height 579
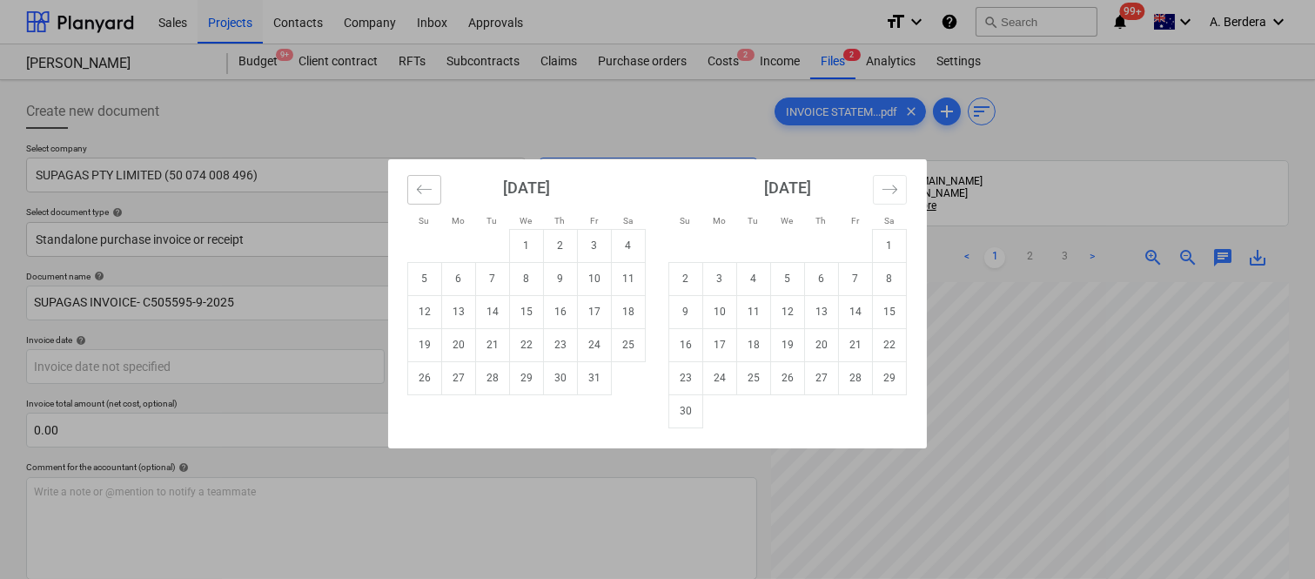
click at [427, 189] on icon "Move backward to switch to the previous month." at bounding box center [424, 189] width 15 height 9
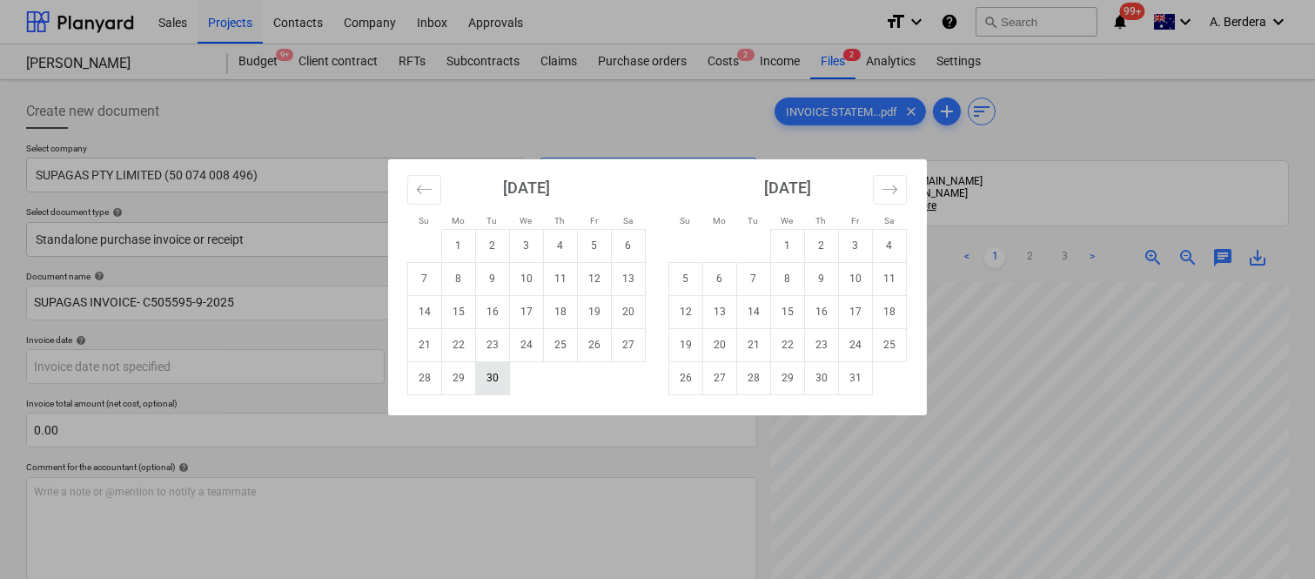
click at [486, 384] on td "30" at bounding box center [493, 377] width 34 height 33
type input "[DATE]"
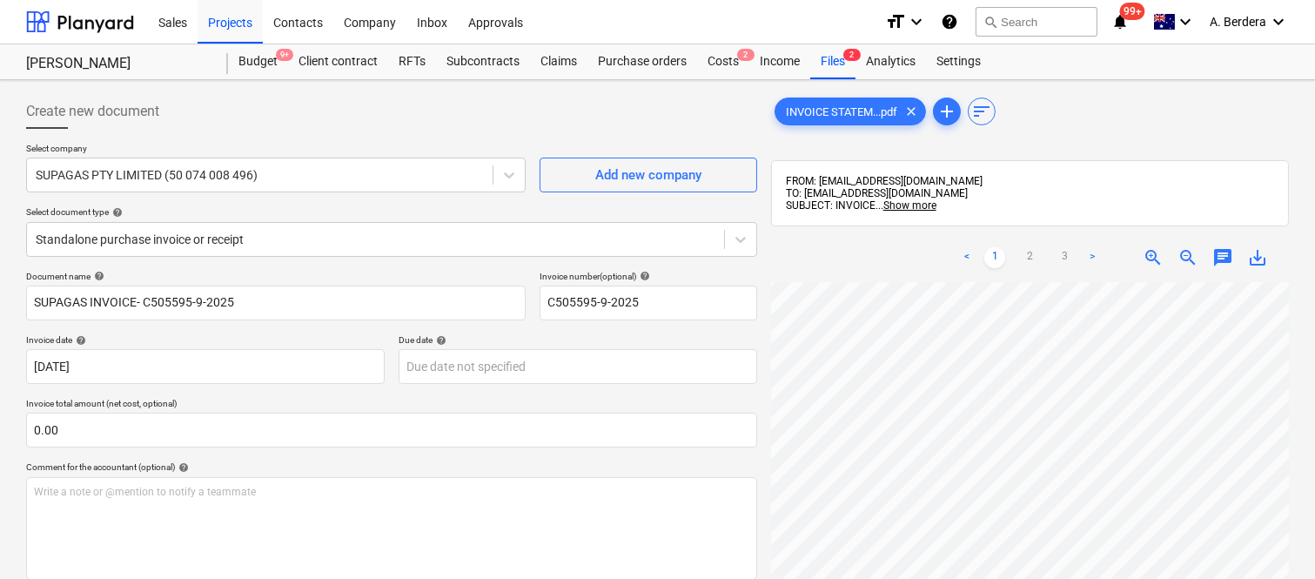
scroll to position [213, 138]
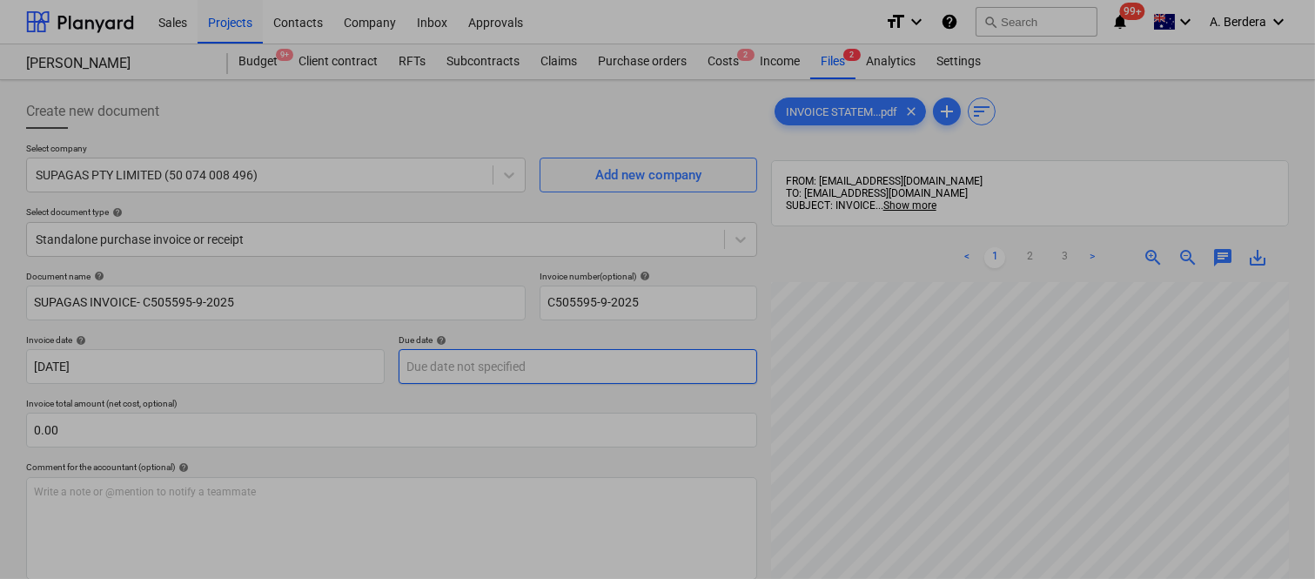
click at [561, 366] on body "Sales Projects Contacts Company Inbox Approvals format_size keyboard_arrow_down…" at bounding box center [657, 289] width 1315 height 579
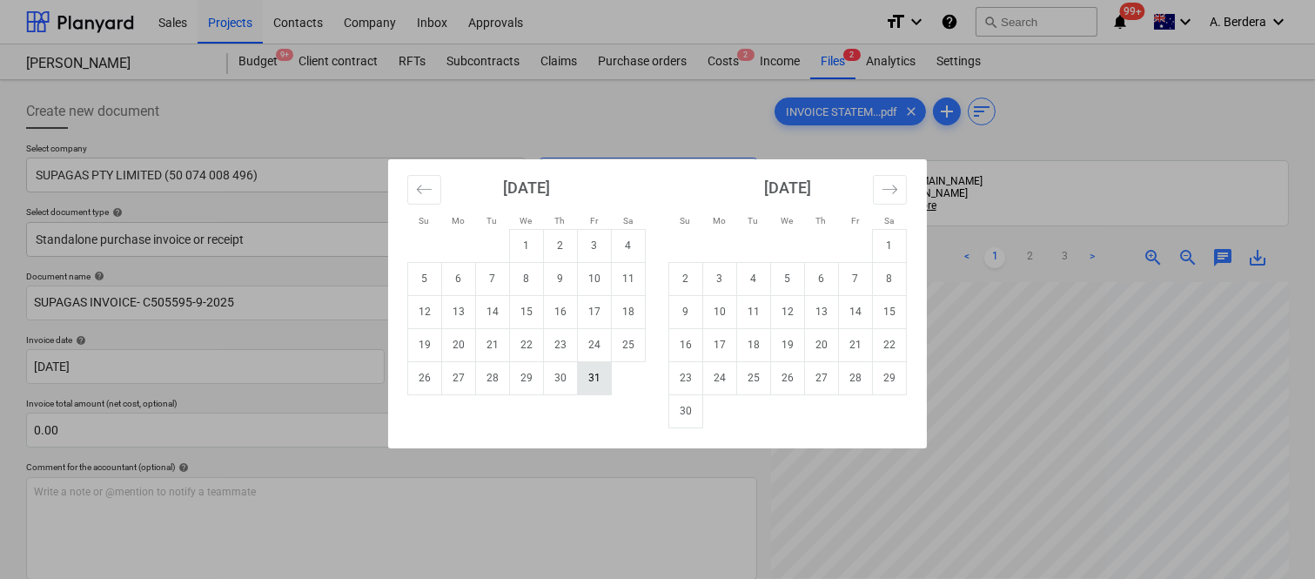
click at [601, 377] on td "31" at bounding box center [595, 377] width 34 height 33
type input "[DATE]"
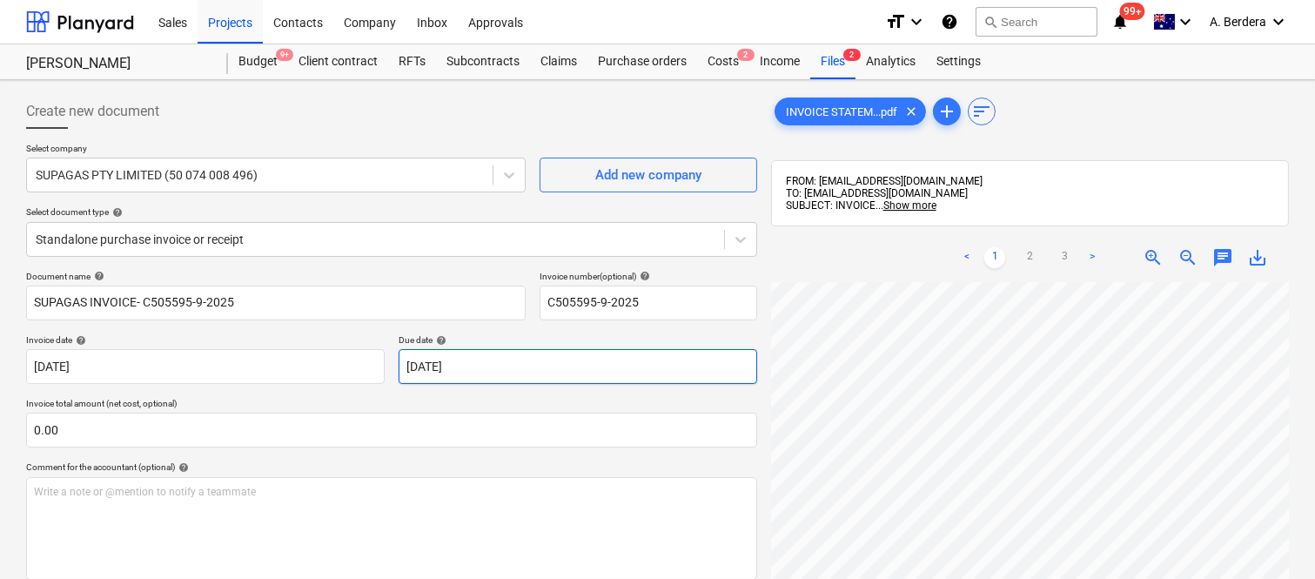
scroll to position [287, 138]
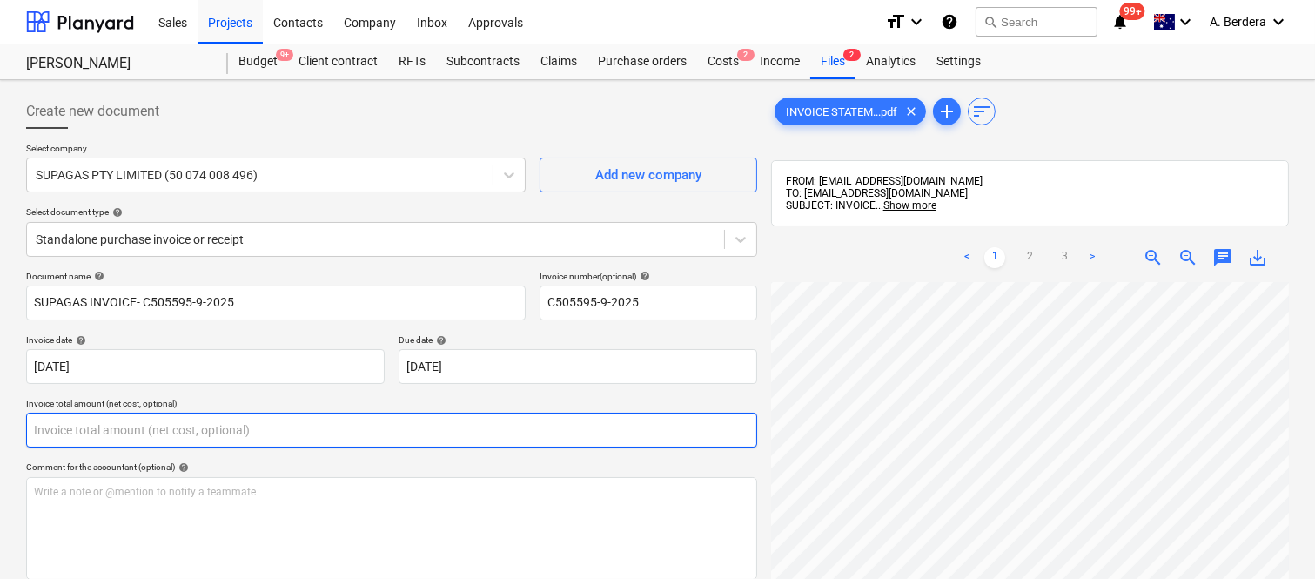
click at [103, 441] on input "text" at bounding box center [391, 430] width 731 height 35
paste input "653.04"
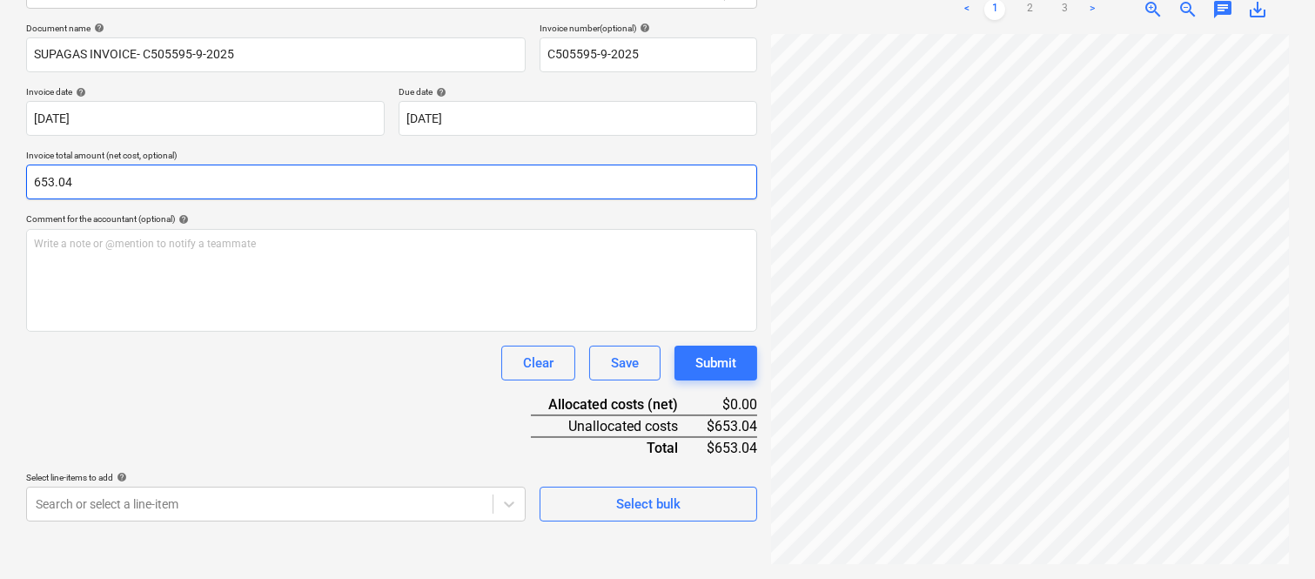
type input "653.04"
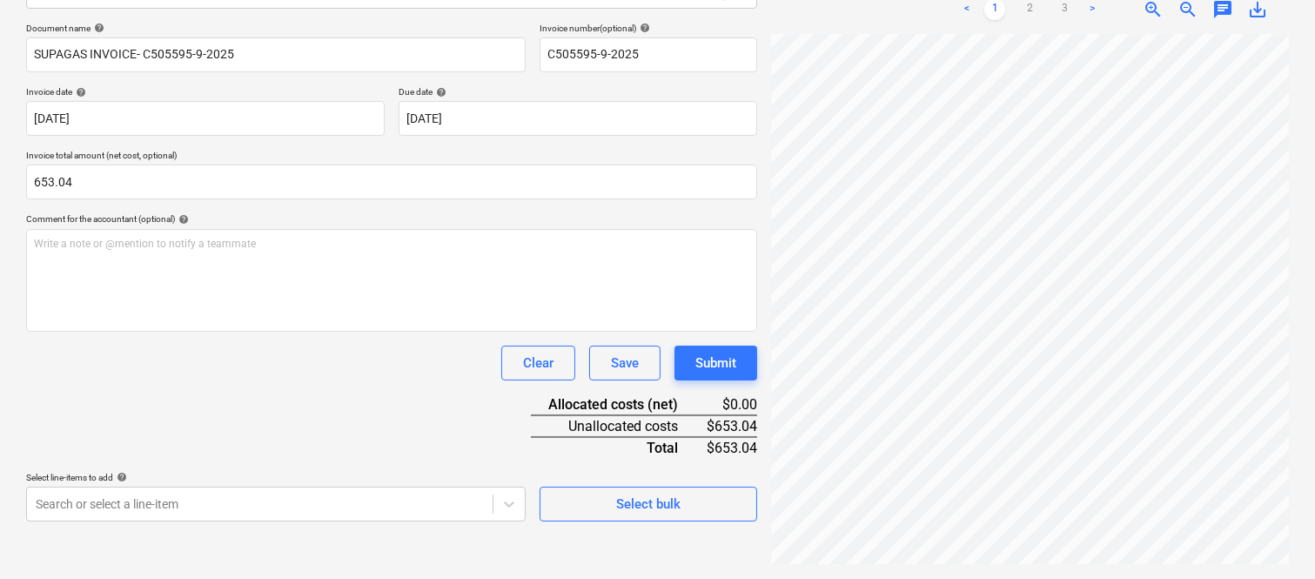
click at [314, 421] on div "Document name help SUPAGAS INVOICE- C505595-9-2025 Invoice number (optional) he…" at bounding box center [391, 272] width 731 height 499
click at [1067, 331] on html "Sales Projects Contacts Company Inbox Approvals format_size keyboard_arrow_down…" at bounding box center [657, 41] width 1315 height 579
click at [300, 411] on div "Document name help SUPAGAS INVOICE- C505595-9-2025 Invoice number (optional) he…" at bounding box center [391, 272] width 731 height 499
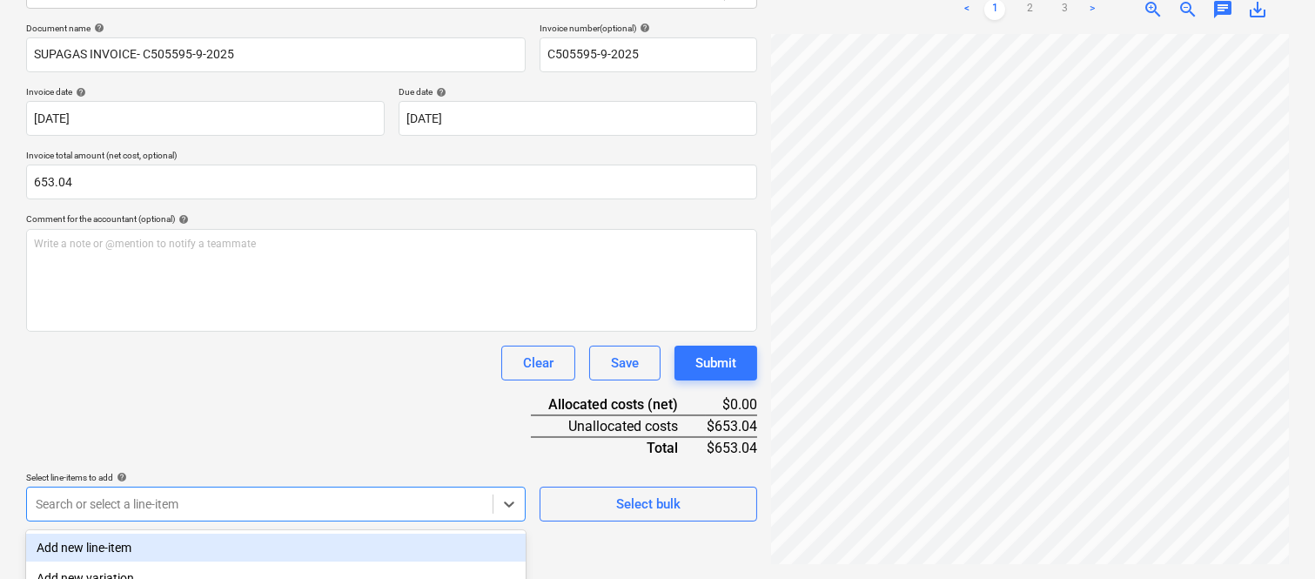
click at [305, 331] on body "Sales Projects Contacts Company Inbox Approvals format_size keyboard_arrow_down…" at bounding box center [657, 41] width 1315 height 579
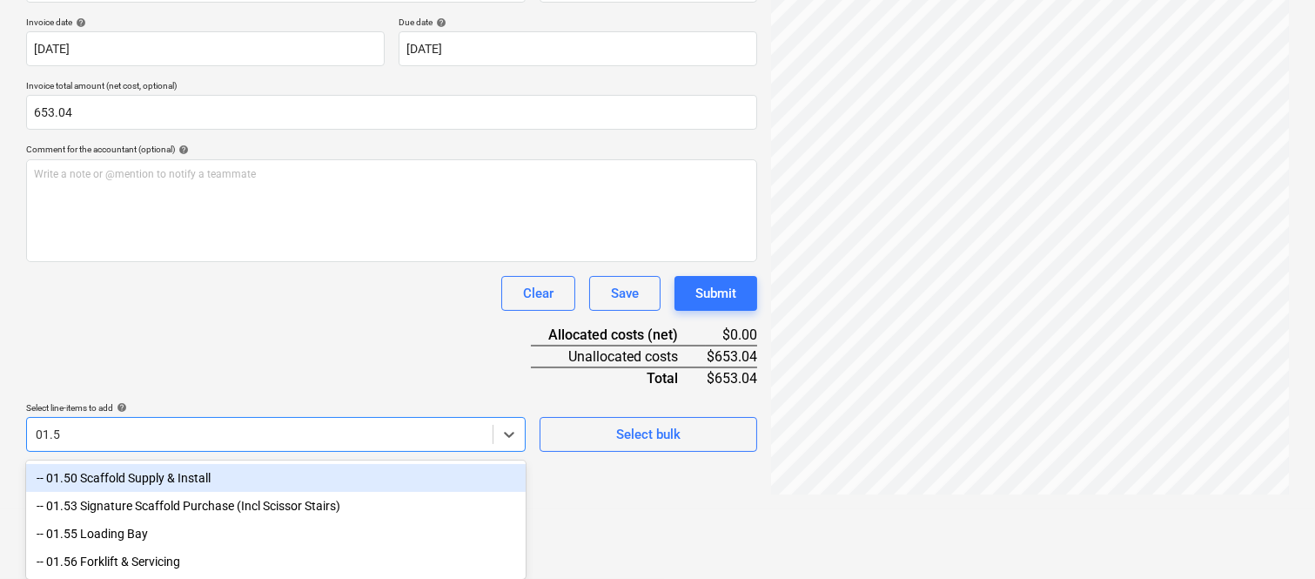
type input "01.56"
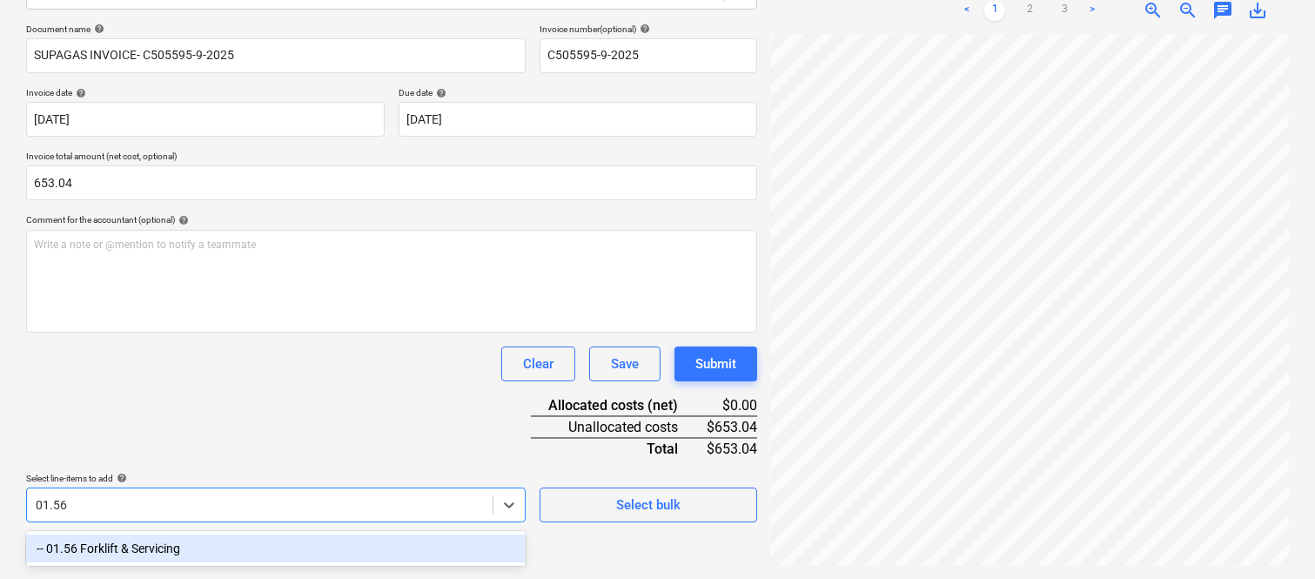
drag, startPoint x: 166, startPoint y: 542, endPoint x: 154, endPoint y: 388, distance: 154.6
click at [167, 542] on div "-- 01.56 Forklift & Servicing" at bounding box center [276, 549] width 500 height 28
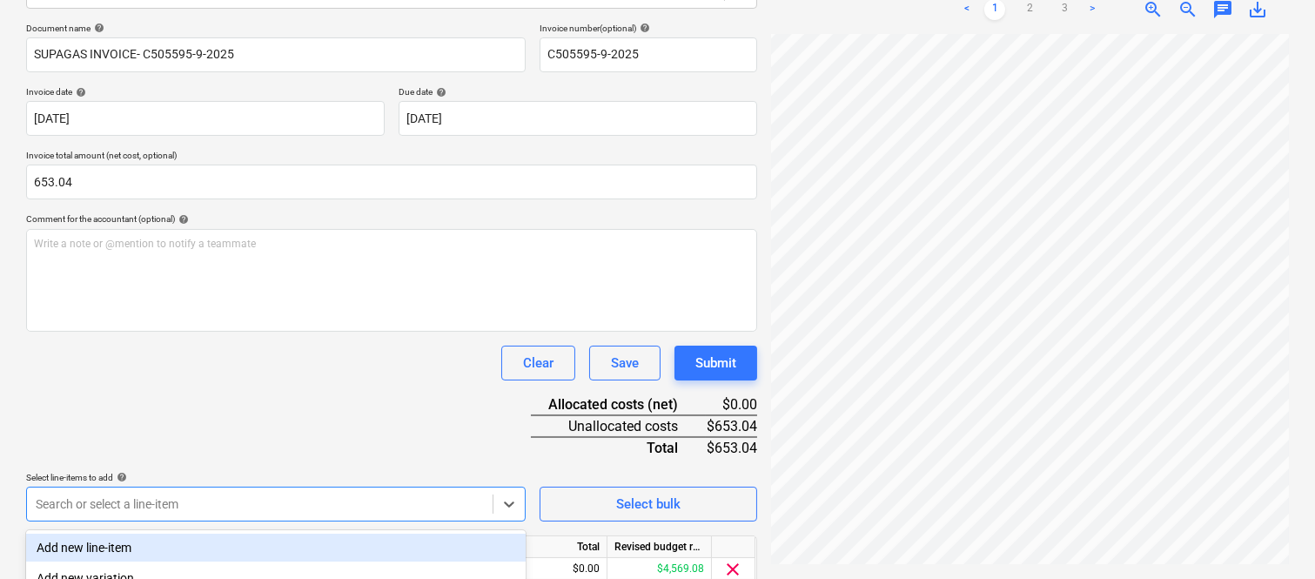
click at [154, 388] on div "Document name help SUPAGAS INVOICE- C505595-9-2025 Invoice number (optional) he…" at bounding box center [391, 330] width 731 height 614
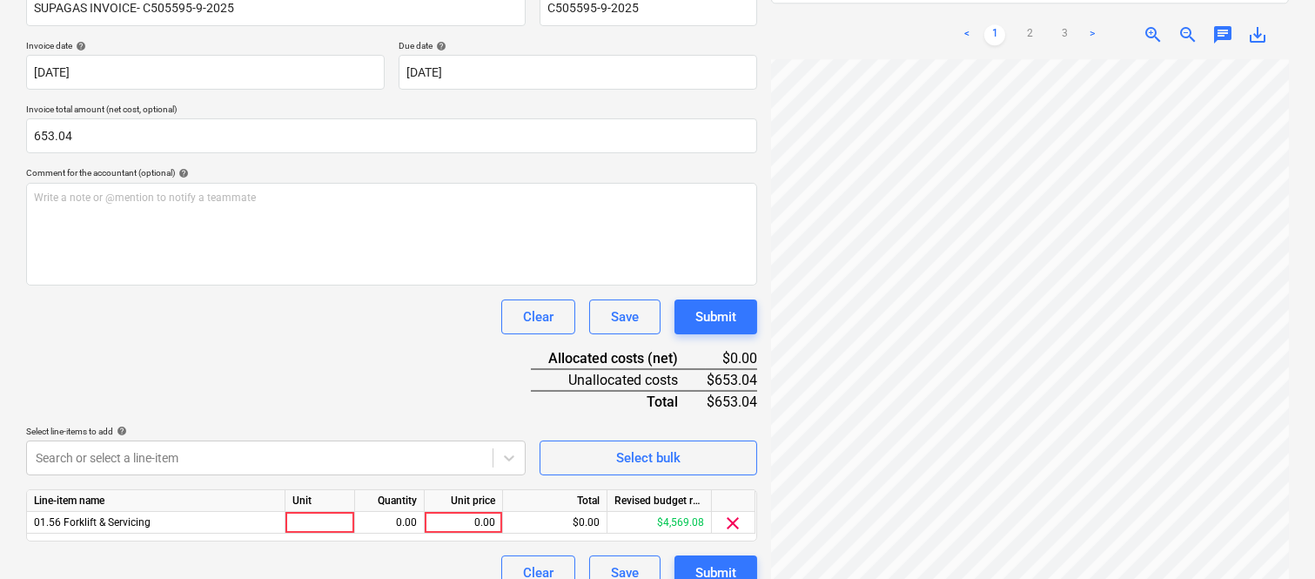
scroll to position [319, 0]
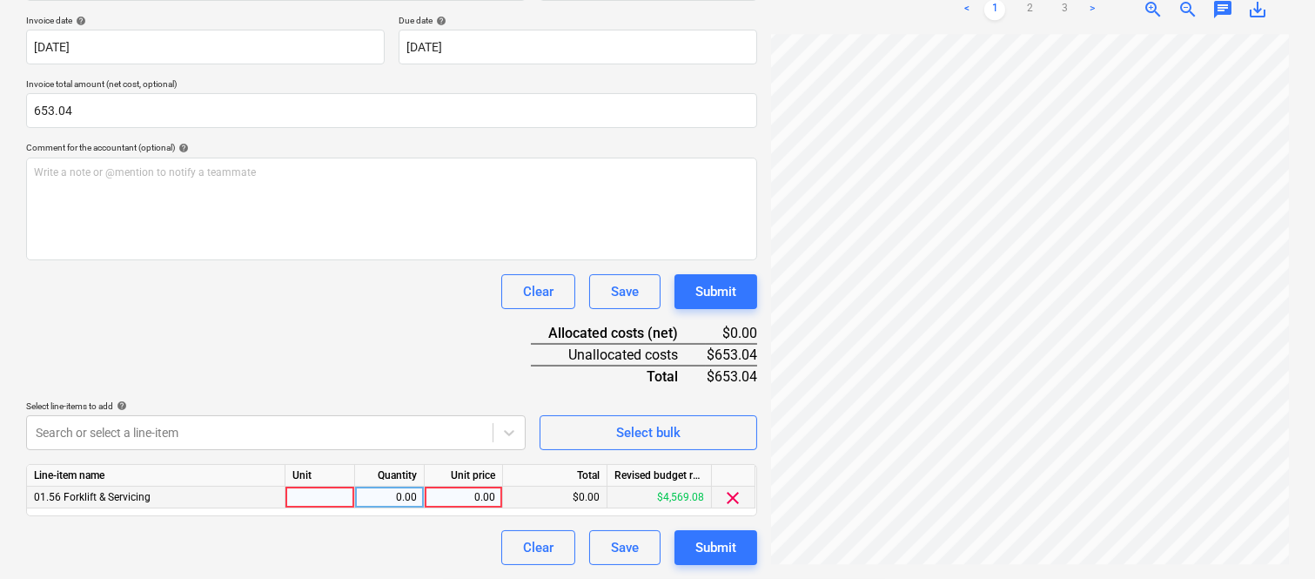
click at [318, 488] on div at bounding box center [321, 498] width 70 height 22
type input "INVOICE"
click at [399, 496] on div "0.00" at bounding box center [389, 498] width 55 height 22
type input "1"
click at [474, 498] on div "0.00" at bounding box center [464, 498] width 64 height 22
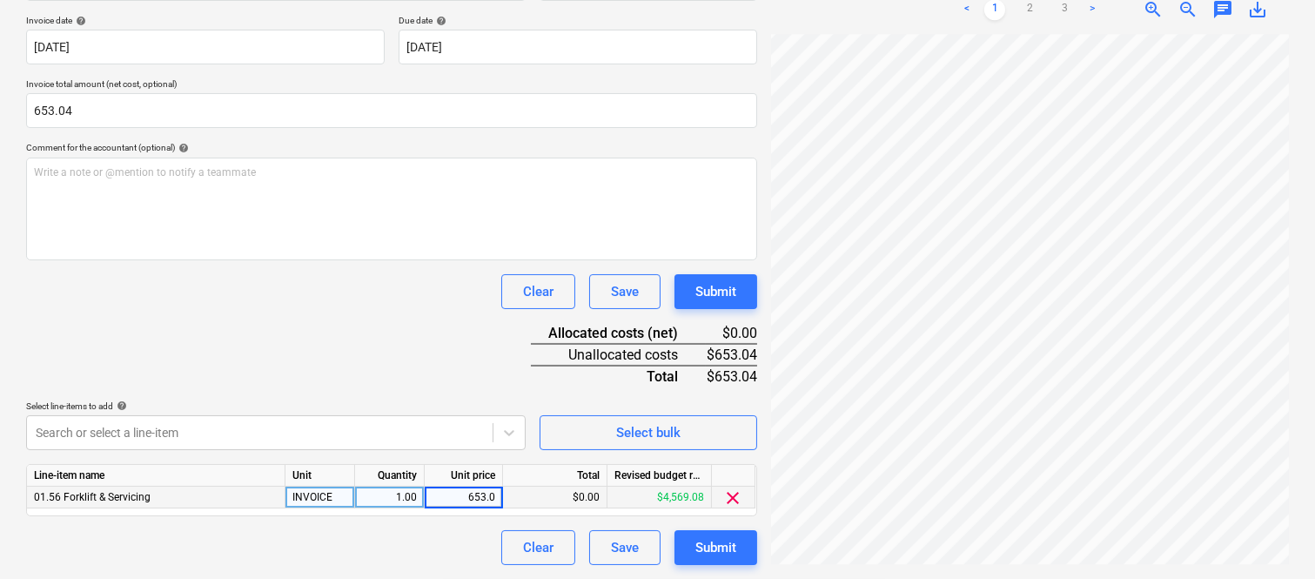
type input "653.04"
click at [447, 524] on div "Document name help SUPAGAS INVOICE- C505595-9-2025 Invoice number (optional) he…" at bounding box center [391, 258] width 731 height 614
click at [282, 310] on div "Document name help SUPAGAS INVOICE- C505595-9-2025 Invoice number (optional) he…" at bounding box center [391, 258] width 731 height 614
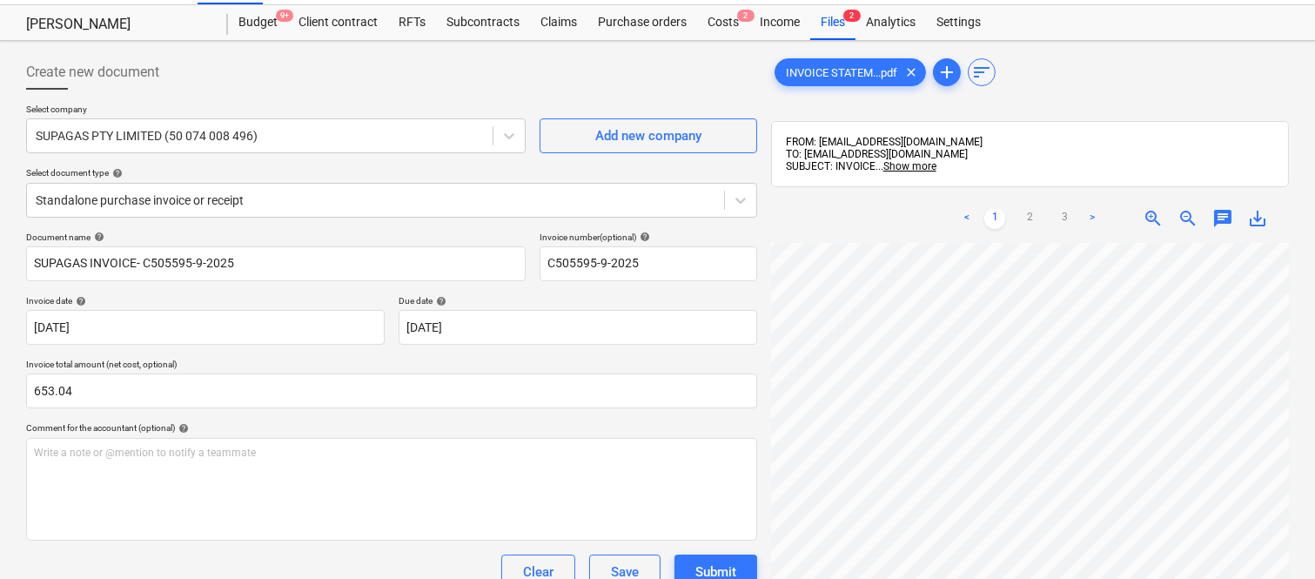
scroll to position [0, 0]
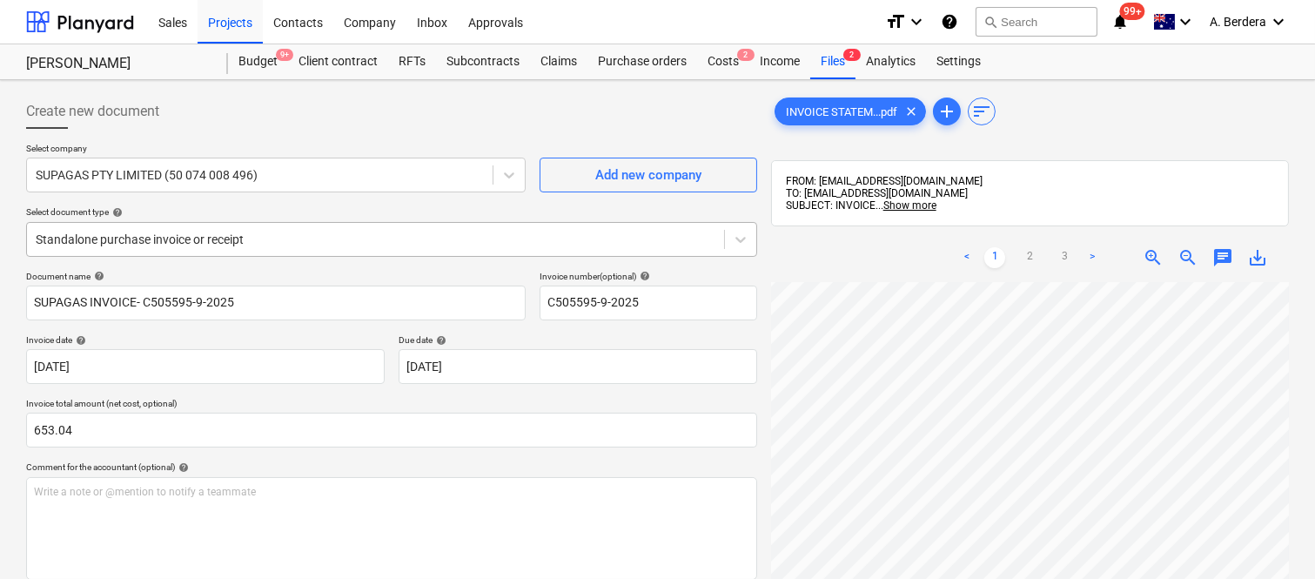
click at [367, 227] on div "Standalone purchase invoice or receipt" at bounding box center [375, 239] width 697 height 24
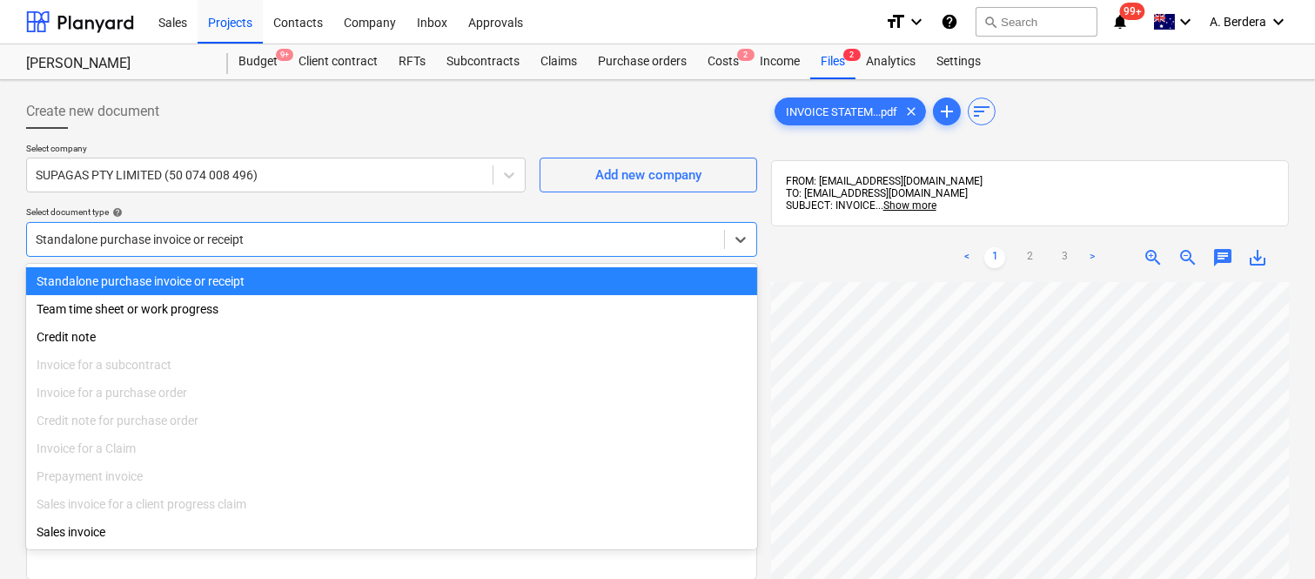
click at [397, 279] on div "Standalone purchase invoice or receipt" at bounding box center [391, 281] width 731 height 28
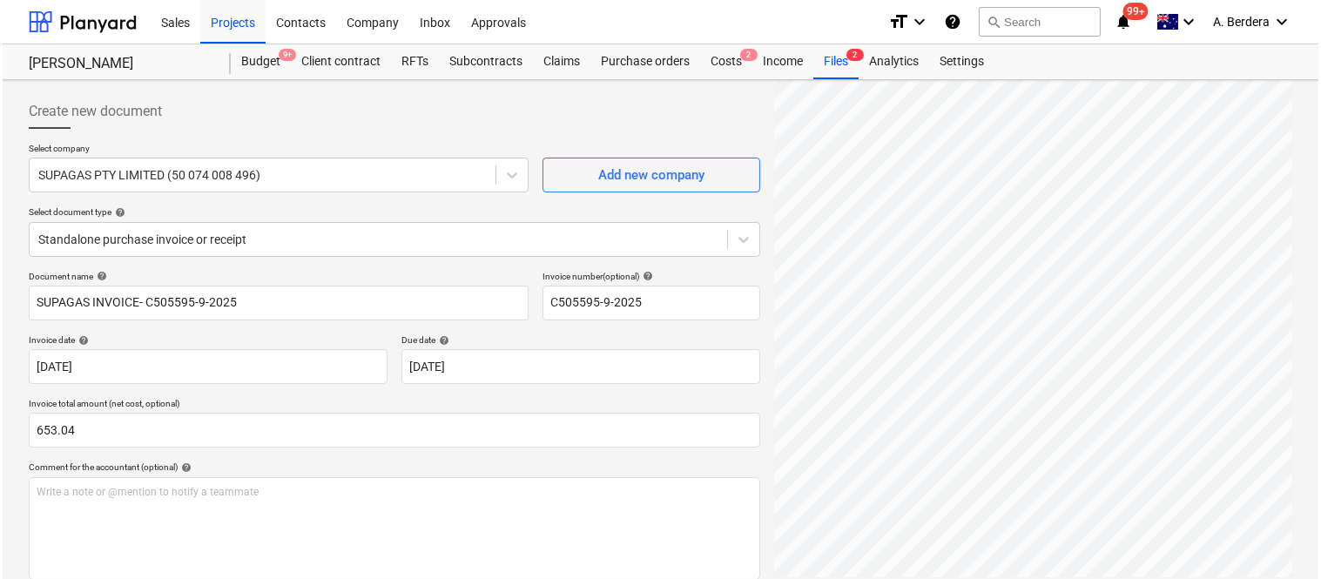
scroll to position [319, 0]
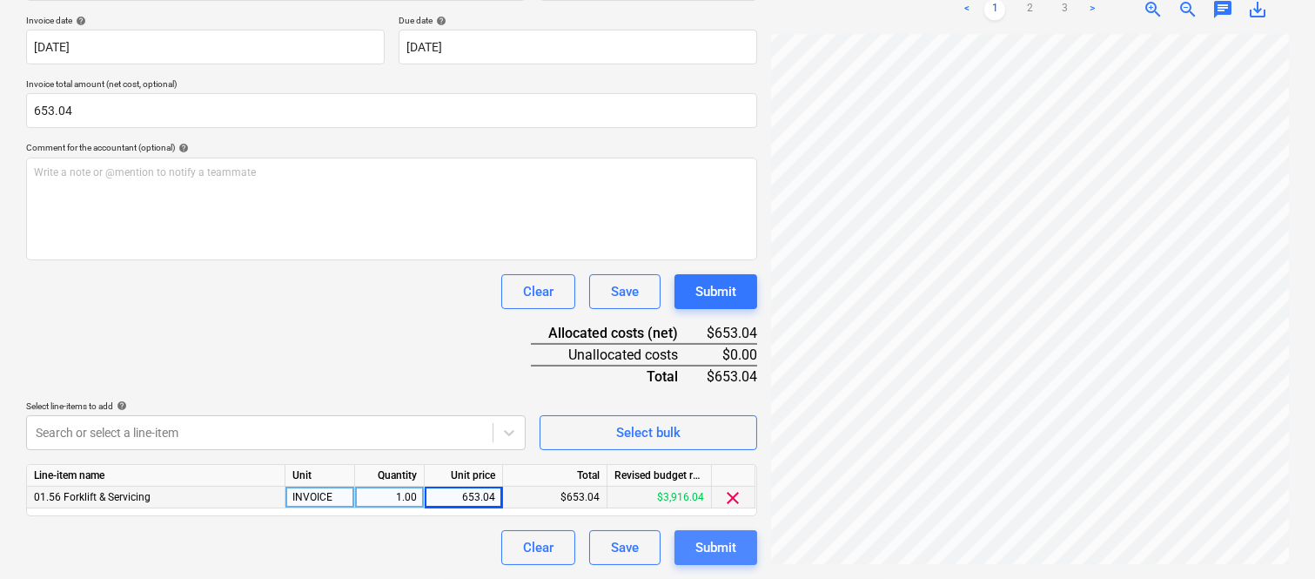
click at [716, 555] on div "Submit" at bounding box center [716, 547] width 41 height 23
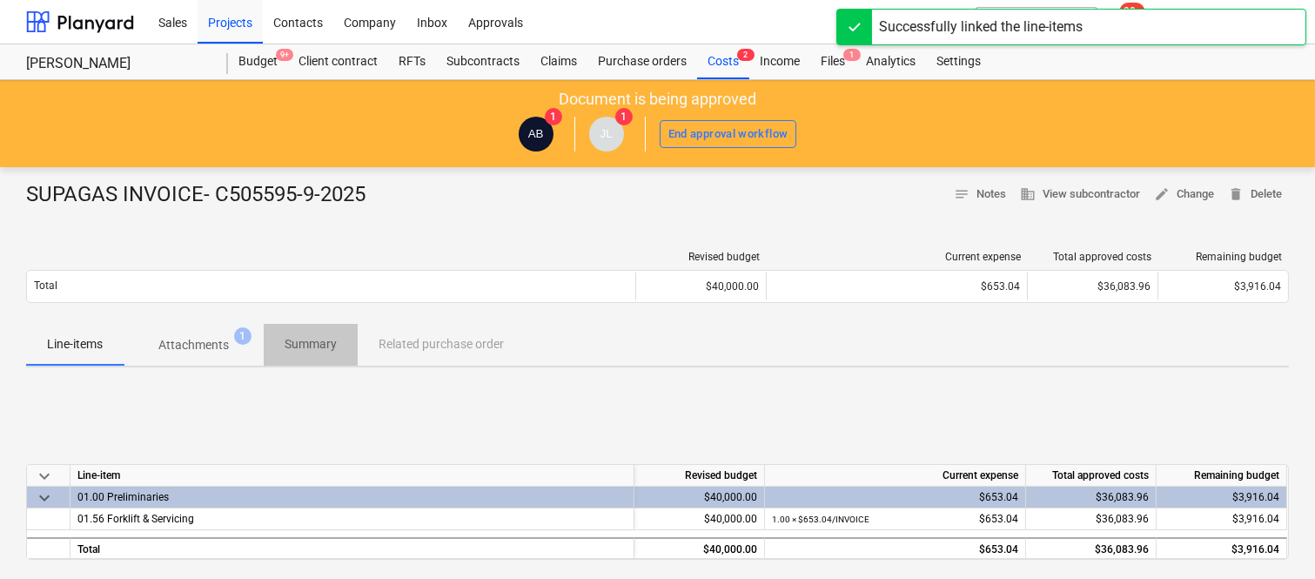
click at [298, 333] on span "Summary" at bounding box center [311, 344] width 94 height 29
